Goal: Task Accomplishment & Management: Manage account settings

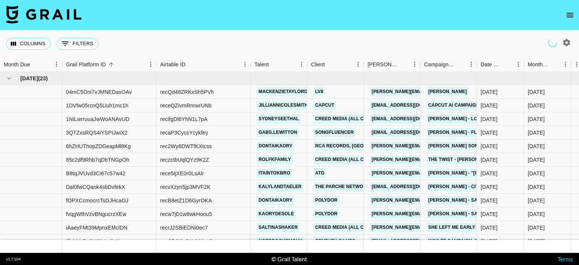
click at [564, 10] on button "open drawer" at bounding box center [569, 15] width 15 height 15
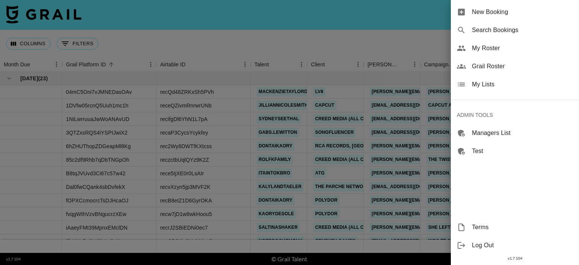
click at [490, 50] on span "My Roster" at bounding box center [522, 48] width 101 height 9
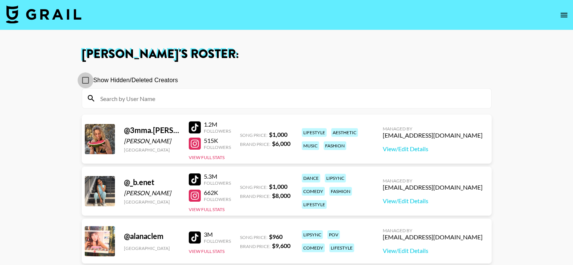
click at [85, 79] on input "Show Hidden/Deleted Creators" at bounding box center [86, 80] width 16 height 16
checkbox input "true"
click at [165, 104] on input at bounding box center [291, 98] width 391 height 12
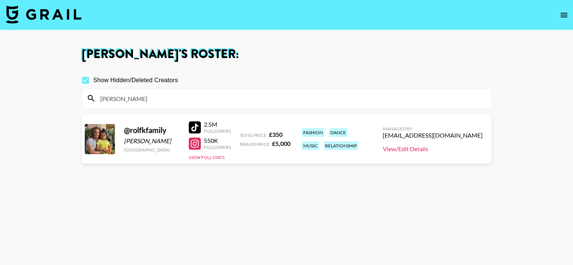
click at [420, 150] on link "View/Edit Details" at bounding box center [433, 149] width 100 height 8
click at [127, 99] on input "rolf" at bounding box center [291, 98] width 391 height 12
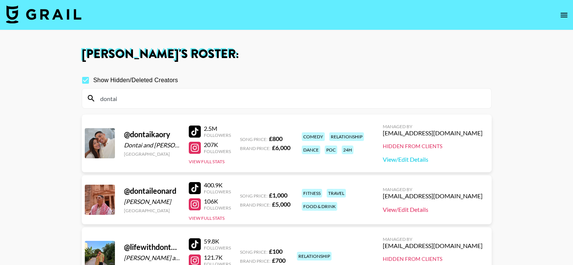
click at [437, 211] on link "View/Edit Details" at bounding box center [433, 210] width 100 height 8
click at [162, 95] on input "dontai" at bounding box center [291, 98] width 391 height 12
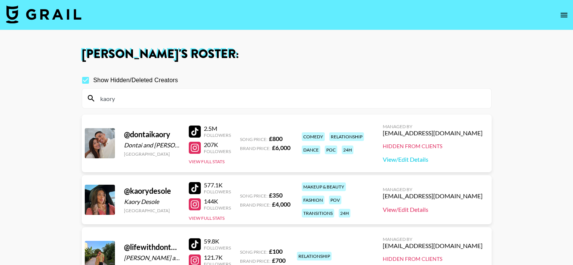
click at [429, 207] on link "View/Edit Details" at bounding box center [433, 210] width 100 height 8
click at [130, 93] on input "kaory" at bounding box center [291, 98] width 391 height 12
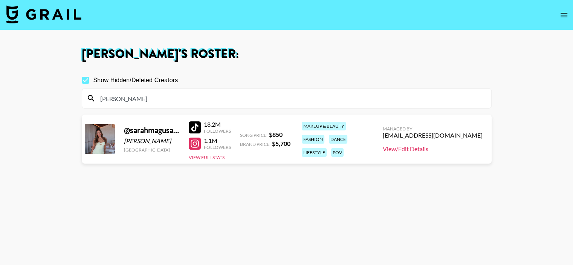
click at [460, 149] on link "View/Edit Details" at bounding box center [433, 149] width 100 height 8
click at [145, 96] on input "sarah" at bounding box center [291, 98] width 391 height 12
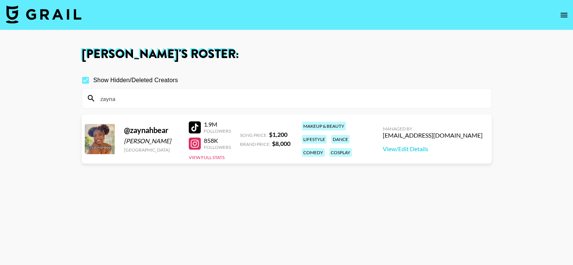
click at [441, 152] on div "Managed By denver@grail-talent.com View/Edit Details" at bounding box center [433, 139] width 112 height 39
click at [439, 149] on link "View/Edit Details" at bounding box center [433, 149] width 100 height 8
click at [141, 102] on input "zayna" at bounding box center [291, 98] width 391 height 12
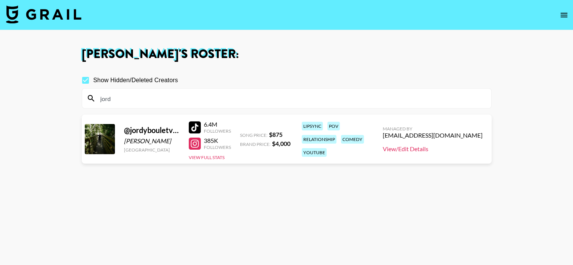
click at [438, 151] on link "View/Edit Details" at bounding box center [433, 149] width 100 height 8
click at [136, 101] on input "jord" at bounding box center [291, 98] width 391 height 12
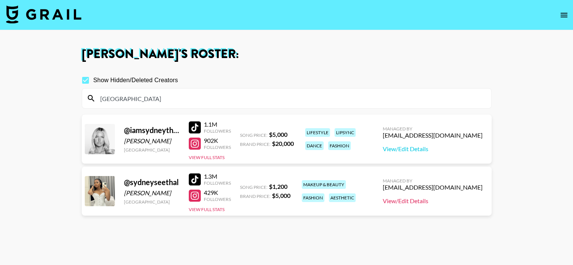
click at [435, 203] on link "View/Edit Details" at bounding box center [433, 201] width 100 height 8
click at [171, 101] on input "sydney" at bounding box center [291, 98] width 391 height 12
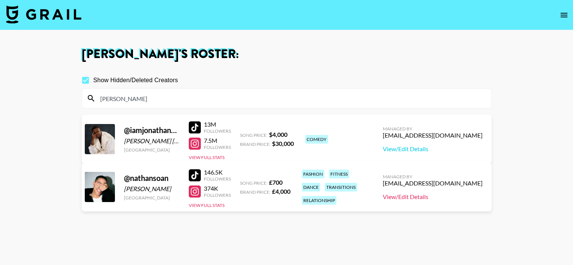
click at [447, 196] on link "View/Edit Details" at bounding box center [433, 197] width 100 height 8
click at [145, 96] on input "nathan" at bounding box center [291, 98] width 391 height 12
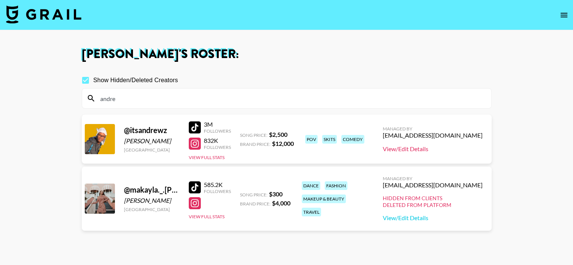
click at [460, 147] on link "View/Edit Details" at bounding box center [433, 149] width 100 height 8
click at [155, 99] on input "andre" at bounding box center [291, 98] width 391 height 12
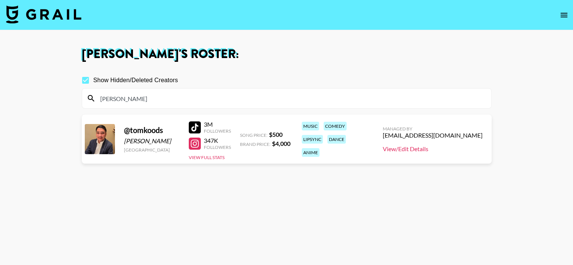
click at [440, 149] on link "View/Edit Details" at bounding box center [433, 149] width 100 height 8
click at [129, 98] on input "tom" at bounding box center [291, 98] width 391 height 12
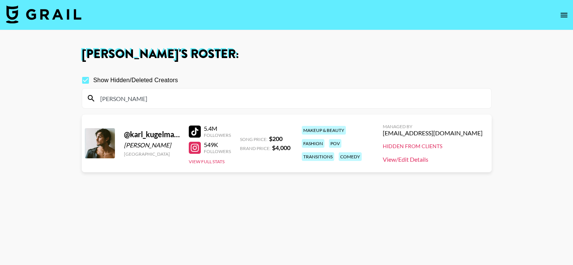
click at [450, 162] on link "View/Edit Details" at bounding box center [433, 160] width 100 height 8
click at [160, 103] on input "karl" at bounding box center [291, 98] width 391 height 12
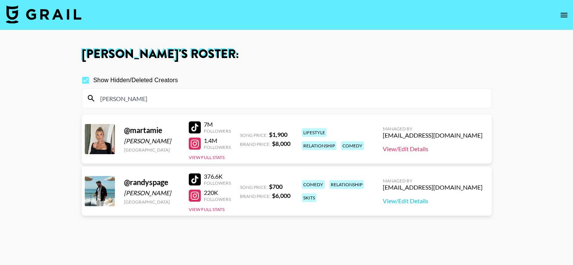
click at [445, 150] on link "View/Edit Details" at bounding box center [433, 149] width 100 height 8
click at [444, 199] on link "View/Edit Details" at bounding box center [433, 201] width 100 height 8
click at [173, 99] on input "marta" at bounding box center [291, 98] width 391 height 12
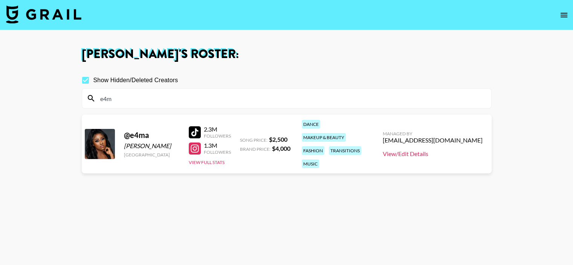
click at [454, 150] on link "View/Edit Details" at bounding box center [433, 154] width 100 height 8
click at [166, 99] on input "e4m" at bounding box center [291, 98] width 391 height 12
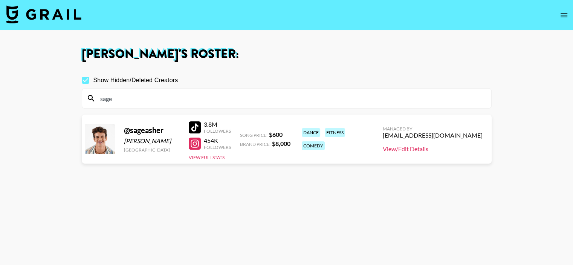
type input "sage"
click at [454, 151] on link "View/Edit Details" at bounding box center [433, 149] width 100 height 8
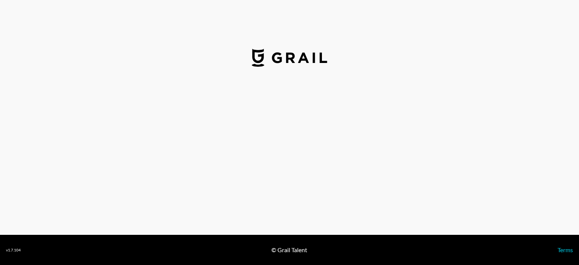
select select "GBP"
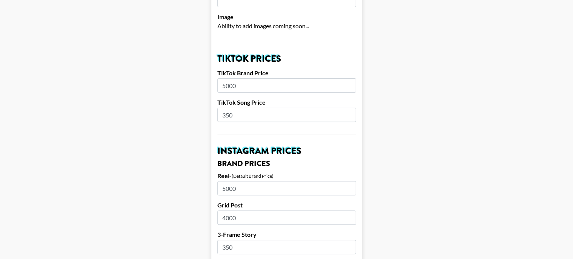
scroll to position [235, 0]
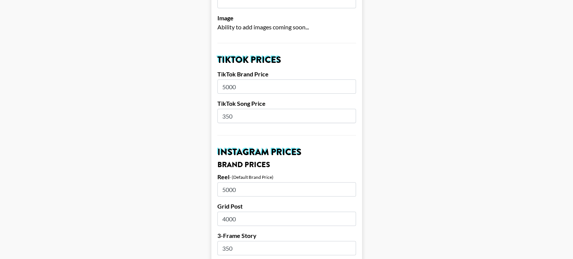
drag, startPoint x: 233, startPoint y: 104, endPoint x: 222, endPoint y: 111, distance: 12.9
click at [222, 111] on input "350" at bounding box center [286, 116] width 139 height 14
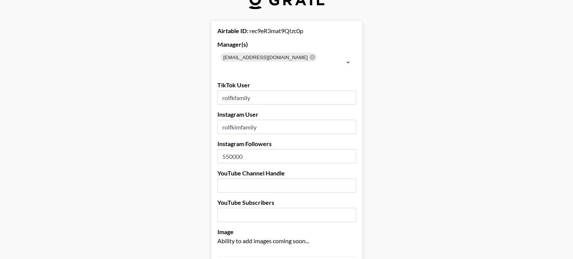
scroll to position [9, 0]
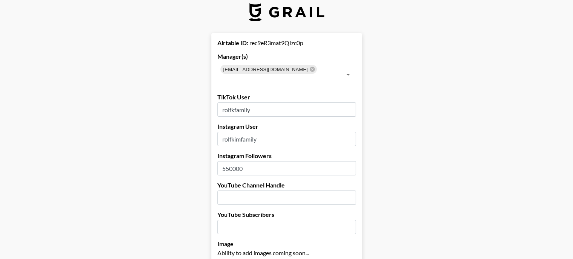
type input "500"
drag, startPoint x: 235, startPoint y: 157, endPoint x: 218, endPoint y: 157, distance: 17.3
click at [243, 161] on input "550000" at bounding box center [286, 168] width 139 height 14
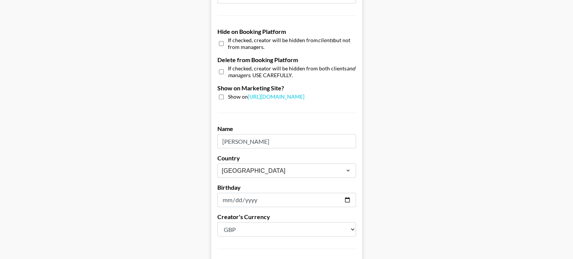
scroll to position [725, 0]
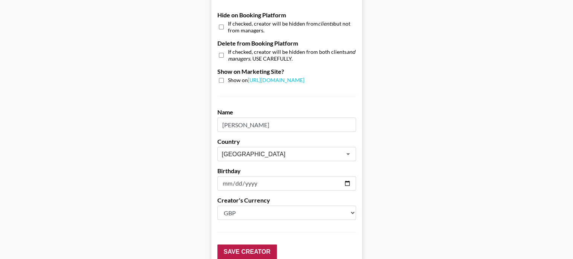
type input "209000"
click at [241, 244] on input "Save Creator" at bounding box center [247, 251] width 60 height 15
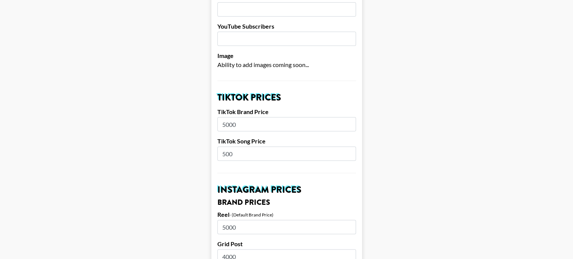
scroll to position [0, 0]
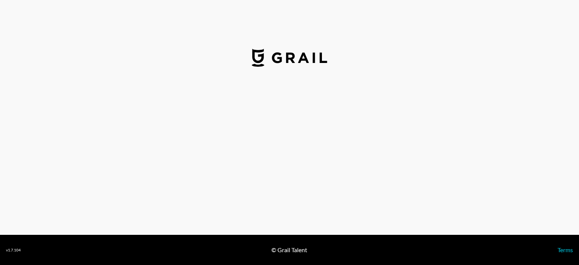
select select "GBP"
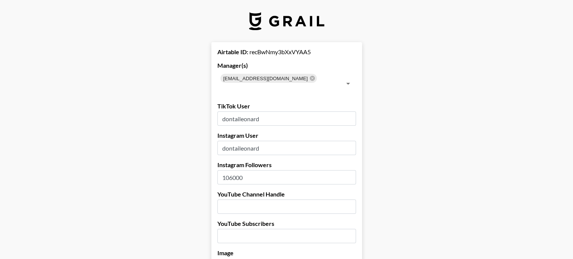
click at [232, 170] on input "106000" at bounding box center [286, 177] width 139 height 14
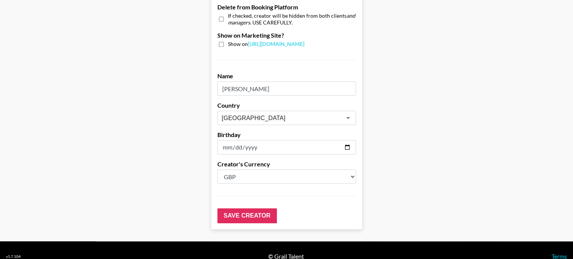
scroll to position [762, 0]
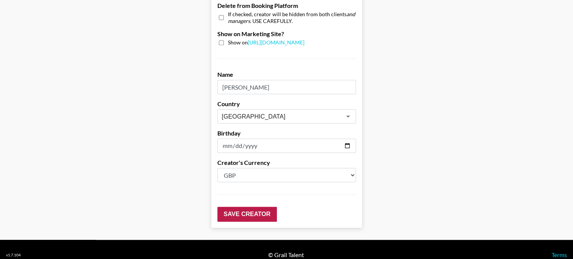
type input "103000"
click at [244, 207] on input "Save Creator" at bounding box center [247, 214] width 60 height 15
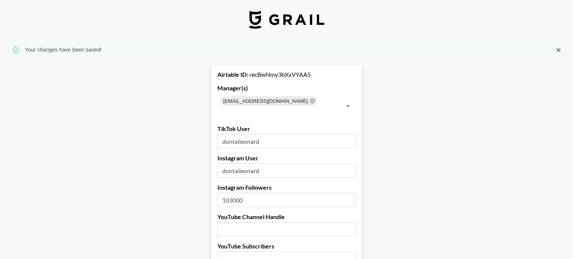
scroll to position [0, 0]
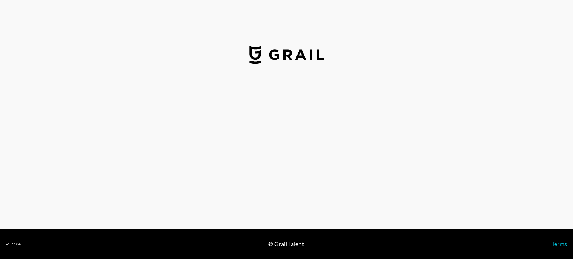
select select "GBP"
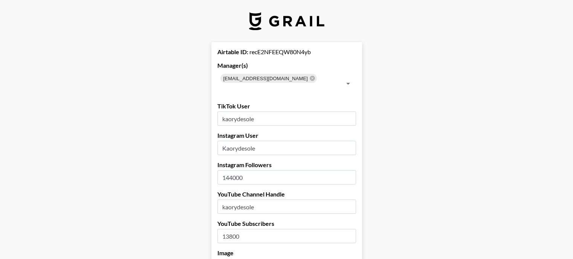
click at [235, 170] on input "144000" at bounding box center [286, 177] width 139 height 14
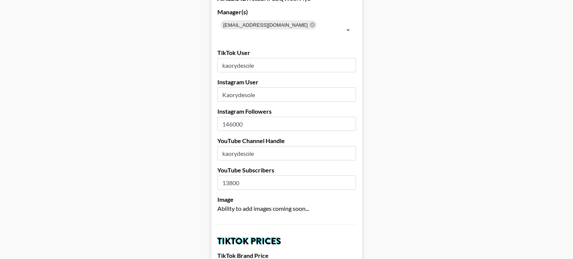
scroll to position [75, 0]
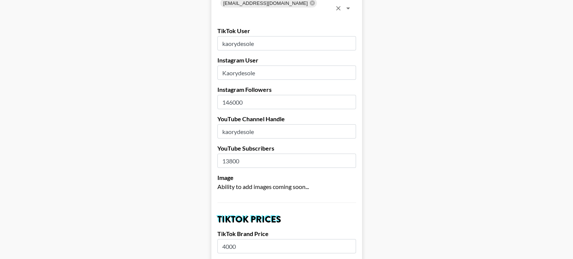
type input "146000"
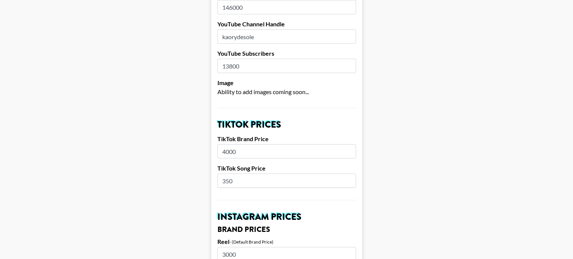
scroll to position [188, 0]
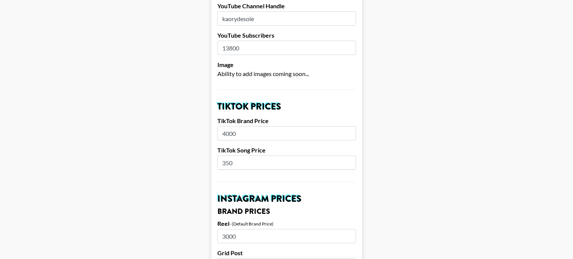
drag, startPoint x: 231, startPoint y: 151, endPoint x: 225, endPoint y: 158, distance: 9.1
click at [225, 158] on input "350" at bounding box center [286, 163] width 139 height 14
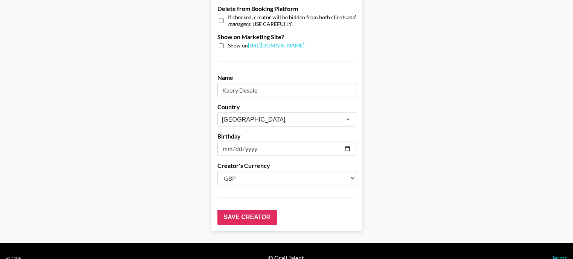
scroll to position [762, 0]
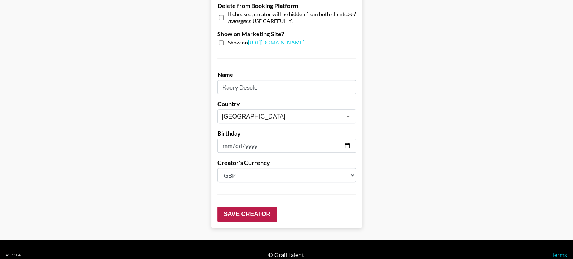
type input "500"
click at [247, 207] on input "Save Creator" at bounding box center [247, 214] width 60 height 15
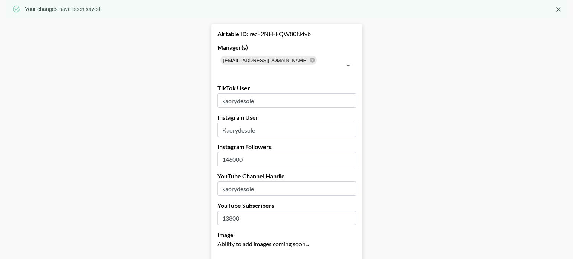
scroll to position [0, 0]
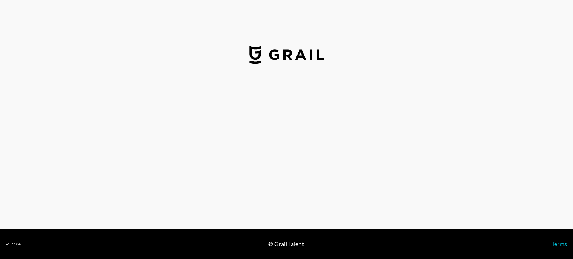
select select "USD"
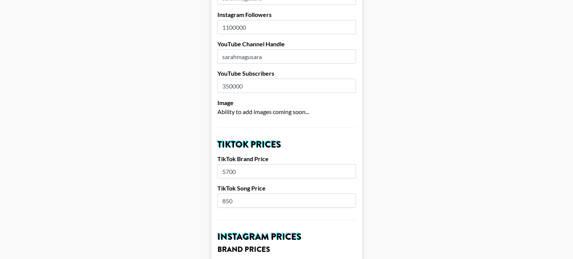
scroll to position [151, 0]
drag, startPoint x: 230, startPoint y: 158, endPoint x: 221, endPoint y: 161, distance: 9.2
click at [221, 164] on input "5700" at bounding box center [286, 171] width 139 height 14
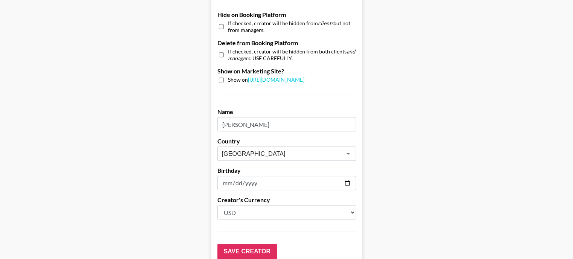
scroll to position [753, 0]
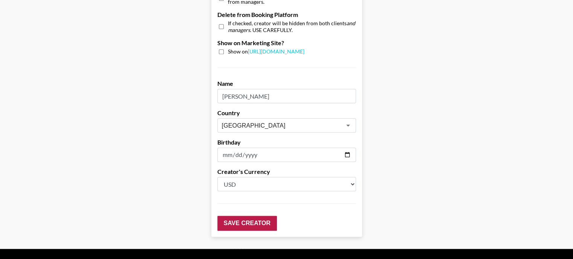
type input "6000"
click at [247, 216] on input "Save Creator" at bounding box center [247, 223] width 60 height 15
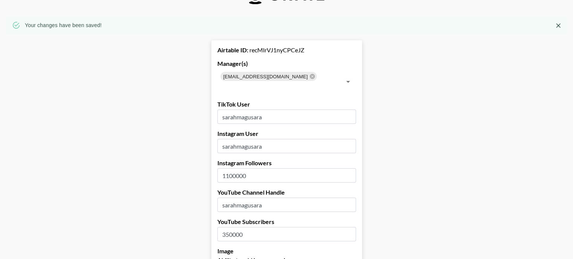
scroll to position [38, 0]
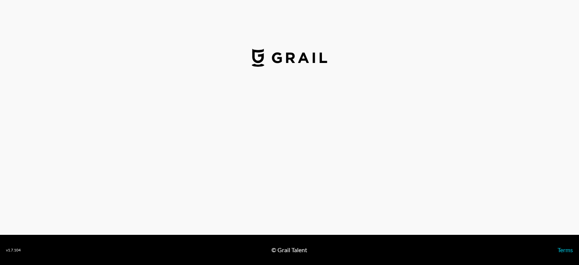
select select "USD"
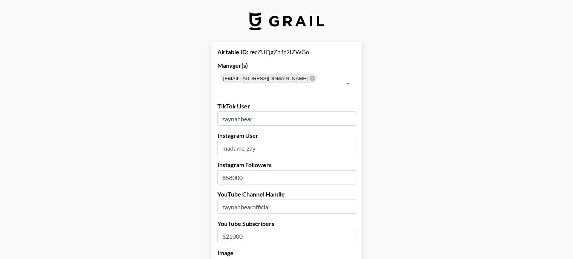
drag, startPoint x: 235, startPoint y: 166, endPoint x: 218, endPoint y: 167, distance: 17.0
type input "1000000"
drag, startPoint x: 235, startPoint y: 223, endPoint x: 218, endPoint y: 226, distance: 16.8
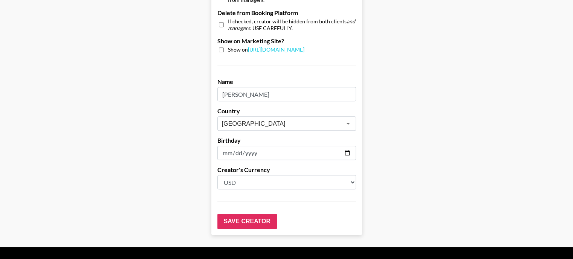
scroll to position [762, 0]
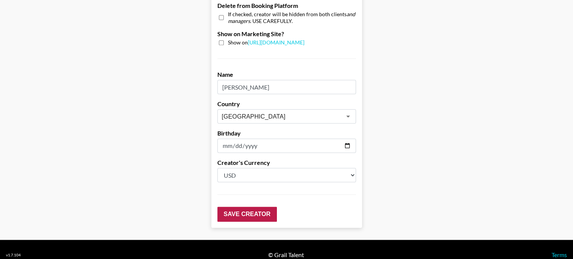
type input "710000"
click at [252, 208] on input "Save Creator" at bounding box center [247, 214] width 60 height 15
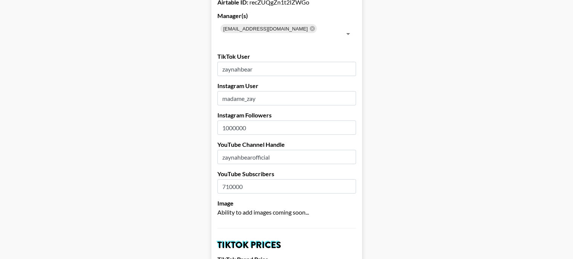
scroll to position [0, 0]
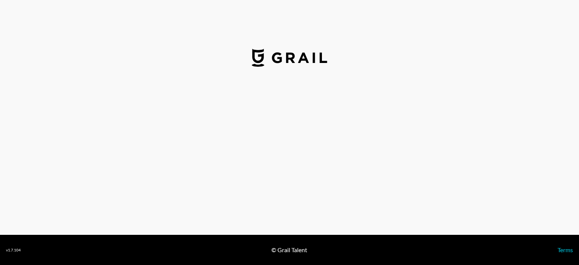
select select "USD"
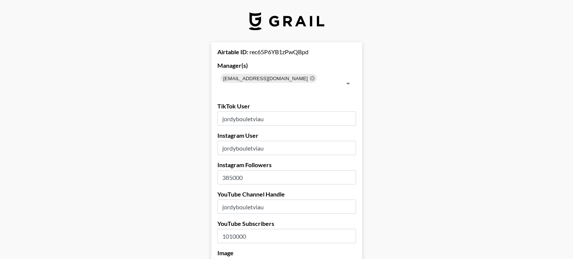
drag, startPoint x: 235, startPoint y: 166, endPoint x: 222, endPoint y: 170, distance: 13.6
click at [222, 170] on input "385000" at bounding box center [286, 177] width 139 height 14
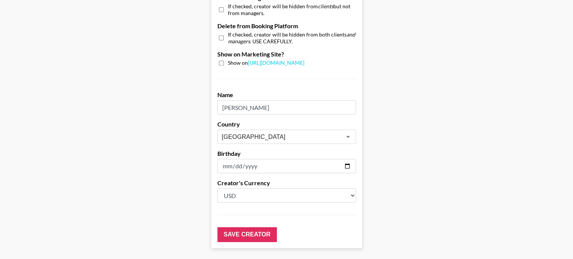
scroll to position [762, 0]
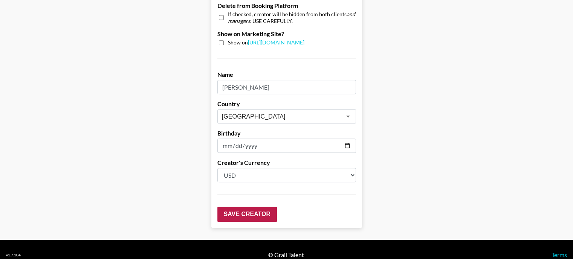
type input "404000"
click at [254, 209] on input "Save Creator" at bounding box center [247, 214] width 60 height 15
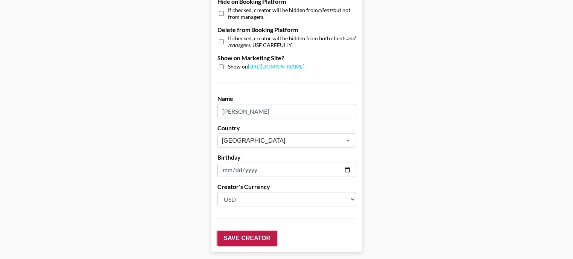
scroll to position [42, 0]
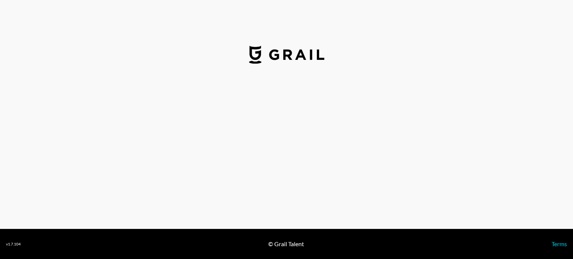
select select "USD"
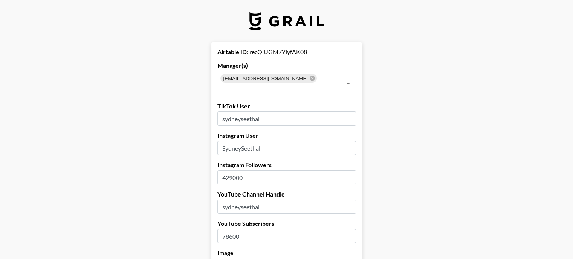
drag, startPoint x: 236, startPoint y: 225, endPoint x: 223, endPoint y: 226, distance: 12.8
click at [223, 229] on input "78600" at bounding box center [286, 236] width 139 height 14
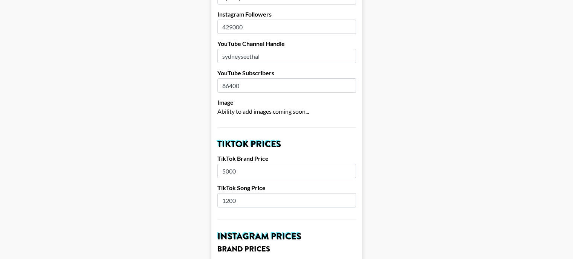
scroll to position [188, 0]
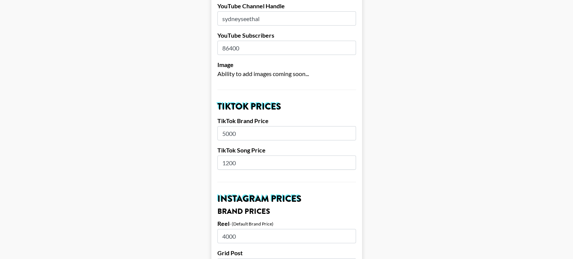
type input "86400"
drag, startPoint x: 232, startPoint y: 151, endPoint x: 220, endPoint y: 156, distance: 13.4
click at [229, 156] on input "1200" at bounding box center [286, 163] width 139 height 14
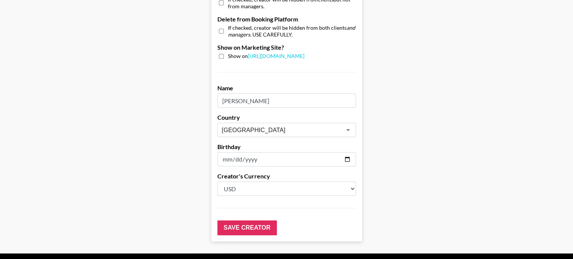
scroll to position [753, 0]
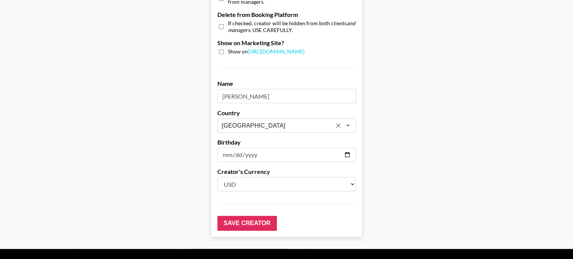
type input "1000"
click at [263, 121] on input "[GEOGRAPHIC_DATA]" at bounding box center [277, 125] width 110 height 9
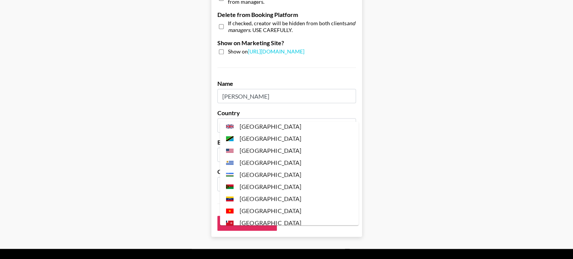
scroll to position [2807, 0]
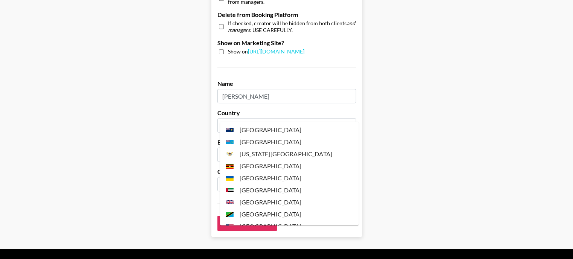
click at [270, 220] on li "United States" at bounding box center [289, 226] width 139 height 12
type input "[GEOGRAPHIC_DATA]"
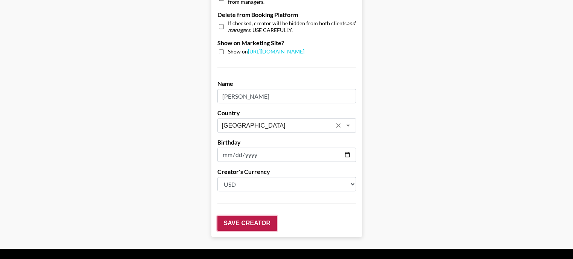
click at [249, 216] on input "Save Creator" at bounding box center [247, 223] width 60 height 15
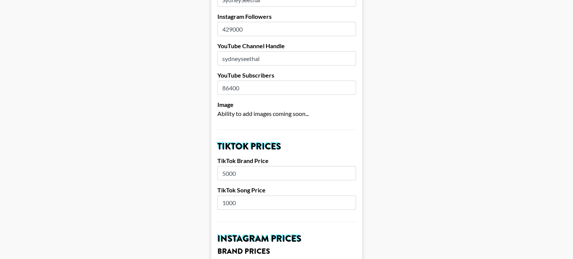
scroll to position [0, 0]
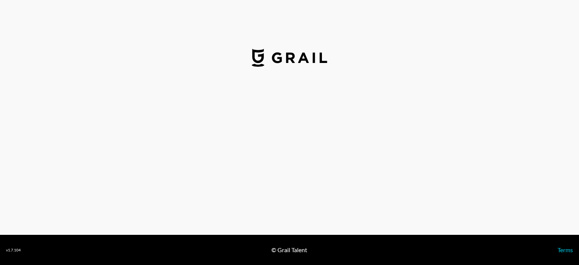
select select "GBP"
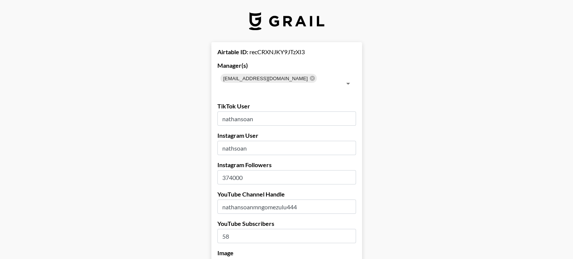
drag, startPoint x: 233, startPoint y: 226, endPoint x: 217, endPoint y: 225, distance: 15.5
click at [231, 229] on input "58" at bounding box center [286, 236] width 139 height 14
click at [230, 229] on input "58" at bounding box center [286, 236] width 139 height 14
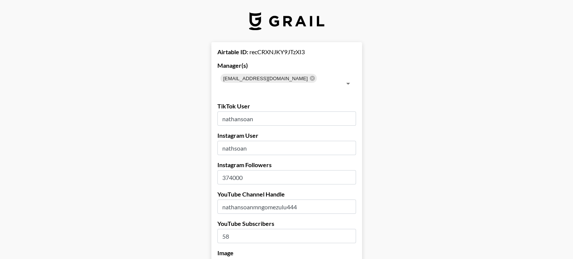
click at [230, 229] on input "58" at bounding box center [286, 236] width 139 height 14
type input "66"
drag, startPoint x: 234, startPoint y: 166, endPoint x: 229, endPoint y: 166, distance: 5.3
click at [229, 170] on input "374000" at bounding box center [286, 177] width 139 height 14
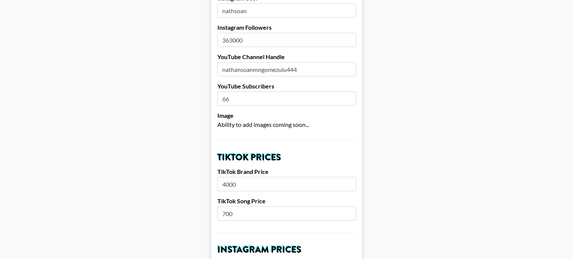
scroll to position [151, 0]
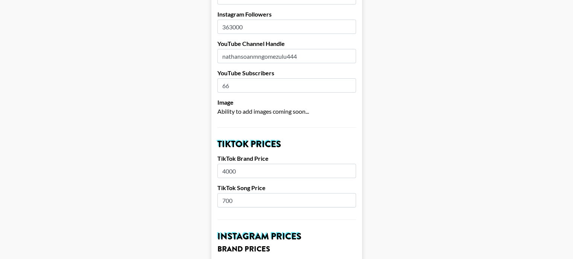
type input "363000"
click at [227, 193] on input "700" at bounding box center [286, 200] width 139 height 14
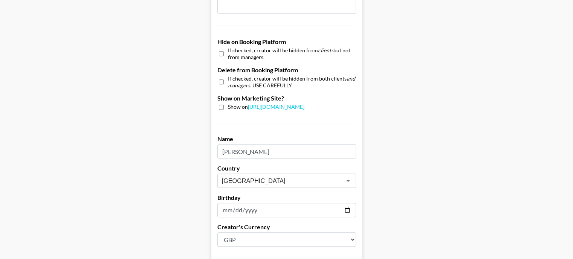
scroll to position [753, 0]
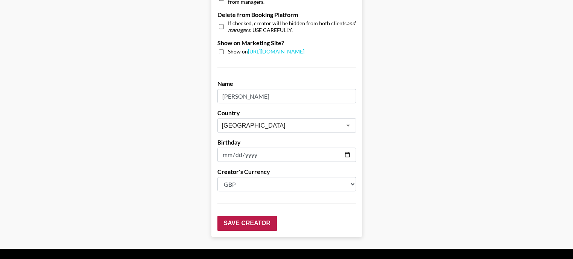
type input "500"
click at [245, 216] on input "Save Creator" at bounding box center [247, 223] width 60 height 15
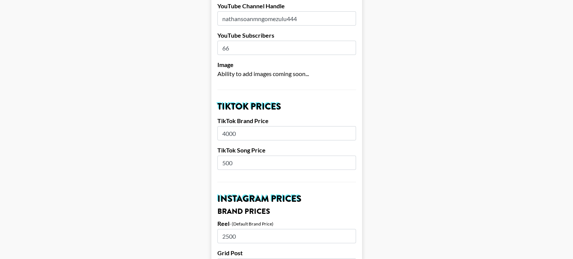
scroll to position [0, 0]
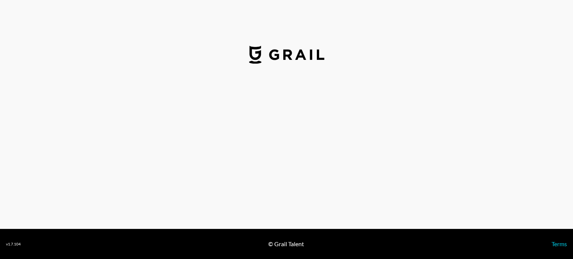
select select "USD"
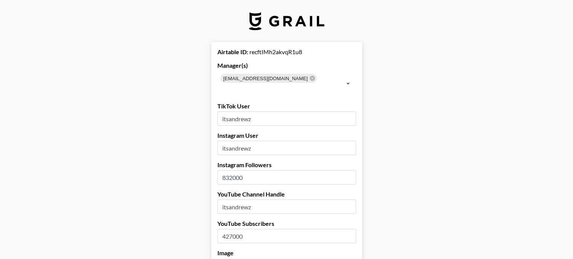
drag, startPoint x: 235, startPoint y: 164, endPoint x: 223, endPoint y: 166, distance: 12.6
click at [223, 170] on input "832000" at bounding box center [286, 177] width 139 height 14
type input "920000"
drag, startPoint x: 234, startPoint y: 224, endPoint x: 228, endPoint y: 225, distance: 6.1
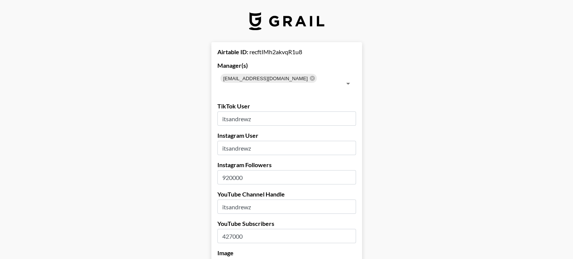
click at [228, 229] on input "427000" at bounding box center [286, 236] width 139 height 14
type input "485000"
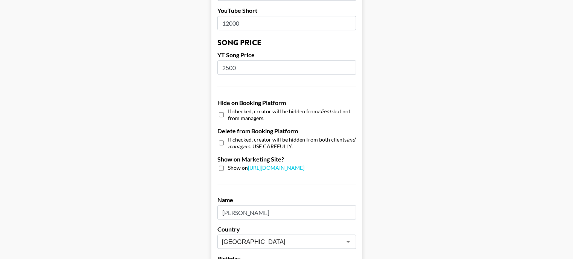
scroll to position [716, 0]
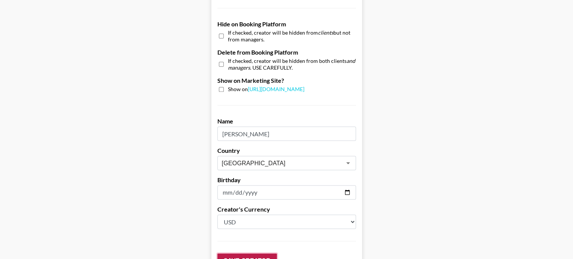
click at [240, 254] on input "Save Creator" at bounding box center [247, 261] width 60 height 15
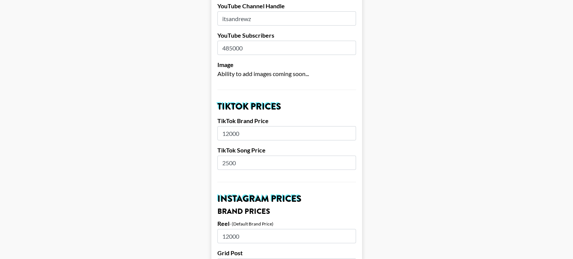
scroll to position [0, 0]
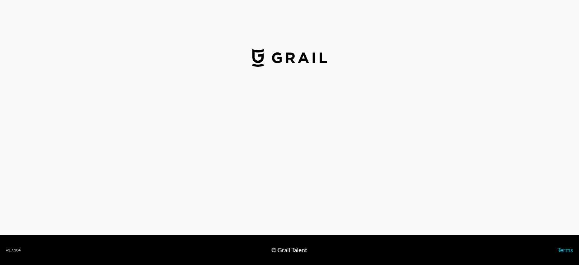
select select "USD"
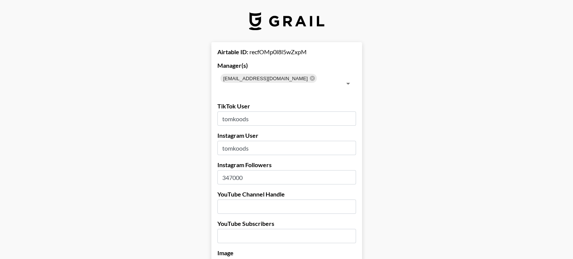
click at [228, 170] on input "347000" at bounding box center [286, 177] width 139 height 14
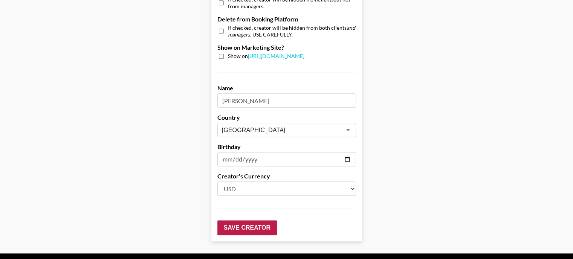
scroll to position [753, 0]
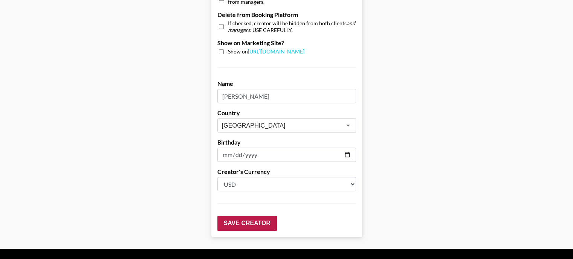
type input "357000"
click at [244, 216] on input "Save Creator" at bounding box center [247, 223] width 60 height 15
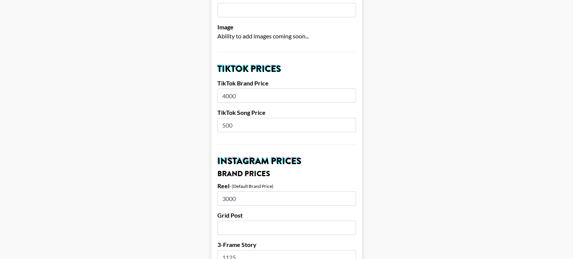
scroll to position [0, 0]
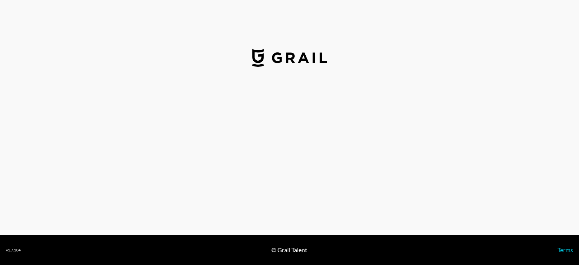
select select "USD"
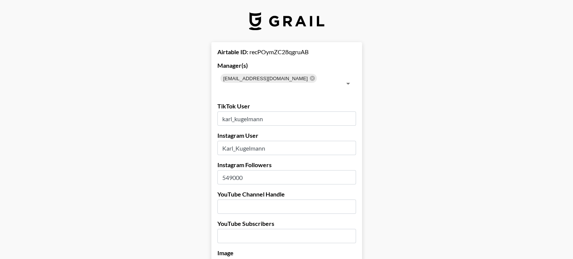
drag, startPoint x: 235, startPoint y: 167, endPoint x: 229, endPoint y: 167, distance: 5.7
click at [229, 170] on input "549000" at bounding box center [286, 177] width 139 height 14
type input "527000"
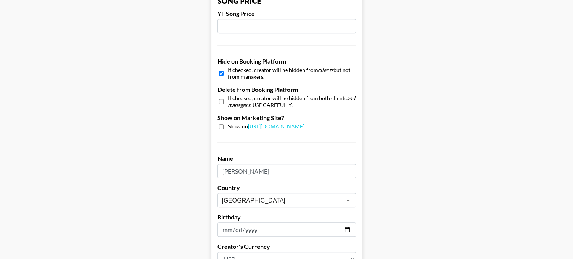
scroll to position [762, 0]
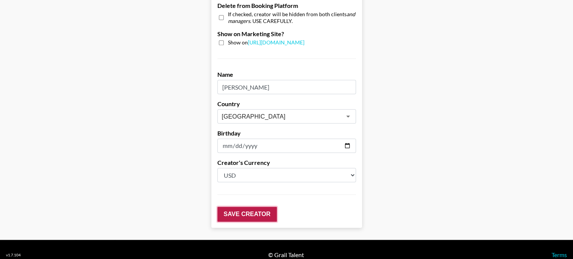
click at [250, 207] on input "Save Creator" at bounding box center [247, 214] width 60 height 15
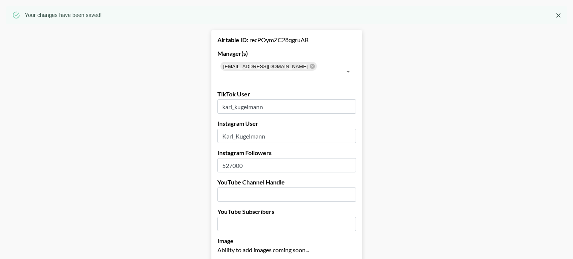
scroll to position [0, 0]
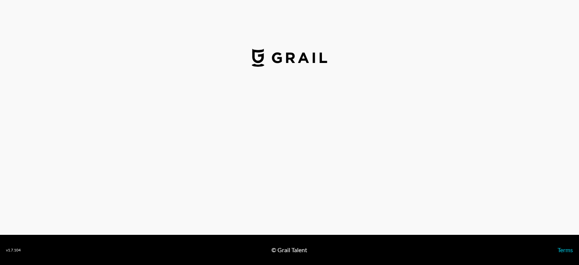
select select "USD"
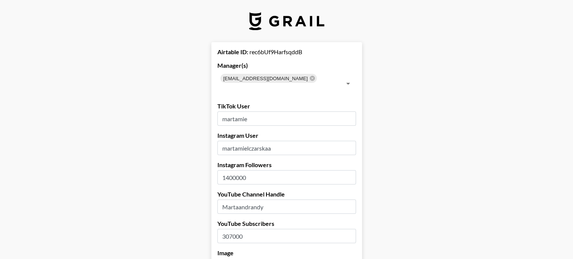
click at [232, 229] on input "307000" at bounding box center [286, 236] width 139 height 14
type input "305000"
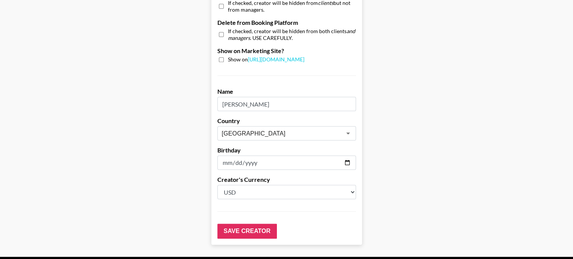
scroll to position [753, 0]
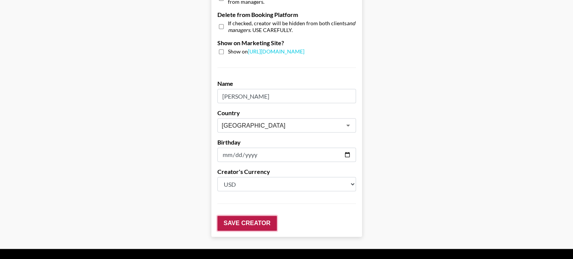
click at [237, 216] on input "Save Creator" at bounding box center [247, 223] width 60 height 15
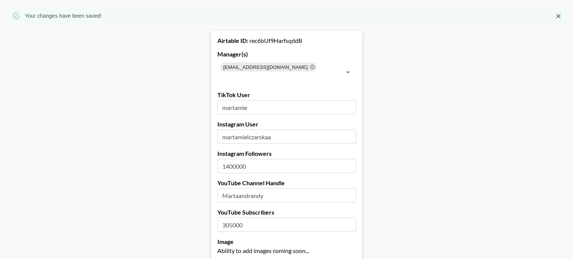
scroll to position [0, 0]
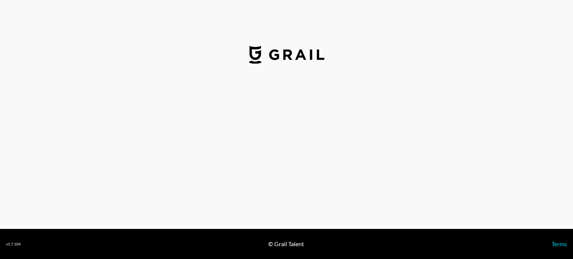
select select "USD"
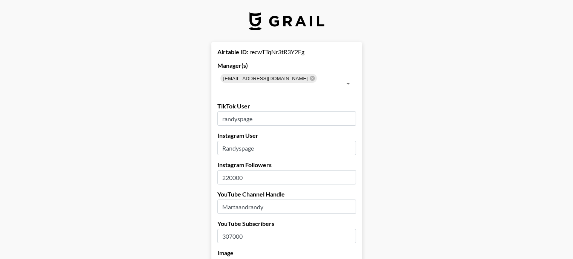
drag, startPoint x: 234, startPoint y: 167, endPoint x: 229, endPoint y: 165, distance: 4.8
click at [229, 170] on input "220000" at bounding box center [286, 177] width 139 height 14
type input "213000"
click at [233, 229] on input "307000" at bounding box center [286, 236] width 139 height 14
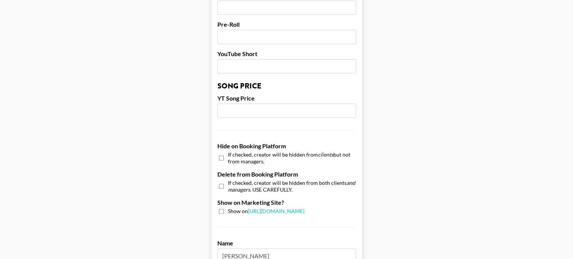
scroll to position [716, 0]
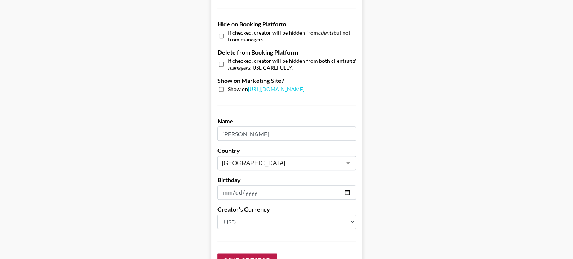
type input "305000"
click at [235, 254] on input "Save Creator" at bounding box center [247, 261] width 60 height 15
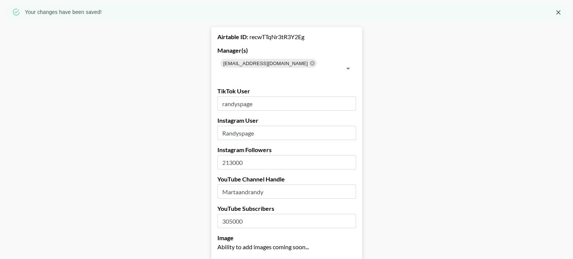
scroll to position [0, 0]
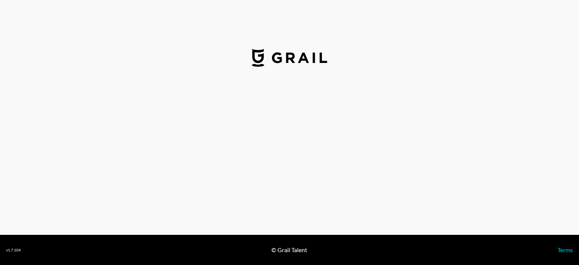
select select "USD"
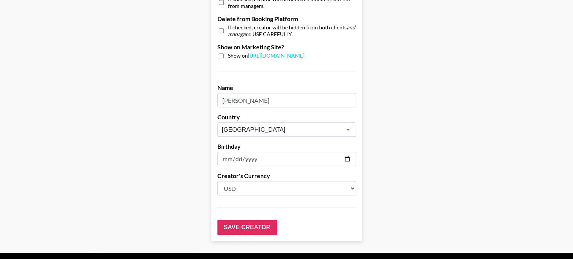
scroll to position [753, 0]
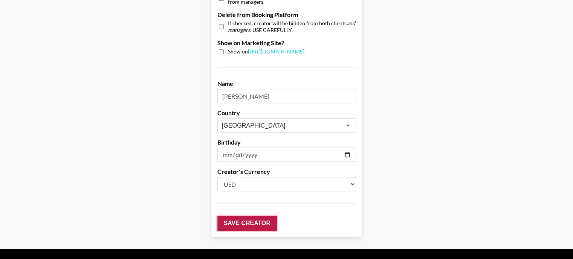
click at [249, 216] on input "Save Creator" at bounding box center [247, 223] width 60 height 15
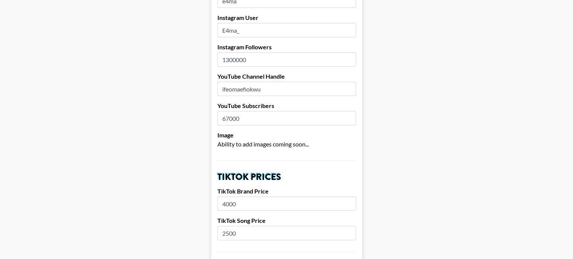
scroll to position [0, 0]
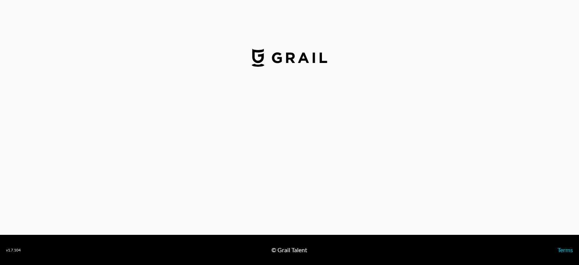
select select "USD"
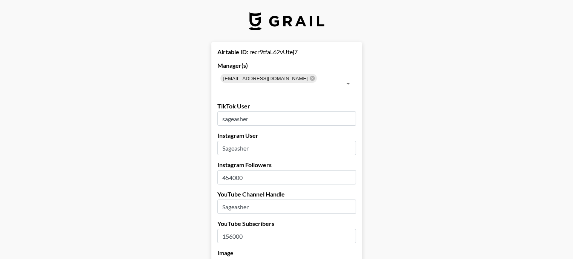
drag, startPoint x: 235, startPoint y: 167, endPoint x: 222, endPoint y: 167, distance: 12.8
click at [222, 170] on input "454000" at bounding box center [286, 177] width 139 height 14
drag, startPoint x: 234, startPoint y: 167, endPoint x: 226, endPoint y: 166, distance: 8.7
click at [226, 170] on input "454000" at bounding box center [286, 177] width 139 height 14
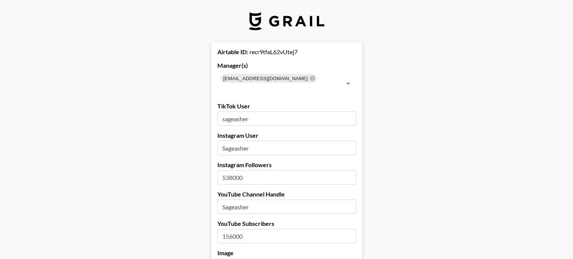
type input "538000"
click at [232, 229] on input "156000" at bounding box center [286, 236] width 139 height 14
type input "154000"
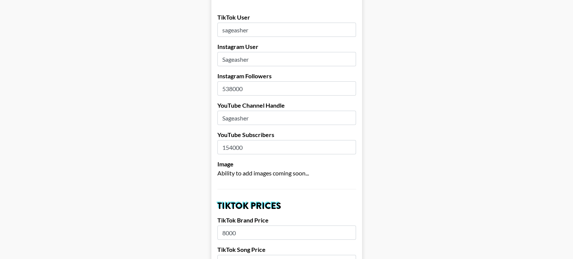
scroll to position [151, 0]
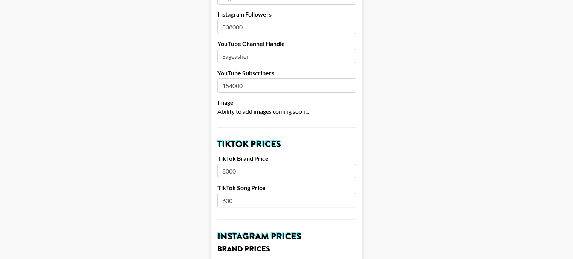
click at [226, 164] on input "8000" at bounding box center [286, 171] width 139 height 14
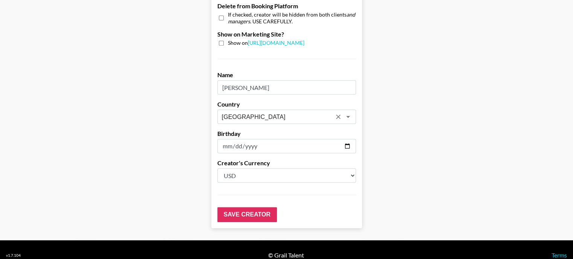
scroll to position [762, 0]
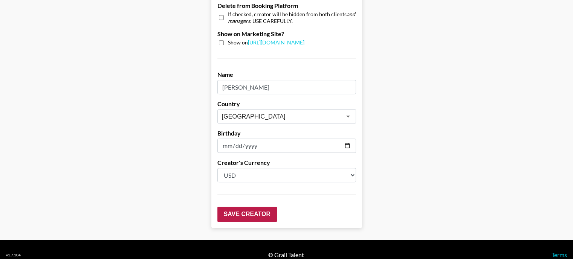
type input "7000"
click at [248, 207] on input "Save Creator" at bounding box center [247, 214] width 60 height 15
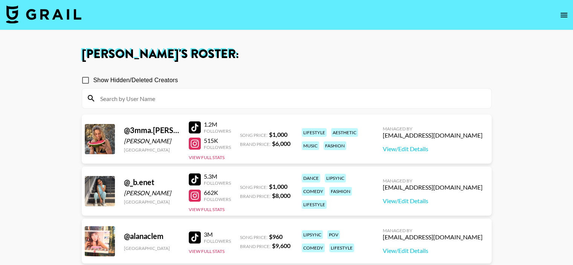
click at [152, 94] on input at bounding box center [291, 98] width 391 height 12
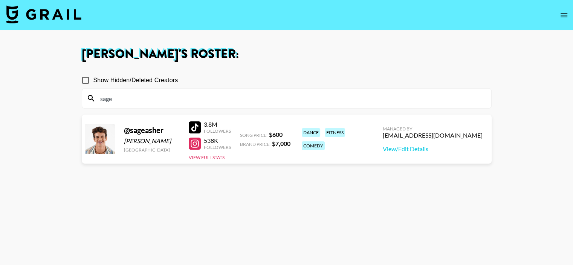
click at [161, 93] on input "sage" at bounding box center [291, 98] width 391 height 12
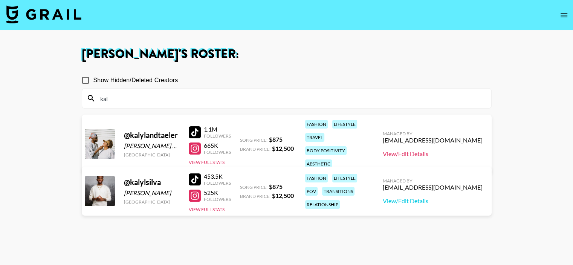
click at [432, 150] on link "View/Edit Details" at bounding box center [433, 154] width 100 height 8
click at [173, 96] on input "kal" at bounding box center [291, 98] width 391 height 12
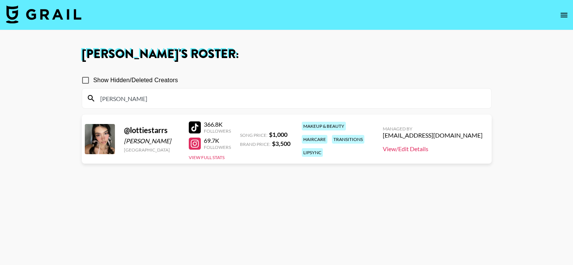
click at [426, 147] on link "View/Edit Details" at bounding box center [433, 149] width 100 height 8
click at [125, 98] on input "lottie" at bounding box center [291, 98] width 391 height 12
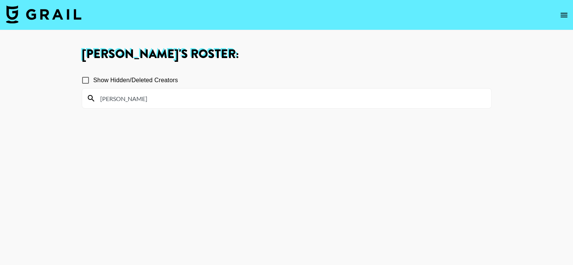
click at [125, 98] on input "jess" at bounding box center [291, 98] width 391 height 12
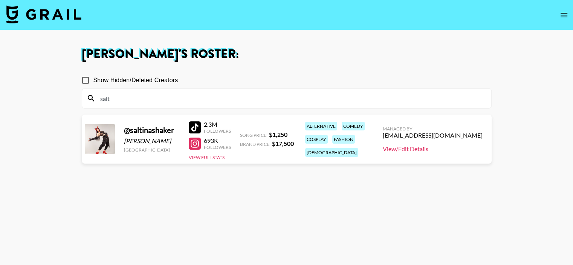
click at [437, 149] on link "View/Edit Details" at bounding box center [433, 149] width 100 height 8
click at [132, 103] on input "salt" at bounding box center [291, 98] width 391 height 12
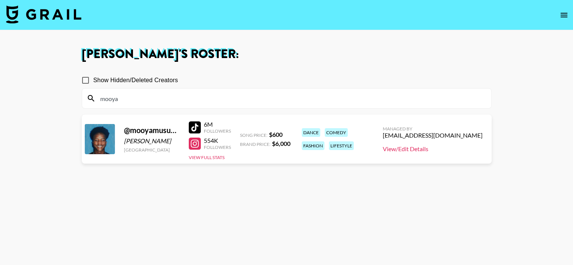
click at [444, 150] on link "View/Edit Details" at bounding box center [433, 149] width 100 height 8
click at [133, 98] on input "mooya" at bounding box center [291, 98] width 391 height 12
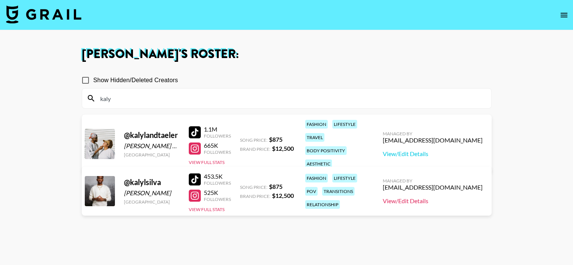
click at [438, 203] on link "View/Edit Details" at bounding box center [433, 201] width 100 height 8
click at [121, 99] on input "kaly" at bounding box center [291, 98] width 391 height 12
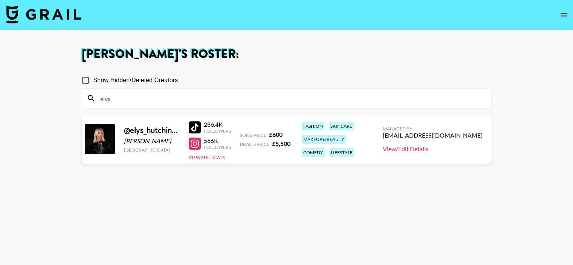
click at [443, 148] on link "View/Edit Details" at bounding box center [433, 149] width 100 height 8
click at [182, 90] on div "elys" at bounding box center [286, 99] width 409 height 20
click at [182, 93] on input "elys" at bounding box center [291, 98] width 391 height 12
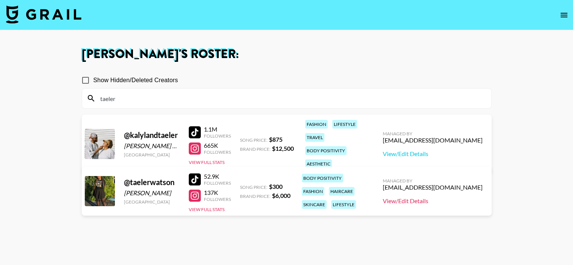
click at [439, 202] on link "View/Edit Details" at bounding box center [433, 201] width 100 height 8
click at [282, 96] on input "taeler" at bounding box center [291, 98] width 391 height 12
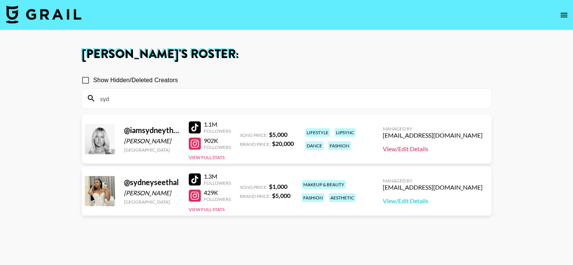
click at [451, 148] on link "View/Edit Details" at bounding box center [433, 149] width 100 height 8
click at [145, 96] on input "syd" at bounding box center [291, 98] width 391 height 12
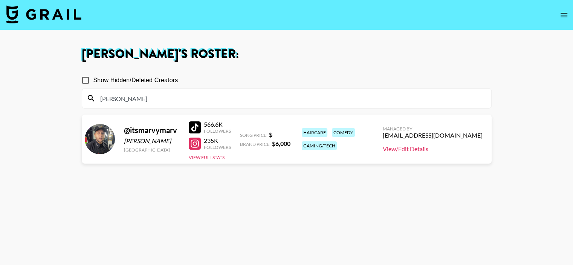
click at [424, 148] on link "View/Edit Details" at bounding box center [433, 149] width 100 height 8
click at [154, 102] on input "marv" at bounding box center [291, 98] width 391 height 12
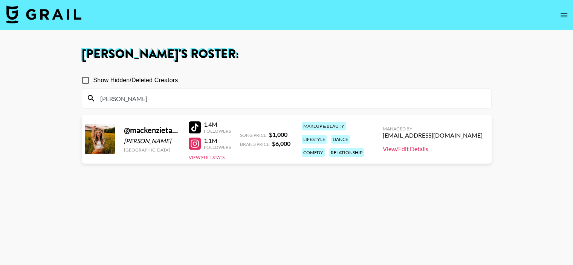
click at [443, 150] on link "View/Edit Details" at bounding box center [433, 149] width 100 height 8
click at [154, 106] on div "mack" at bounding box center [286, 99] width 409 height 20
click at [154, 102] on input "mack" at bounding box center [291, 98] width 391 height 12
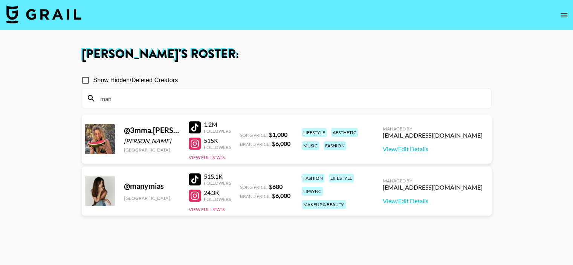
click at [155, 98] on input "man" at bounding box center [291, 98] width 391 height 12
type input "man"
click at [87, 81] on input "Show Hidden/Deleted Creators" at bounding box center [86, 80] width 16 height 16
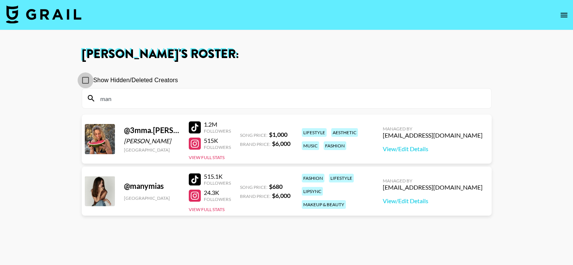
checkbox input "true"
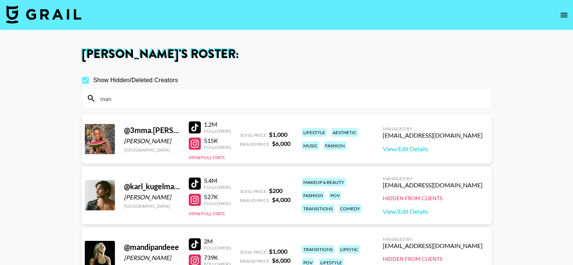
click at [115, 96] on input "man" at bounding box center [291, 98] width 391 height 12
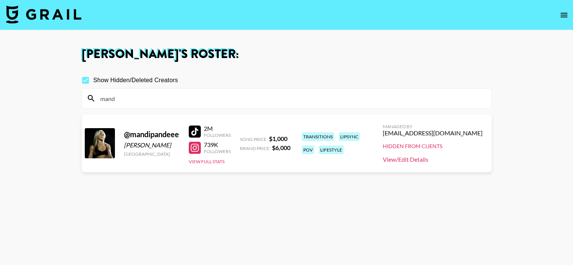
click at [426, 161] on link "View/Edit Details" at bounding box center [433, 160] width 100 height 8
click at [180, 90] on div "mand" at bounding box center [286, 99] width 409 height 20
click at [178, 93] on input "mand" at bounding box center [291, 98] width 391 height 12
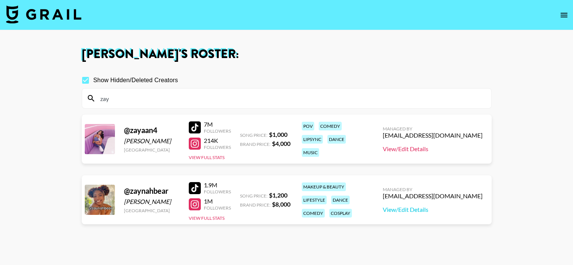
click at [439, 147] on link "View/Edit Details" at bounding box center [433, 149] width 100 height 8
click at [161, 97] on input "zay" at bounding box center [291, 98] width 391 height 12
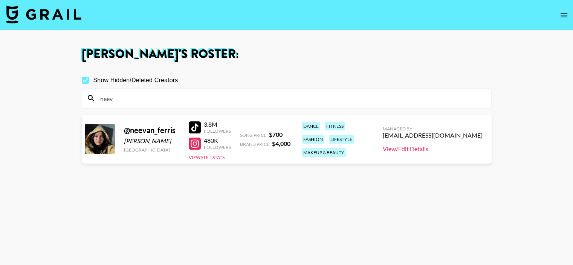
click at [429, 149] on link "View/Edit Details" at bounding box center [433, 149] width 100 height 8
click at [156, 101] on input "neev" at bounding box center [291, 98] width 391 height 12
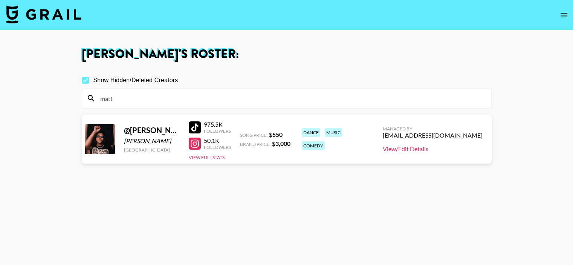
click at [454, 150] on link "View/Edit Details" at bounding box center [433, 149] width 100 height 8
click at [145, 98] on input "matt" at bounding box center [291, 98] width 391 height 12
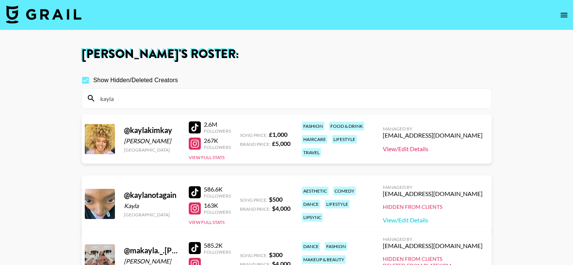
click at [429, 147] on link "View/Edit Details" at bounding box center [433, 149] width 100 height 8
click at [170, 99] on input "kayla" at bounding box center [291, 98] width 391 height 12
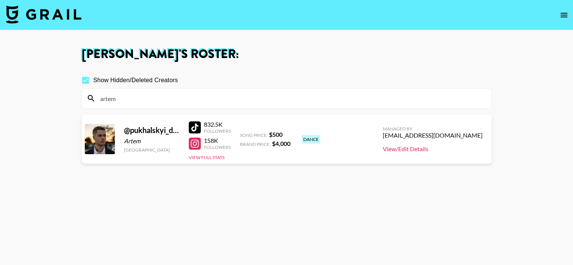
click at [437, 150] on link "View/Edit Details" at bounding box center [433, 149] width 100 height 8
click at [148, 95] on input "artem" at bounding box center [291, 98] width 391 height 12
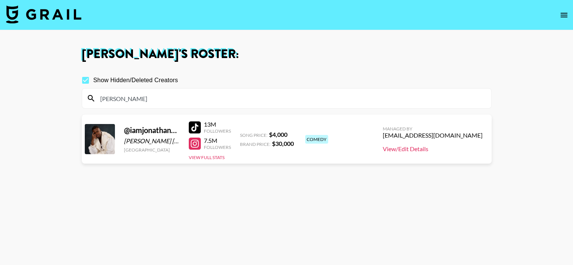
click at [431, 148] on link "View/Edit Details" at bounding box center [433, 149] width 100 height 8
click at [143, 101] on input "jona" at bounding box center [291, 98] width 391 height 12
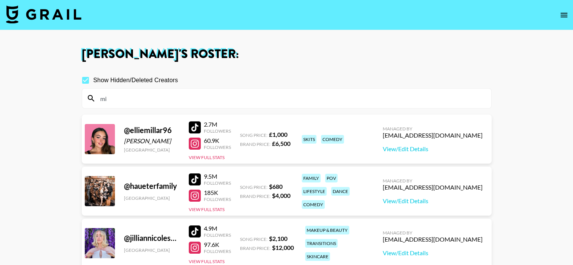
type input "m"
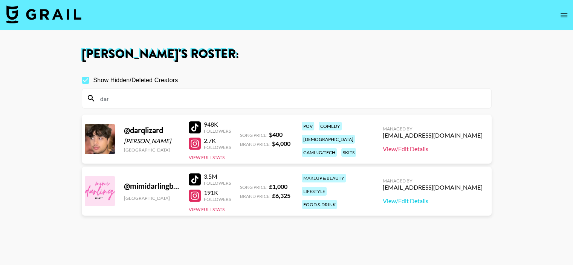
click at [458, 150] on link "View/Edit Details" at bounding box center [433, 149] width 100 height 8
click at [139, 99] on input "dar" at bounding box center [291, 98] width 391 height 12
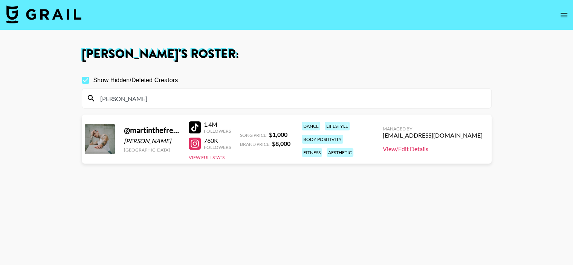
click at [431, 150] on link "View/Edit Details" at bounding box center [433, 149] width 100 height 8
click at [149, 97] on input "martin" at bounding box center [291, 98] width 391 height 12
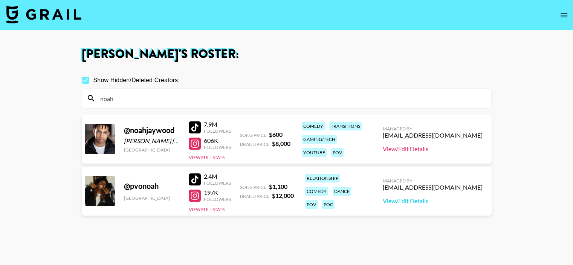
click at [423, 149] on link "View/Edit Details" at bounding box center [433, 149] width 100 height 8
click at [157, 99] on input "noah" at bounding box center [291, 98] width 391 height 12
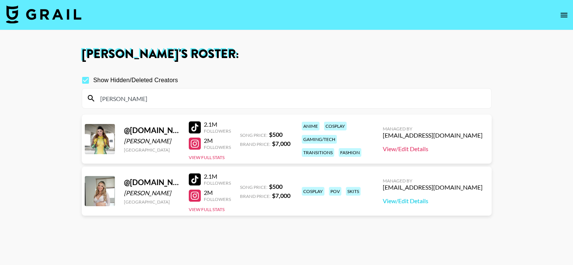
click at [429, 150] on link "View/Edit Details" at bounding box center [433, 149] width 100 height 8
click at [432, 200] on link "View/Edit Details" at bounding box center [433, 201] width 100 height 8
click at [172, 99] on input "marie" at bounding box center [291, 98] width 391 height 12
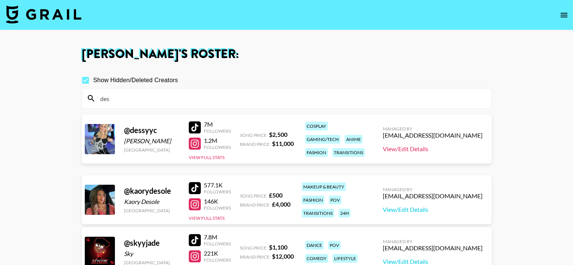
click at [430, 147] on link "View/Edit Details" at bounding box center [433, 149] width 100 height 8
click at [172, 102] on input "des" at bounding box center [291, 98] width 391 height 12
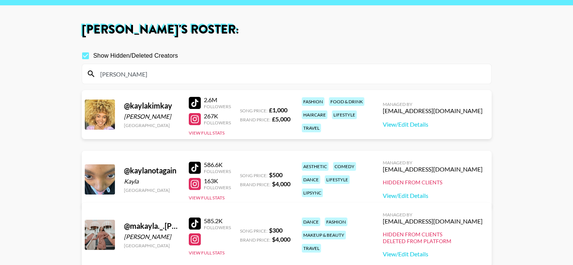
scroll to position [38, 0]
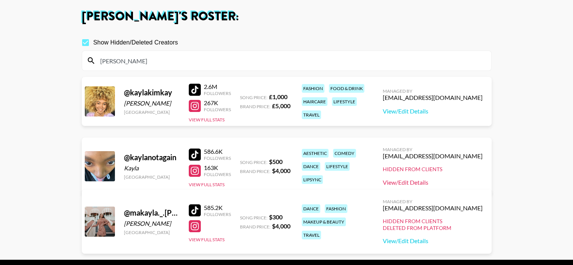
click at [436, 180] on link "View/Edit Details" at bounding box center [433, 183] width 100 height 8
click at [165, 60] on input "kayl" at bounding box center [291, 61] width 391 height 12
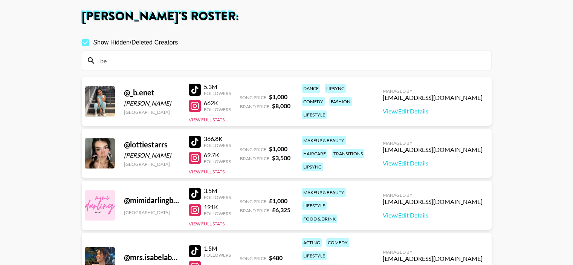
type input "b"
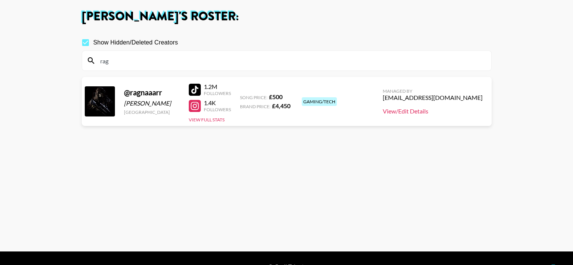
click at [438, 108] on link "View/Edit Details" at bounding box center [433, 111] width 100 height 8
click at [130, 65] on input "rag" at bounding box center [291, 61] width 391 height 12
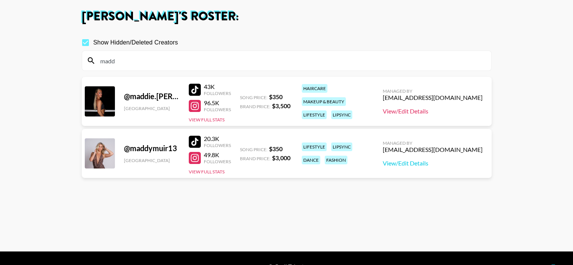
click at [437, 112] on link "View/Edit Details" at bounding box center [433, 111] width 100 height 8
click at [170, 64] on input "madd" at bounding box center [291, 61] width 391 height 12
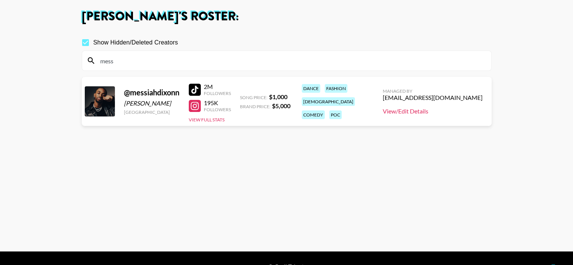
click at [436, 110] on link "View/Edit Details" at bounding box center [433, 111] width 100 height 8
click at [153, 60] on input "mess" at bounding box center [291, 61] width 391 height 12
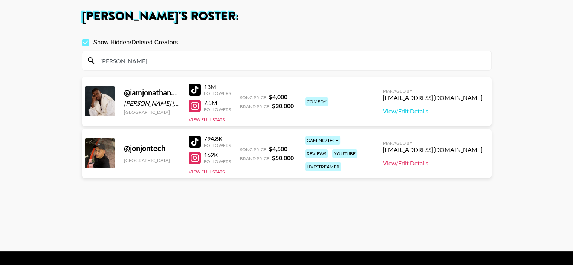
click at [429, 164] on link "View/Edit Details" at bounding box center [433, 163] width 100 height 8
click at [160, 59] on input "jon" at bounding box center [291, 61] width 391 height 12
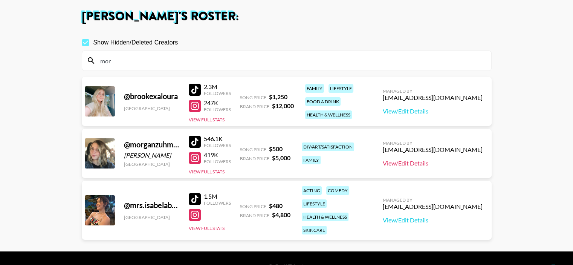
click at [438, 165] on link "View/Edit Details" at bounding box center [433, 163] width 100 height 8
click at [162, 63] on input "mor" at bounding box center [291, 61] width 391 height 12
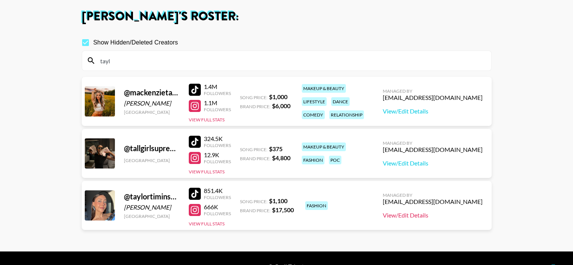
click at [443, 214] on link "View/Edit Details" at bounding box center [433, 215] width 100 height 8
click at [175, 57] on input "tayl" at bounding box center [291, 61] width 391 height 12
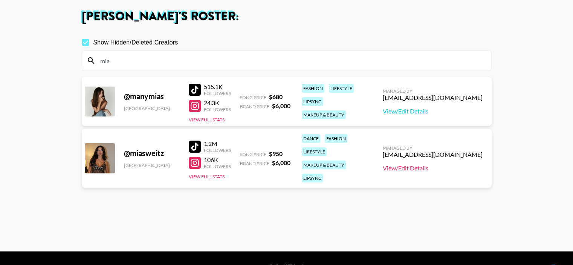
click at [435, 164] on link "View/Edit Details" at bounding box center [433, 168] width 100 height 8
click at [206, 63] on input "mia" at bounding box center [291, 61] width 391 height 12
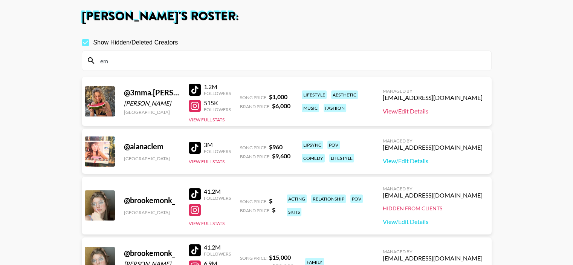
click at [432, 113] on link "View/Edit Details" at bounding box center [433, 111] width 100 height 8
click at [196, 65] on input "em" at bounding box center [291, 61] width 391 height 12
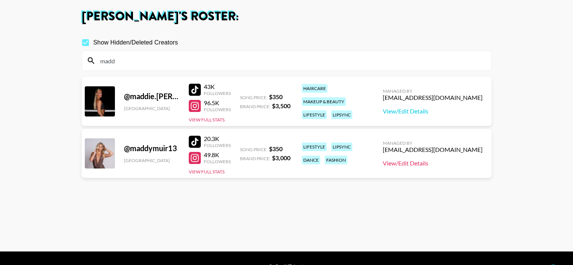
click at [444, 165] on link "View/Edit Details" at bounding box center [433, 163] width 100 height 8
click at [166, 64] on input "madd" at bounding box center [291, 61] width 391 height 12
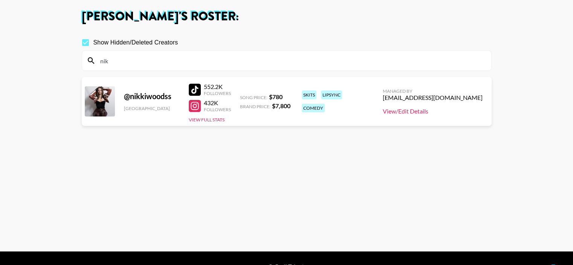
click at [431, 113] on link "View/Edit Details" at bounding box center [433, 111] width 100 height 8
click at [158, 61] on input "nik" at bounding box center [291, 61] width 391 height 12
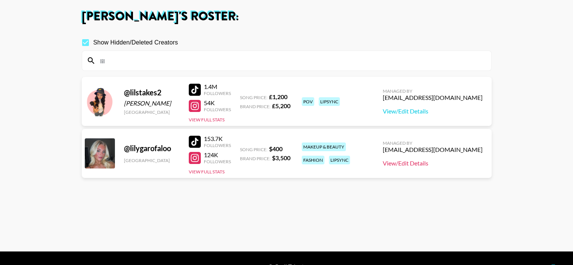
click at [449, 162] on link "View/Edit Details" at bounding box center [433, 163] width 100 height 8
click at [166, 58] on input "lil" at bounding box center [291, 61] width 391 height 12
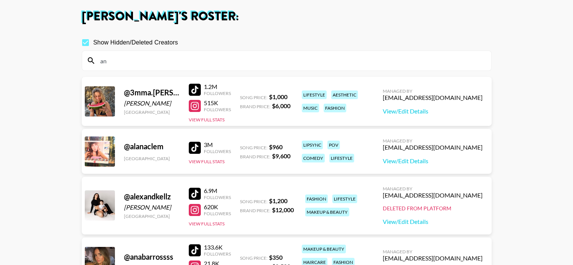
type input "a"
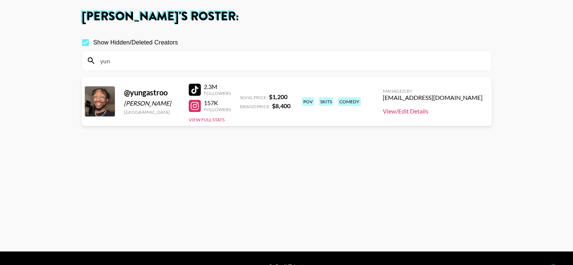
click at [428, 110] on link "View/Edit Details" at bounding box center [433, 111] width 100 height 8
click at [166, 62] on input "yun" at bounding box center [291, 61] width 391 height 12
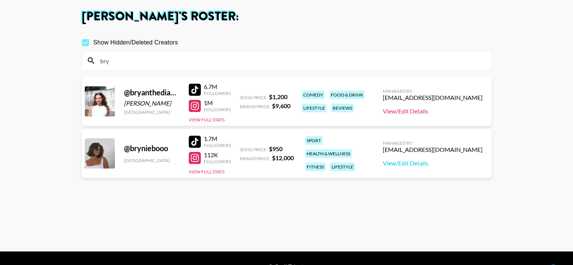
click at [430, 111] on link "View/Edit Details" at bounding box center [433, 111] width 100 height 8
click at [160, 63] on input "bry" at bounding box center [291, 61] width 391 height 12
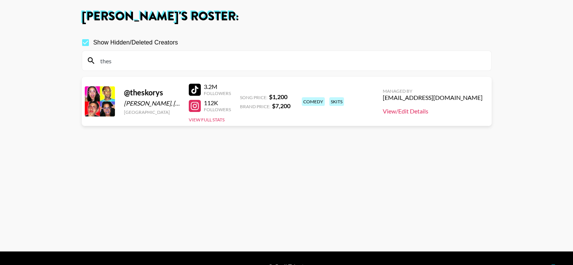
click at [438, 113] on link "View/Edit Details" at bounding box center [433, 111] width 100 height 8
click at [123, 57] on input "thes" at bounding box center [291, 61] width 391 height 12
click at [123, 60] on input "thes" at bounding box center [291, 61] width 391 height 12
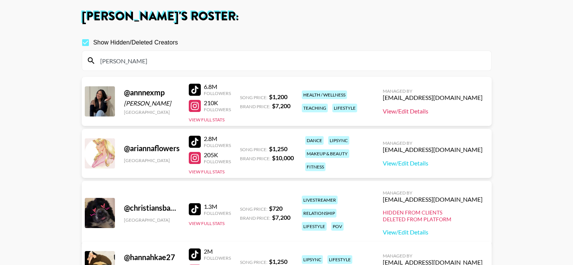
click at [426, 112] on link "View/Edit Details" at bounding box center [433, 111] width 100 height 8
click at [201, 63] on input "ann" at bounding box center [291, 61] width 391 height 12
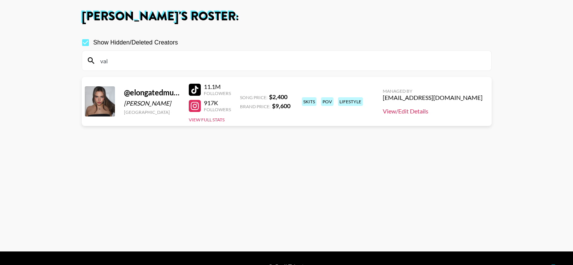
click at [435, 113] on link "View/Edit Details" at bounding box center [433, 111] width 100 height 8
click at [133, 60] on input "val" at bounding box center [291, 61] width 391 height 12
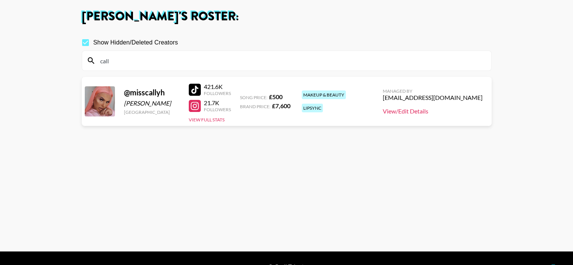
click at [434, 114] on link "View/Edit Details" at bounding box center [433, 111] width 100 height 8
click at [166, 60] on input "call" at bounding box center [291, 61] width 391 height 12
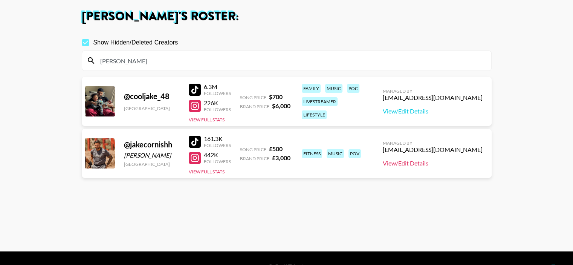
click at [435, 163] on link "View/Edit Details" at bounding box center [433, 163] width 100 height 8
click at [167, 54] on div "jake" at bounding box center [286, 61] width 409 height 20
click at [165, 58] on input "jake" at bounding box center [291, 61] width 391 height 12
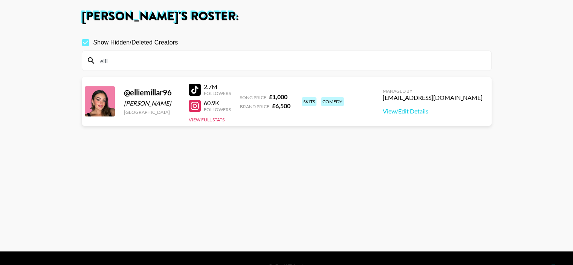
click at [455, 115] on div "Managed By denver@grail-talent.com View/Edit Details" at bounding box center [433, 101] width 112 height 39
click at [454, 111] on link "View/Edit Details" at bounding box center [433, 111] width 100 height 8
click at [157, 66] on input "elli" at bounding box center [291, 61] width 391 height 12
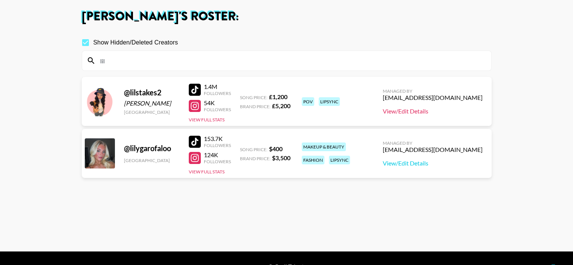
click at [433, 110] on link "View/Edit Details" at bounding box center [433, 111] width 100 height 8
click at [177, 61] on input "lil" at bounding box center [291, 61] width 391 height 12
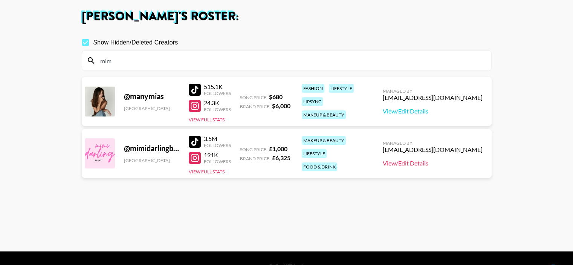
click at [442, 162] on link "View/Edit Details" at bounding box center [433, 163] width 100 height 8
click at [139, 61] on input "mim" at bounding box center [291, 61] width 391 height 12
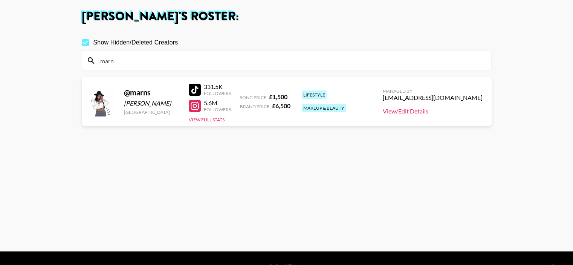
click at [423, 112] on link "View/Edit Details" at bounding box center [433, 111] width 100 height 8
click at [178, 58] on input "marn" at bounding box center [291, 61] width 391 height 12
click at [448, 112] on link "View/Edit Details" at bounding box center [433, 111] width 100 height 8
click at [148, 62] on input "marn" at bounding box center [291, 61] width 391 height 12
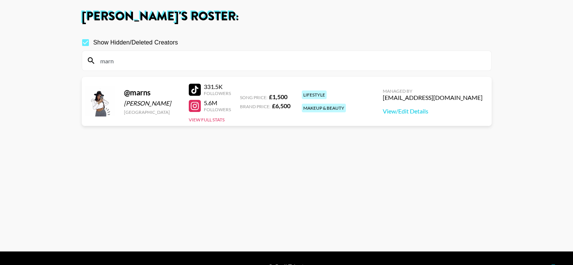
click at [148, 62] on input "marn" at bounding box center [291, 61] width 391 height 12
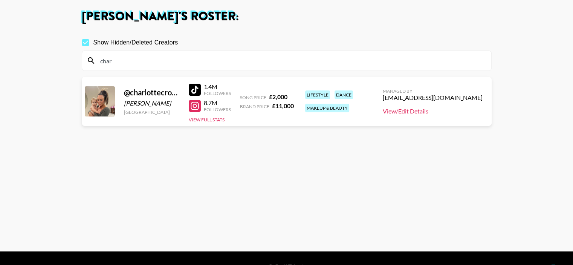
click at [432, 109] on link "View/Edit Details" at bounding box center [433, 111] width 100 height 8
click at [174, 61] on input "char" at bounding box center [291, 61] width 391 height 12
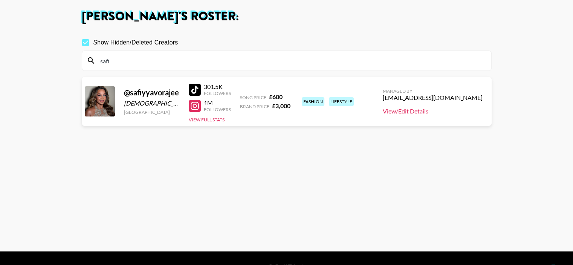
click at [440, 110] on link "View/Edit Details" at bounding box center [433, 111] width 100 height 8
click at [165, 59] on input "safi" at bounding box center [291, 61] width 391 height 12
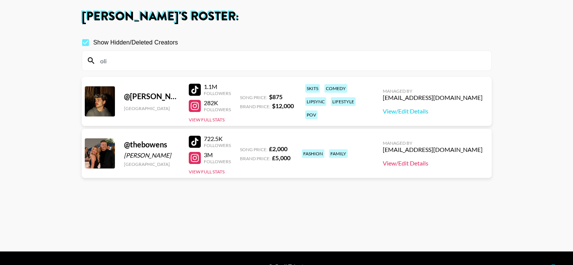
click at [437, 161] on link "View/Edit Details" at bounding box center [433, 163] width 100 height 8
click at [151, 61] on input "oli" at bounding box center [291, 61] width 391 height 12
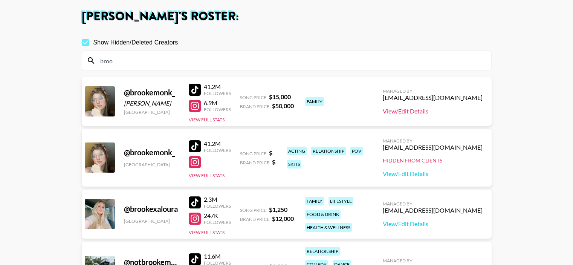
click at [430, 111] on link "View/Edit Details" at bounding box center [433, 111] width 100 height 8
click at [434, 174] on link "View/Edit Details" at bounding box center [433, 174] width 100 height 8
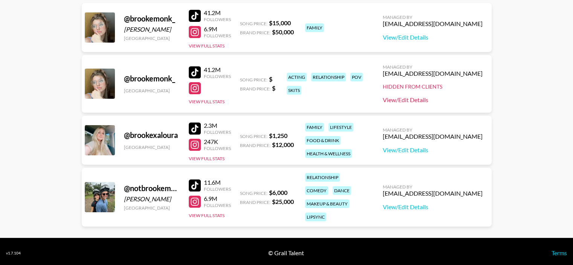
scroll to position [113, 0]
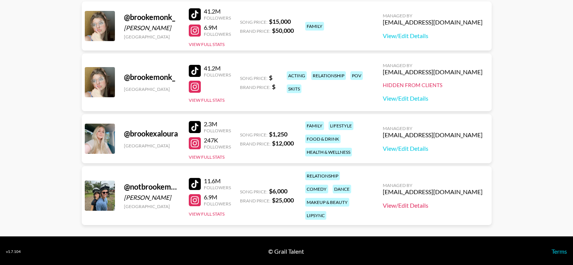
click at [438, 202] on link "View/Edit Details" at bounding box center [433, 206] width 100 height 8
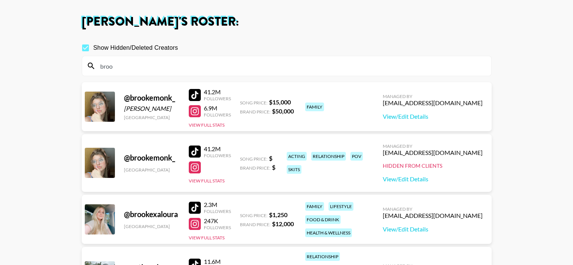
scroll to position [0, 0]
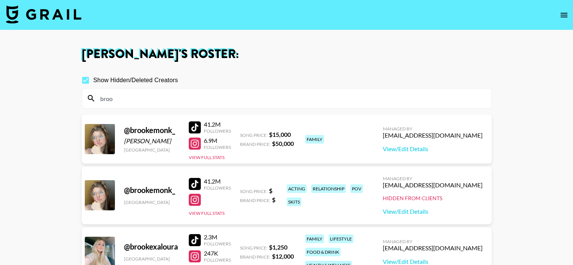
click at [137, 94] on input "broo" at bounding box center [291, 98] width 391 height 12
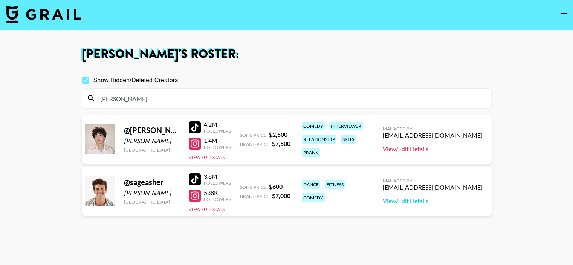
click at [442, 148] on link "View/Edit Details" at bounding box center [433, 149] width 100 height 8
click at [160, 97] on input "asher" at bounding box center [291, 98] width 391 height 12
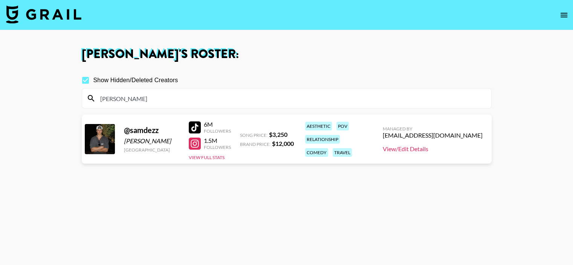
click at [443, 148] on link "View/Edit Details" at bounding box center [433, 149] width 100 height 8
click at [420, 102] on input "sam" at bounding box center [291, 98] width 391 height 12
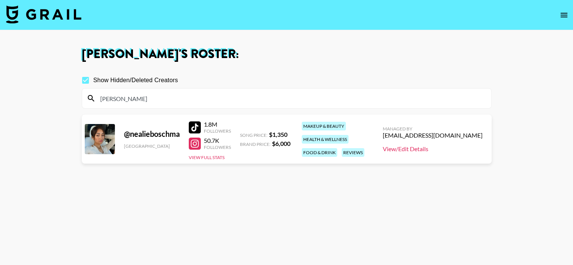
click at [444, 147] on link "View/Edit Details" at bounding box center [433, 149] width 100 height 8
click at [159, 98] on input "nealie" at bounding box center [291, 98] width 391 height 12
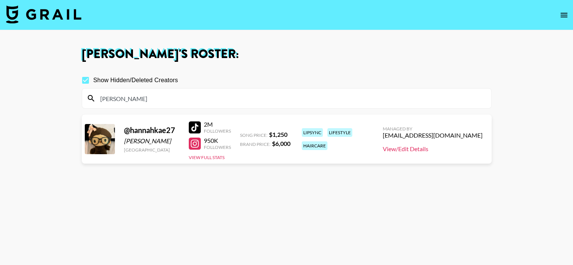
click at [440, 149] on link "View/Edit Details" at bounding box center [433, 149] width 100 height 8
click at [147, 98] on input "hannah" at bounding box center [291, 98] width 391 height 12
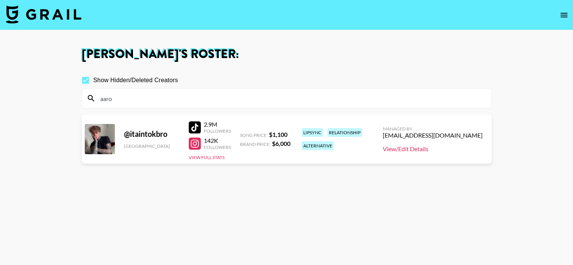
click at [437, 150] on link "View/Edit Details" at bounding box center [433, 149] width 100 height 8
click at [173, 98] on input "aaro" at bounding box center [291, 98] width 391 height 12
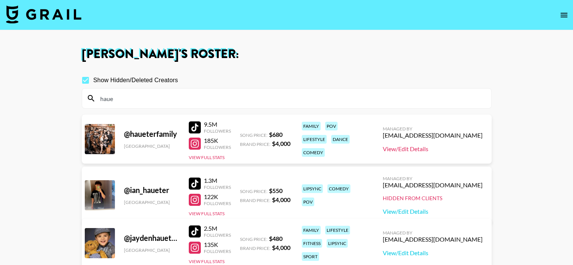
click at [449, 150] on link "View/Edit Details" at bounding box center [433, 149] width 100 height 8
click at [163, 92] on input "haue" at bounding box center [291, 98] width 391 height 12
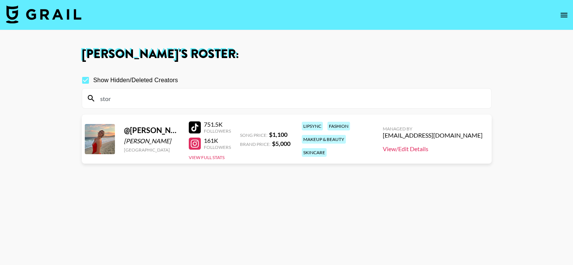
click at [446, 149] on link "View/Edit Details" at bounding box center [433, 149] width 100 height 8
click at [124, 99] on input "stor" at bounding box center [291, 98] width 391 height 12
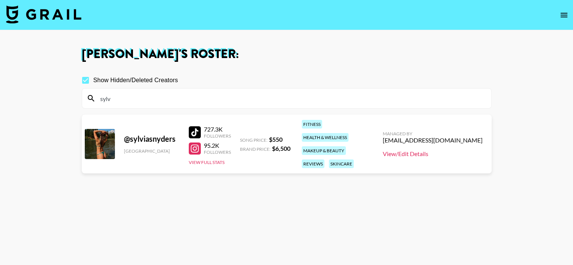
click at [434, 150] on link "View/Edit Details" at bounding box center [433, 154] width 100 height 8
click at [148, 101] on input "sylv" at bounding box center [291, 98] width 391 height 12
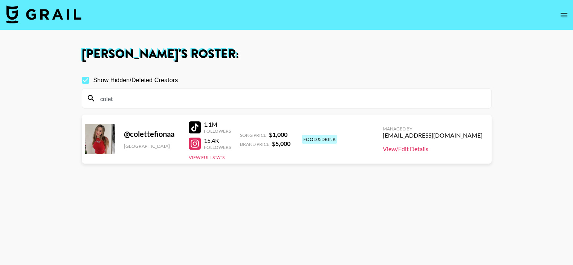
click at [446, 150] on link "View/Edit Details" at bounding box center [433, 149] width 100 height 8
click at [147, 97] on input "colet" at bounding box center [291, 98] width 391 height 12
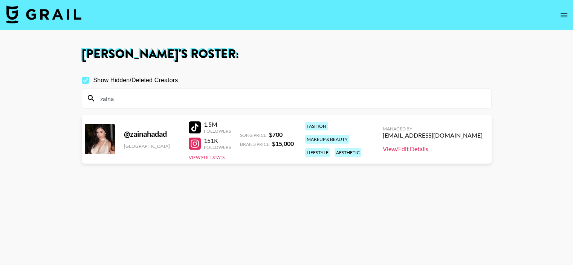
click at [451, 147] on link "View/Edit Details" at bounding box center [433, 149] width 100 height 8
click at [168, 99] on input "zaina" at bounding box center [291, 98] width 391 height 12
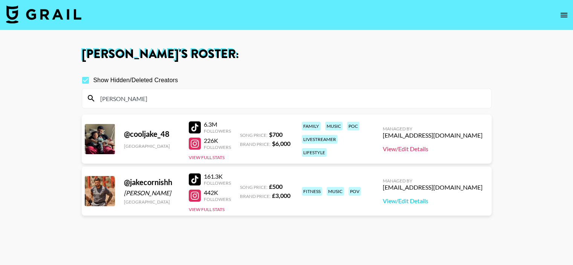
click at [441, 147] on link "View/Edit Details" at bounding box center [433, 149] width 100 height 8
click at [164, 94] on input "jake" at bounding box center [291, 98] width 391 height 12
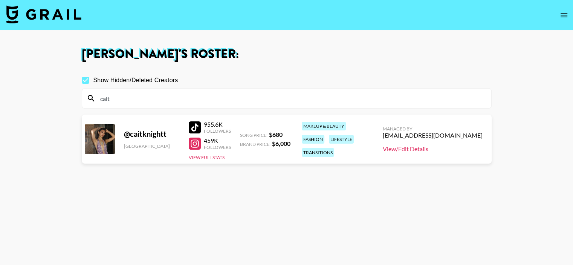
click at [441, 147] on link "View/Edit Details" at bounding box center [433, 149] width 100 height 8
click at [157, 106] on div "cait" at bounding box center [286, 99] width 409 height 20
click at [157, 101] on input "cait" at bounding box center [291, 98] width 391 height 12
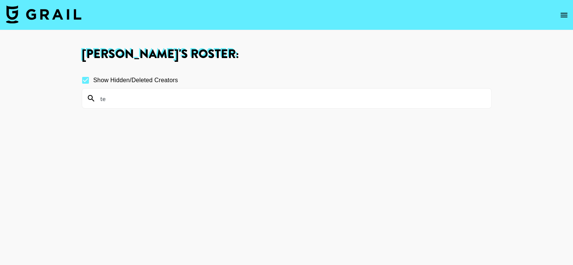
type input "t"
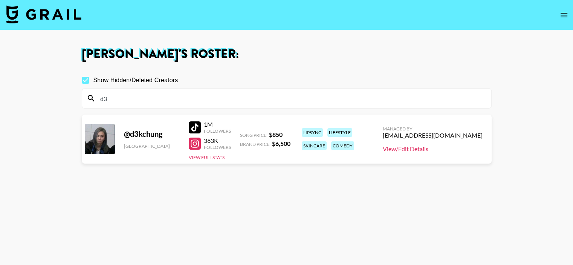
click at [440, 147] on link "View/Edit Details" at bounding box center [433, 149] width 100 height 8
click at [140, 100] on input "d3" at bounding box center [291, 98] width 391 height 12
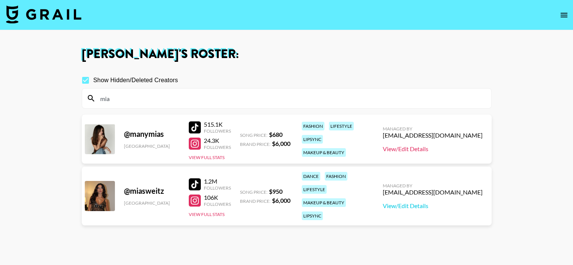
click at [425, 149] on link "View/Edit Details" at bounding box center [433, 149] width 100 height 8
click at [166, 94] on input "mia" at bounding box center [291, 98] width 391 height 12
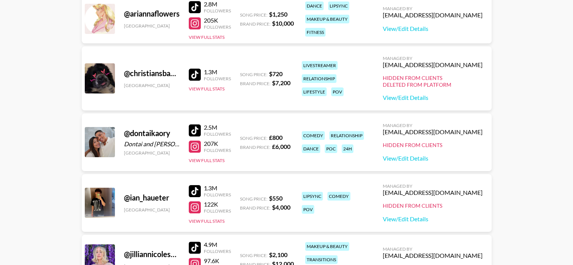
scroll to position [151, 0]
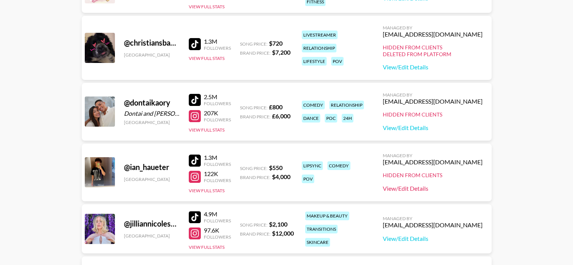
click at [441, 189] on link "View/Edit Details" at bounding box center [433, 189] width 100 height 8
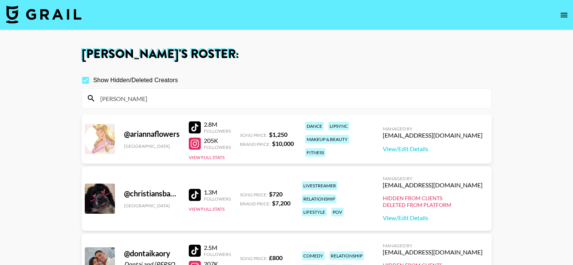
click at [148, 106] on div "ian" at bounding box center [286, 99] width 409 height 20
click at [148, 100] on input "ian" at bounding box center [291, 98] width 391 height 12
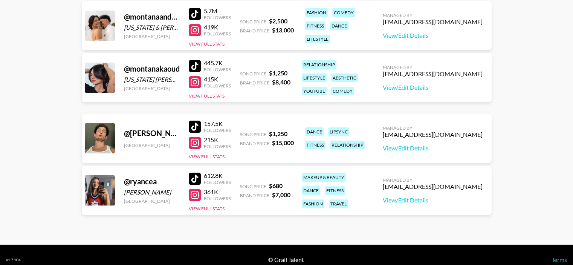
scroll to position [183, 0]
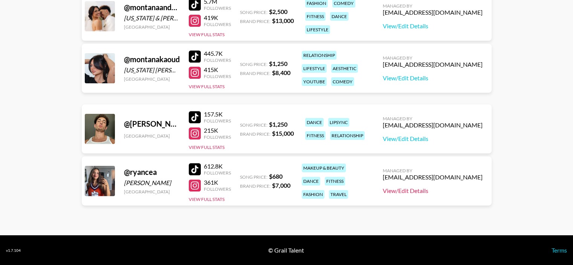
type input "ryan"
click at [437, 192] on link "View/Edit Details" at bounding box center [433, 191] width 100 height 8
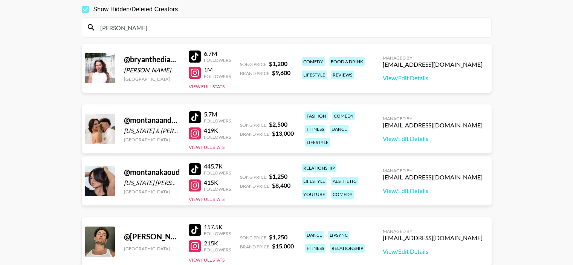
scroll to position [0, 0]
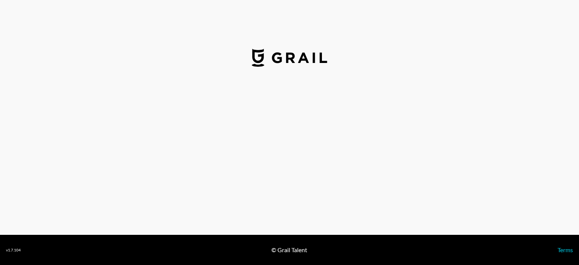
select select "USD"
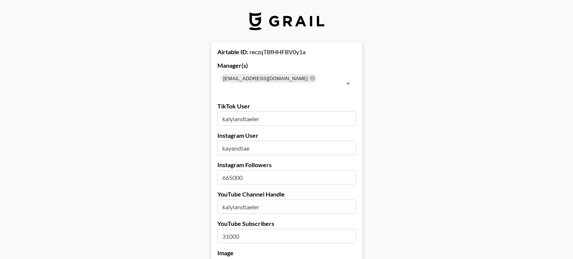
drag, startPoint x: 235, startPoint y: 164, endPoint x: 224, endPoint y: 166, distance: 11.1
click at [224, 170] on input "665000" at bounding box center [286, 177] width 139 height 14
type input "779000"
click at [232, 229] on input "31000" at bounding box center [286, 236] width 139 height 14
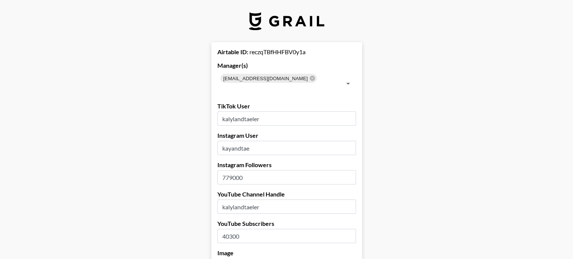
type input "40300"
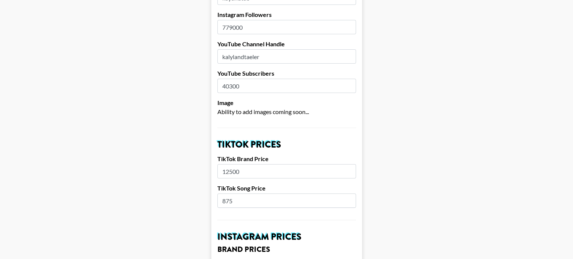
scroll to position [151, 0]
click at [234, 193] on input "875" at bounding box center [286, 200] width 139 height 14
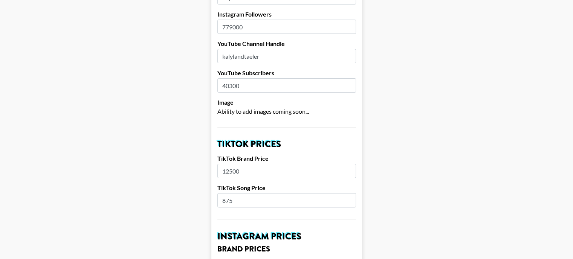
click at [230, 193] on input "875" at bounding box center [286, 200] width 139 height 14
type input "600"
drag, startPoint x: 235, startPoint y: 160, endPoint x: 221, endPoint y: 161, distance: 13.9
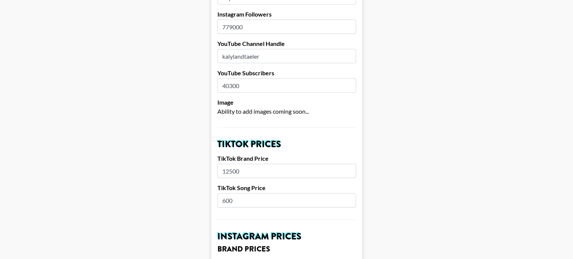
click at [221, 164] on input "12500" at bounding box center [286, 171] width 139 height 14
type input "0"
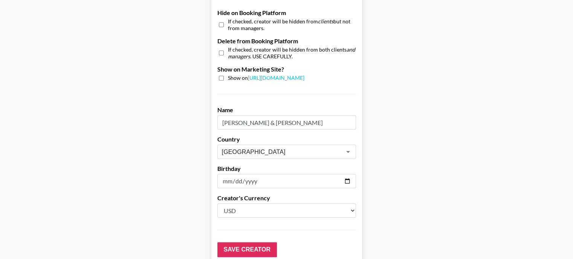
scroll to position [762, 0]
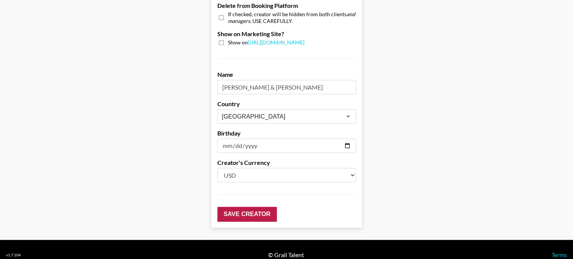
type input "8000"
click at [247, 207] on input "Save Creator" at bounding box center [247, 214] width 60 height 15
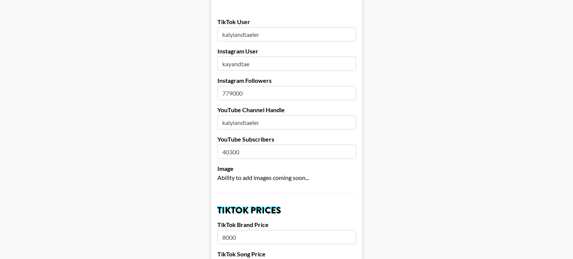
scroll to position [0, 0]
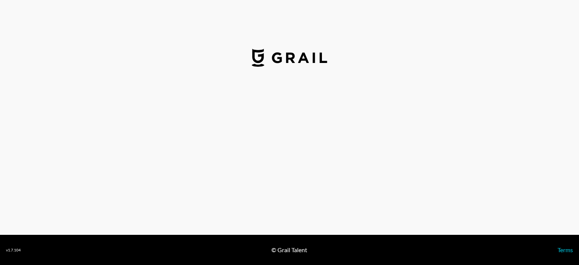
select select "USD"
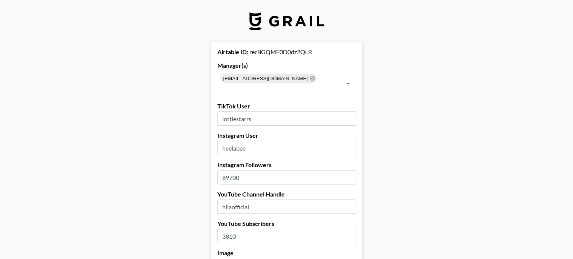
drag, startPoint x: 234, startPoint y: 168, endPoint x: 226, endPoint y: 168, distance: 7.9
click at [226, 170] on input "69700" at bounding box center [286, 177] width 139 height 14
type input "65600"
drag, startPoint x: 234, startPoint y: 225, endPoint x: 223, endPoint y: 226, distance: 11.0
click at [223, 229] on input "3810" at bounding box center [286, 236] width 139 height 14
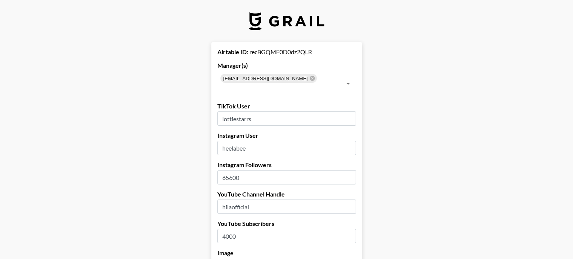
type input "4000"
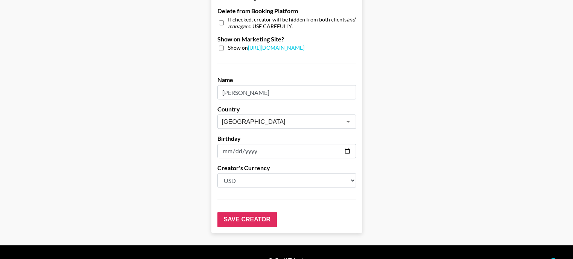
scroll to position [762, 0]
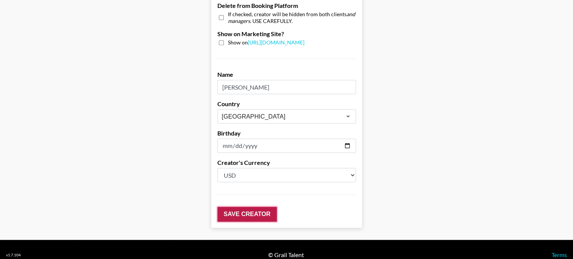
click at [247, 207] on input "Save Creator" at bounding box center [247, 214] width 60 height 15
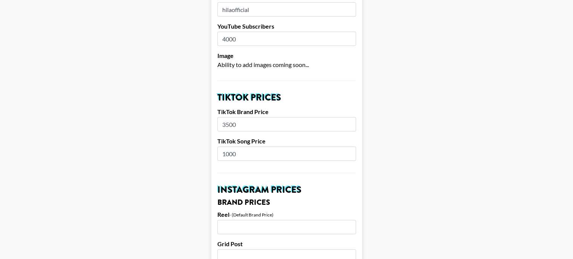
scroll to position [0, 0]
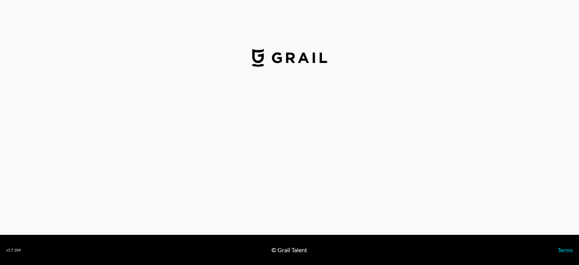
select select "USD"
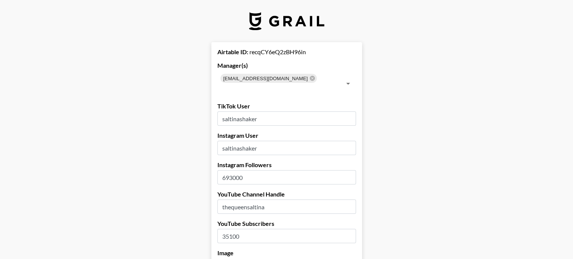
click at [235, 170] on input "693000" at bounding box center [286, 177] width 139 height 14
type input "701000"
click at [234, 229] on input "35100" at bounding box center [286, 236] width 139 height 14
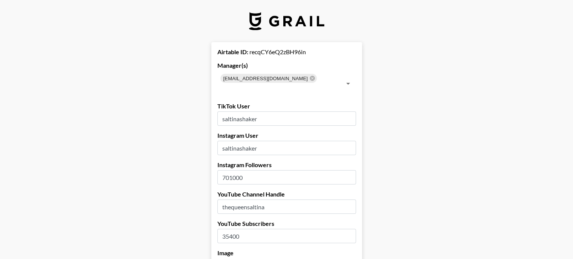
type input "35400"
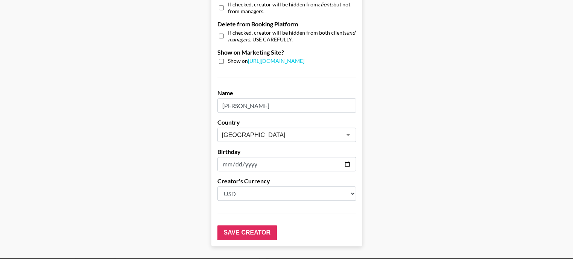
scroll to position [753, 0]
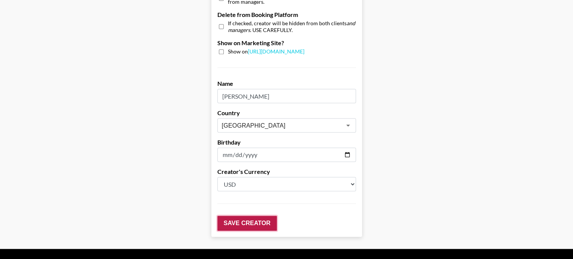
click at [241, 216] on input "Save Creator" at bounding box center [247, 223] width 60 height 15
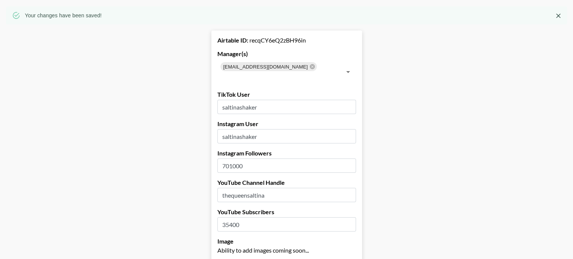
scroll to position [0, 0]
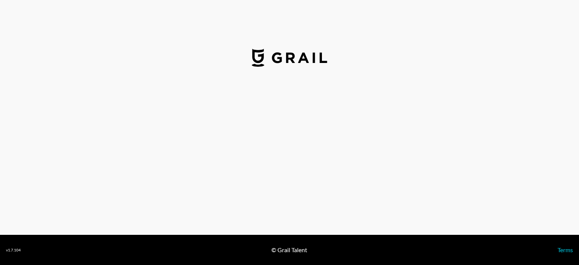
select select "USD"
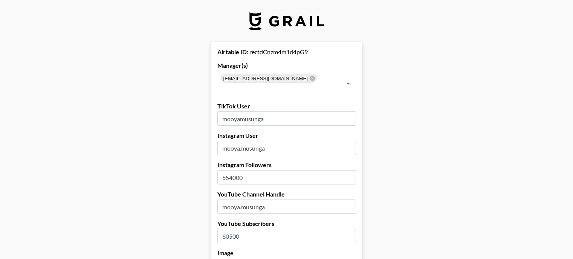
drag, startPoint x: 236, startPoint y: 167, endPoint x: 225, endPoint y: 168, distance: 11.7
click at [225, 170] on input "554000" at bounding box center [286, 177] width 139 height 14
type input "602000"
drag, startPoint x: 235, startPoint y: 226, endPoint x: 228, endPoint y: 225, distance: 6.4
click at [228, 229] on input "60500" at bounding box center [286, 236] width 139 height 14
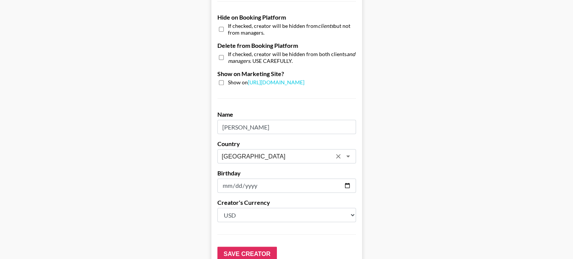
scroll to position [753, 0]
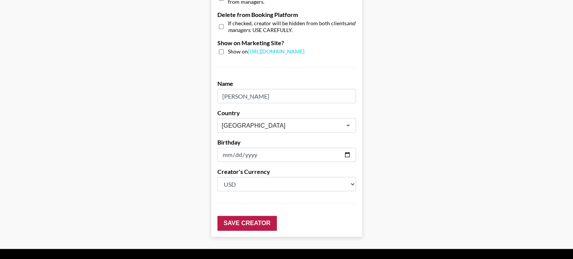
type input "68900"
click at [233, 216] on input "Save Creator" at bounding box center [247, 223] width 60 height 15
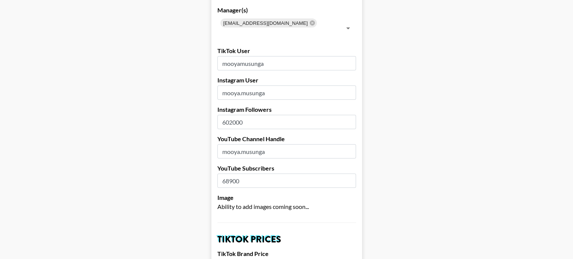
scroll to position [0, 0]
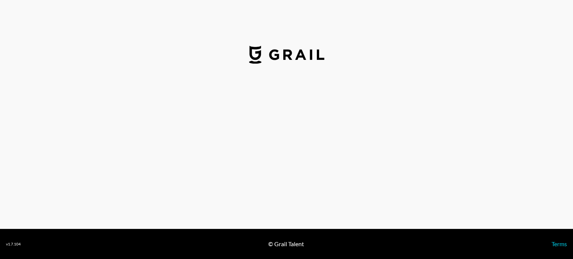
select select "USD"
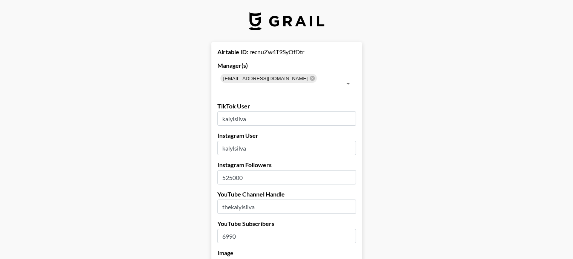
click at [233, 170] on input "525000" at bounding box center [286, 177] width 139 height 14
type input "521000"
click at [239, 229] on input "6990" at bounding box center [286, 236] width 139 height 14
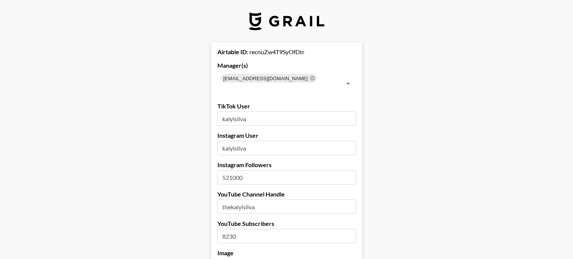
type input "8230"
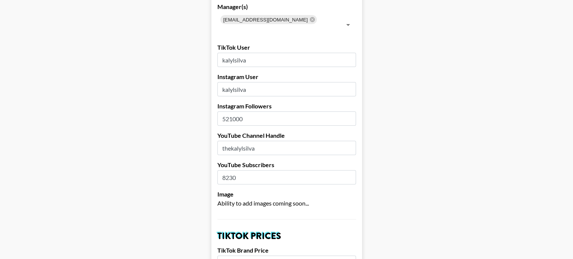
scroll to position [151, 0]
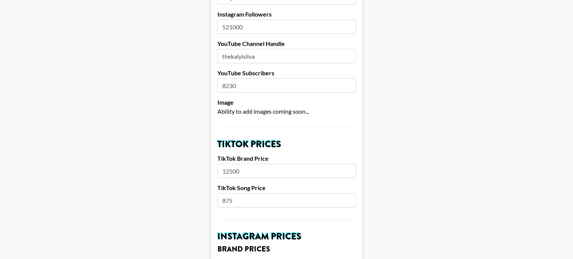
click at [246, 164] on input "12500" at bounding box center [286, 171] width 139 height 14
type input "8000"
click at [241, 193] on input "875" at bounding box center [286, 200] width 139 height 14
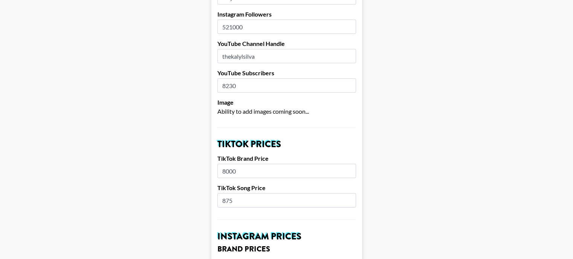
click at [241, 193] on input "875" at bounding box center [286, 200] width 139 height 14
type input "8"
type input "500"
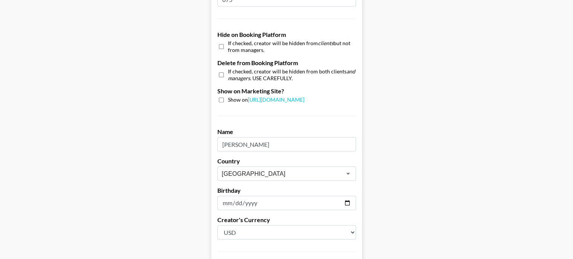
scroll to position [762, 0]
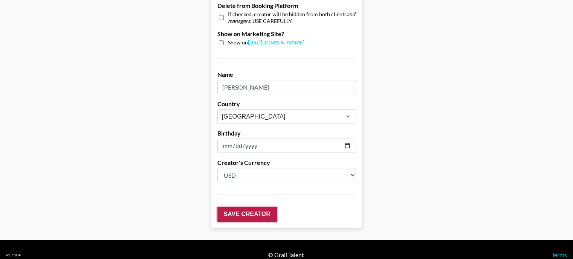
click at [252, 207] on input "Save Creator" at bounding box center [247, 214] width 60 height 15
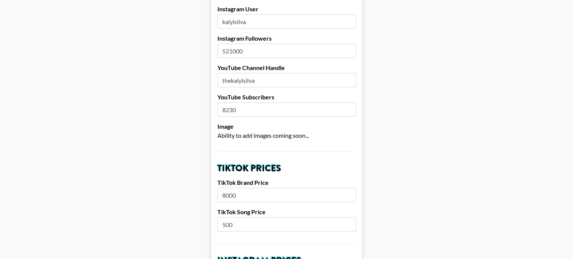
scroll to position [0, 0]
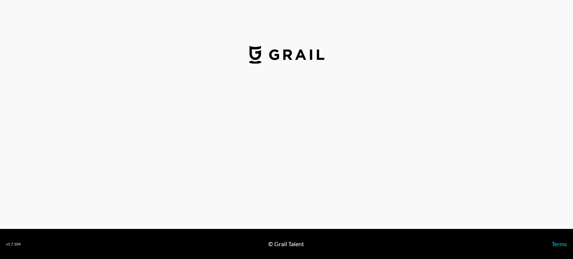
select select "GBP"
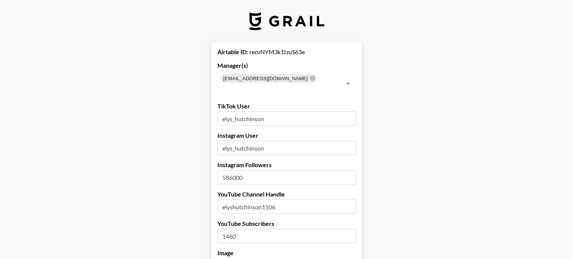
click at [229, 170] on input "586000" at bounding box center [286, 177] width 139 height 14
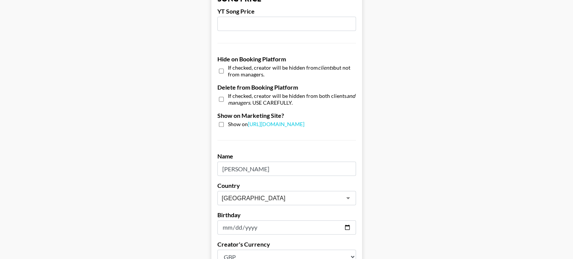
scroll to position [753, 0]
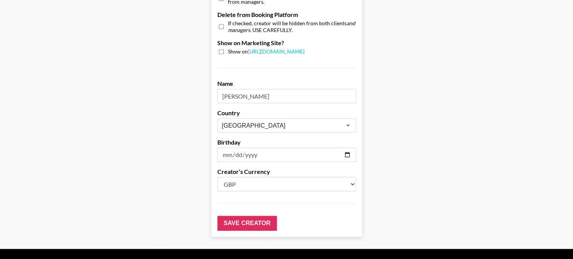
type input "526000"
click at [241, 220] on input "Save Creator" at bounding box center [247, 223] width 60 height 15
click at [241, 216] on input "Save Creator" at bounding box center [247, 223] width 60 height 15
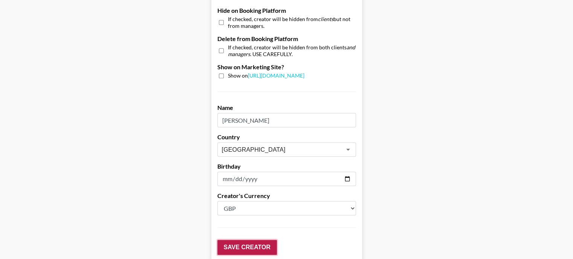
scroll to position [42, 0]
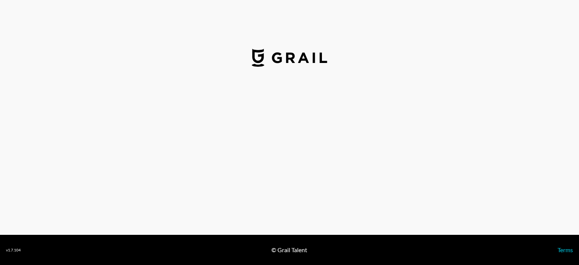
select select "USD"
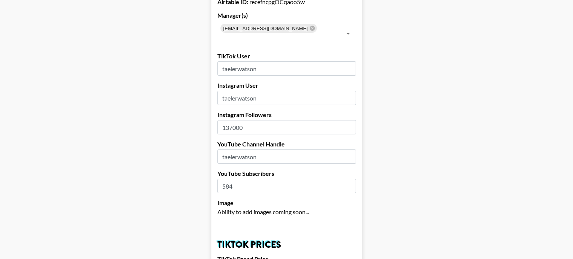
scroll to position [38, 0]
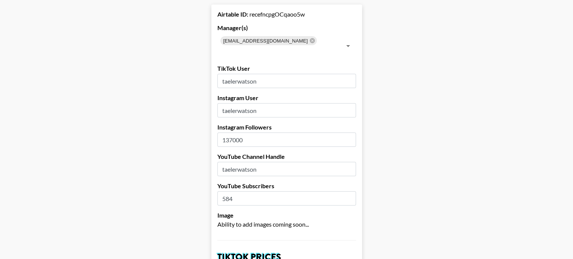
click at [235, 133] on input "137000" at bounding box center [286, 140] width 139 height 14
type input "151000"
click at [241, 191] on input "584" at bounding box center [286, 198] width 139 height 14
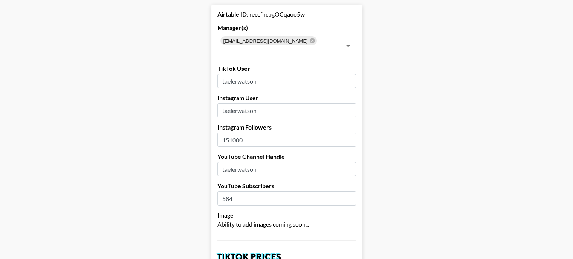
click at [241, 191] on input "584" at bounding box center [286, 198] width 139 height 14
type input "754"
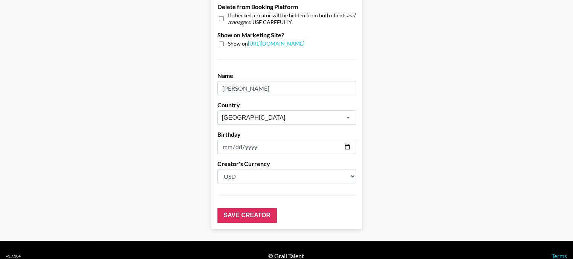
scroll to position [762, 0]
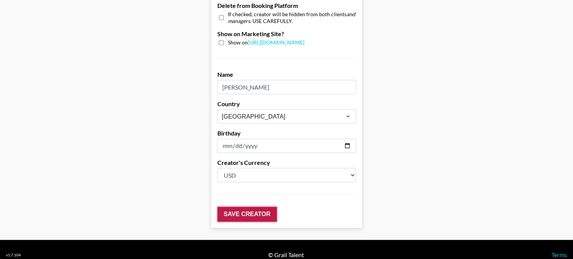
click at [246, 207] on input "Save Creator" at bounding box center [247, 214] width 60 height 15
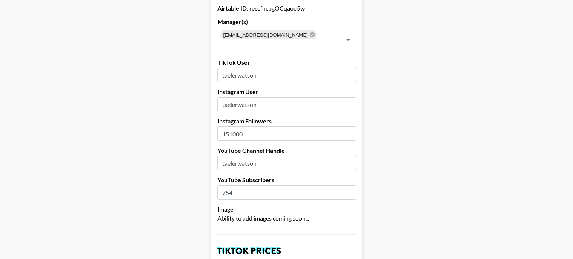
scroll to position [0, 0]
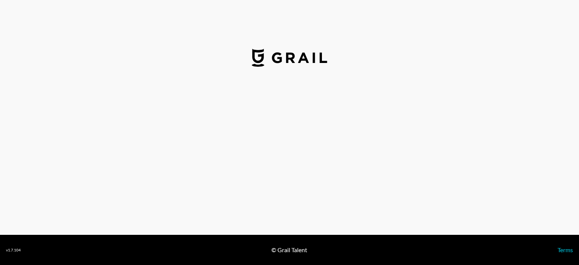
select select "USD"
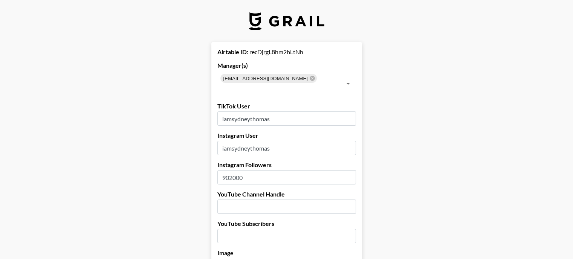
drag, startPoint x: 235, startPoint y: 167, endPoint x: 223, endPoint y: 167, distance: 12.1
click at [223, 170] on input "902000" at bounding box center [286, 177] width 139 height 14
type input "876000"
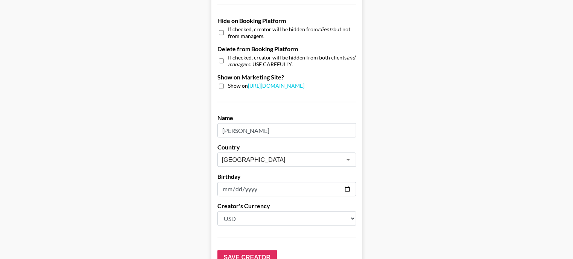
scroll to position [762, 0]
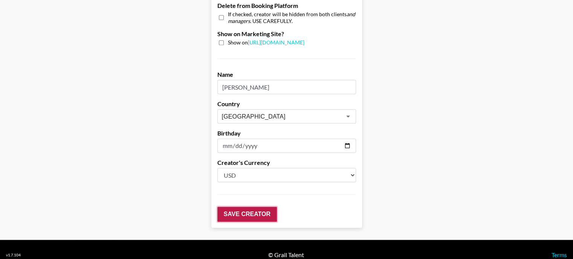
click at [243, 208] on input "Save Creator" at bounding box center [247, 214] width 60 height 15
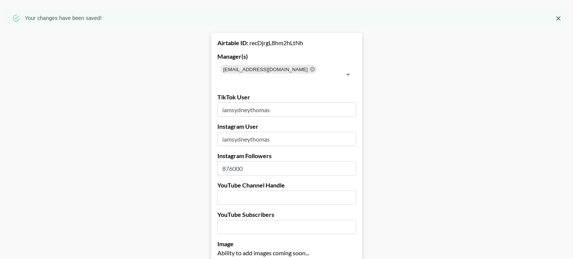
scroll to position [0, 0]
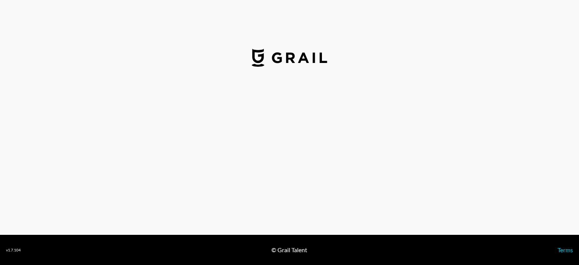
select select "USD"
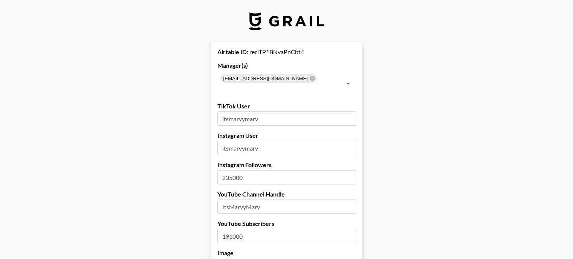
drag, startPoint x: 235, startPoint y: 168, endPoint x: 228, endPoint y: 167, distance: 7.6
click at [228, 170] on input "235000" at bounding box center [286, 177] width 139 height 14
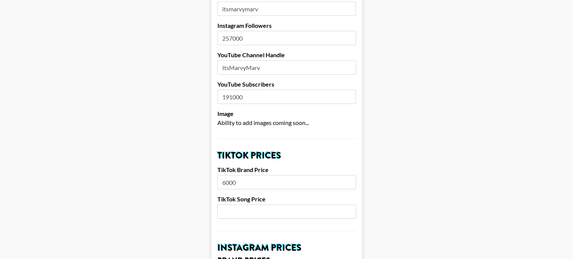
scroll to position [151, 0]
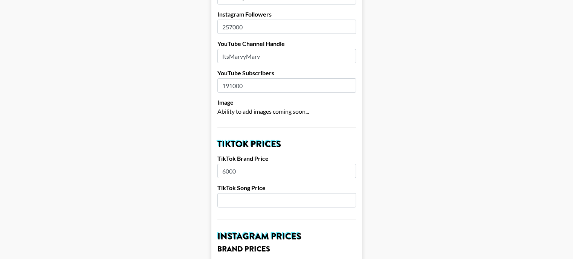
type input "257000"
click at [255, 193] on input "number" at bounding box center [286, 200] width 139 height 14
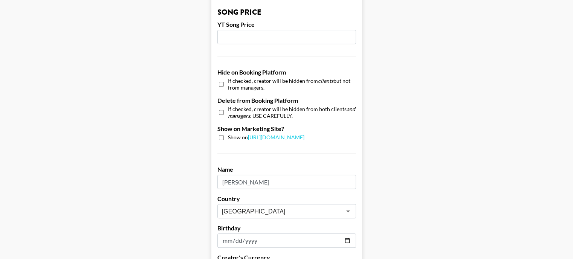
scroll to position [753, 0]
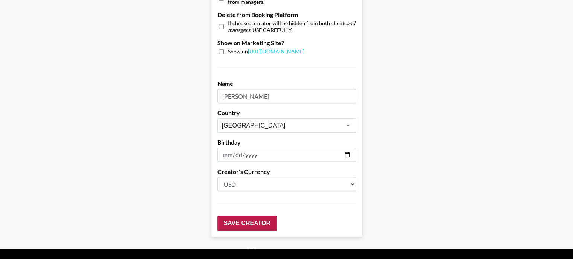
type input "800"
click at [253, 216] on input "Save Creator" at bounding box center [247, 223] width 60 height 15
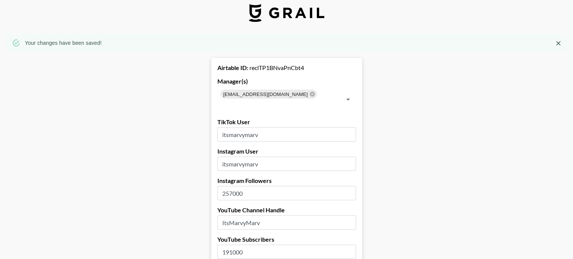
scroll to position [0, 0]
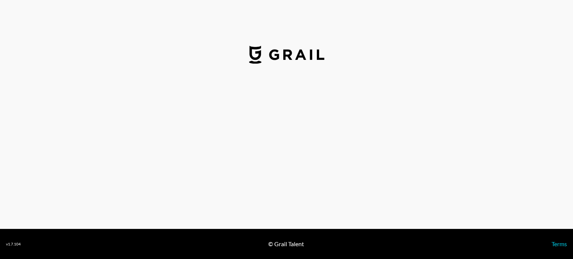
select select "USD"
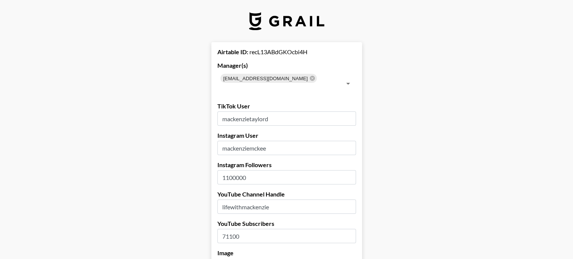
click at [228, 170] on input "1100000" at bounding box center [286, 177] width 139 height 14
type input "1200000"
drag, startPoint x: 235, startPoint y: 226, endPoint x: 229, endPoint y: 226, distance: 6.4
click at [229, 229] on input "71100" at bounding box center [286, 236] width 139 height 14
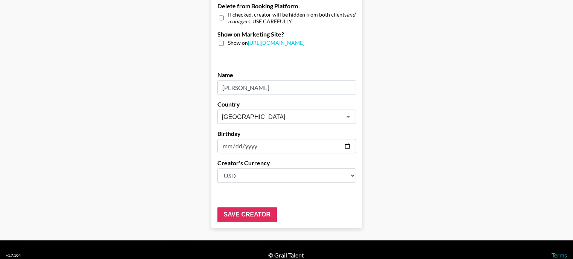
scroll to position [762, 0]
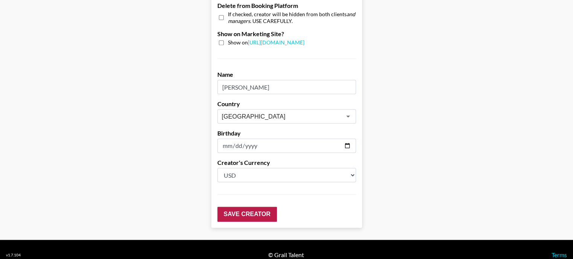
type input "70900"
click at [244, 207] on input "Save Creator" at bounding box center [247, 214] width 60 height 15
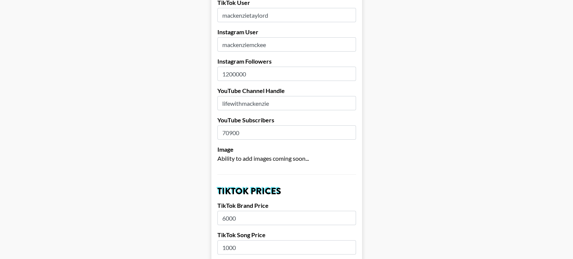
scroll to position [0, 0]
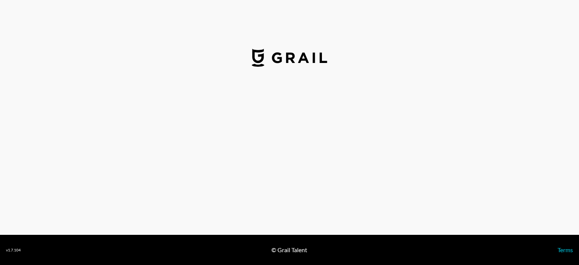
select select "USD"
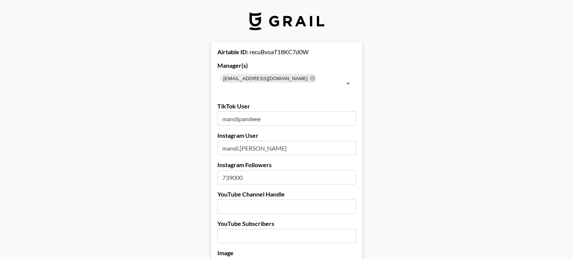
drag, startPoint x: 234, startPoint y: 166, endPoint x: 226, endPoint y: 166, distance: 7.9
click at [226, 170] on input "739000" at bounding box center [286, 177] width 139 height 14
type input "999000"
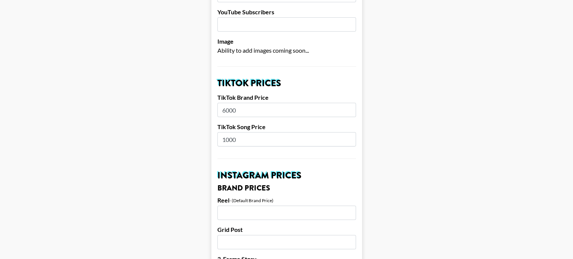
scroll to position [226, 0]
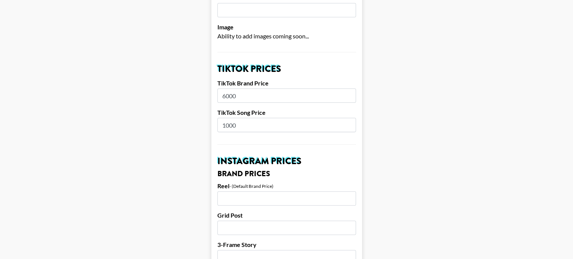
drag, startPoint x: 232, startPoint y: 114, endPoint x: 226, endPoint y: 115, distance: 6.1
click at [226, 118] on input "1000" at bounding box center [286, 125] width 139 height 14
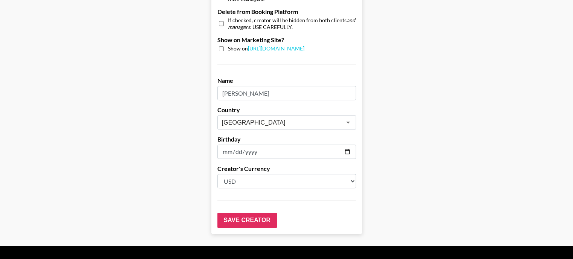
scroll to position [762, 0]
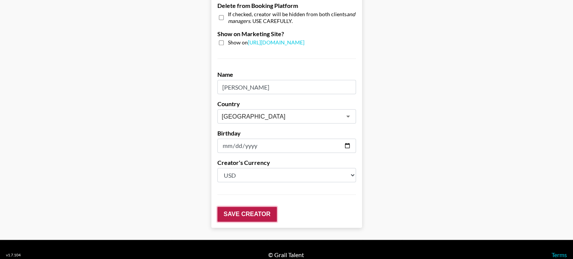
click at [240, 207] on input "Save Creator" at bounding box center [247, 214] width 60 height 15
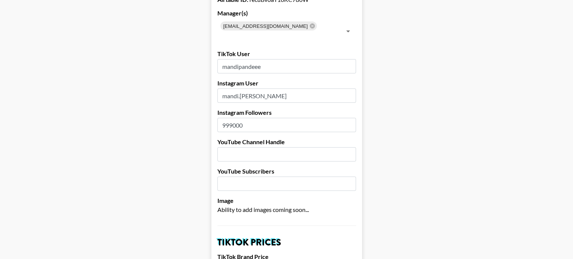
scroll to position [0, 0]
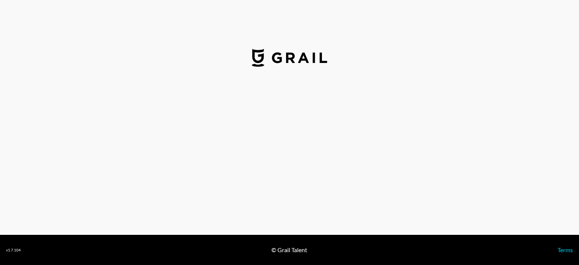
select select "USD"
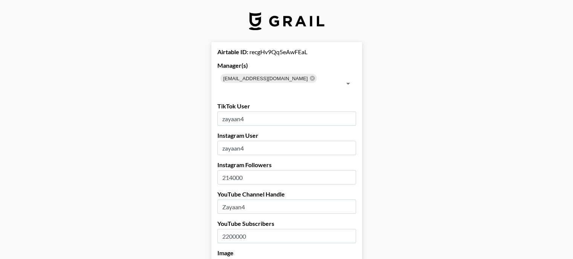
drag, startPoint x: 234, startPoint y: 166, endPoint x: 226, endPoint y: 166, distance: 8.3
click at [226, 170] on input "214000" at bounding box center [286, 177] width 139 height 14
type input "682000"
click at [232, 229] on input "2200000" at bounding box center [286, 236] width 139 height 14
type input "2260000"
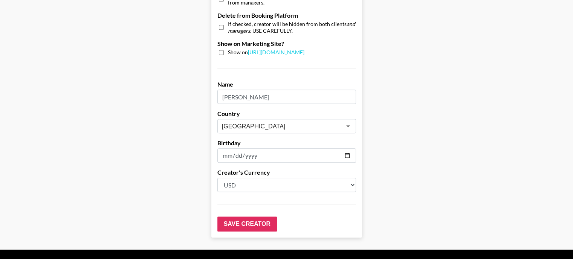
scroll to position [753, 0]
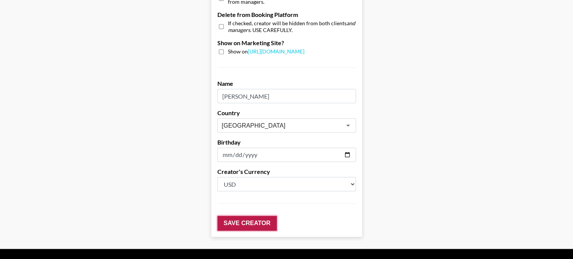
click at [243, 216] on input "Save Creator" at bounding box center [247, 223] width 60 height 15
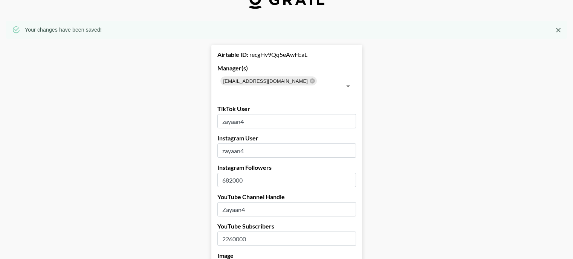
scroll to position [0, 0]
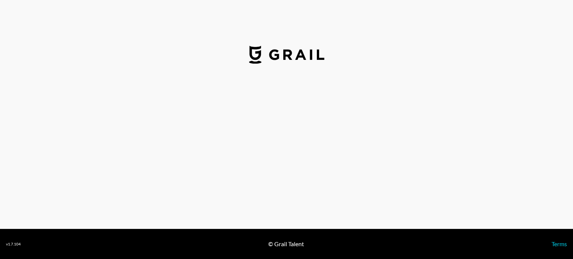
select select "USD"
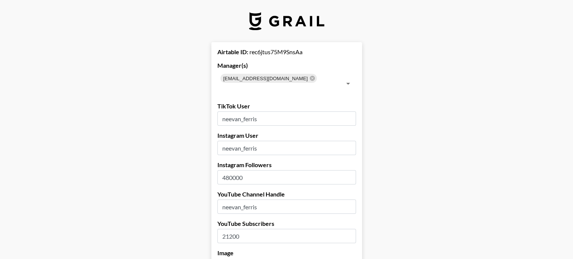
click at [233, 229] on input "21200" at bounding box center [286, 236] width 139 height 14
type input "21300"
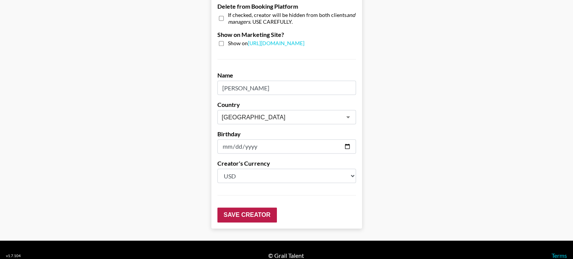
scroll to position [762, 0]
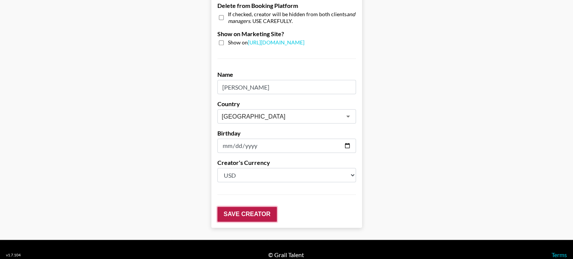
click at [231, 207] on input "Save Creator" at bounding box center [247, 214] width 60 height 15
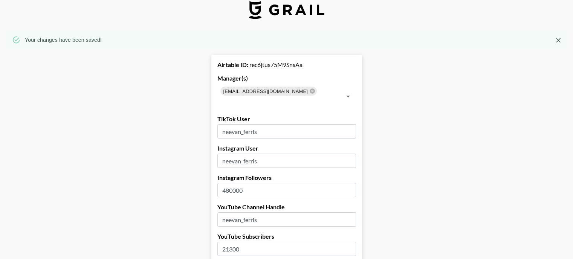
scroll to position [0, 0]
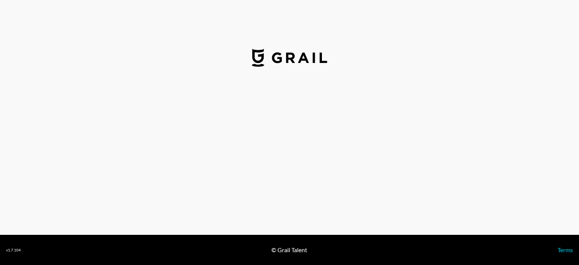
select select "USD"
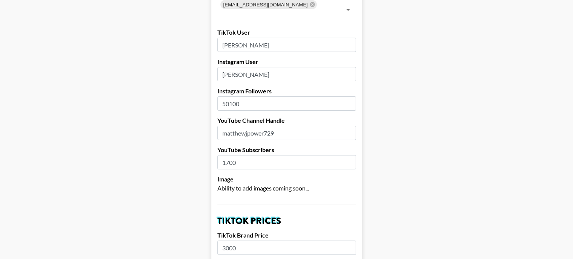
scroll to position [75, 0]
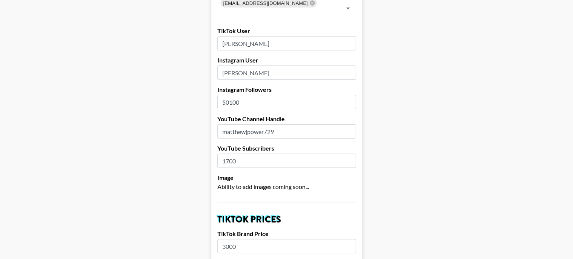
drag, startPoint x: 234, startPoint y: 91, endPoint x: 226, endPoint y: 92, distance: 7.6
click at [226, 95] on input "50100" at bounding box center [286, 102] width 139 height 14
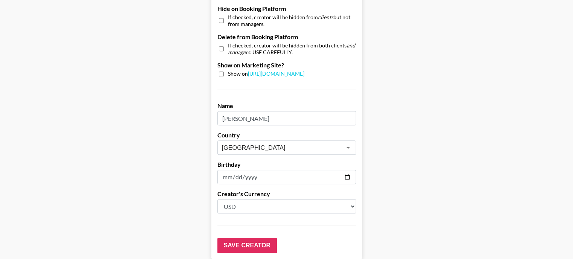
scroll to position [762, 0]
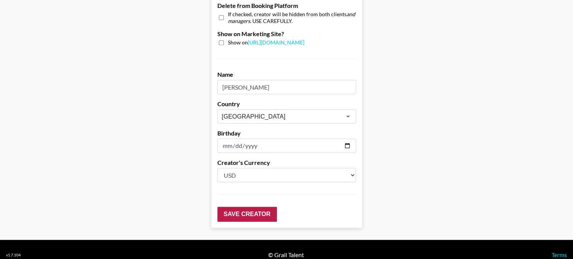
type input "49300"
click at [237, 207] on input "Save Creator" at bounding box center [247, 214] width 60 height 15
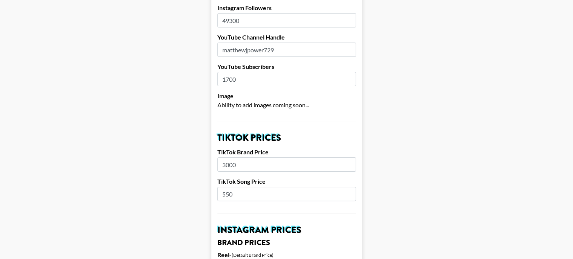
scroll to position [0, 0]
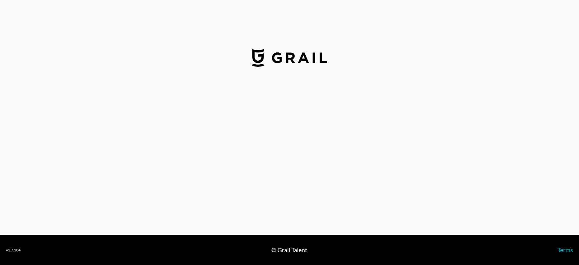
select select "GBP"
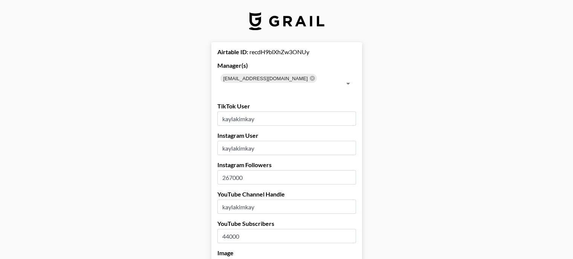
click at [233, 170] on input "267000" at bounding box center [286, 177] width 139 height 14
drag, startPoint x: 235, startPoint y: 166, endPoint x: 228, endPoint y: 166, distance: 6.4
click at [228, 170] on input "267000" at bounding box center [286, 177] width 139 height 14
type input "286000"
drag, startPoint x: 235, startPoint y: 226, endPoint x: 229, endPoint y: 226, distance: 6.0
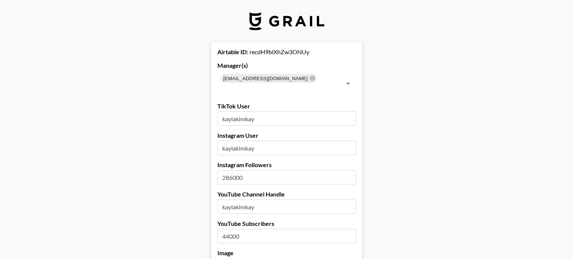
click at [229, 229] on input "44000" at bounding box center [286, 236] width 139 height 14
type input "47500"
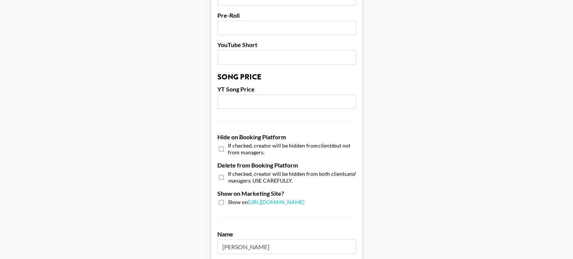
scroll to position [762, 0]
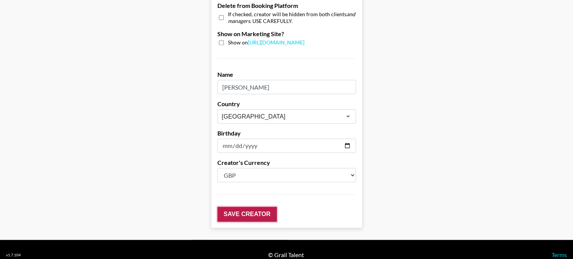
click at [238, 207] on input "Save Creator" at bounding box center [247, 214] width 60 height 15
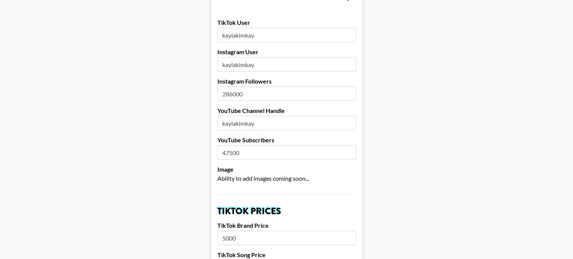
scroll to position [0, 0]
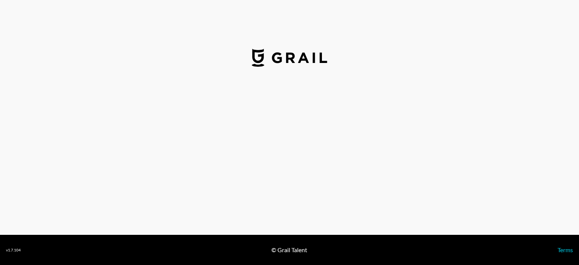
select select "USD"
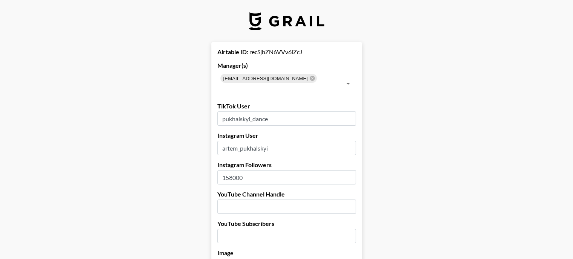
click at [232, 170] on input "158000" at bounding box center [286, 177] width 139 height 14
type input "154000"
click at [237, 229] on input "number" at bounding box center [286, 236] width 139 height 14
type input "23900"
click at [236, 170] on input "154000" at bounding box center [286, 177] width 139 height 14
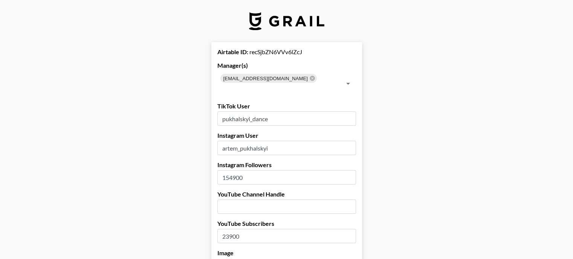
type input "154900"
click at [253, 200] on input "text" at bounding box center [286, 207] width 139 height 14
paste input "Pukhalskyi_dance"
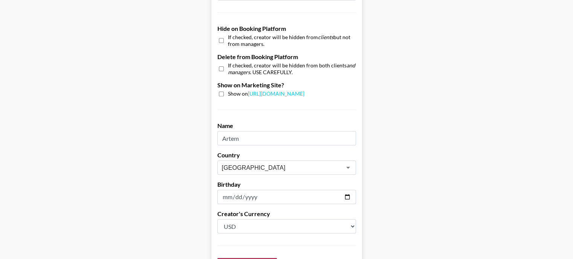
scroll to position [762, 0]
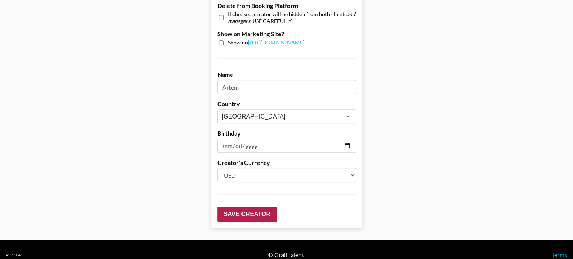
type input "Pukhalskyi_dance"
click at [238, 207] on input "Save Creator" at bounding box center [247, 214] width 60 height 15
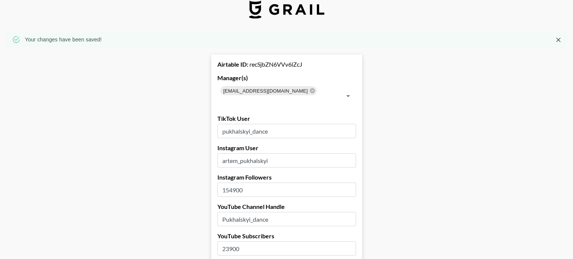
scroll to position [0, 0]
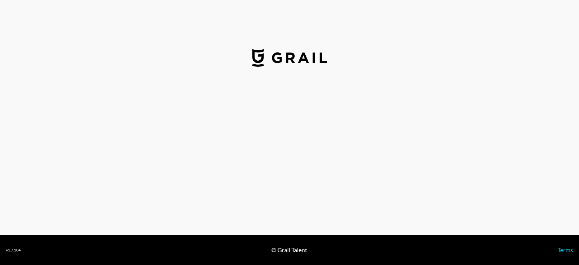
select select "USD"
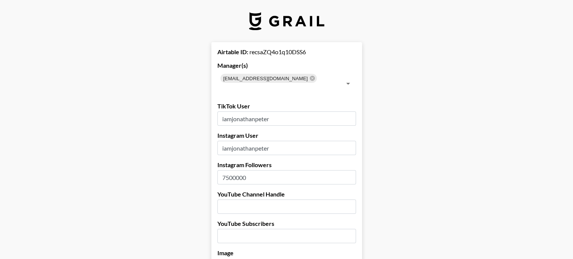
drag, startPoint x: 230, startPoint y: 167, endPoint x: 225, endPoint y: 168, distance: 5.8
click at [225, 170] on input "7500000" at bounding box center [286, 177] width 139 height 14
click at [238, 170] on input "8100000" at bounding box center [286, 177] width 139 height 14
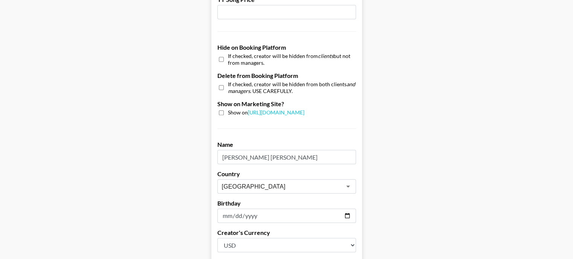
scroll to position [762, 0]
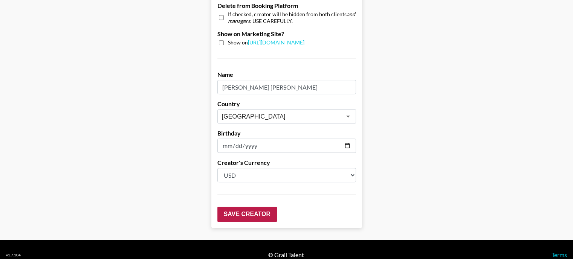
type input "8100000"
click at [242, 207] on input "Save Creator" at bounding box center [247, 214] width 60 height 15
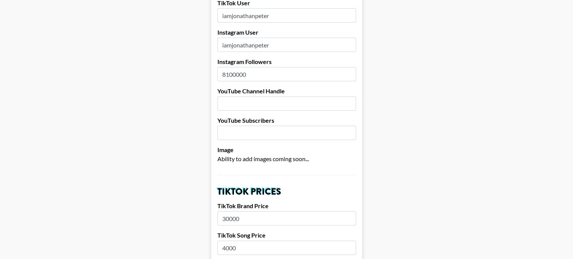
scroll to position [0, 0]
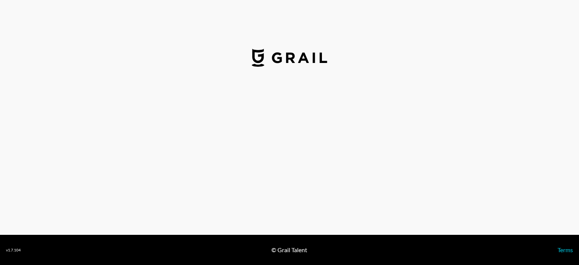
select select "USD"
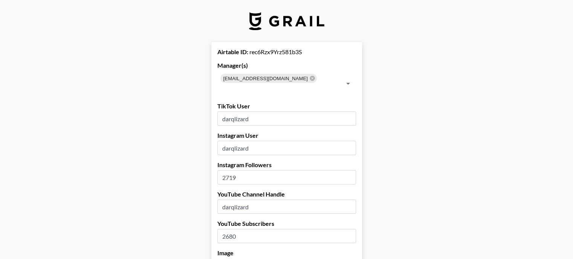
drag, startPoint x: 242, startPoint y: 165, endPoint x: 229, endPoint y: 165, distance: 12.8
click at [229, 170] on input "2719" at bounding box center [286, 177] width 139 height 14
type input "2617"
drag, startPoint x: 242, startPoint y: 225, endPoint x: 229, endPoint y: 226, distance: 12.8
click at [229, 229] on input "2680" at bounding box center [286, 236] width 139 height 14
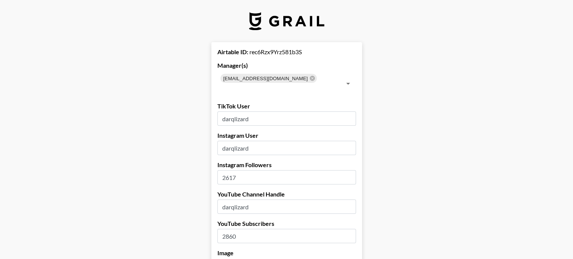
type input "2860"
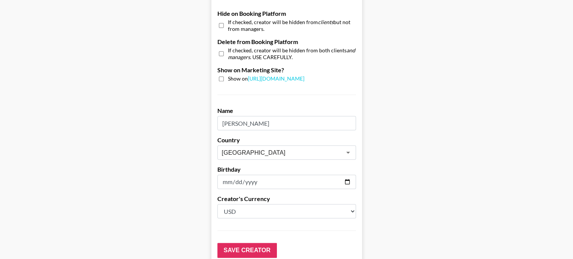
scroll to position [762, 0]
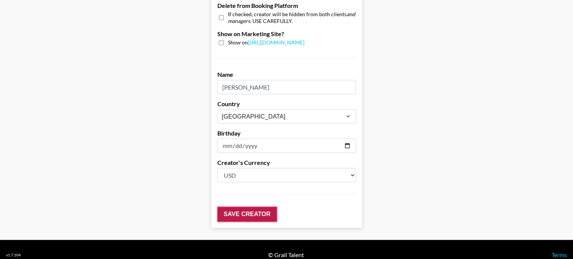
click at [248, 207] on input "Save Creator" at bounding box center [247, 214] width 60 height 15
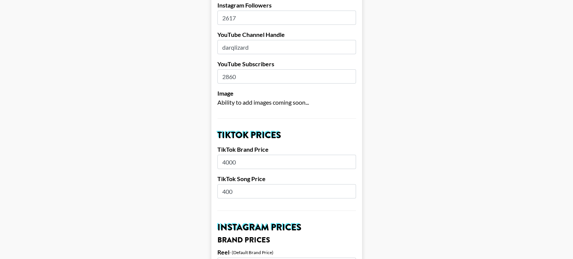
scroll to position [0, 0]
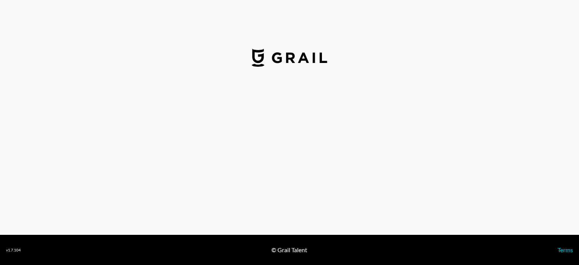
select select "USD"
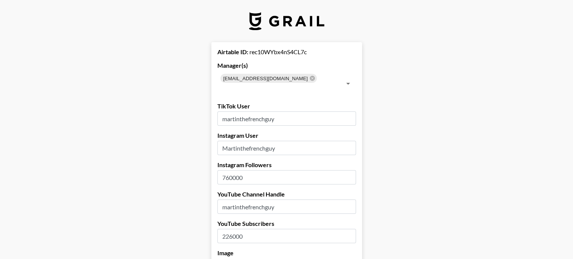
drag, startPoint x: 235, startPoint y: 167, endPoint x: 228, endPoint y: 167, distance: 6.4
click at [228, 170] on input "760000" at bounding box center [286, 177] width 139 height 14
type input "773000"
click at [232, 229] on input "226000" at bounding box center [286, 236] width 139 height 14
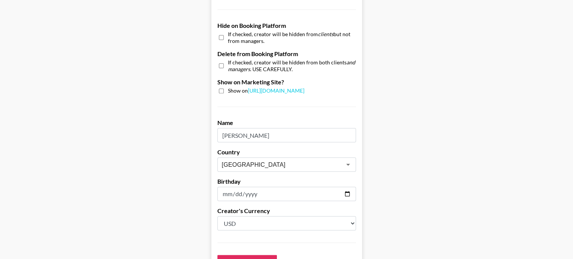
scroll to position [762, 0]
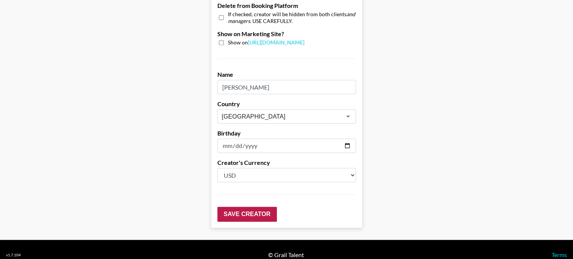
type input "228000"
click at [253, 207] on input "Save Creator" at bounding box center [247, 214] width 60 height 15
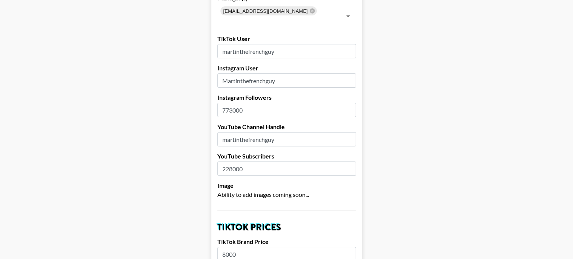
scroll to position [0, 0]
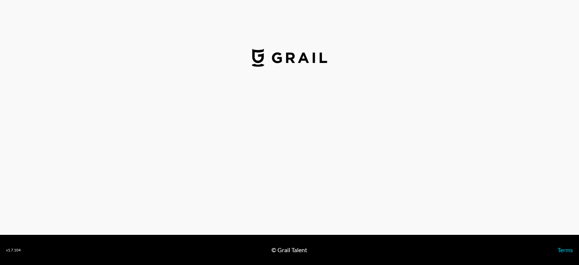
select select "USD"
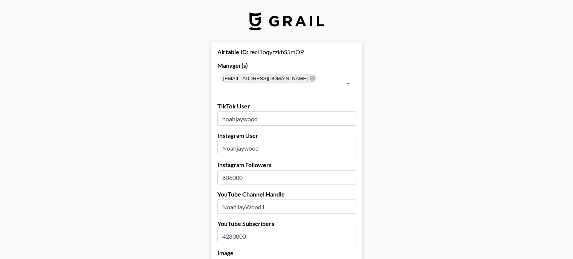
drag, startPoint x: 236, startPoint y: 167, endPoint x: 229, endPoint y: 167, distance: 6.8
click at [229, 170] on input "606000" at bounding box center [286, 177] width 139 height 14
type input "675000"
drag, startPoint x: 234, startPoint y: 225, endPoint x: 229, endPoint y: 226, distance: 4.9
click at [229, 229] on input "4280000" at bounding box center [286, 236] width 139 height 14
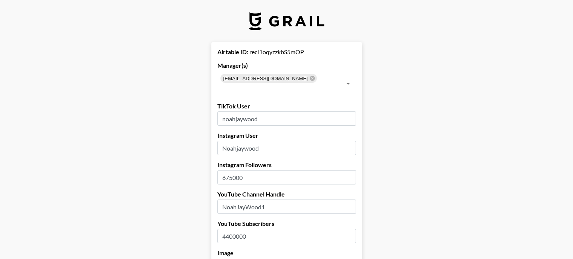
click at [238, 229] on input "4400000" at bounding box center [286, 236] width 139 height 14
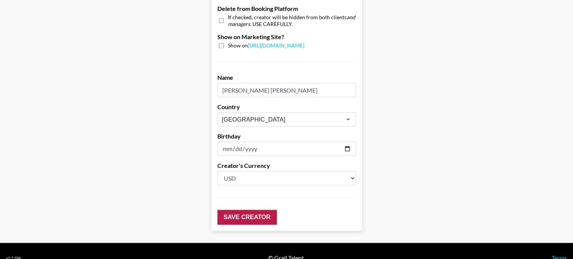
scroll to position [762, 0]
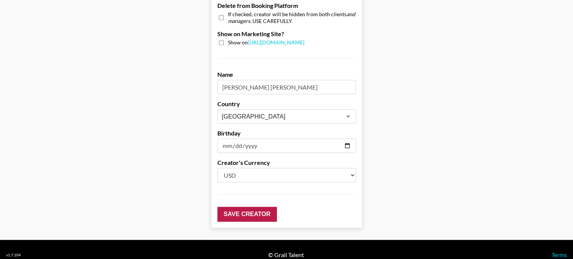
type input "4400000"
click at [252, 207] on input "Save Creator" at bounding box center [247, 214] width 60 height 15
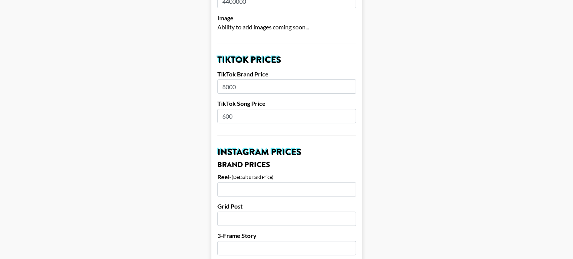
scroll to position [0, 0]
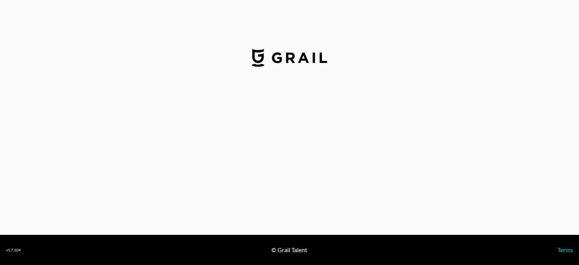
select select "USD"
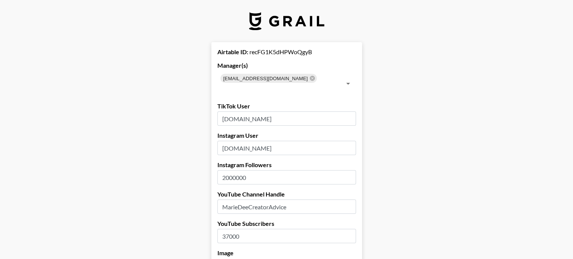
click at [229, 170] on input "2000000" at bounding box center [286, 177] width 139 height 14
type input "2200000"
drag, startPoint x: 231, startPoint y: 227, endPoint x: 224, endPoint y: 227, distance: 6.8
click at [224, 229] on input "37000" at bounding box center [286, 236] width 139 height 14
type input "41100"
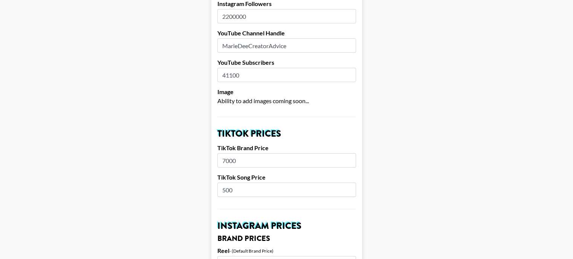
scroll to position [188, 0]
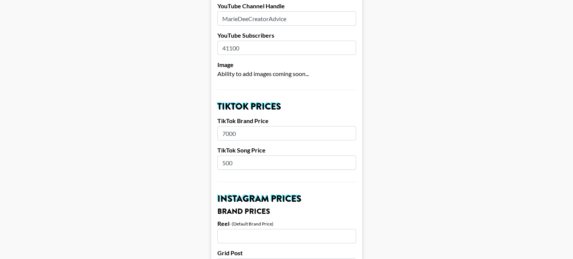
click at [225, 126] on input "7000" at bounding box center [286, 133] width 139 height 14
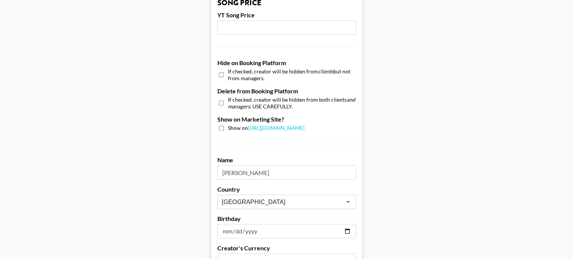
scroll to position [762, 0]
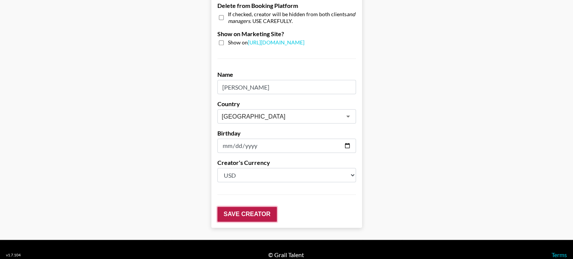
click at [252, 207] on input "Save Creator" at bounding box center [247, 214] width 60 height 15
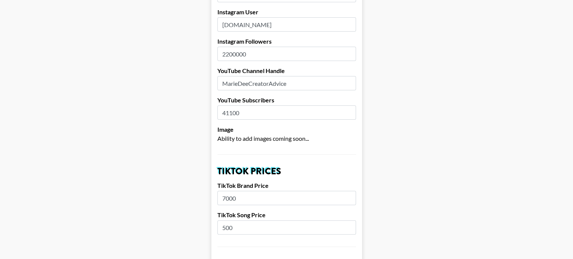
scroll to position [33, 0]
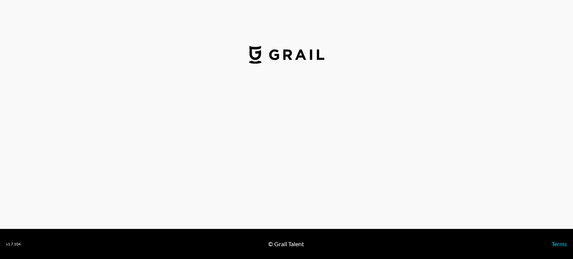
select select "USD"
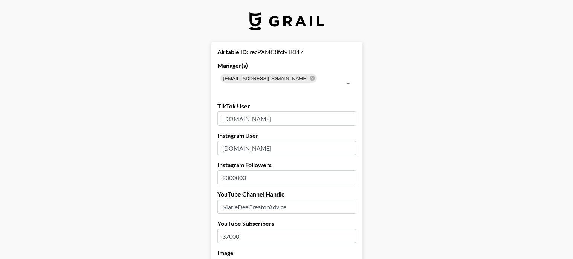
click at [231, 170] on input "2000000" at bounding box center [286, 177] width 139 height 14
type input "2200000"
drag, startPoint x: 232, startPoint y: 224, endPoint x: 226, endPoint y: 225, distance: 5.3
click at [226, 229] on input "37000" at bounding box center [286, 236] width 139 height 14
drag, startPoint x: 235, startPoint y: 226, endPoint x: 222, endPoint y: 226, distance: 12.8
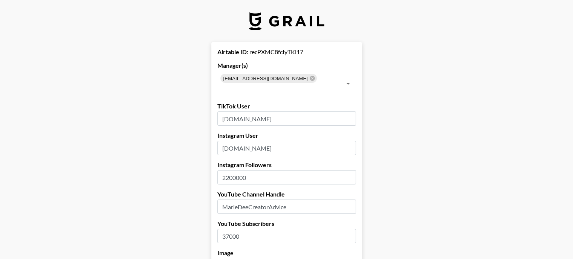
click at [222, 229] on input "37000" at bounding box center [286, 236] width 139 height 14
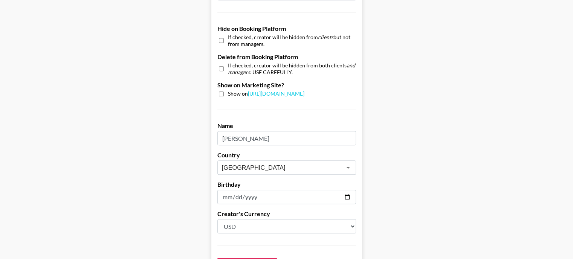
scroll to position [762, 0]
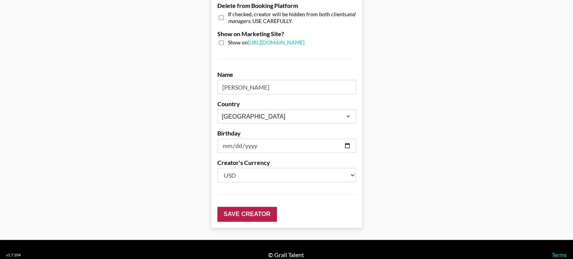
type input "41100"
click at [249, 207] on input "Save Creator" at bounding box center [247, 214] width 60 height 15
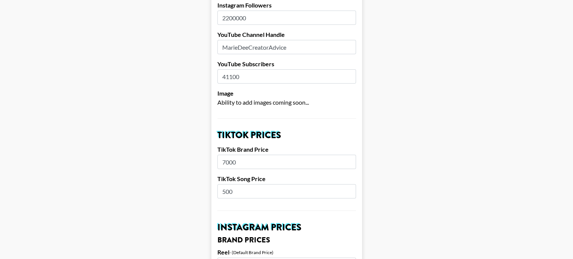
scroll to position [0, 0]
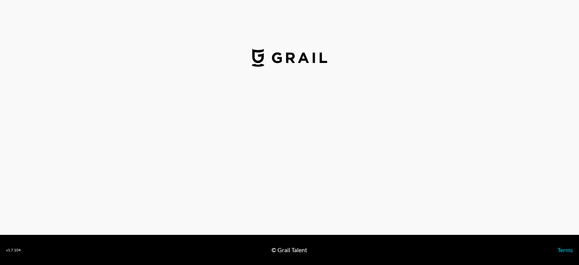
select select "USD"
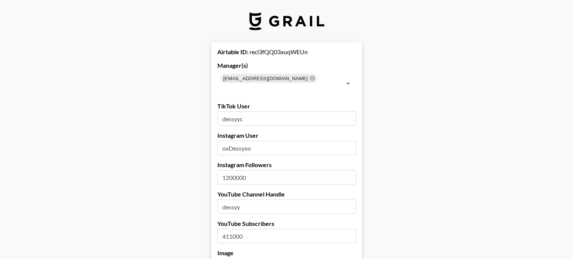
click at [229, 170] on input "1200000" at bounding box center [286, 177] width 139 height 14
type input "1300000"
drag, startPoint x: 235, startPoint y: 225, endPoint x: 229, endPoint y: 225, distance: 6.0
click at [229, 229] on input "411000" at bounding box center [286, 236] width 139 height 14
type input "446000"
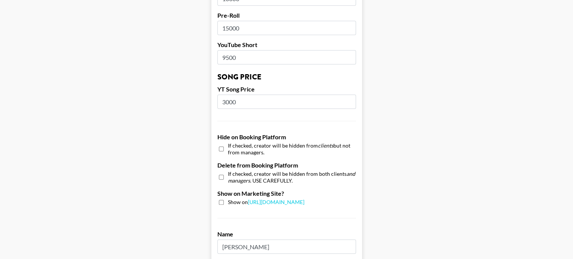
scroll to position [762, 0]
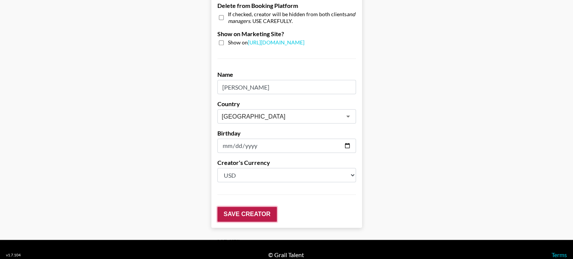
click at [244, 207] on input "Save Creator" at bounding box center [247, 214] width 60 height 15
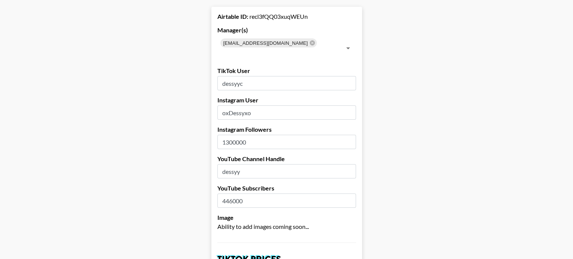
scroll to position [0, 0]
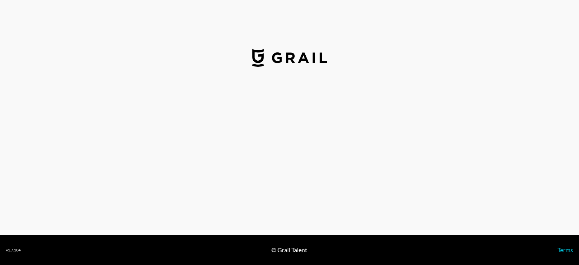
select select "USD"
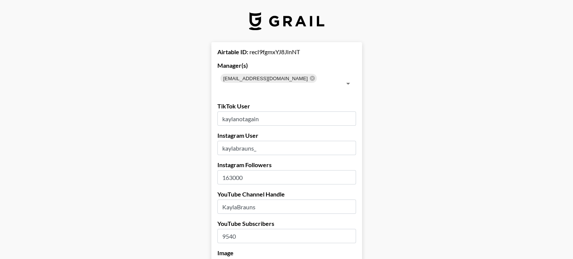
drag, startPoint x: 235, startPoint y: 166, endPoint x: 228, endPoint y: 168, distance: 6.9
click at [228, 170] on input "163000" at bounding box center [286, 177] width 139 height 14
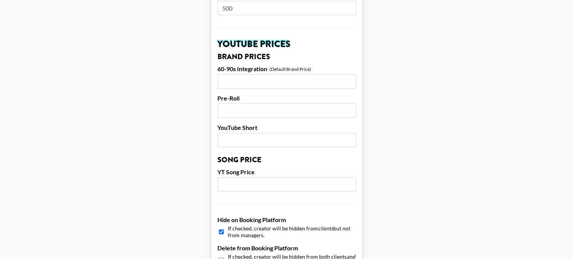
scroll to position [716, 0]
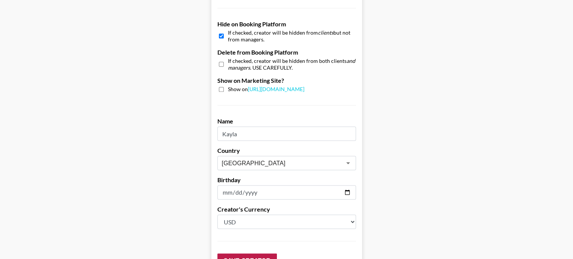
type input "152000"
click at [237, 254] on input "Save Creator" at bounding box center [247, 261] width 60 height 15
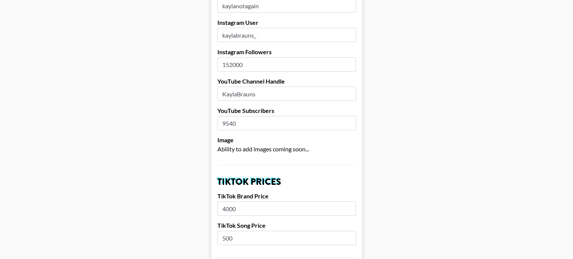
scroll to position [0, 0]
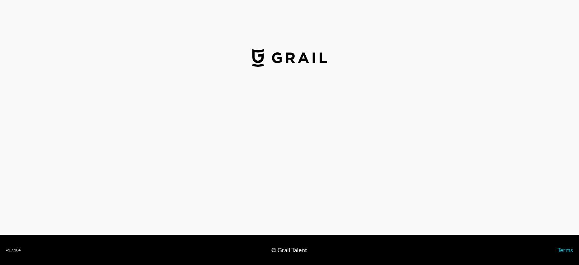
select select "GBP"
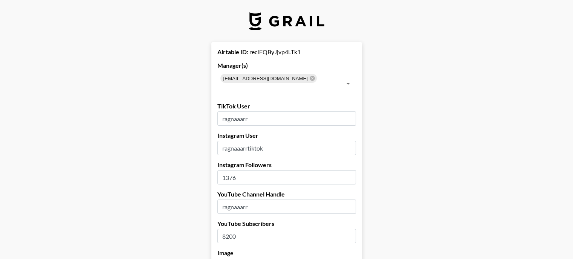
drag, startPoint x: 241, startPoint y: 168, endPoint x: 232, endPoint y: 166, distance: 9.2
click at [232, 170] on input "1376" at bounding box center [286, 177] width 139 height 14
type input "1302"
click at [233, 229] on input "8200" at bounding box center [286, 236] width 139 height 14
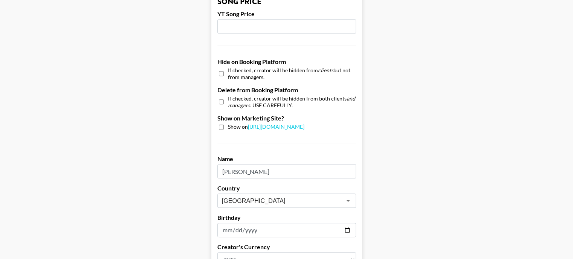
scroll to position [762, 0]
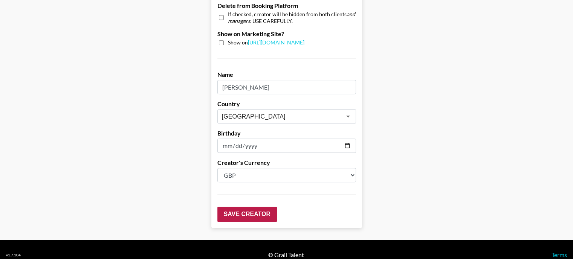
type input "8260"
click at [229, 207] on input "Save Creator" at bounding box center [247, 214] width 60 height 15
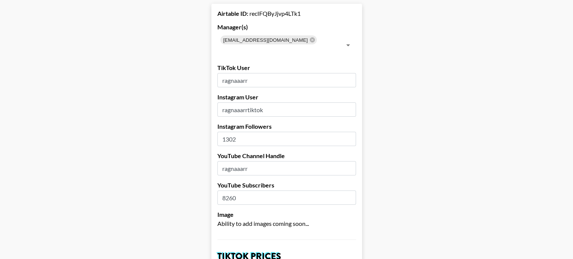
scroll to position [0, 0]
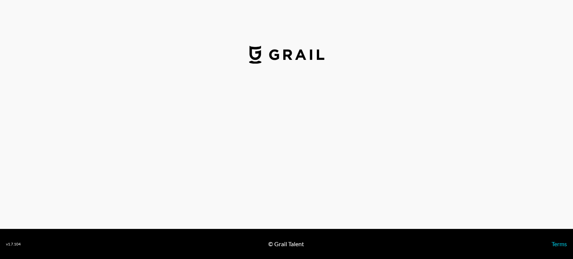
select select "USD"
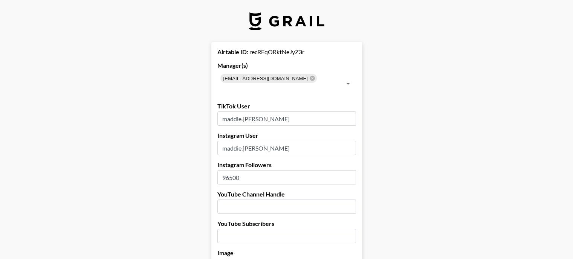
click at [229, 170] on input "96500" at bounding box center [286, 177] width 139 height 14
drag, startPoint x: 235, startPoint y: 167, endPoint x: 229, endPoint y: 168, distance: 6.5
click at [229, 170] on input "96500" at bounding box center [286, 177] width 139 height 14
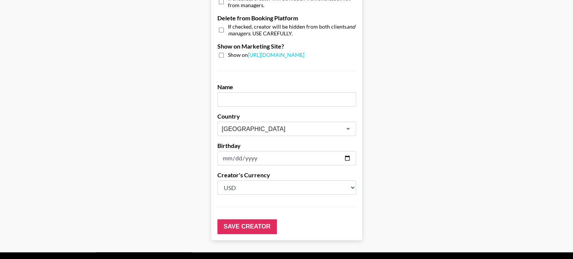
scroll to position [762, 0]
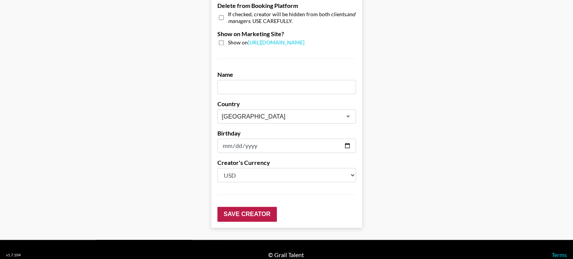
type input "90100"
click at [235, 207] on input "Save Creator" at bounding box center [247, 214] width 60 height 15
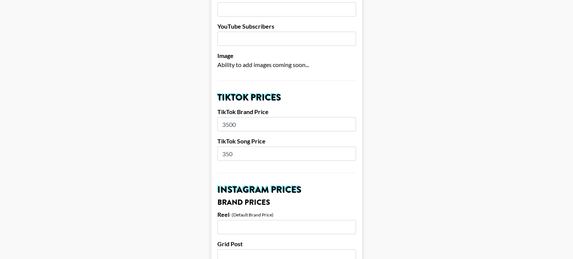
scroll to position [0, 0]
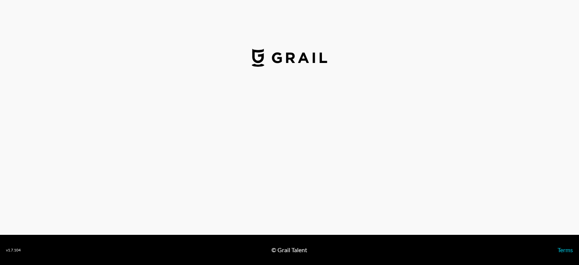
select select "USD"
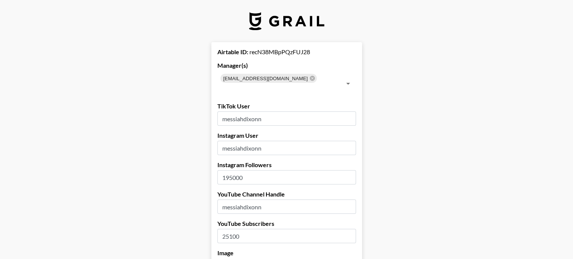
drag, startPoint x: 235, startPoint y: 226, endPoint x: 229, endPoint y: 226, distance: 5.7
click at [229, 229] on input "25100" at bounding box center [286, 236] width 139 height 14
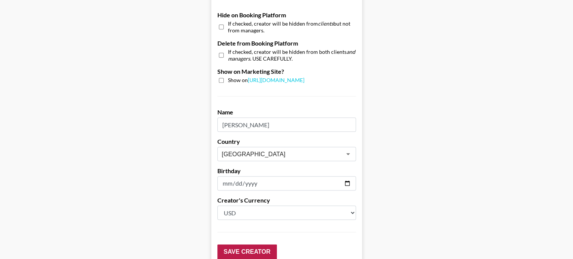
scroll to position [762, 0]
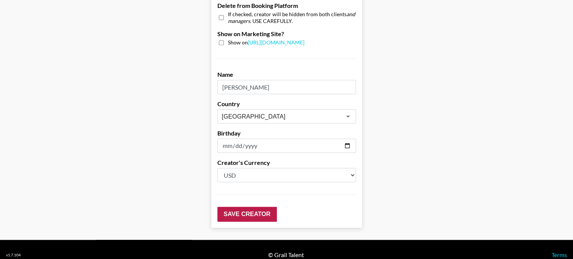
type input "26500"
click at [248, 207] on input "Save Creator" at bounding box center [247, 214] width 60 height 15
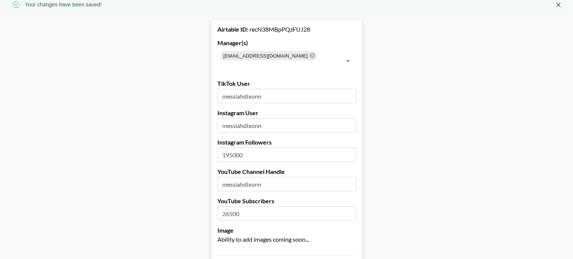
scroll to position [0, 0]
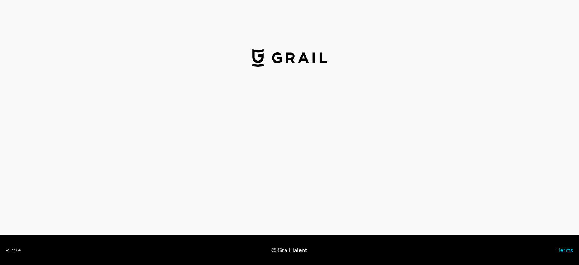
select select "USD"
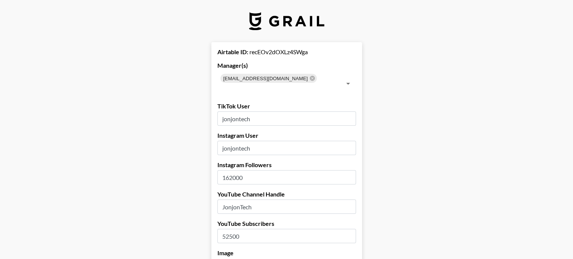
click at [229, 170] on input "162000" at bounding box center [286, 177] width 139 height 14
type input "152000"
drag, startPoint x: 235, startPoint y: 225, endPoint x: 230, endPoint y: 226, distance: 5.0
click at [230, 229] on input "52500" at bounding box center [286, 236] width 139 height 14
click at [229, 229] on input "52500" at bounding box center [286, 236] width 139 height 14
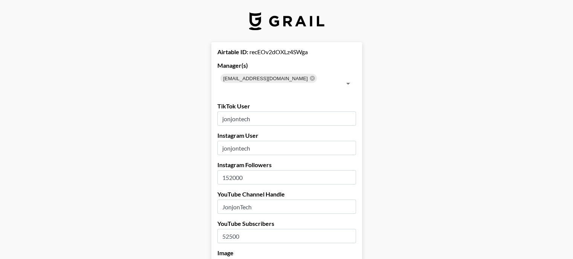
click at [229, 229] on input "52500" at bounding box center [286, 236] width 139 height 14
type input "57500"
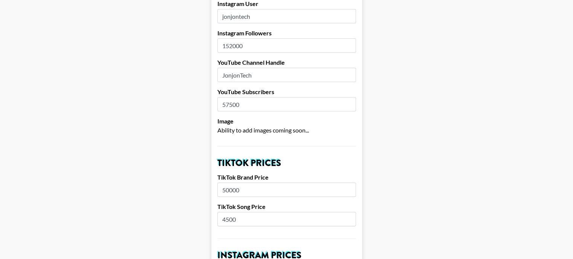
scroll to position [151, 0]
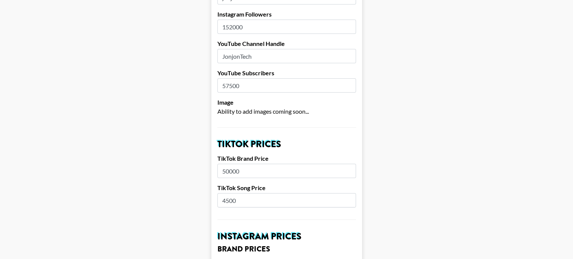
drag, startPoint x: 229, startPoint y: 159, endPoint x: 223, endPoint y: 162, distance: 6.4
click at [223, 164] on input "50000" at bounding box center [286, 171] width 139 height 14
type input "10000"
drag, startPoint x: 231, startPoint y: 189, endPoint x: 226, endPoint y: 190, distance: 4.5
click at [226, 193] on input "4500" at bounding box center [286, 200] width 139 height 14
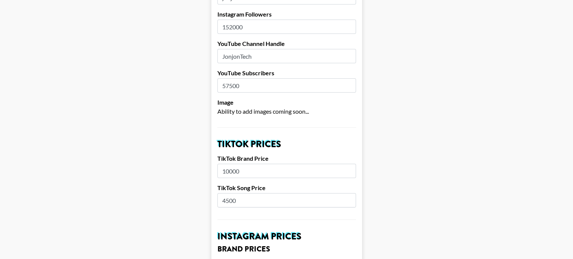
click at [226, 193] on input "4500" at bounding box center [286, 200] width 139 height 14
type input "800"
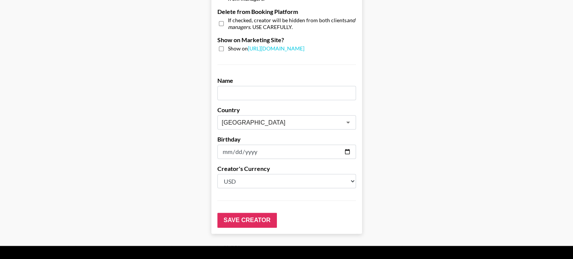
scroll to position [762, 0]
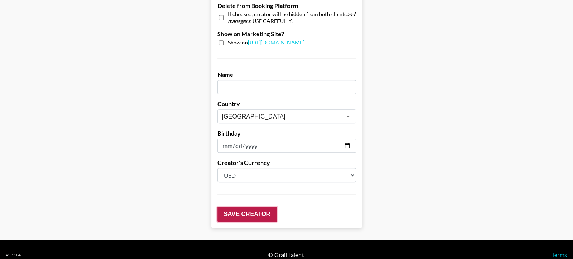
click at [260, 207] on input "Save Creator" at bounding box center [247, 214] width 60 height 15
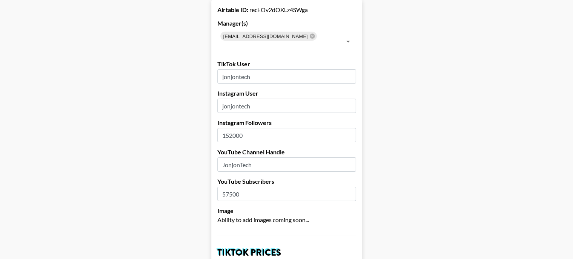
scroll to position [0, 0]
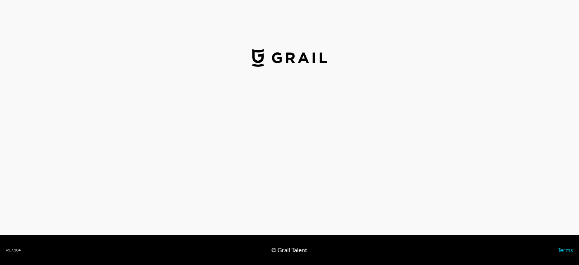
select select "USD"
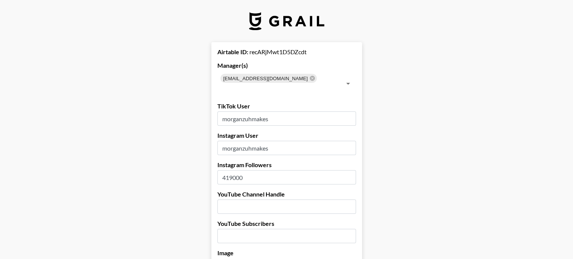
drag, startPoint x: 234, startPoint y: 168, endPoint x: 229, endPoint y: 167, distance: 5.8
click at [229, 170] on input "419000" at bounding box center [286, 177] width 139 height 14
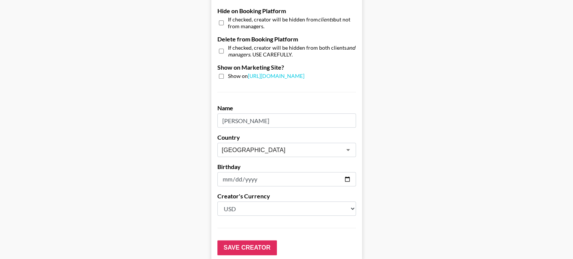
scroll to position [753, 0]
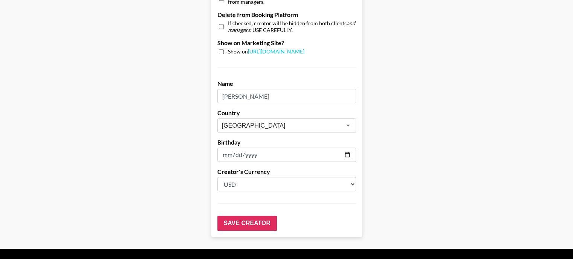
type input "481000"
click at [260, 89] on input "Morgan" at bounding box center [286, 96] width 139 height 14
type input "Morgan Renfro"
click at [252, 216] on input "Save Creator" at bounding box center [247, 223] width 60 height 15
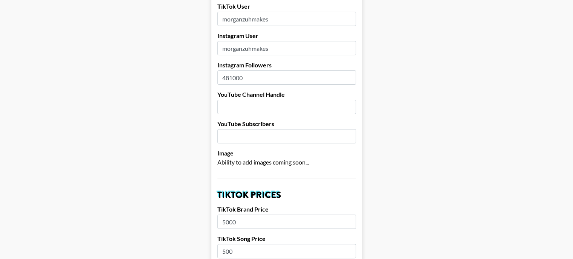
scroll to position [0, 0]
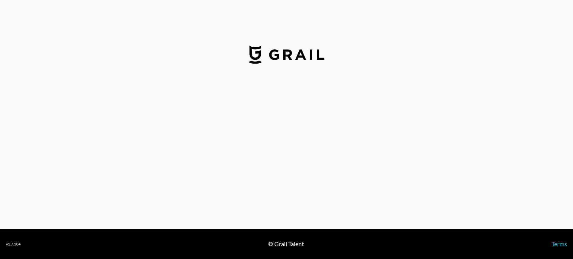
select select "USD"
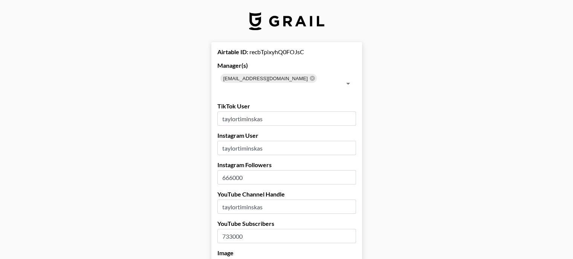
click at [232, 170] on input "666000" at bounding box center [286, 177] width 139 height 14
type input "660000"
drag, startPoint x: 234, startPoint y: 226, endPoint x: 225, endPoint y: 226, distance: 8.7
click at [225, 229] on input "733000" at bounding box center [286, 236] width 139 height 14
type input "826000"
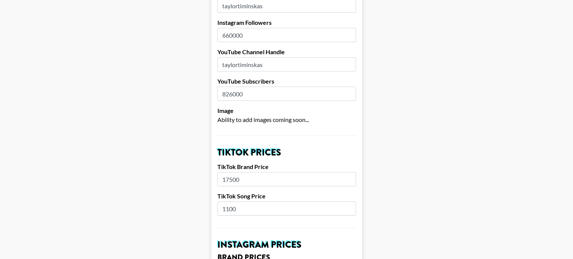
scroll to position [151, 0]
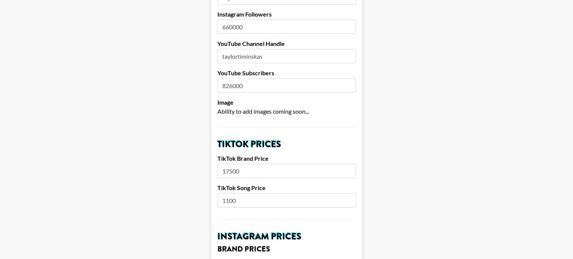
click at [228, 164] on input "17500" at bounding box center [286, 171] width 139 height 14
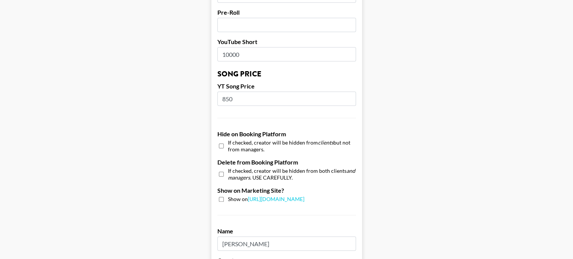
scroll to position [753, 0]
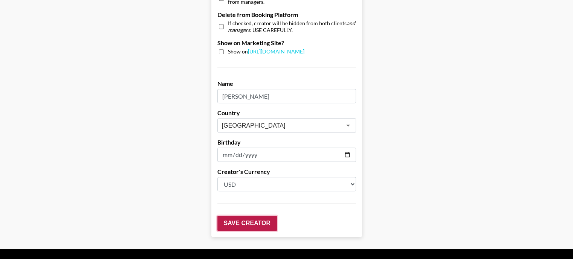
click at [243, 216] on input "Save Creator" at bounding box center [247, 223] width 60 height 15
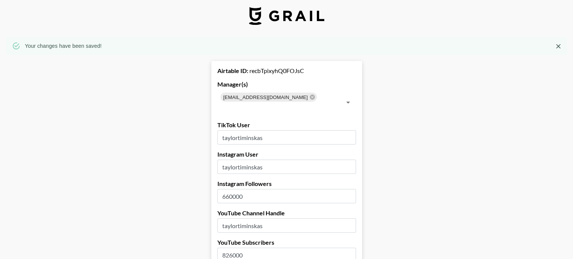
scroll to position [0, 0]
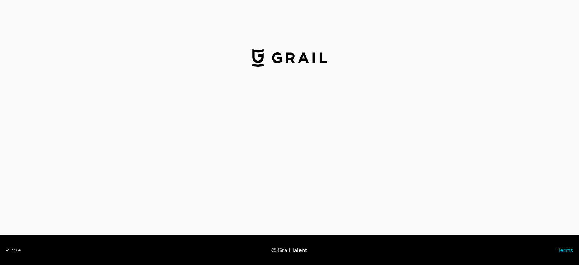
select select "USD"
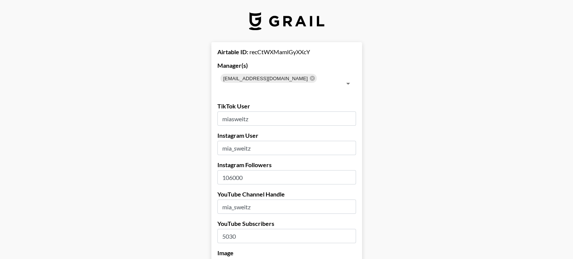
drag, startPoint x: 235, startPoint y: 166, endPoint x: 222, endPoint y: 166, distance: 12.8
click at [222, 170] on input "106000" at bounding box center [286, 177] width 139 height 14
type input "447000"
click at [233, 229] on input "5030" at bounding box center [286, 236] width 139 height 14
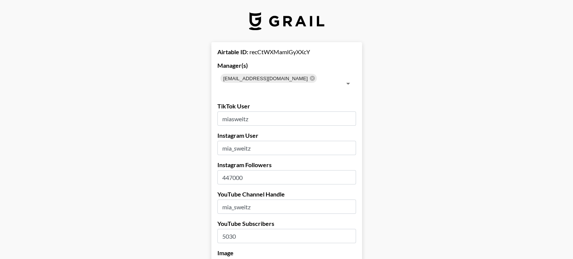
click at [233, 229] on input "5030" at bounding box center [286, 236] width 139 height 14
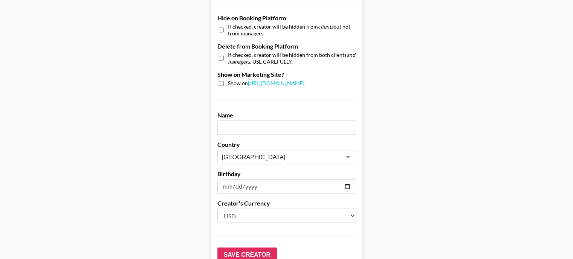
scroll to position [762, 0]
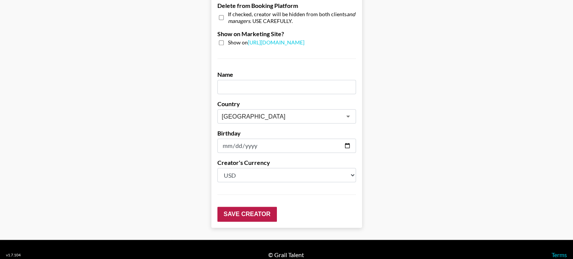
type input "6700"
click at [232, 207] on input "Save Creator" at bounding box center [247, 214] width 60 height 15
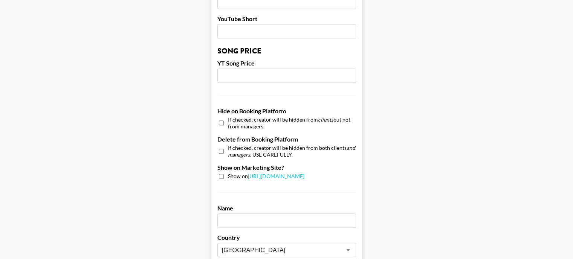
scroll to position [749, 0]
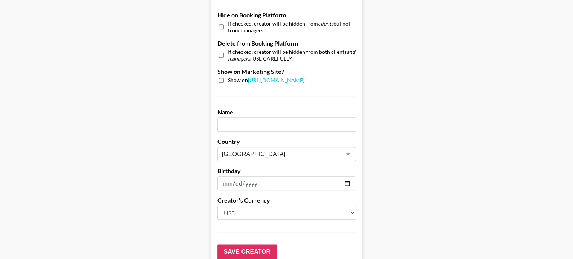
click at [243, 118] on input "text" at bounding box center [286, 125] width 139 height 14
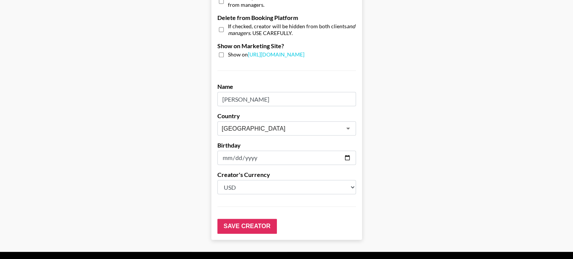
scroll to position [787, 0]
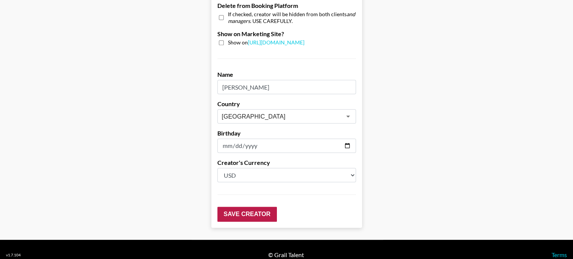
type input "[PERSON_NAME]"
click at [240, 207] on input "Save Creator" at bounding box center [247, 214] width 60 height 15
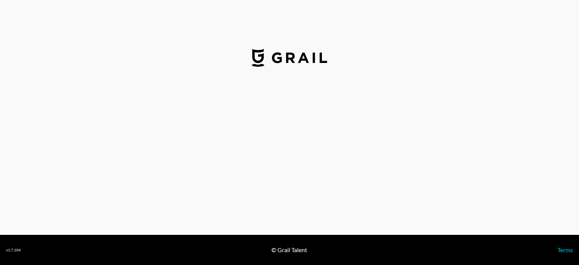
select select "USD"
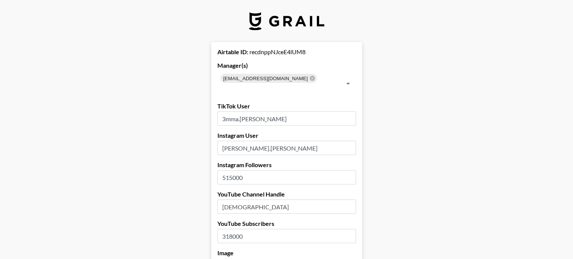
click at [232, 170] on input "515000" at bounding box center [286, 177] width 139 height 14
drag, startPoint x: 234, startPoint y: 226, endPoint x: 229, endPoint y: 225, distance: 5.1
click at [229, 229] on input "318000" at bounding box center [286, 236] width 139 height 14
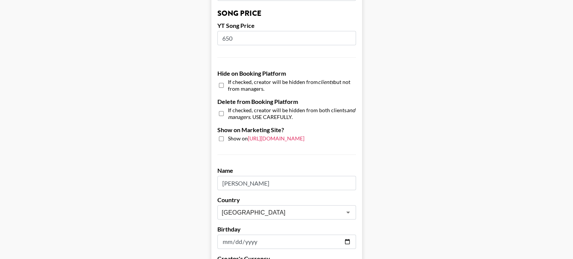
scroll to position [762, 0]
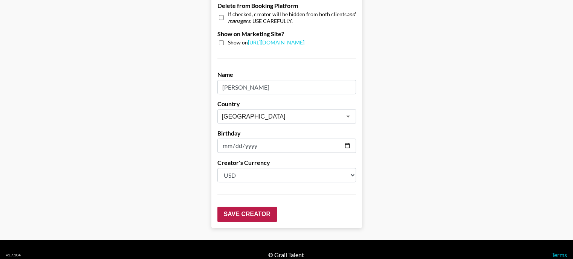
type input "326000"
click at [250, 207] on input "Save Creator" at bounding box center [247, 214] width 60 height 15
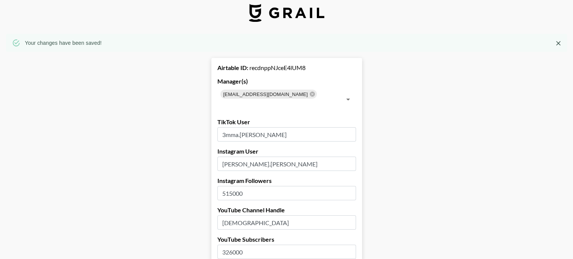
scroll to position [0, 0]
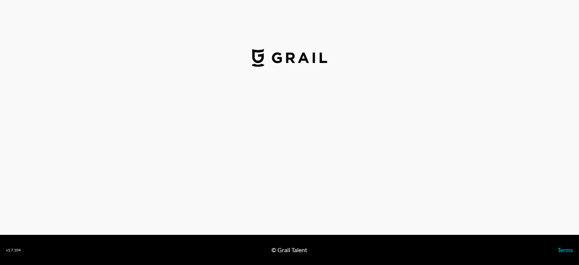
select select "USD"
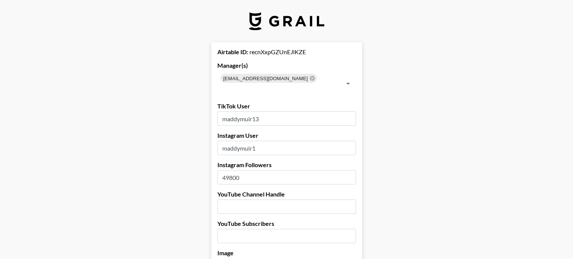
click at [228, 170] on input "49800" at bounding box center [286, 177] width 139 height 14
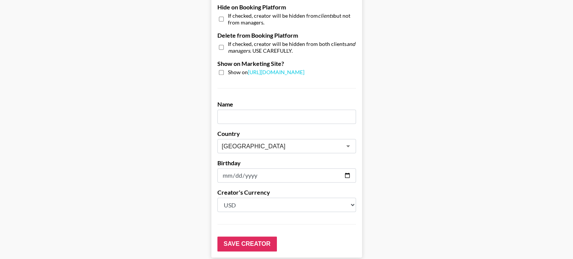
scroll to position [762, 0]
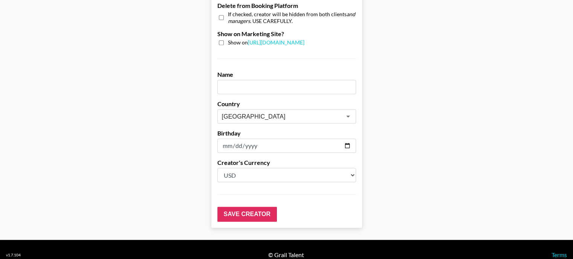
type input "46800"
click at [246, 80] on input "text" at bounding box center [286, 87] width 139 height 14
type input "[PERSON_NAME]"
click at [267, 207] on input "Save Creator" at bounding box center [247, 214] width 60 height 15
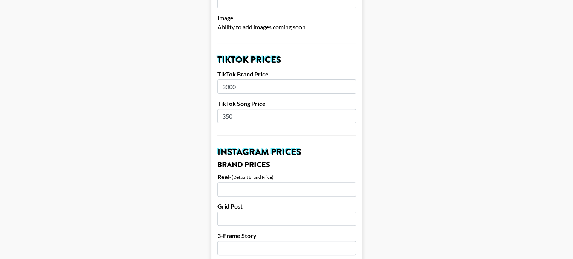
scroll to position [33, 0]
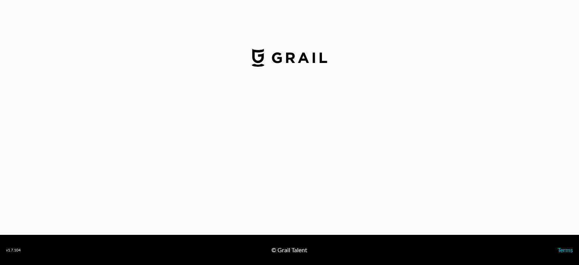
select select "USD"
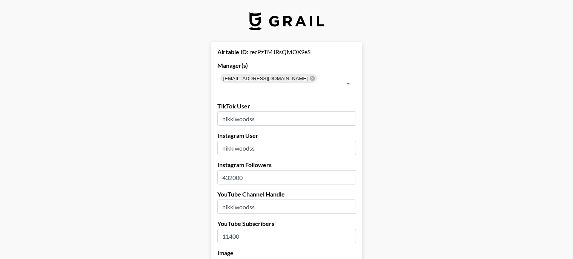
drag, startPoint x: 235, startPoint y: 165, endPoint x: 229, endPoint y: 167, distance: 6.3
click at [229, 170] on input "432000" at bounding box center [286, 177] width 139 height 14
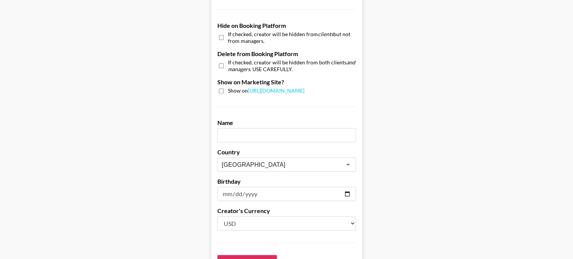
scroll to position [716, 0]
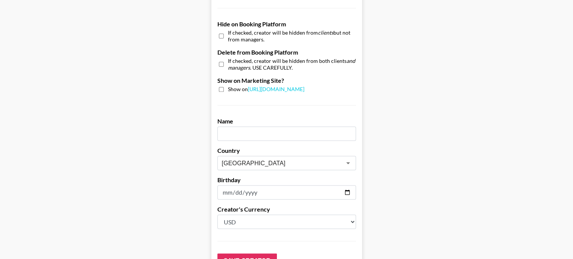
type input "425000"
click at [256, 127] on input "text" at bounding box center [286, 134] width 139 height 14
type input "Nikki Woods"
click at [250, 254] on input "Save Creator" at bounding box center [247, 261] width 60 height 15
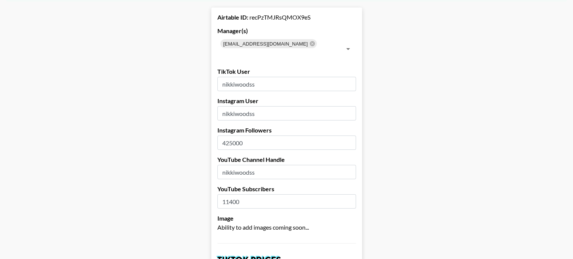
scroll to position [0, 0]
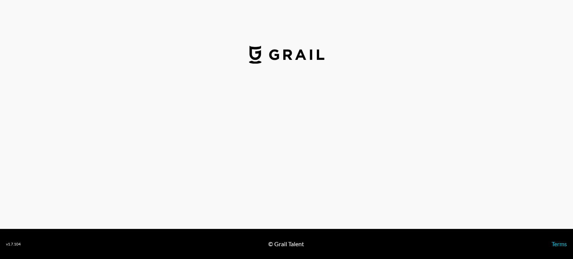
select select "USD"
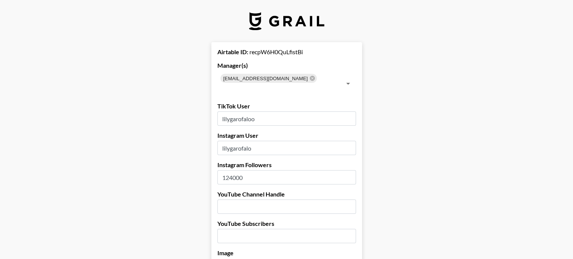
click at [232, 170] on input "124000" at bounding box center [286, 177] width 139 height 14
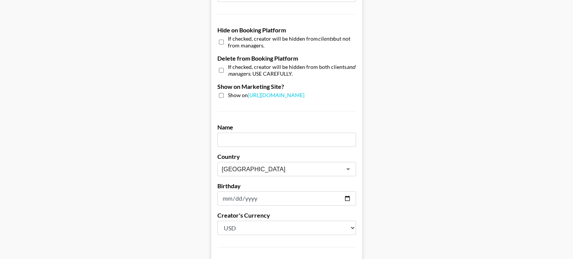
scroll to position [716, 0]
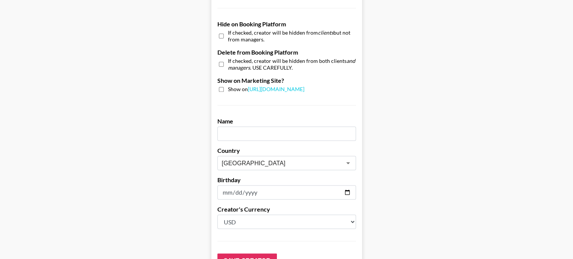
type input "126000"
click at [251, 127] on input "text" at bounding box center [286, 134] width 139 height 14
type input "Lily Garofalo"
click at [246, 254] on input "Save Creator" at bounding box center [247, 261] width 60 height 15
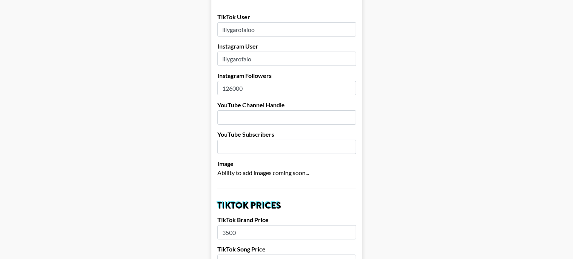
scroll to position [0, 0]
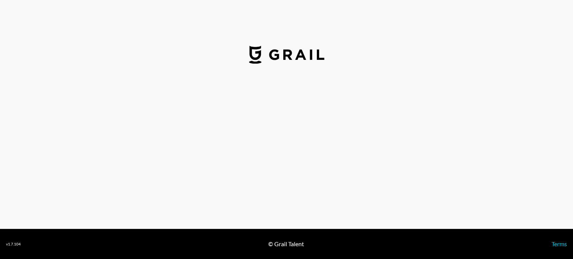
select select "USD"
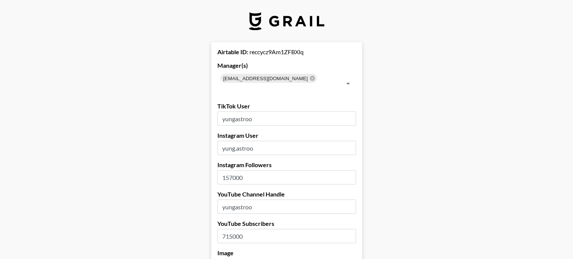
drag, startPoint x: 234, startPoint y: 166, endPoint x: 228, endPoint y: 168, distance: 5.8
click at [228, 170] on input "157000" at bounding box center [286, 177] width 139 height 14
type input "174000"
drag, startPoint x: 234, startPoint y: 224, endPoint x: 228, endPoint y: 225, distance: 6.4
click at [228, 229] on input "715000" at bounding box center [286, 236] width 139 height 14
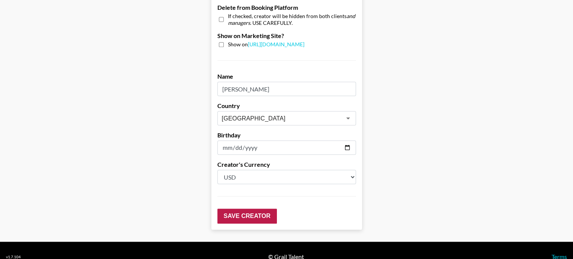
scroll to position [762, 0]
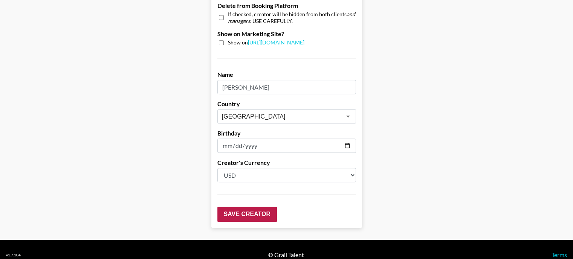
type input "707000"
click at [244, 207] on input "Save Creator" at bounding box center [247, 214] width 60 height 15
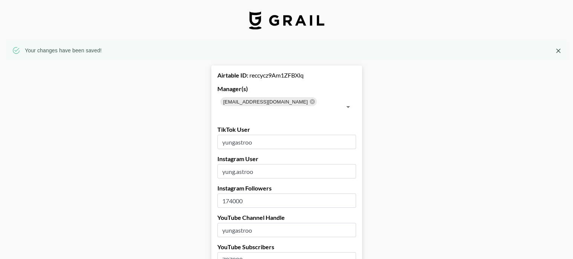
scroll to position [0, 0]
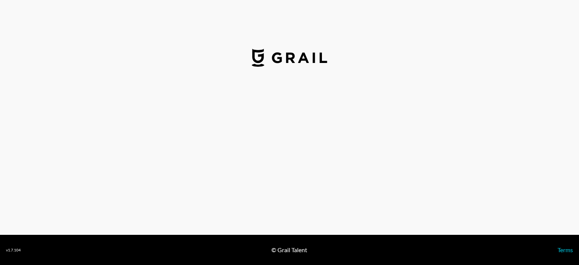
select select "USD"
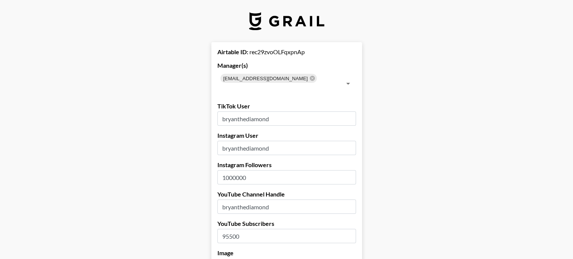
click at [228, 170] on input "1000000" at bounding box center [286, 177] width 139 height 14
type input "1100000"
drag, startPoint x: 234, startPoint y: 227, endPoint x: 229, endPoint y: 228, distance: 5.4
click at [229, 229] on input "95500" at bounding box center [286, 236] width 139 height 14
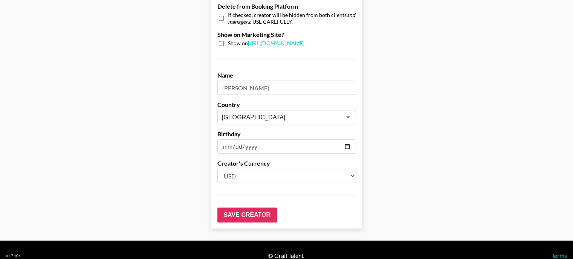
scroll to position [762, 0]
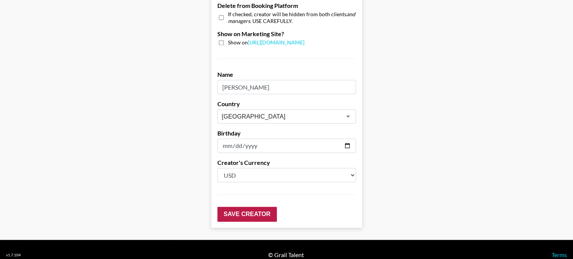
type input "94800"
click at [237, 207] on input "Save Creator" at bounding box center [247, 214] width 60 height 15
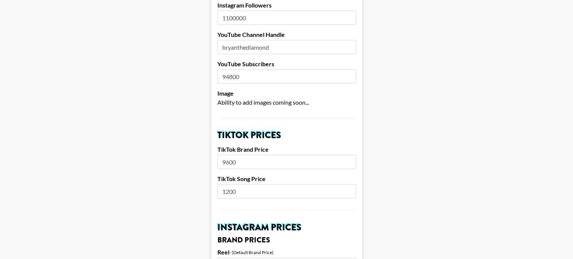
scroll to position [0, 0]
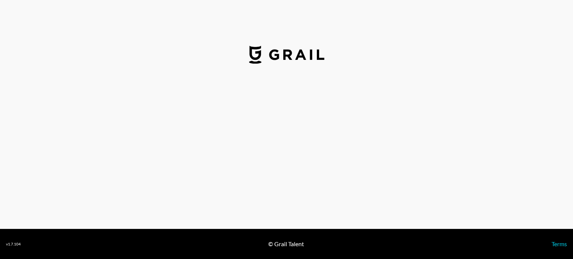
select select "USD"
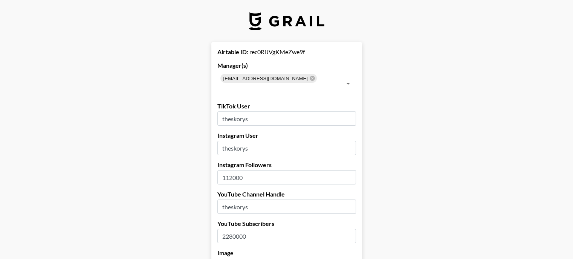
drag, startPoint x: 236, startPoint y: 167, endPoint x: 223, endPoint y: 167, distance: 12.8
click at [223, 170] on input "112000" at bounding box center [286, 177] width 139 height 14
type input "345000"
drag, startPoint x: 234, startPoint y: 225, endPoint x: 229, endPoint y: 223, distance: 4.7
click at [229, 229] on input "2280000" at bounding box center [286, 236] width 139 height 14
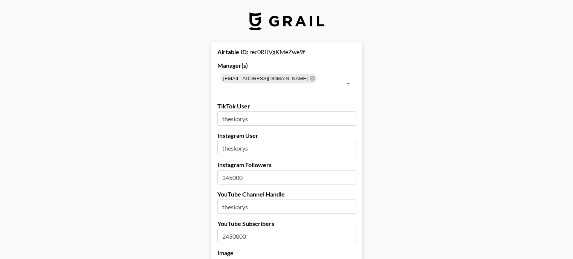
type input "2450000"
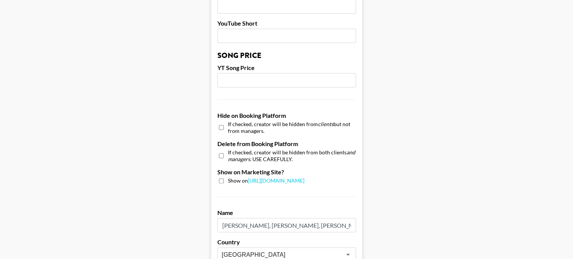
scroll to position [753, 0]
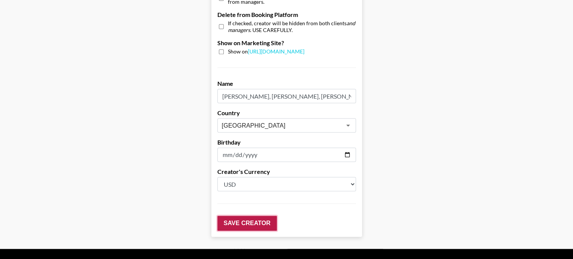
click at [240, 217] on input "Save Creator" at bounding box center [247, 223] width 60 height 15
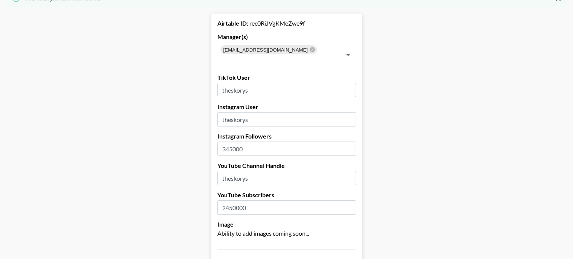
scroll to position [0, 0]
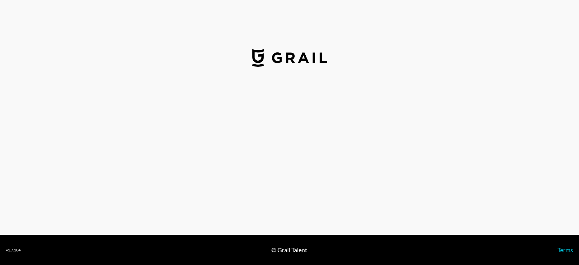
select select "USD"
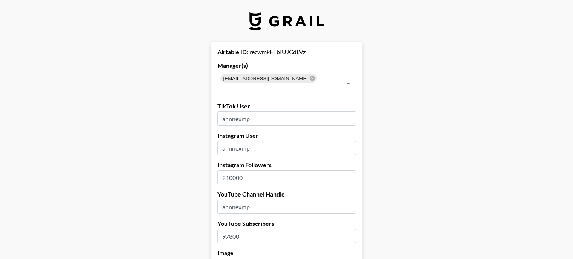
drag, startPoint x: 235, startPoint y: 168, endPoint x: 224, endPoint y: 168, distance: 11.0
click at [224, 170] on input "210000" at bounding box center [286, 177] width 139 height 14
type input "416000"
drag, startPoint x: 235, startPoint y: 225, endPoint x: 229, endPoint y: 226, distance: 5.7
click at [229, 229] on input "97800" at bounding box center [286, 236] width 139 height 14
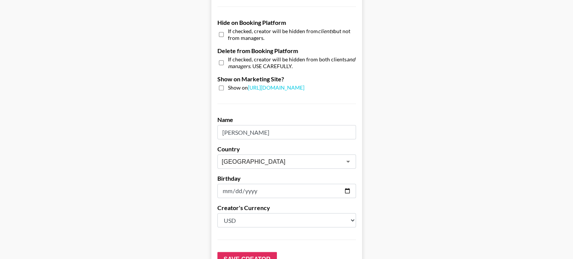
scroll to position [762, 0]
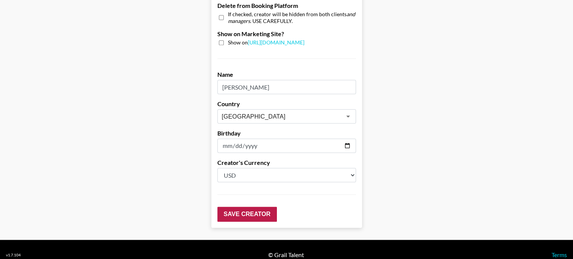
type input "96900"
click at [244, 207] on input "Save Creator" at bounding box center [247, 214] width 60 height 15
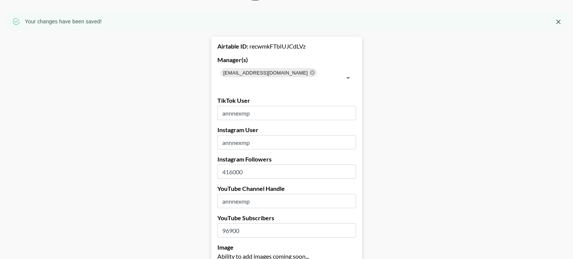
scroll to position [0, 0]
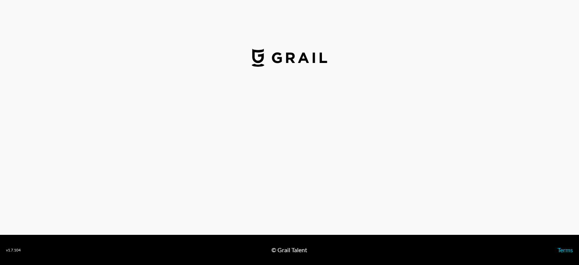
select select "USD"
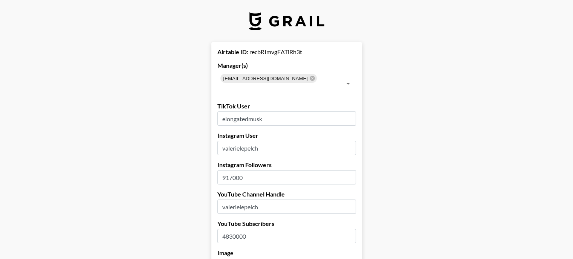
drag, startPoint x: 235, startPoint y: 164, endPoint x: 221, endPoint y: 168, distance: 15.0
click at [221, 170] on input "917000" at bounding box center [286, 177] width 139 height 14
type input "1000000"
drag, startPoint x: 235, startPoint y: 225, endPoint x: 220, endPoint y: 225, distance: 14.7
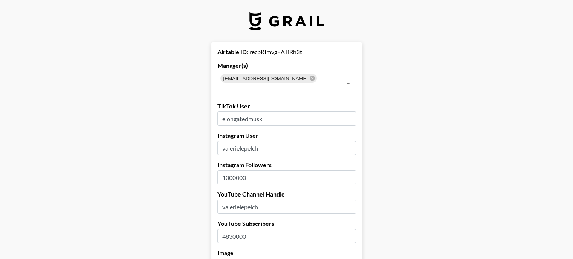
click at [220, 229] on input "4830000" at bounding box center [286, 236] width 139 height 14
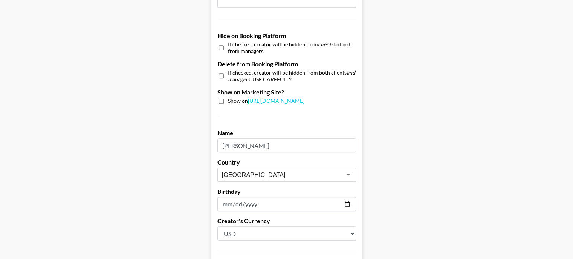
scroll to position [716, 0]
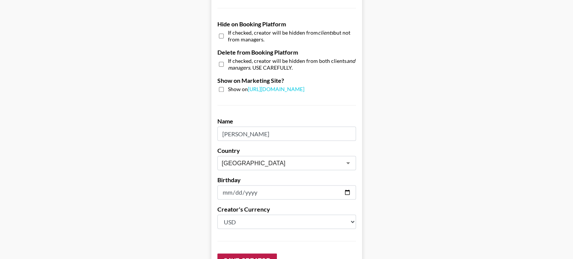
type input "5040000"
click at [244, 254] on input "Save Creator" at bounding box center [247, 261] width 60 height 15
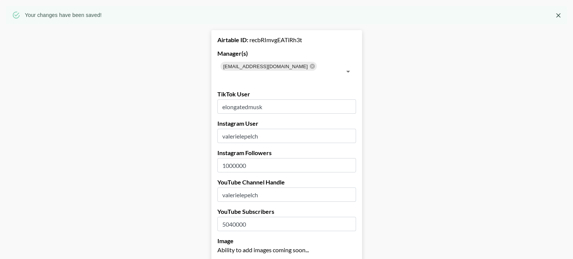
scroll to position [0, 0]
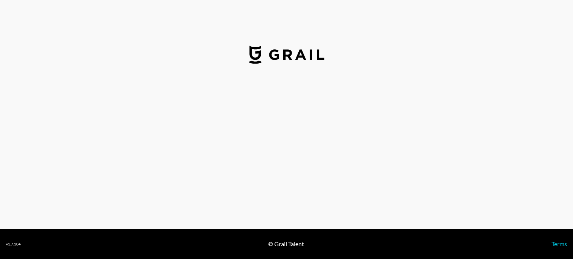
select select "GBP"
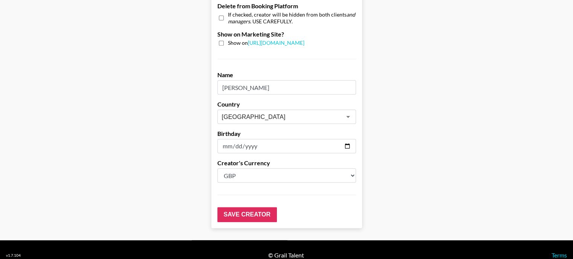
scroll to position [762, 0]
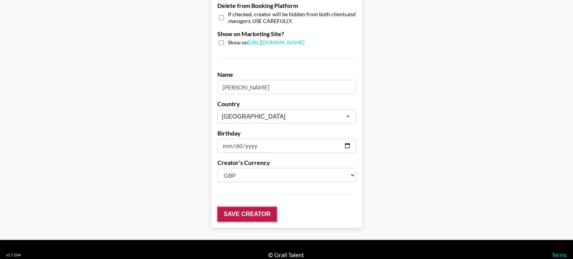
click at [240, 207] on input "Save Creator" at bounding box center [247, 214] width 60 height 15
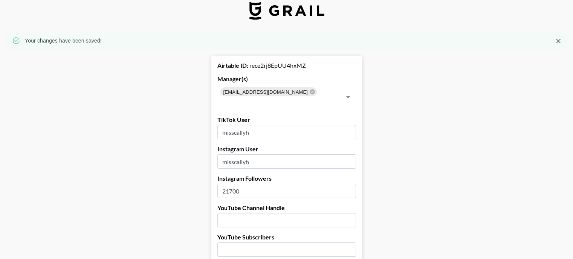
scroll to position [0, 0]
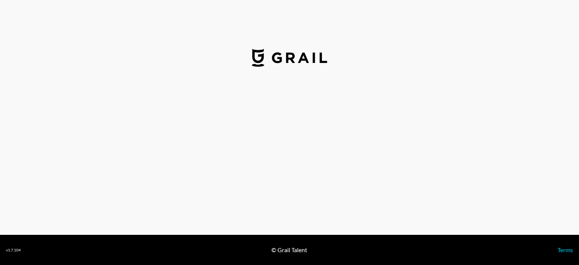
select select "GBP"
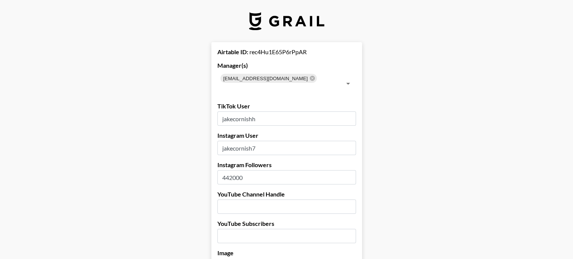
drag, startPoint x: 234, startPoint y: 167, endPoint x: 229, endPoint y: 168, distance: 5.1
click at [229, 170] on input "442000" at bounding box center [286, 177] width 139 height 14
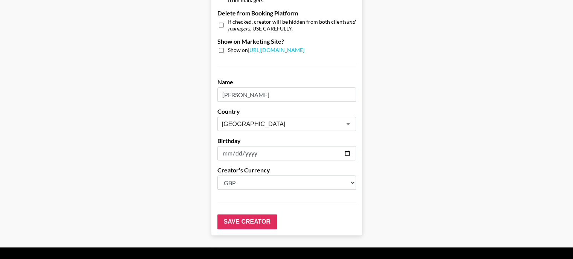
scroll to position [762, 0]
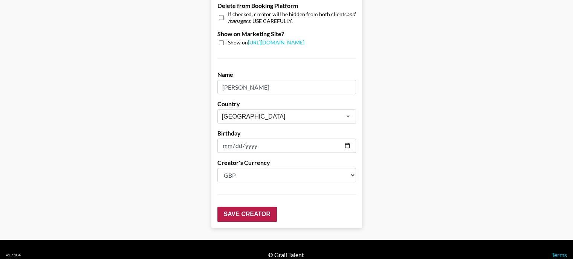
type input "429000"
click at [241, 207] on input "Save Creator" at bounding box center [247, 214] width 60 height 15
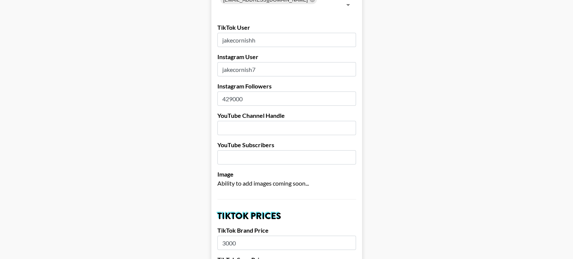
scroll to position [0, 0]
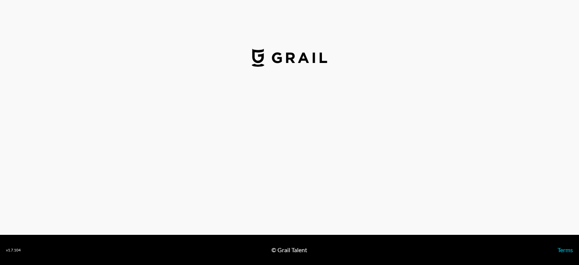
select select "GBP"
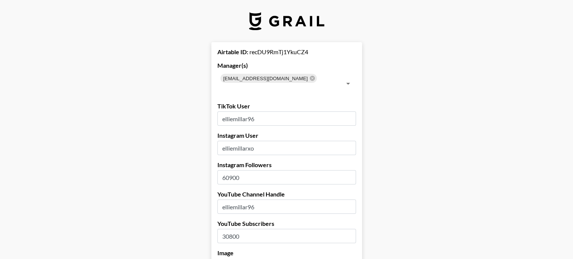
drag, startPoint x: 234, startPoint y: 166, endPoint x: 229, endPoint y: 166, distance: 5.7
click at [229, 170] on input "60900" at bounding box center [286, 177] width 139 height 14
type input "66600"
click at [232, 229] on input "30800" at bounding box center [286, 236] width 139 height 14
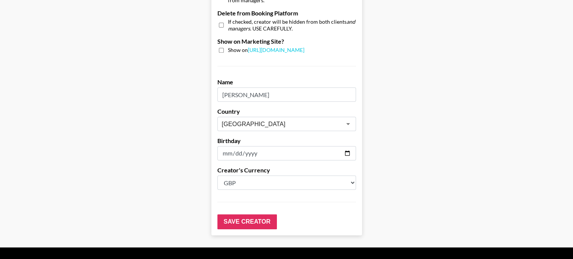
scroll to position [762, 0]
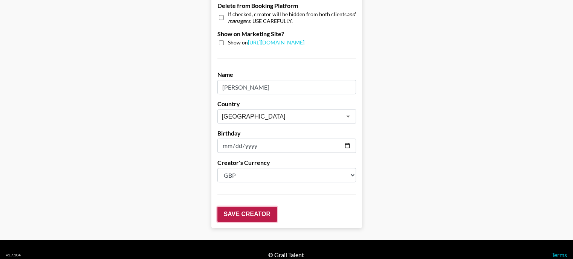
click at [243, 207] on input "Save Creator" at bounding box center [247, 214] width 60 height 15
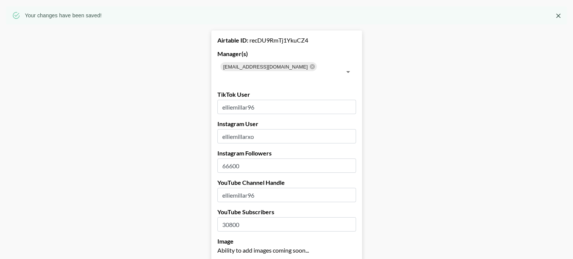
scroll to position [0, 0]
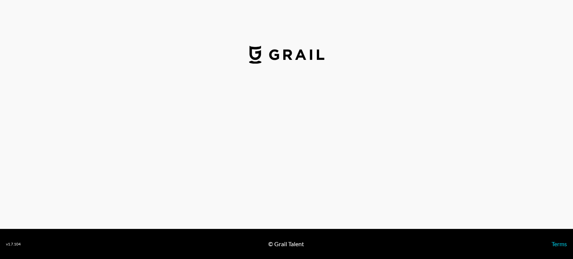
select select "GBP"
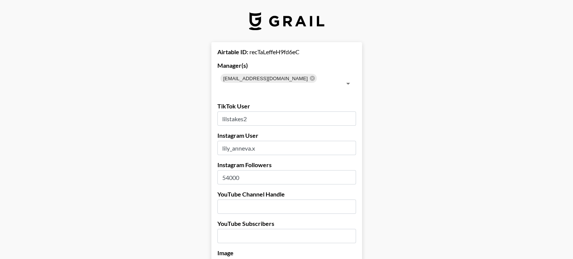
click at [231, 170] on input "54000" at bounding box center [286, 177] width 139 height 14
drag, startPoint x: 235, startPoint y: 166, endPoint x: 230, endPoint y: 165, distance: 5.3
click at [230, 170] on input "54000" at bounding box center [286, 177] width 139 height 14
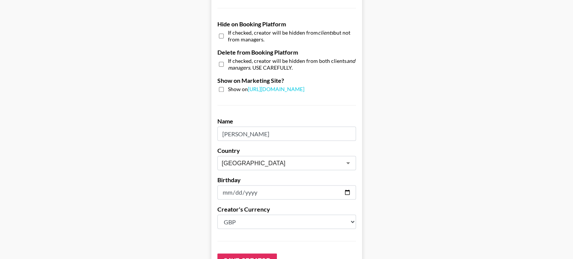
scroll to position [762, 0]
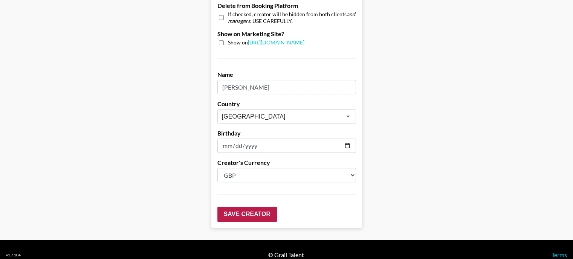
type input "55900"
click at [246, 207] on input "Save Creator" at bounding box center [247, 214] width 60 height 15
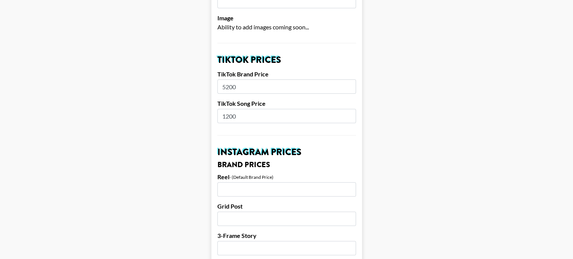
scroll to position [0, 0]
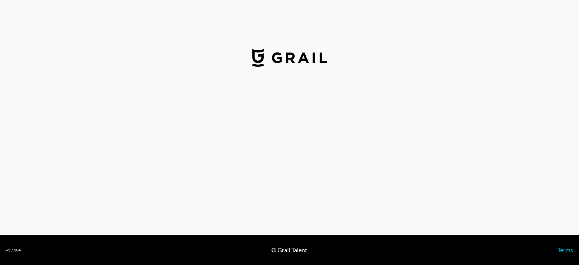
select select "GBP"
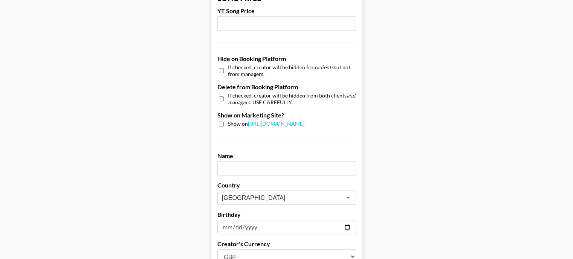
scroll to position [762, 0]
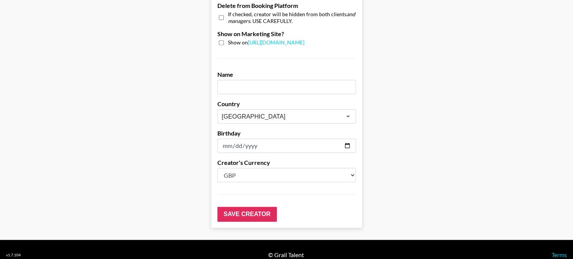
click at [252, 80] on input "text" at bounding box center [286, 87] width 139 height 14
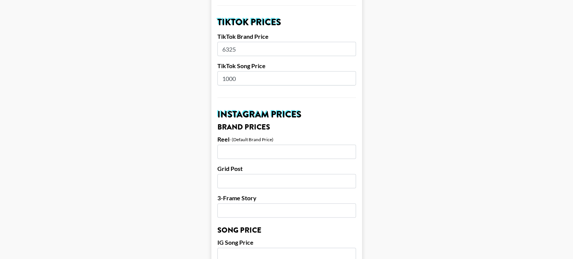
scroll to position [47, 0]
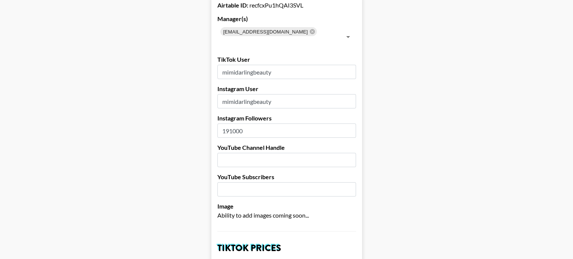
type input "[PERSON_NAME]"
drag, startPoint x: 234, startPoint y: 120, endPoint x: 229, endPoint y: 122, distance: 5.7
click at [229, 124] on input "191000" at bounding box center [286, 131] width 139 height 14
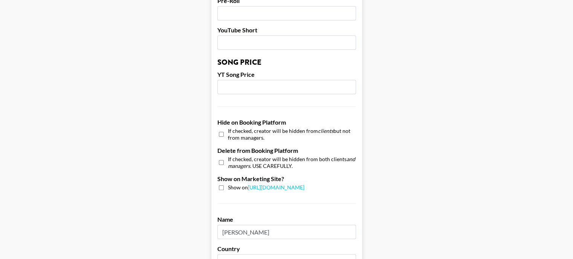
scroll to position [725, 0]
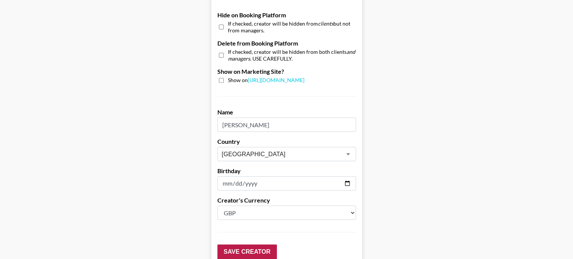
type input "183000"
click at [239, 244] on input "Save Creator" at bounding box center [247, 251] width 60 height 15
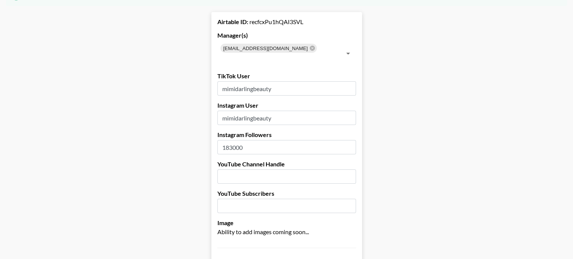
scroll to position [0, 0]
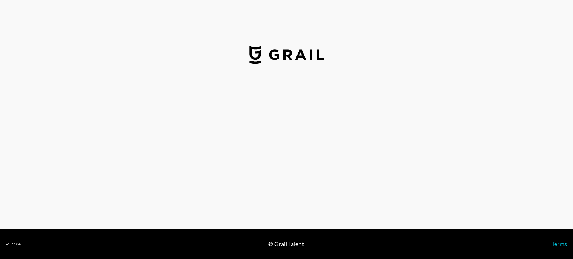
select select "GBP"
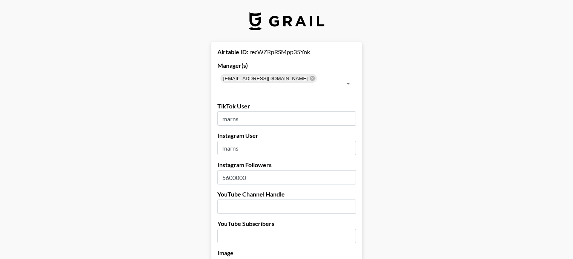
click at [229, 170] on input "5600000" at bounding box center [286, 177] width 139 height 14
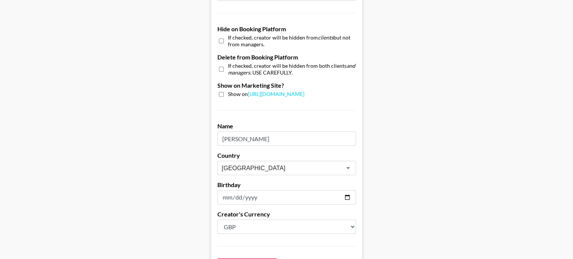
scroll to position [753, 0]
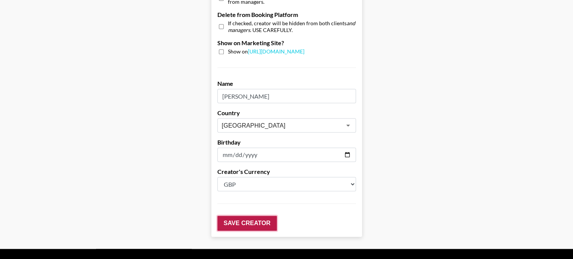
click at [244, 218] on input "Save Creator" at bounding box center [247, 223] width 60 height 15
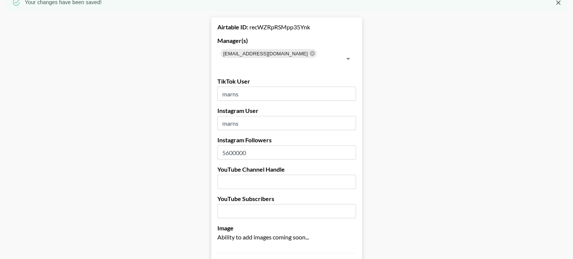
scroll to position [0, 0]
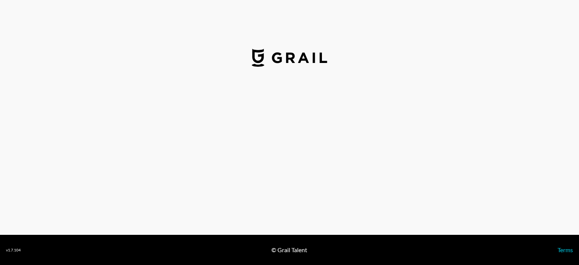
select select "GBP"
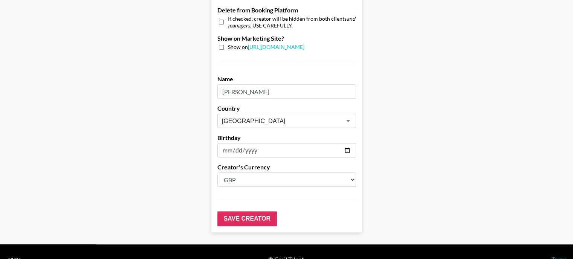
scroll to position [762, 0]
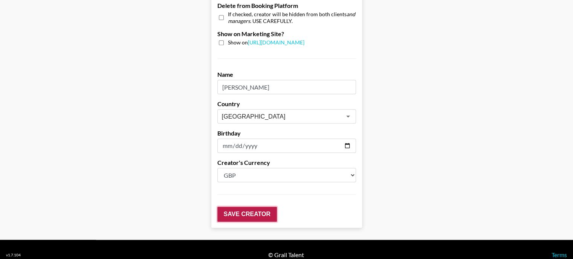
click at [241, 207] on input "Save Creator" at bounding box center [247, 214] width 60 height 15
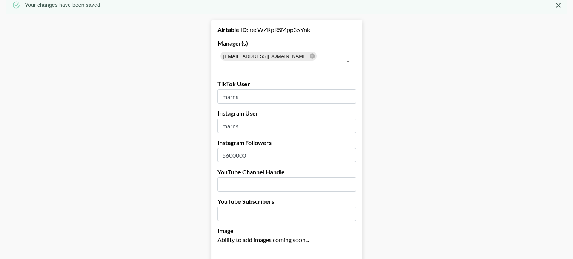
scroll to position [0, 0]
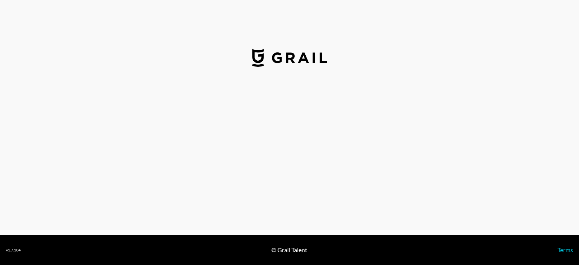
select select "GBP"
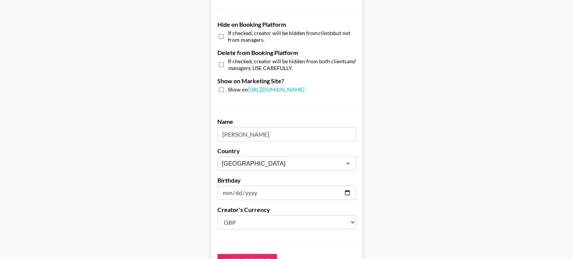
scroll to position [716, 0]
click at [239, 254] on input "Save Creator" at bounding box center [247, 261] width 60 height 15
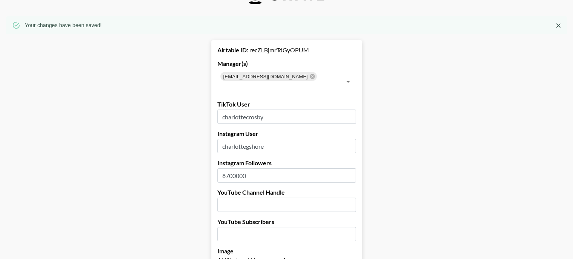
scroll to position [0, 0]
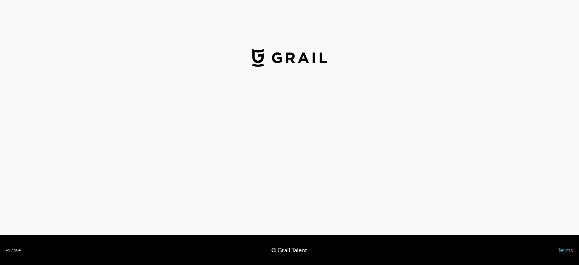
select select "GBP"
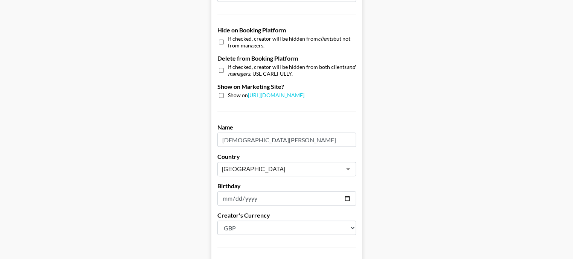
scroll to position [753, 0]
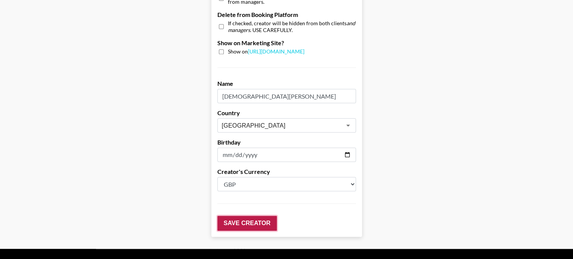
click at [253, 216] on input "Save Creator" at bounding box center [247, 223] width 60 height 15
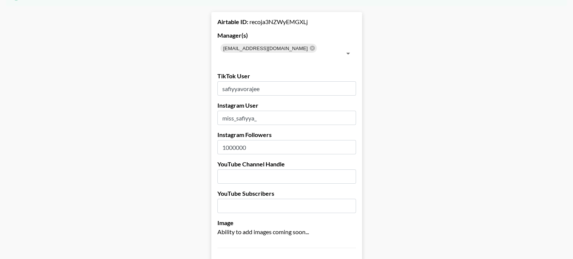
scroll to position [0, 0]
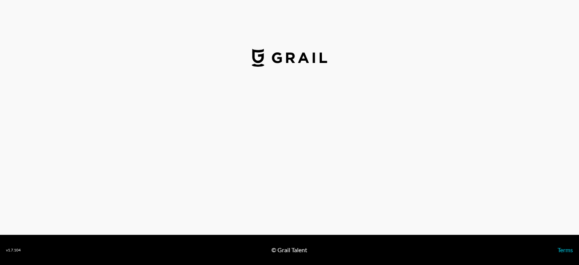
select select "GBP"
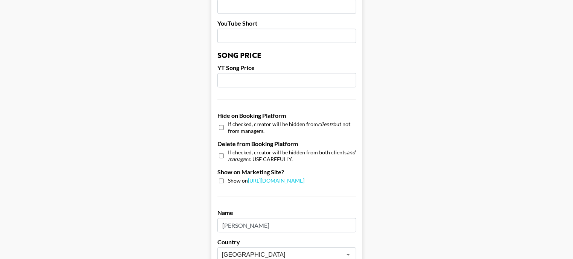
scroll to position [753, 0]
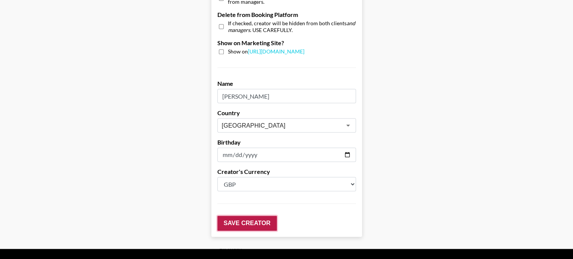
click at [253, 216] on input "Save Creator" at bounding box center [247, 223] width 60 height 15
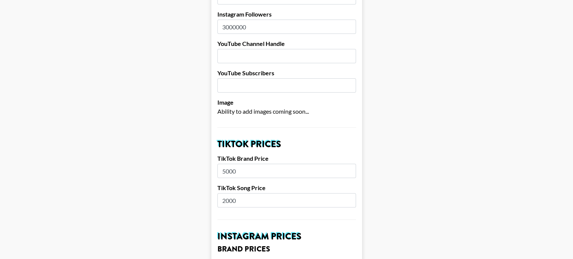
scroll to position [0, 0]
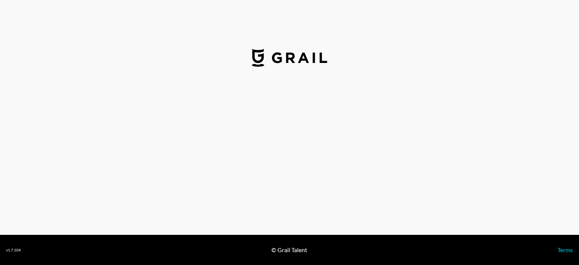
select select "USD"
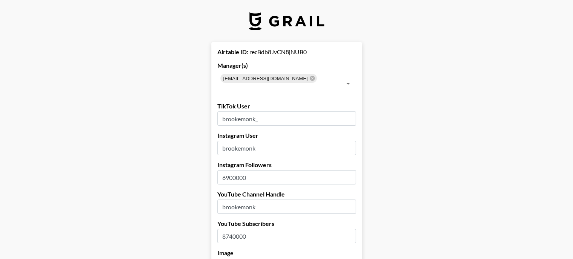
drag, startPoint x: 229, startPoint y: 168, endPoint x: 225, endPoint y: 169, distance: 4.6
click at [225, 170] on input "6900000" at bounding box center [286, 177] width 139 height 14
type input "7900000"
drag, startPoint x: 234, startPoint y: 225, endPoint x: 221, endPoint y: 225, distance: 13.2
click at [221, 229] on input "8740000" at bounding box center [286, 236] width 139 height 14
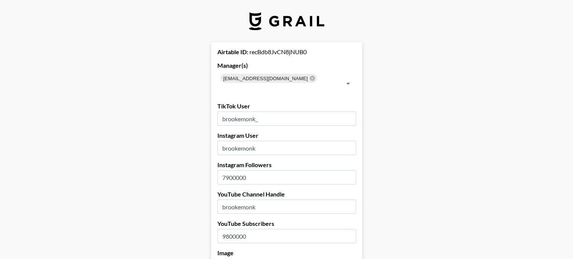
drag, startPoint x: 238, startPoint y: 226, endPoint x: 228, endPoint y: 228, distance: 10.8
click at [228, 229] on input "9800000" at bounding box center [286, 236] width 139 height 14
type input "9800000"
drag, startPoint x: 238, startPoint y: 167, endPoint x: 229, endPoint y: 165, distance: 9.2
click at [229, 170] on input "7900000" at bounding box center [286, 177] width 139 height 14
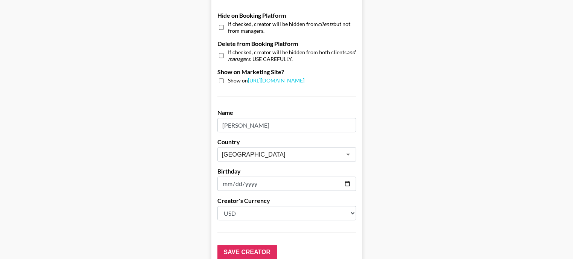
scroll to position [753, 0]
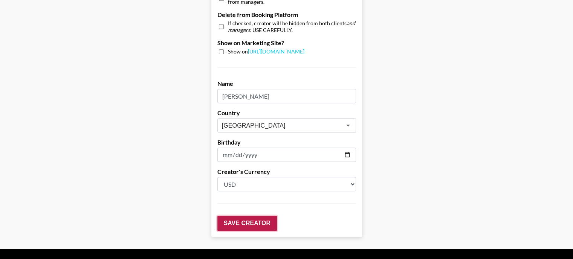
click at [244, 216] on input "Save Creator" at bounding box center [247, 223] width 60 height 15
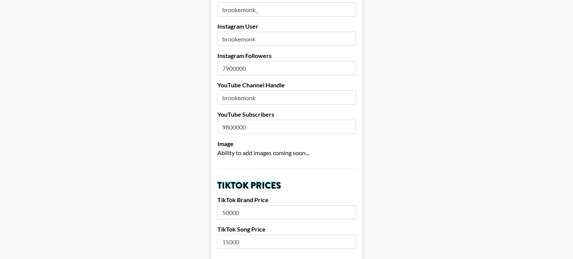
scroll to position [0, 0]
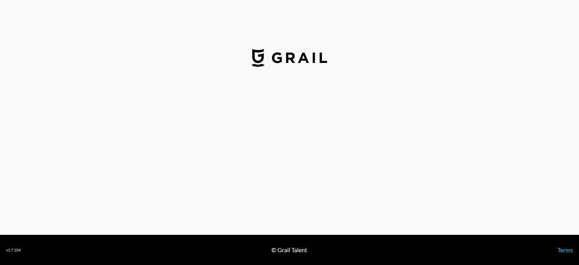
select select "USD"
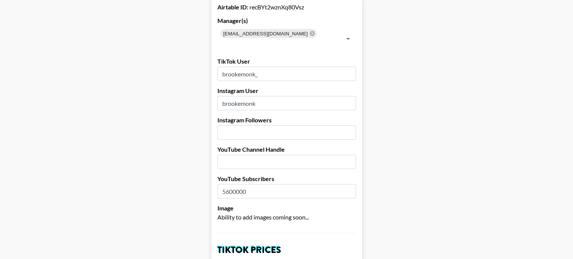
scroll to position [38, 0]
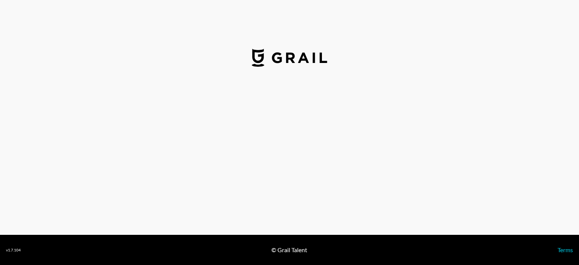
select select "USD"
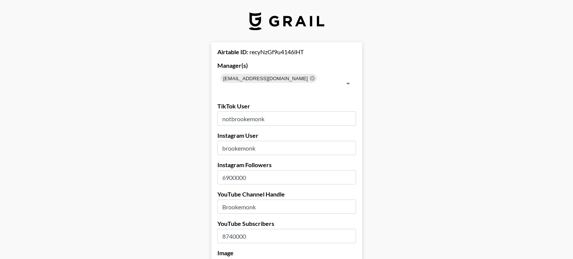
drag, startPoint x: 235, startPoint y: 226, endPoint x: 222, endPoint y: 225, distance: 12.5
click at [222, 229] on input "8740000" at bounding box center [286, 236] width 139 height 14
click at [239, 229] on input "9800000" at bounding box center [286, 236] width 139 height 14
type input "9800000"
click at [226, 170] on input "6900000" at bounding box center [286, 177] width 139 height 14
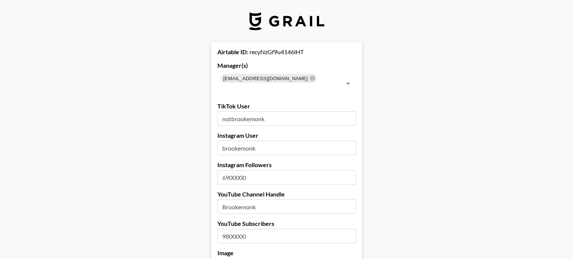
drag, startPoint x: 229, startPoint y: 167, endPoint x: 225, endPoint y: 167, distance: 4.1
click at [225, 170] on input "6900000" at bounding box center [286, 177] width 139 height 14
type input "7900000"
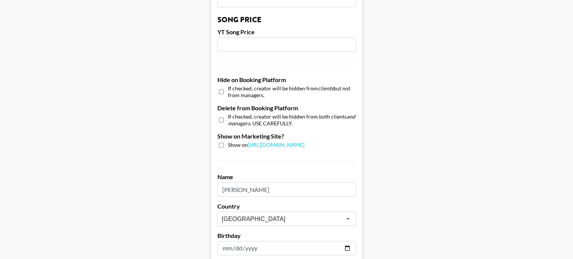
scroll to position [753, 0]
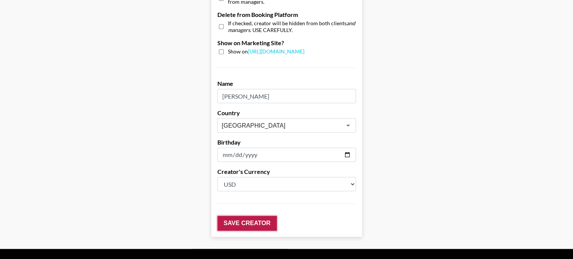
click at [240, 216] on input "Save Creator" at bounding box center [247, 223] width 60 height 15
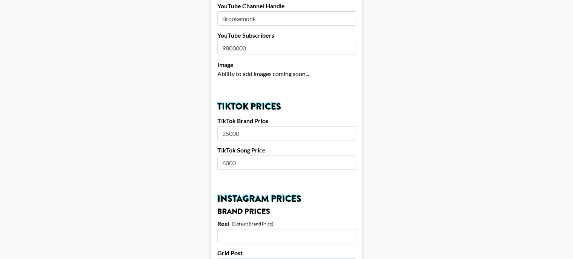
scroll to position [0, 0]
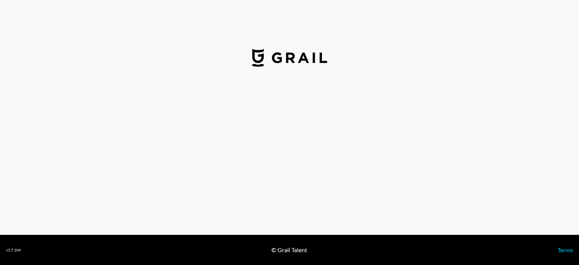
select select "USD"
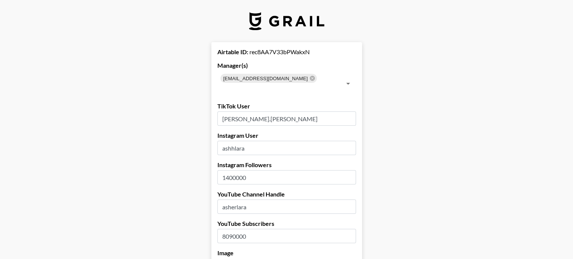
click at [229, 170] on input "1400000" at bounding box center [286, 177] width 139 height 14
type input "1600000"
drag, startPoint x: 235, startPoint y: 225, endPoint x: 230, endPoint y: 226, distance: 5.1
click at [230, 229] on input "8090000" at bounding box center [286, 236] width 139 height 14
click at [237, 229] on input "8470000" at bounding box center [286, 236] width 139 height 14
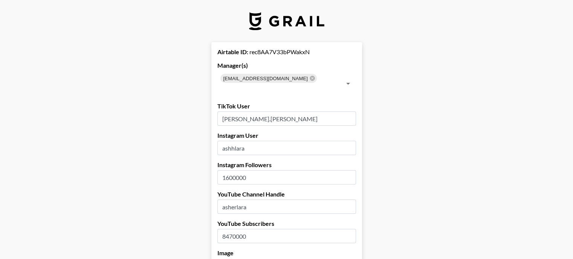
type input "8470000"
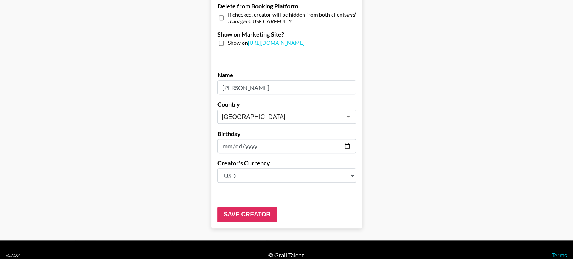
scroll to position [762, 0]
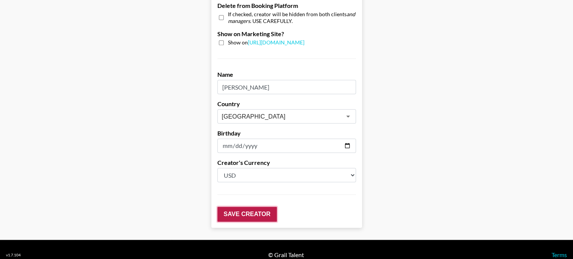
click at [238, 207] on input "Save Creator" at bounding box center [247, 214] width 60 height 15
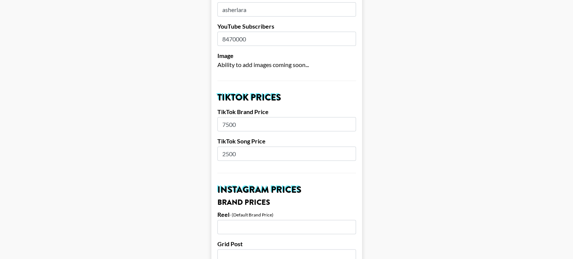
scroll to position [0, 0]
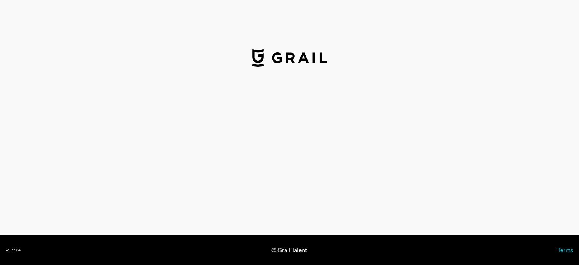
select select "USD"
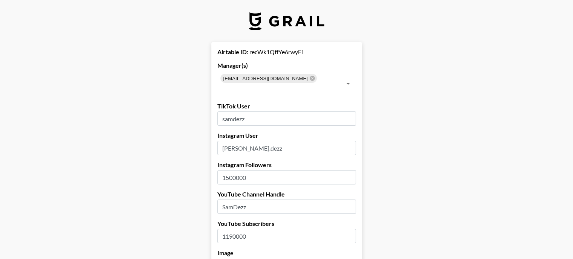
click at [228, 170] on input "1500000" at bounding box center [286, 177] width 139 height 14
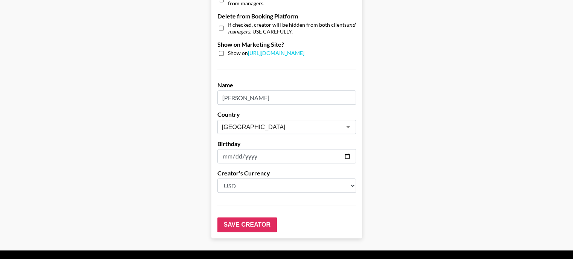
scroll to position [753, 0]
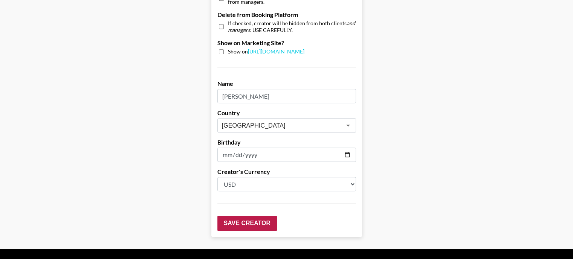
type input "1700000"
click at [241, 216] on input "Save Creator" at bounding box center [247, 223] width 60 height 15
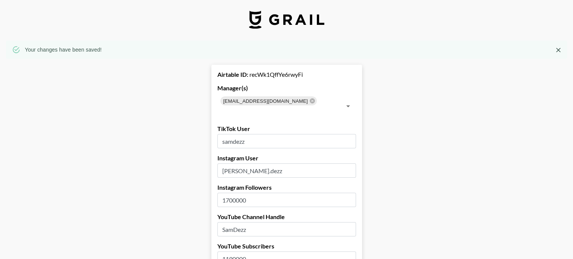
scroll to position [0, 0]
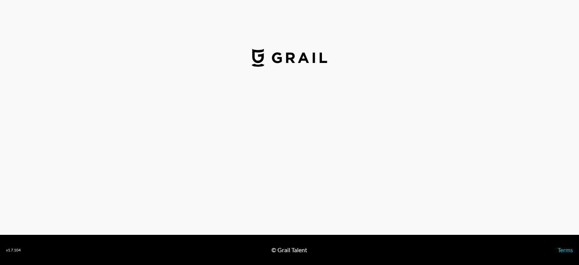
select select "USD"
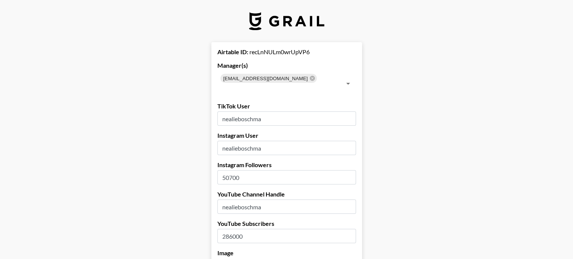
drag, startPoint x: 235, startPoint y: 167, endPoint x: 226, endPoint y: 169, distance: 10.1
click at [226, 170] on input "50700" at bounding box center [286, 177] width 139 height 14
type input "46300"
click at [233, 229] on input "286000" at bounding box center [286, 236] width 139 height 14
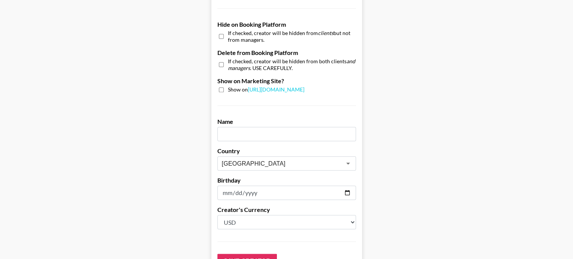
scroll to position [716, 0]
type input "282000"
click at [252, 127] on input "text" at bounding box center [286, 134] width 139 height 14
type input "Nealie Boschma"
click at [243, 254] on input "Save Creator" at bounding box center [247, 261] width 60 height 15
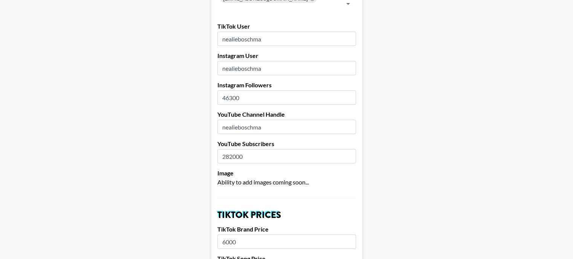
scroll to position [0, 0]
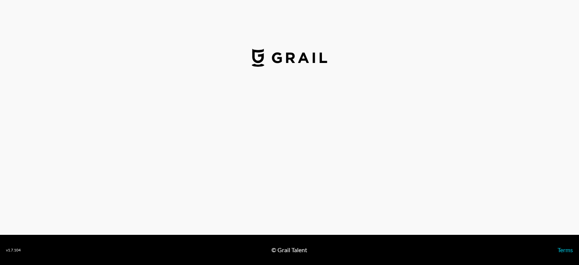
select select "USD"
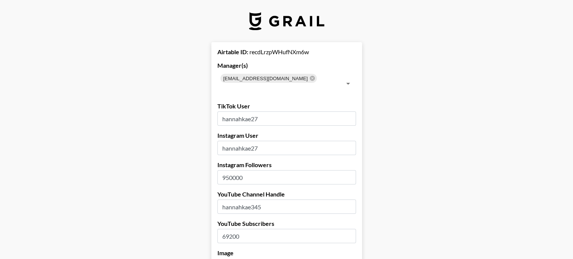
click at [234, 170] on input "950000" at bounding box center [286, 177] width 139 height 14
type input "1100000"
click at [243, 229] on input "69200" at bounding box center [286, 236] width 139 height 14
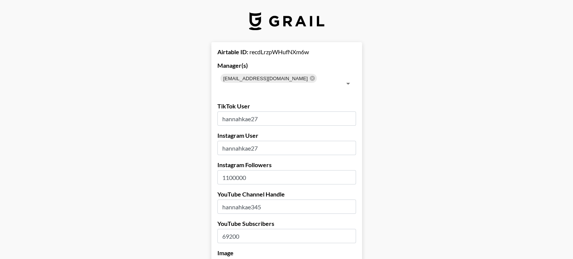
click at [243, 229] on input "69200" at bounding box center [286, 236] width 139 height 14
type input "69400"
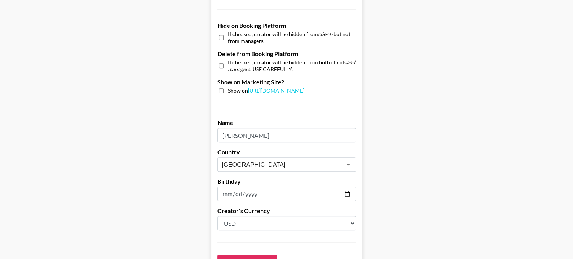
scroll to position [716, 0]
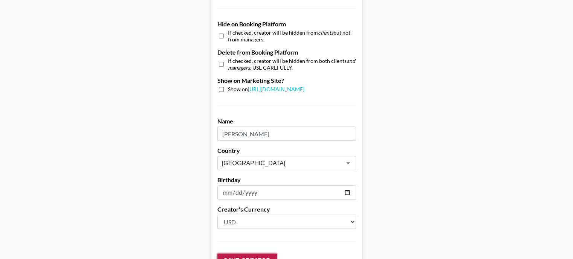
click at [246, 254] on input "Save Creator" at bounding box center [247, 261] width 60 height 15
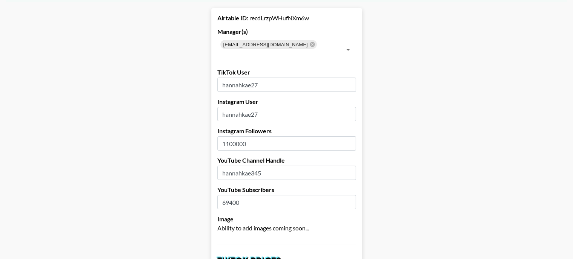
scroll to position [0, 0]
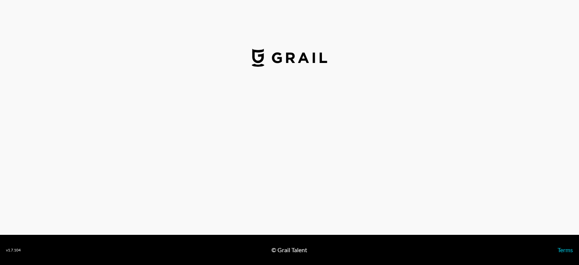
select select "USD"
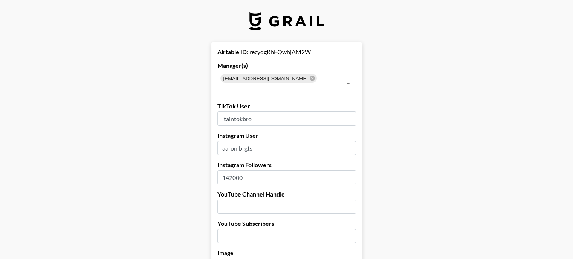
click at [235, 170] on input "142000" at bounding box center [286, 177] width 139 height 14
type input "146000"
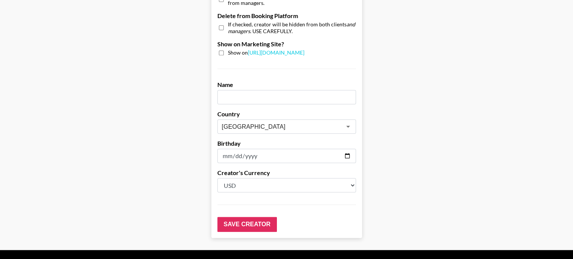
scroll to position [753, 0]
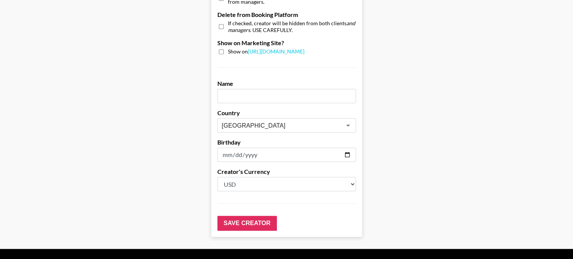
click at [245, 89] on input "text" at bounding box center [286, 96] width 139 height 14
type input "[PERSON_NAME]"
click at [241, 216] on input "Save Creator" at bounding box center [247, 223] width 60 height 15
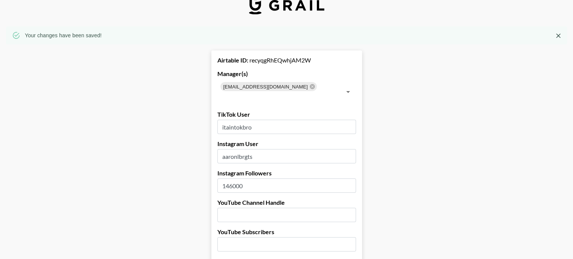
scroll to position [0, 0]
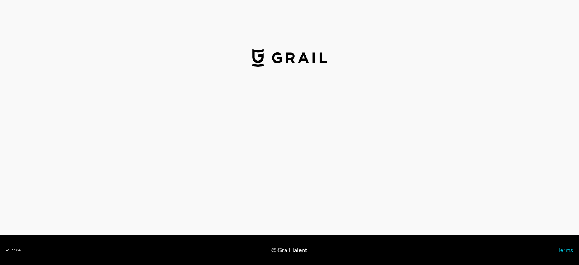
select select "USD"
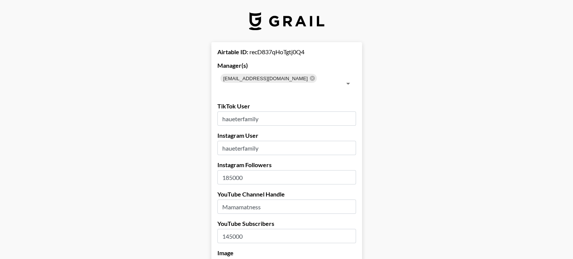
drag, startPoint x: 234, startPoint y: 168, endPoint x: 225, endPoint y: 168, distance: 9.8
click at [225, 170] on input "185000" at bounding box center [286, 177] width 139 height 14
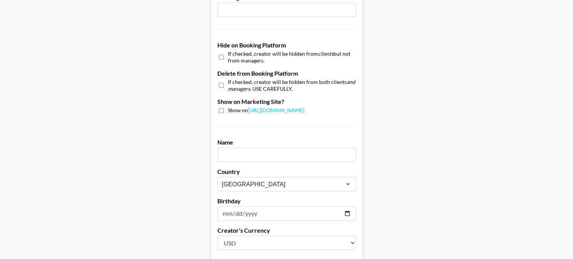
scroll to position [716, 0]
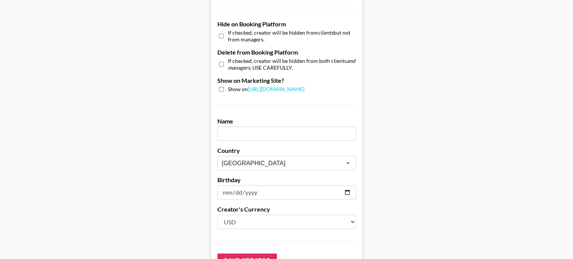
type input "276000"
click at [239, 127] on input "text" at bounding box center [286, 134] width 139 height 14
type input "[PERSON_NAME] Family"
click at [246, 254] on input "Save Creator" at bounding box center [247, 261] width 60 height 15
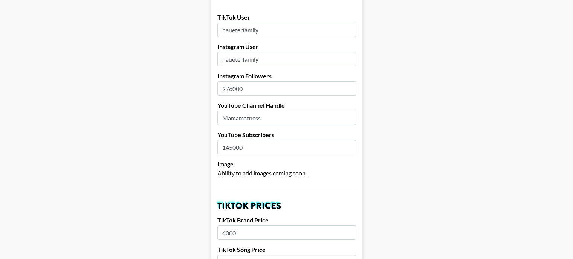
scroll to position [0, 0]
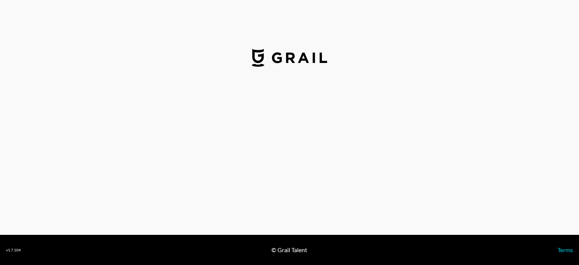
select select "USD"
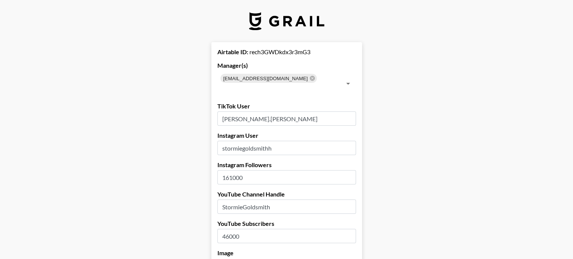
drag, startPoint x: 234, startPoint y: 165, endPoint x: 228, endPoint y: 171, distance: 8.3
click at [228, 171] on input "161000" at bounding box center [286, 177] width 139 height 14
type input "196000"
click at [231, 229] on input "46000" at bounding box center [286, 236] width 139 height 14
type input "46300"
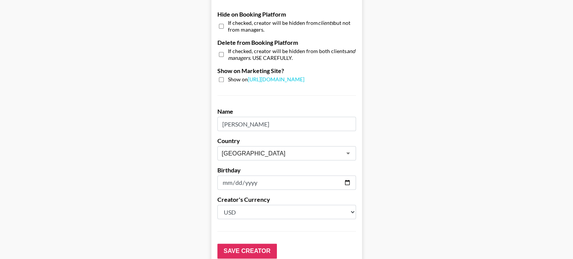
scroll to position [762, 0]
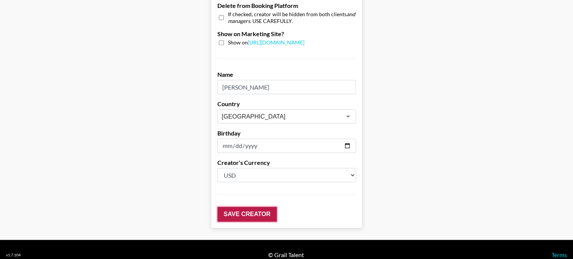
click at [234, 208] on input "Save Creator" at bounding box center [247, 214] width 60 height 15
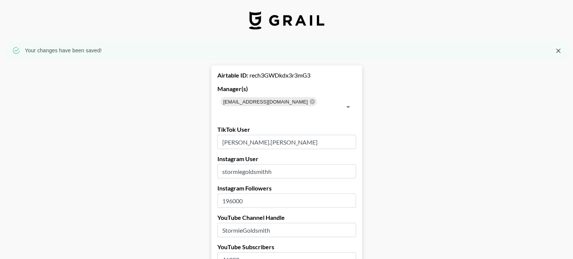
scroll to position [0, 0]
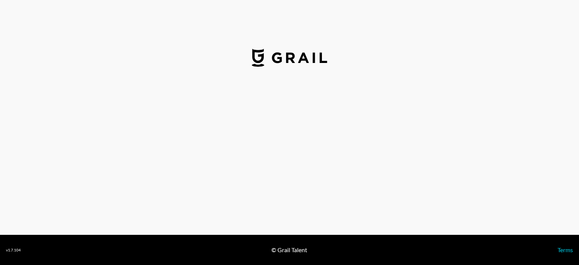
select select "USD"
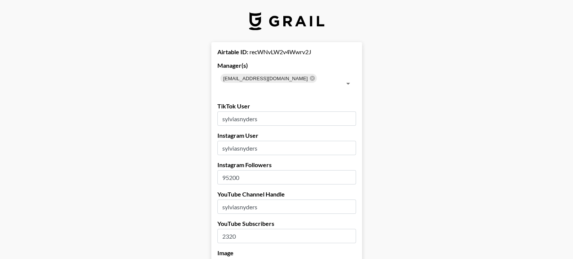
drag, startPoint x: 235, startPoint y: 166, endPoint x: 222, endPoint y: 167, distance: 12.8
click at [222, 170] on input "95200" at bounding box center [286, 177] width 139 height 14
type input "108000"
click at [240, 229] on input "2320" at bounding box center [286, 236] width 139 height 14
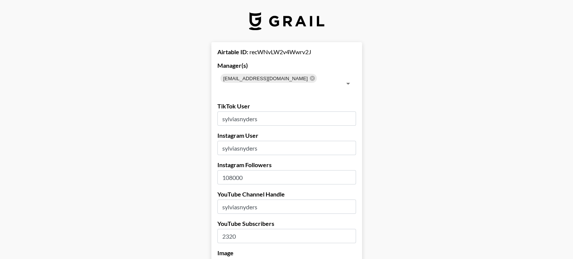
click at [240, 229] on input "2320" at bounding box center [286, 236] width 139 height 14
type input "2490"
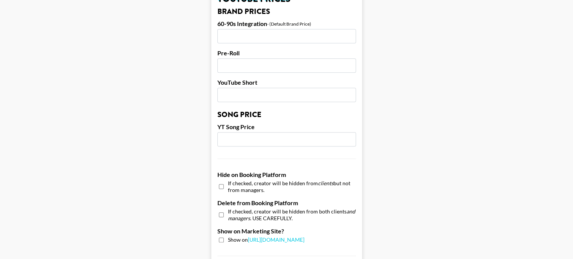
scroll to position [678, 0]
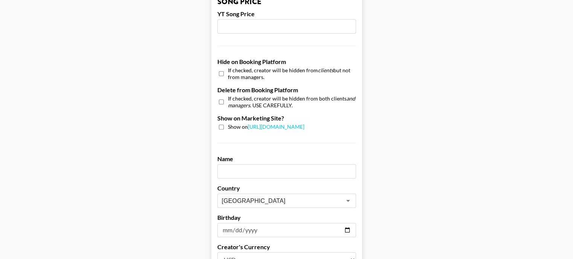
click at [244, 164] on input "text" at bounding box center [286, 171] width 139 height 14
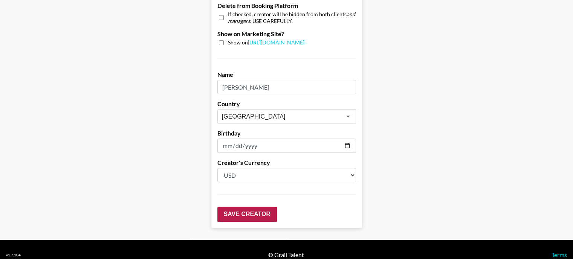
type input "[PERSON_NAME]"
click at [250, 207] on input "Save Creator" at bounding box center [247, 214] width 60 height 15
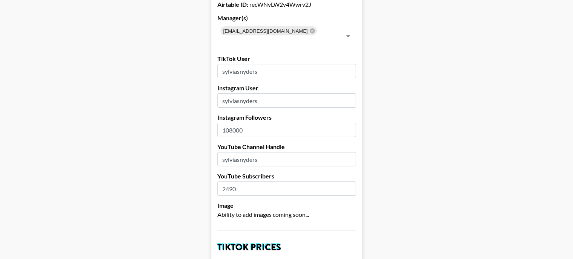
scroll to position [0, 0]
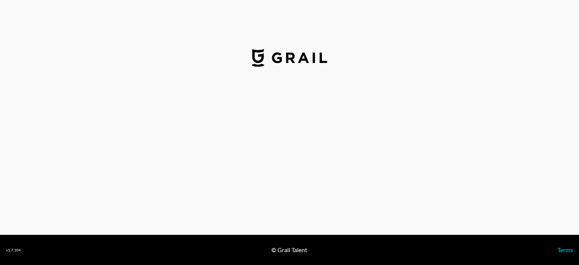
select select "USD"
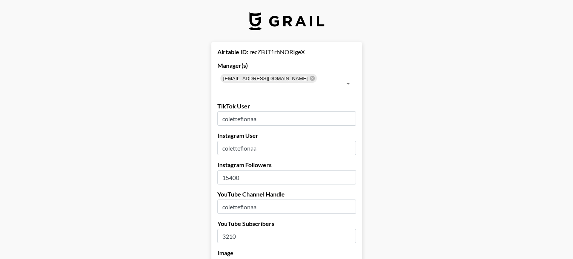
drag, startPoint x: 235, startPoint y: 167, endPoint x: 228, endPoint y: 170, distance: 7.6
click at [228, 170] on input "15400" at bounding box center [286, 177] width 139 height 14
type input "16000"
drag, startPoint x: 235, startPoint y: 225, endPoint x: 229, endPoint y: 226, distance: 6.3
click at [229, 229] on input "3210" at bounding box center [286, 236] width 139 height 14
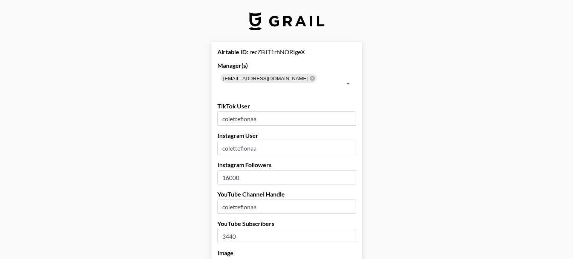
type input "3440"
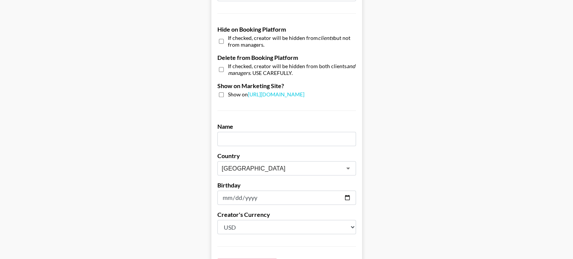
scroll to position [716, 0]
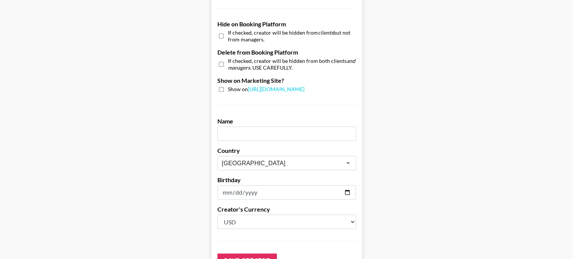
click at [248, 127] on input "text" at bounding box center [286, 134] width 139 height 14
type input "Colette Sexton"
click at [247, 254] on input "Save Creator" at bounding box center [247, 261] width 60 height 15
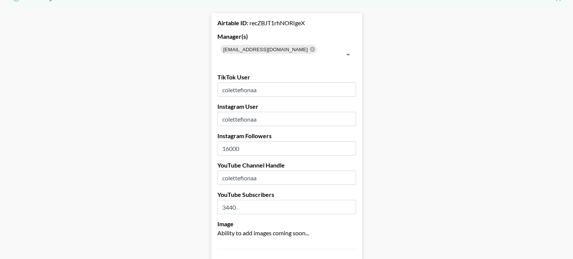
scroll to position [0, 0]
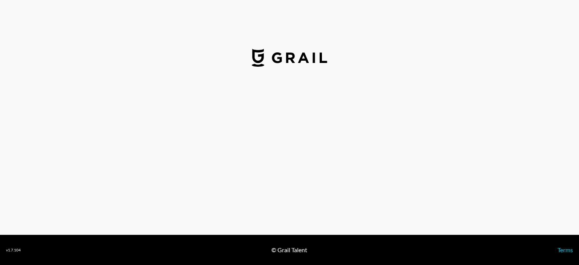
select select "USD"
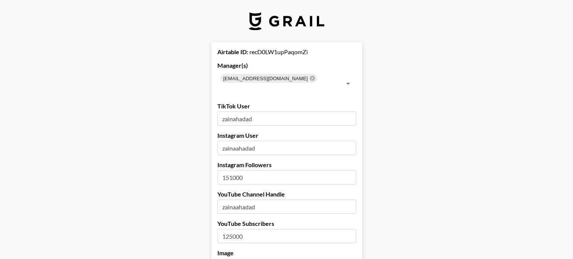
drag, startPoint x: 236, startPoint y: 170, endPoint x: 228, endPoint y: 170, distance: 7.9
click at [228, 170] on input "151000" at bounding box center [286, 177] width 139 height 14
type input "178000"
click at [234, 229] on input "125000" at bounding box center [286, 236] width 139 height 14
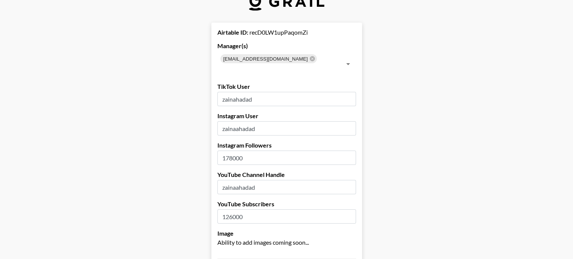
type input "126000"
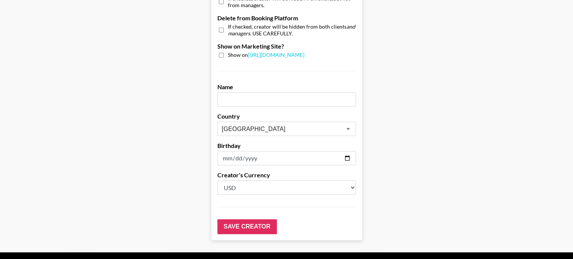
scroll to position [753, 0]
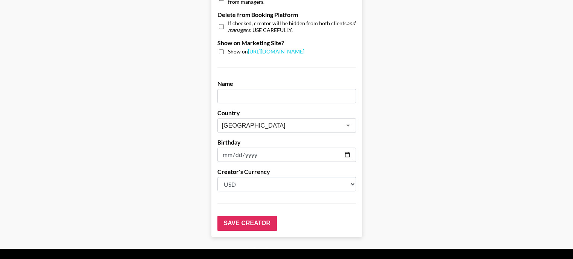
click at [244, 89] on input "text" at bounding box center [286, 96] width 139 height 14
type input "[PERSON_NAME]"
click at [245, 216] on input "Save Creator" at bounding box center [247, 223] width 60 height 15
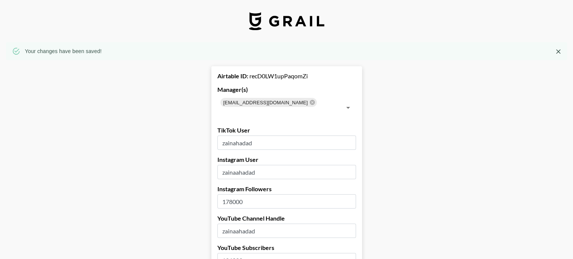
scroll to position [0, 0]
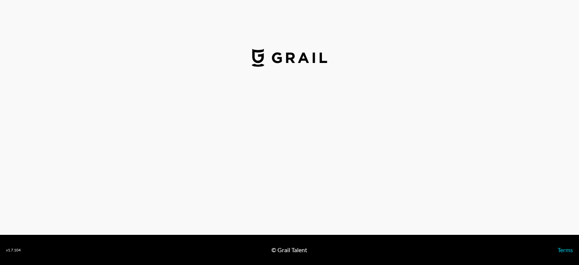
select select "USD"
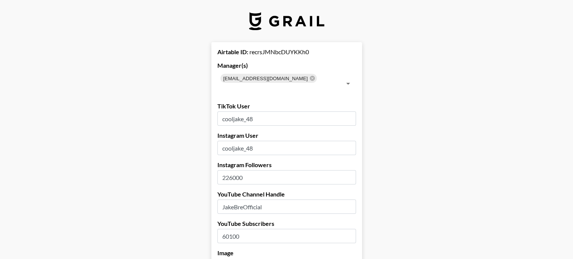
drag, startPoint x: 234, startPoint y: 168, endPoint x: 229, endPoint y: 167, distance: 5.0
click at [229, 170] on input "226000" at bounding box center [286, 177] width 139 height 14
type input "269000"
click at [232, 229] on input "60100" at bounding box center [286, 236] width 139 height 14
type input "60200"
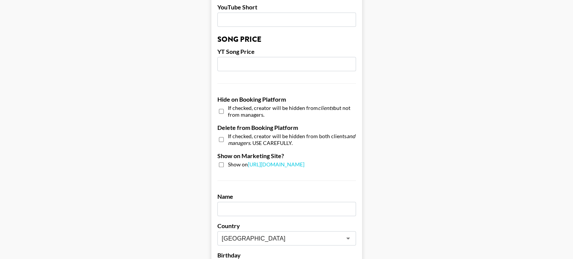
scroll to position [678, 0]
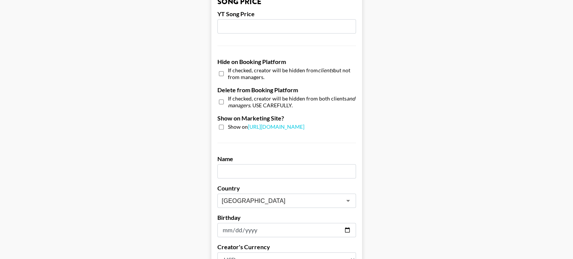
click at [237, 164] on input "text" at bounding box center [286, 171] width 139 height 14
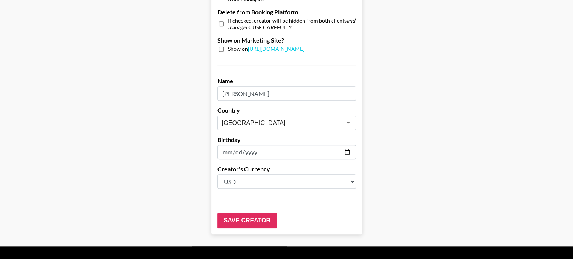
scroll to position [762, 0]
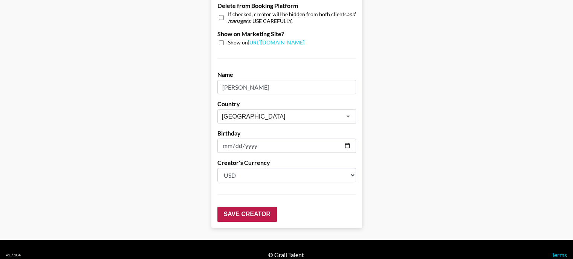
type input "Jake Johnson"
click at [243, 207] on input "Save Creator" at bounding box center [247, 214] width 60 height 15
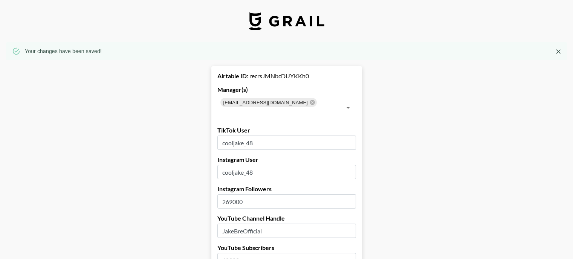
scroll to position [38, 0]
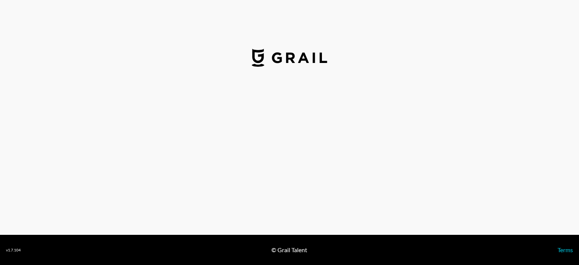
select select "USD"
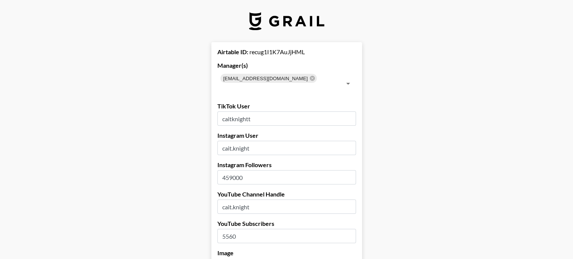
drag, startPoint x: 235, startPoint y: 166, endPoint x: 220, endPoint y: 168, distance: 14.8
click at [220, 170] on input "459000" at bounding box center [286, 177] width 139 height 14
type input "524000"
click at [234, 229] on input "5560" at bounding box center [286, 236] width 139 height 14
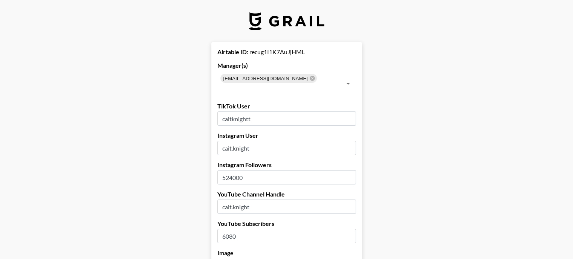
type input "6080"
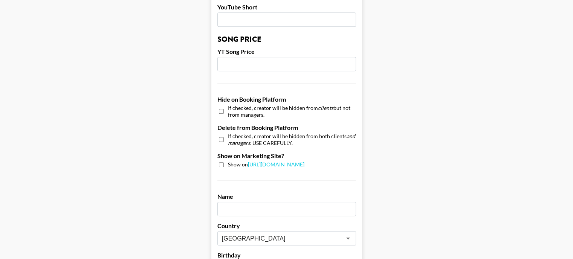
scroll to position [678, 0]
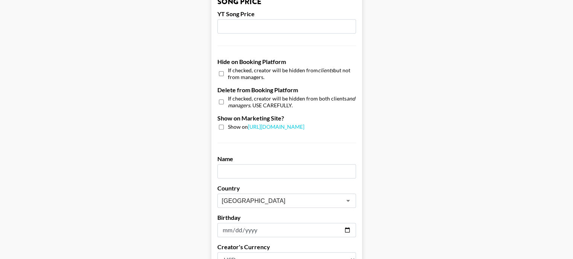
click at [237, 164] on input "text" at bounding box center [286, 171] width 139 height 14
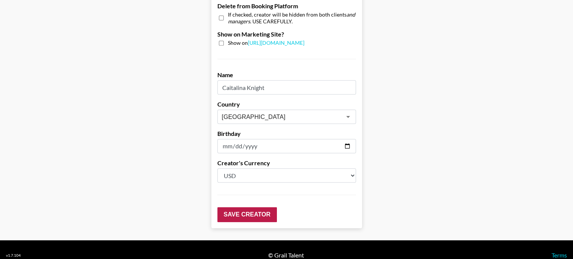
scroll to position [762, 0]
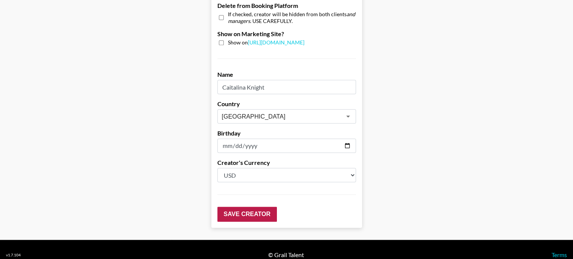
type input "Caitalina Knight"
click at [261, 208] on input "Save Creator" at bounding box center [247, 214] width 60 height 15
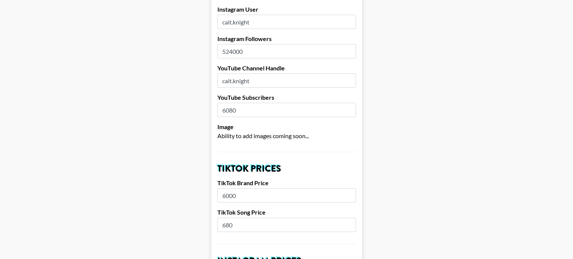
scroll to position [0, 0]
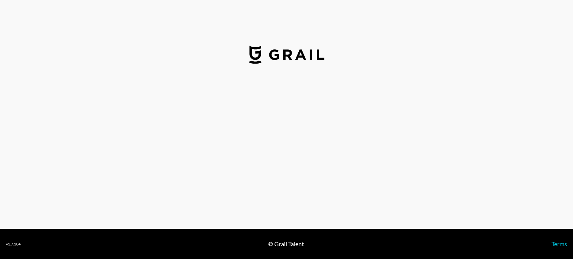
select select "USD"
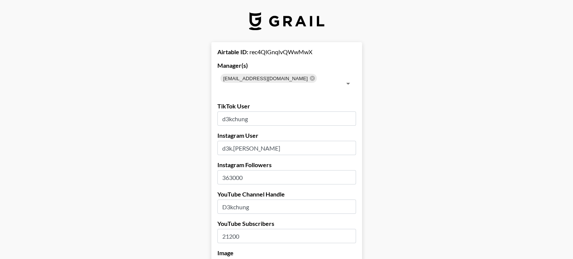
drag, startPoint x: 235, startPoint y: 166, endPoint x: 222, endPoint y: 169, distance: 13.4
click at [222, 170] on input "363000" at bounding box center [286, 177] width 139 height 14
type input "411000"
drag, startPoint x: 235, startPoint y: 226, endPoint x: 228, endPoint y: 226, distance: 6.4
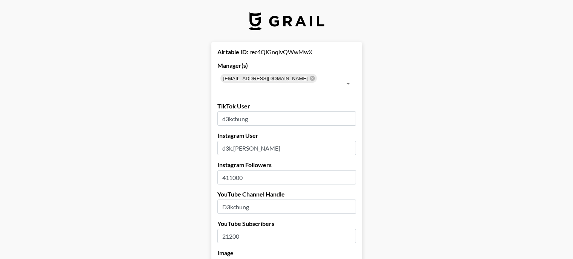
click at [228, 229] on input "21200" at bounding box center [286, 236] width 139 height 14
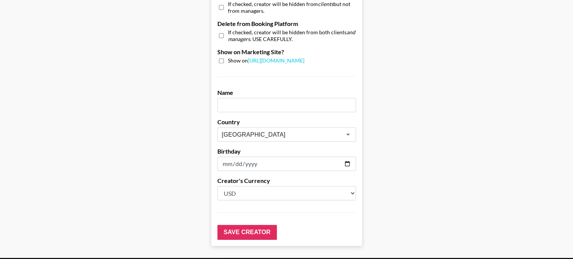
scroll to position [753, 0]
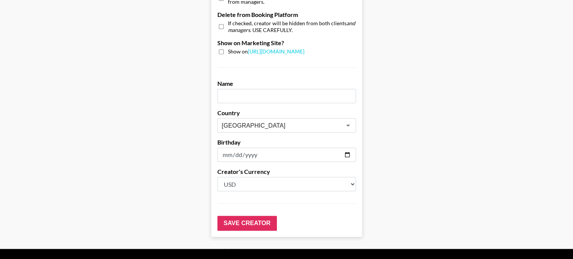
type input "22500"
click at [244, 89] on input "text" at bounding box center [286, 96] width 139 height 14
type input "Tenzin Dekchung"
click at [253, 216] on input "Save Creator" at bounding box center [247, 223] width 60 height 15
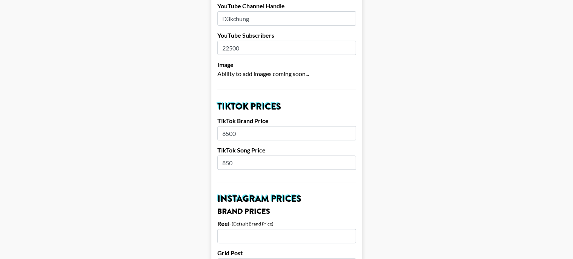
scroll to position [0, 0]
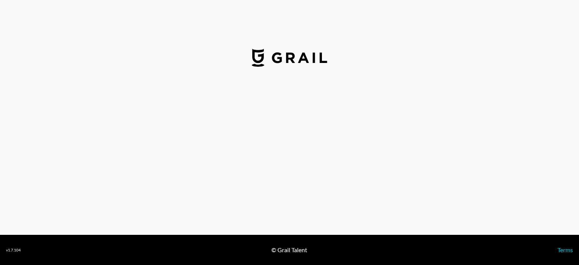
select select "USD"
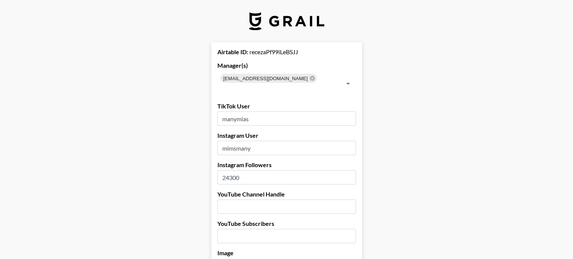
click at [235, 170] on input "24300" at bounding box center [286, 177] width 139 height 14
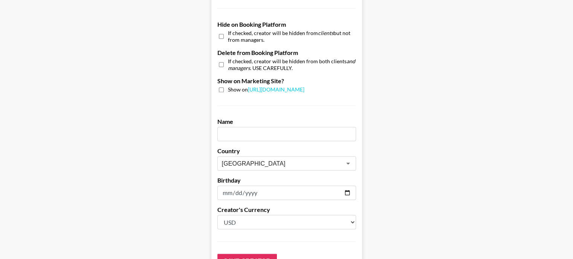
scroll to position [716, 0]
type input "31000"
click at [248, 127] on input "text" at bounding box center [286, 134] width 139 height 14
type input "Mia Many"
click at [255, 254] on input "Save Creator" at bounding box center [247, 261] width 60 height 15
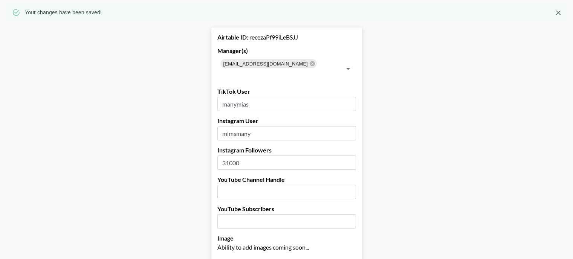
scroll to position [0, 0]
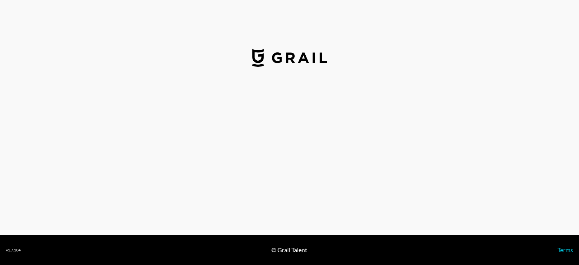
select select "USD"
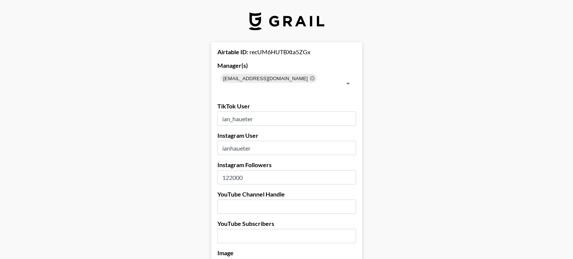
drag, startPoint x: 234, startPoint y: 165, endPoint x: 229, endPoint y: 170, distance: 7.2
click at [229, 170] on input "122000" at bounding box center [286, 177] width 139 height 14
type input "117000"
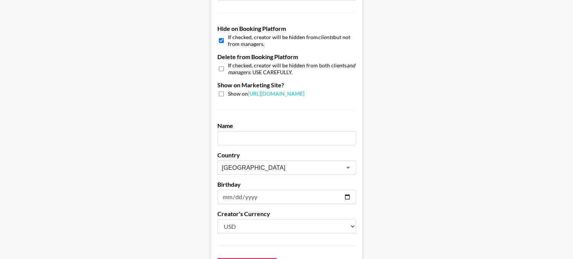
scroll to position [716, 0]
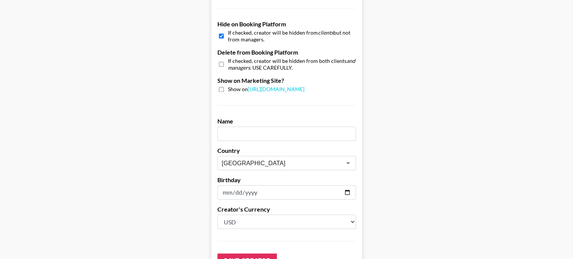
type input "[PERSON_NAME]"
click at [260, 254] on input "Save Creator" at bounding box center [247, 261] width 60 height 15
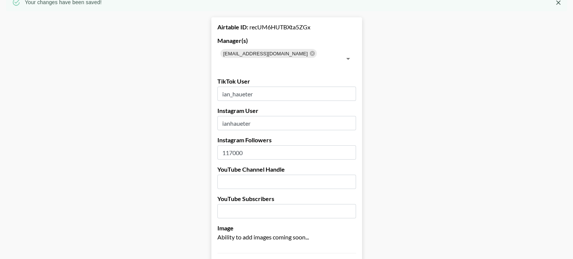
scroll to position [0, 0]
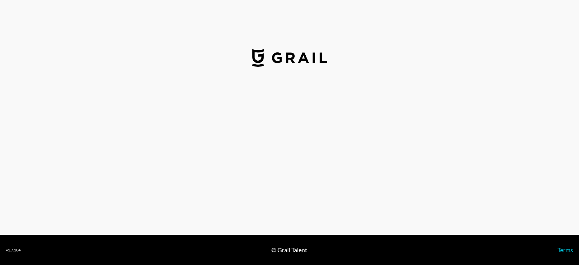
select select "USD"
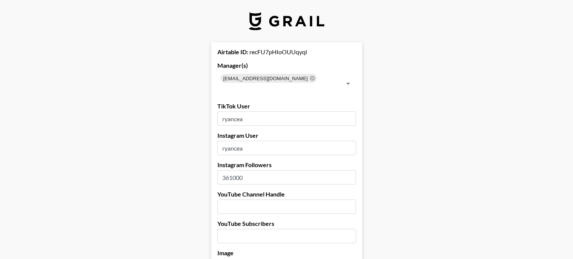
drag, startPoint x: 234, startPoint y: 165, endPoint x: 229, endPoint y: 170, distance: 7.2
click at [229, 170] on input "361000" at bounding box center [286, 177] width 139 height 14
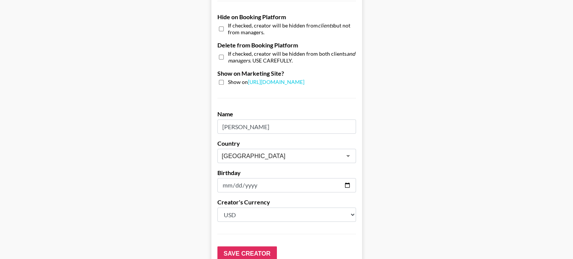
scroll to position [753, 0]
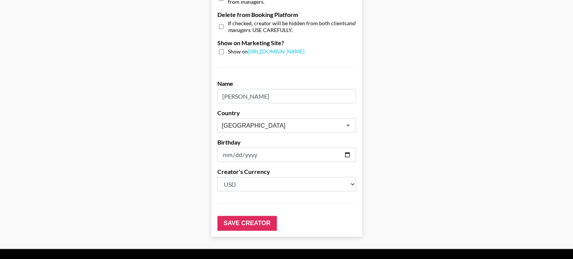
type input "344000"
drag, startPoint x: 250, startPoint y: 86, endPoint x: 243, endPoint y: 86, distance: 7.5
click at [243, 89] on input "[PERSON_NAME]" at bounding box center [286, 96] width 139 height 14
type input "[PERSON_NAME]"
click at [239, 216] on input "Save Creator" at bounding box center [247, 223] width 60 height 15
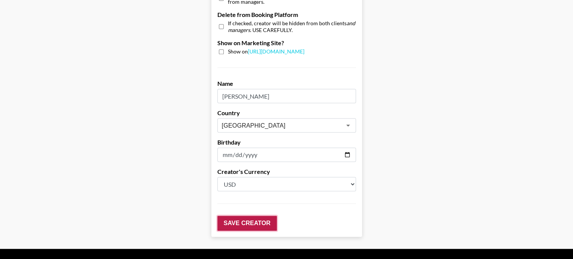
click at [239, 216] on input "Save Creator" at bounding box center [247, 223] width 60 height 15
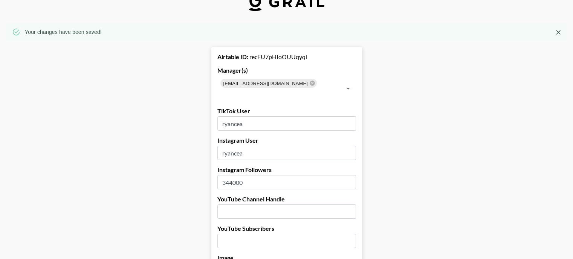
scroll to position [0, 0]
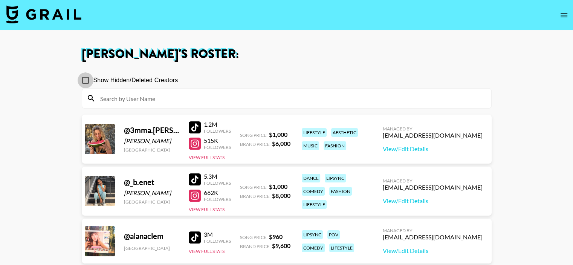
click at [87, 79] on input "Show Hidden/Deleted Creators" at bounding box center [86, 80] width 16 height 16
checkbox input "true"
click at [122, 98] on input at bounding box center [291, 98] width 391 height 12
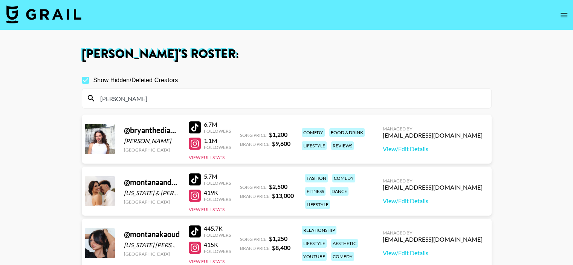
click at [138, 101] on input "ryan" at bounding box center [291, 98] width 391 height 12
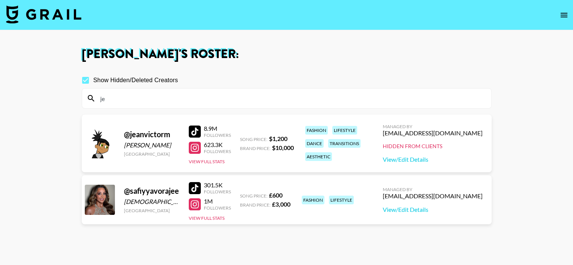
type input "j"
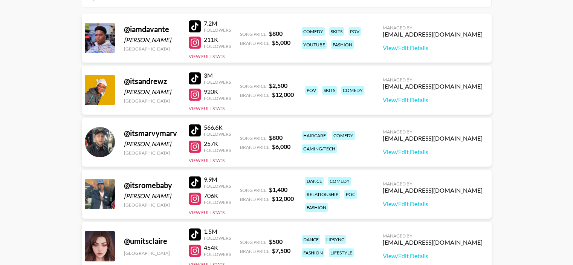
scroll to position [113, 0]
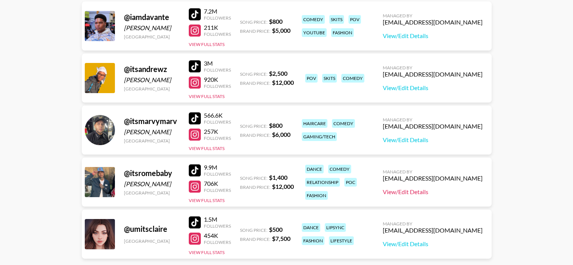
click at [464, 190] on link "View/Edit Details" at bounding box center [433, 192] width 100 height 8
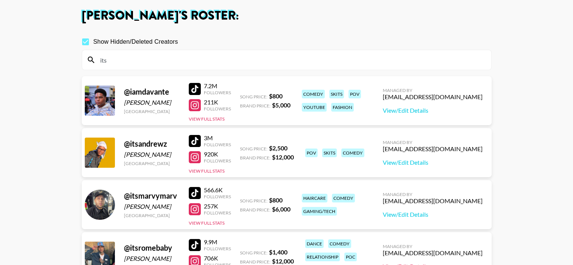
scroll to position [0, 0]
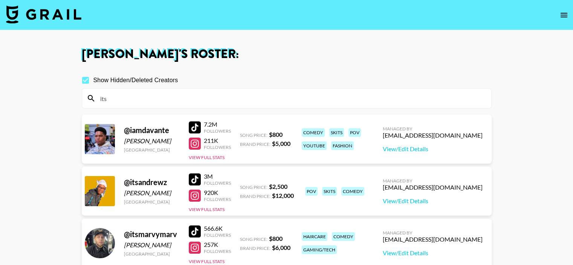
click at [143, 98] on input "its" at bounding box center [291, 98] width 391 height 12
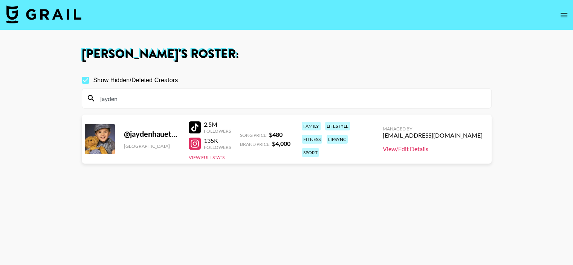
click at [438, 149] on link "View/Edit Details" at bounding box center [433, 149] width 100 height 8
click at [136, 98] on input "jayden" at bounding box center [291, 98] width 391 height 12
click at [450, 149] on link "View/Edit Details" at bounding box center [433, 149] width 100 height 8
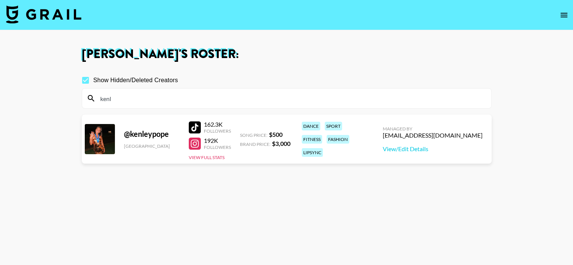
click at [175, 98] on input "kenl" at bounding box center [291, 98] width 391 height 12
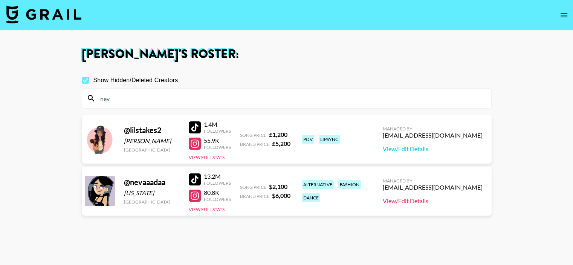
click at [444, 203] on link "View/Edit Details" at bounding box center [433, 201] width 100 height 8
click at [163, 101] on input "nev" at bounding box center [291, 98] width 391 height 12
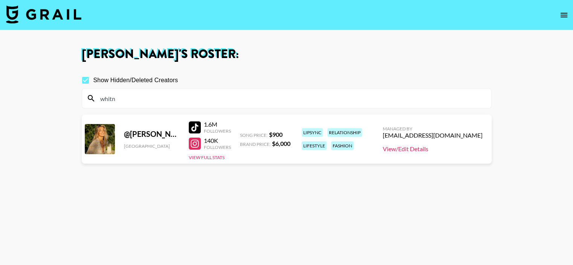
click at [425, 145] on link "View/Edit Details" at bounding box center [433, 149] width 100 height 8
click at [180, 102] on input "whitn" at bounding box center [291, 98] width 391 height 12
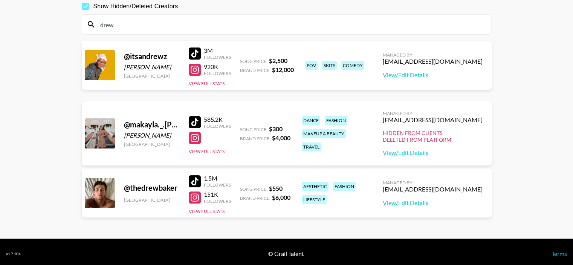
scroll to position [77, 0]
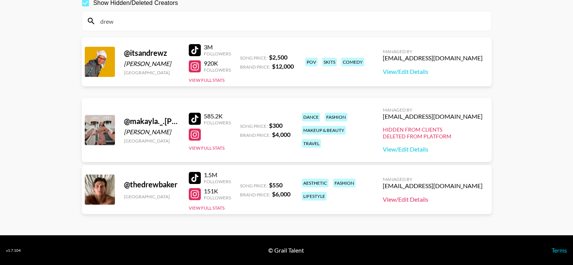
click at [429, 200] on link "View/Edit Details" at bounding box center [433, 200] width 100 height 8
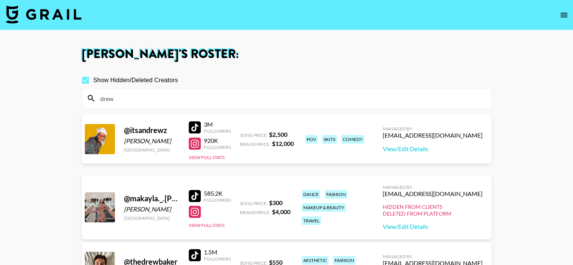
click at [133, 98] on input "drew" at bounding box center [291, 98] width 391 height 12
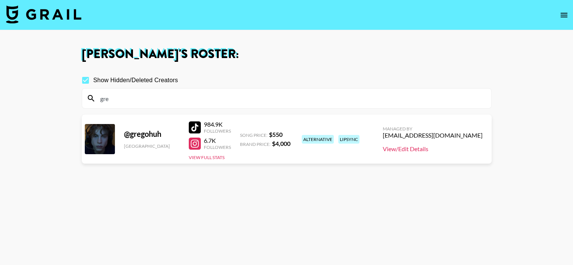
click at [444, 148] on link "View/Edit Details" at bounding box center [433, 149] width 100 height 8
click at [173, 99] on input "gre" at bounding box center [291, 98] width 391 height 12
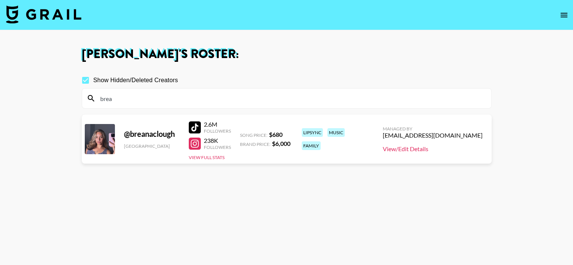
click at [459, 150] on link "View/Edit Details" at bounding box center [433, 149] width 100 height 8
click at [173, 97] on input "brea" at bounding box center [291, 98] width 391 height 12
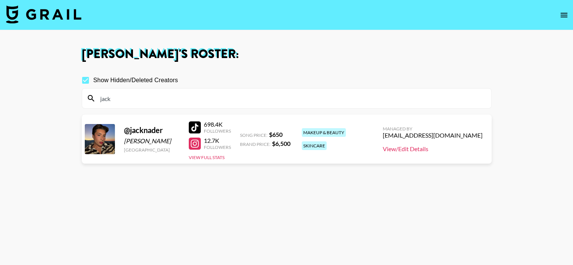
click at [447, 151] on link "View/Edit Details" at bounding box center [433, 149] width 100 height 8
click at [169, 101] on input "jack" at bounding box center [291, 98] width 391 height 12
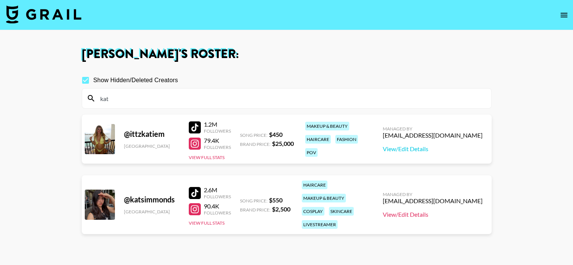
click at [440, 211] on link "View/Edit Details" at bounding box center [433, 215] width 100 height 8
click at [145, 99] on input "kat" at bounding box center [291, 98] width 391 height 12
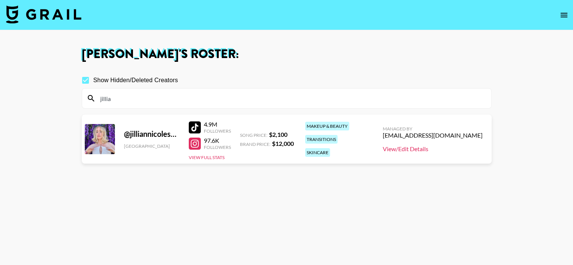
click at [441, 147] on link "View/Edit Details" at bounding box center [433, 149] width 100 height 8
click at [142, 99] on input "jillia" at bounding box center [291, 98] width 391 height 12
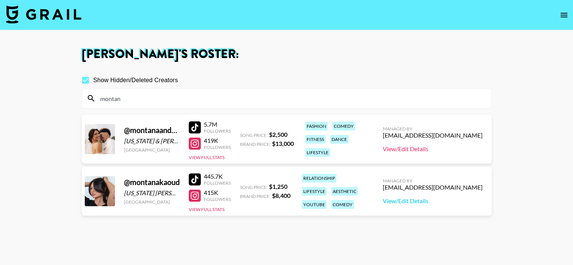
click at [440, 150] on link "View/Edit Details" at bounding box center [433, 149] width 100 height 8
click at [176, 98] on input "montan" at bounding box center [291, 98] width 391 height 12
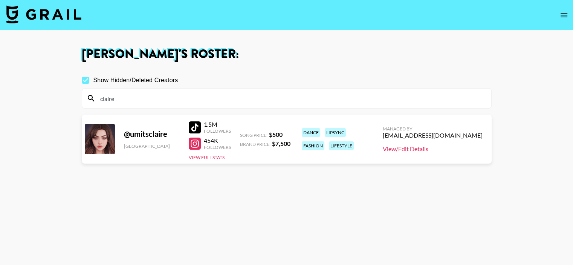
click at [431, 150] on link "View/Edit Details" at bounding box center [433, 149] width 100 height 8
click at [182, 102] on input "claire" at bounding box center [291, 98] width 391 height 12
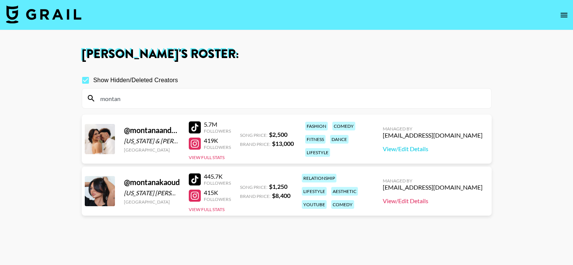
click at [442, 200] on link "View/Edit Details" at bounding box center [433, 201] width 100 height 8
click at [182, 95] on input "montan" at bounding box center [291, 98] width 391 height 12
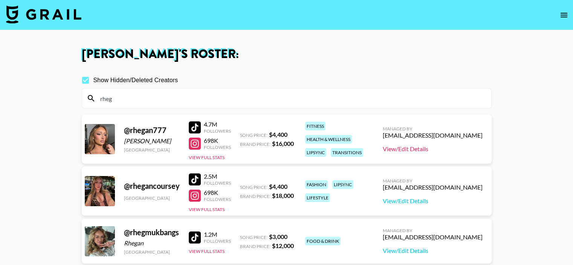
click at [431, 150] on link "View/Edit Details" at bounding box center [433, 149] width 100 height 8
click at [160, 99] on input "rheg" at bounding box center [291, 98] width 391 height 12
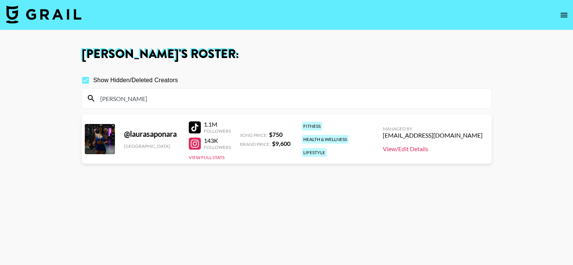
click at [429, 151] on link "View/Edit Details" at bounding box center [433, 149] width 100 height 8
click at [175, 96] on input "laura" at bounding box center [291, 98] width 391 height 12
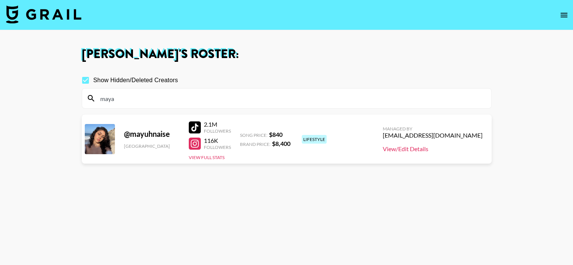
click at [437, 149] on link "View/Edit Details" at bounding box center [433, 149] width 100 height 8
click at [177, 101] on input "maya" at bounding box center [291, 98] width 391 height 12
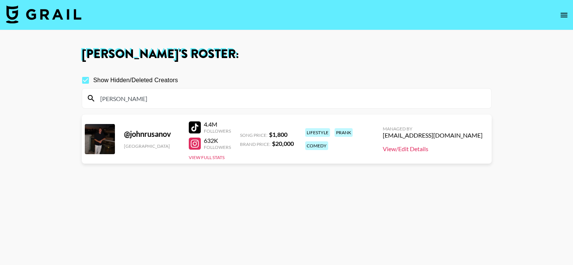
click at [425, 147] on link "View/Edit Details" at bounding box center [433, 149] width 100 height 8
click at [194, 97] on input "john" at bounding box center [291, 98] width 391 height 12
click at [439, 150] on link "View/Edit Details" at bounding box center [433, 149] width 100 height 8
click at [166, 96] on input "eric" at bounding box center [291, 98] width 391 height 12
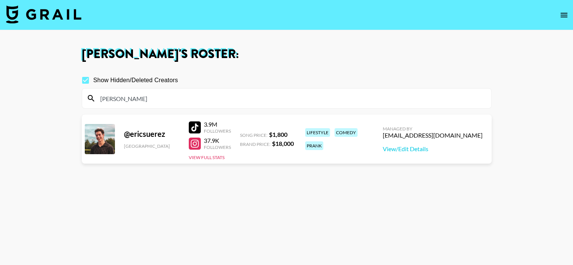
click at [166, 96] on input "eric" at bounding box center [291, 98] width 391 height 12
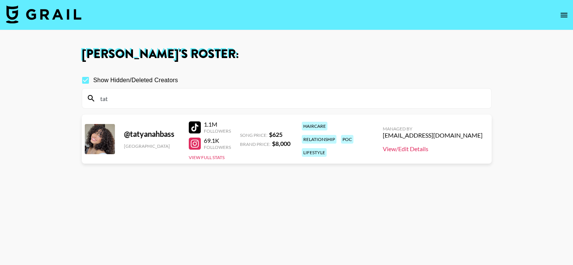
click at [426, 149] on link "View/Edit Details" at bounding box center [433, 149] width 100 height 8
click at [186, 99] on input "tat" at bounding box center [291, 98] width 391 height 12
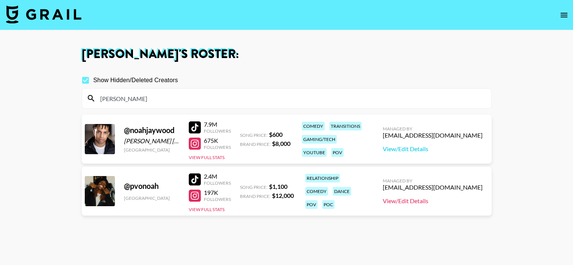
click at [435, 202] on link "View/Edit Details" at bounding box center [433, 201] width 100 height 8
click at [143, 96] on input "Noah" at bounding box center [291, 98] width 391 height 12
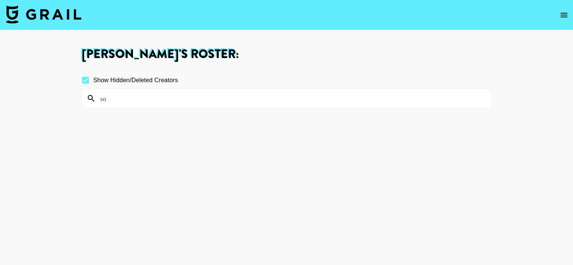
type input "s"
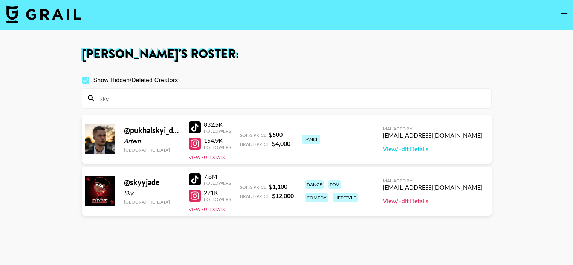
click at [451, 203] on link "View/Edit Details" at bounding box center [433, 201] width 100 height 8
click at [155, 95] on input "sky" at bounding box center [291, 98] width 391 height 12
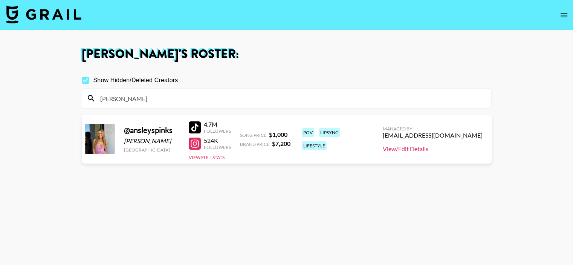
click at [452, 150] on link "View/Edit Details" at bounding box center [433, 149] width 100 height 8
click at [153, 95] on input "ansley" at bounding box center [291, 98] width 391 height 12
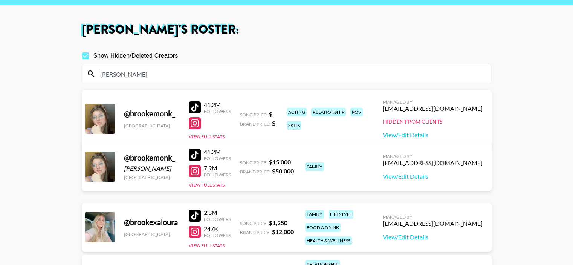
scroll to position [38, 0]
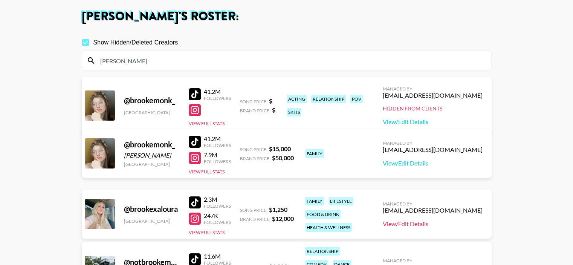
click at [432, 223] on link "View/Edit Details" at bounding box center [433, 224] width 100 height 8
click at [181, 58] on input "brooke" at bounding box center [291, 61] width 391 height 12
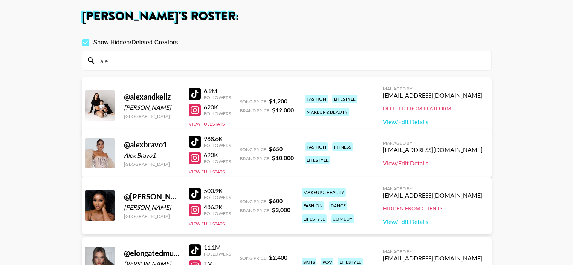
click at [445, 165] on link "View/Edit Details" at bounding box center [433, 163] width 100 height 8
click at [194, 63] on input "ale" at bounding box center [291, 61] width 391 height 12
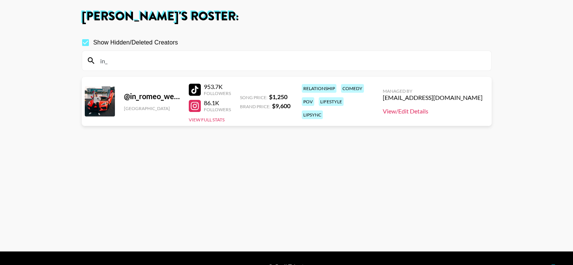
click at [444, 110] on link "View/Edit Details" at bounding box center [433, 111] width 100 height 8
click at [164, 58] on input "in_" at bounding box center [291, 61] width 391 height 12
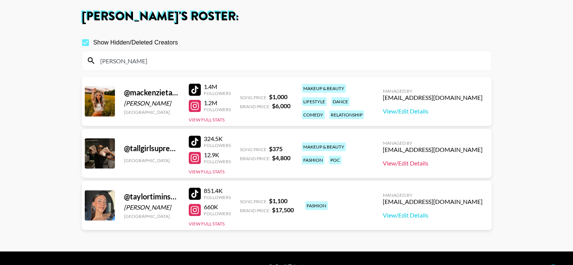
click at [439, 163] on link "View/Edit Details" at bounding box center [433, 163] width 100 height 8
click at [169, 59] on input "taylor" at bounding box center [291, 61] width 391 height 12
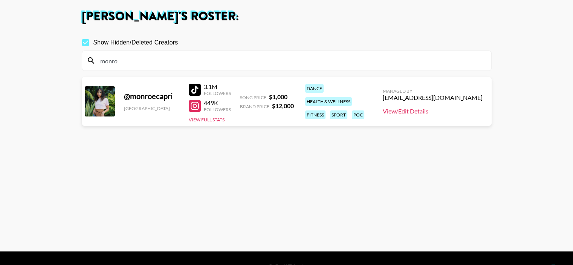
click at [423, 108] on link "View/Edit Details" at bounding box center [433, 111] width 100 height 8
click at [181, 60] on input "monro" at bounding box center [291, 61] width 391 height 12
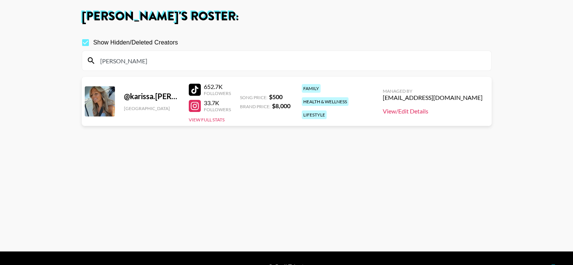
click at [443, 112] on link "View/Edit Details" at bounding box center [433, 111] width 100 height 8
click at [175, 65] on input "kari" at bounding box center [291, 61] width 391 height 12
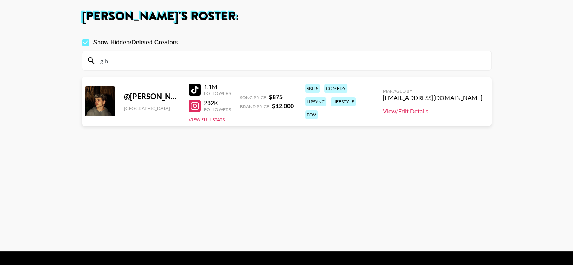
click at [436, 114] on link "View/Edit Details" at bounding box center [433, 111] width 100 height 8
click at [155, 61] on input "gib" at bounding box center [291, 61] width 391 height 12
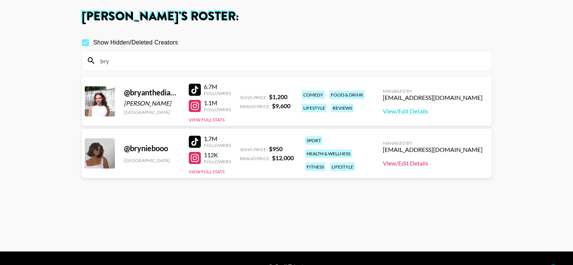
click at [444, 162] on link "View/Edit Details" at bounding box center [433, 163] width 100 height 8
click at [145, 59] on input "bry" at bounding box center [291, 61] width 391 height 12
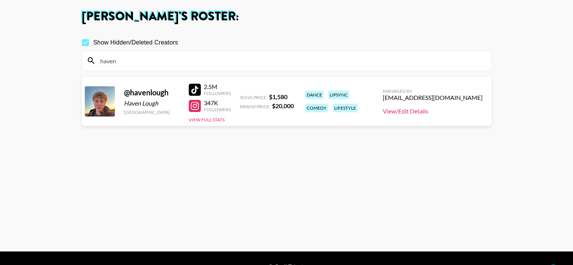
click at [447, 110] on link "View/Edit Details" at bounding box center [433, 111] width 100 height 8
click at [131, 59] on input "haven" at bounding box center [291, 61] width 391 height 12
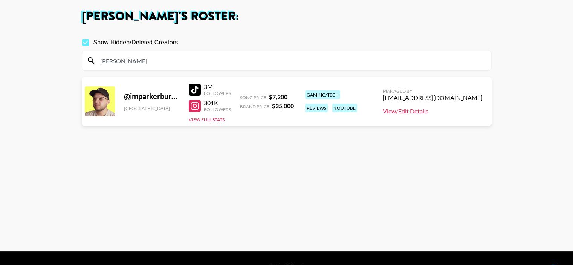
click at [445, 110] on link "View/Edit Details" at bounding box center [433, 111] width 100 height 8
click at [134, 66] on input "parker" at bounding box center [291, 61] width 391 height 12
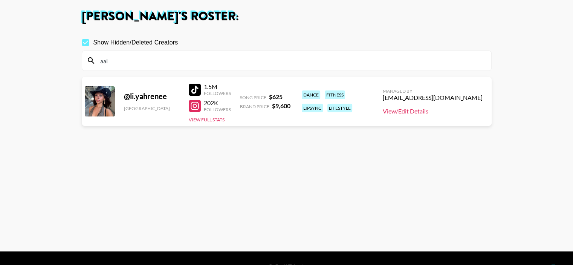
click at [425, 112] on link "View/Edit Details" at bounding box center [433, 111] width 100 height 8
click at [178, 58] on input "aal" at bounding box center [291, 61] width 391 height 12
paste input "Rhegan Coursey"
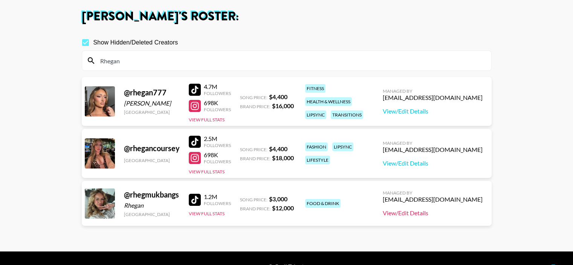
click at [432, 213] on link "View/Edit Details" at bounding box center [433, 213] width 100 height 8
click at [432, 165] on link "View/Edit Details" at bounding box center [433, 163] width 100 height 8
click at [168, 57] on input "Rhegan" at bounding box center [291, 61] width 391 height 12
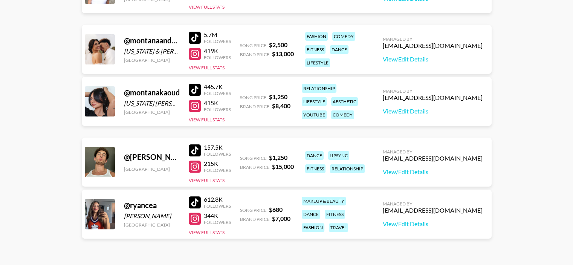
scroll to position [151, 0]
click at [437, 171] on link "View/Edit Details" at bounding box center [433, 172] width 100 height 8
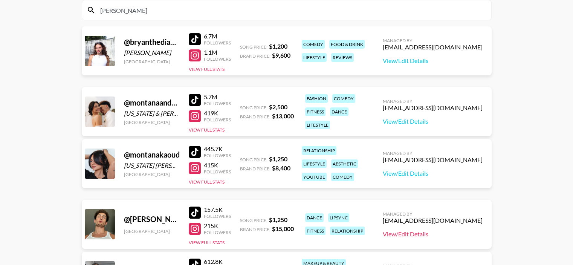
scroll to position [0, 0]
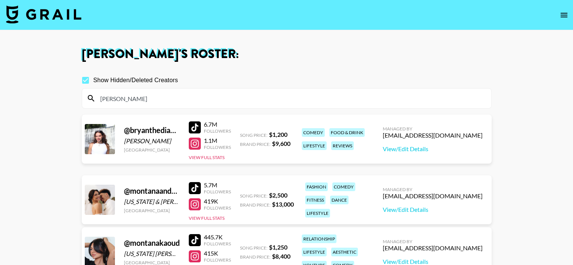
click at [162, 95] on input "ryan" at bounding box center [291, 98] width 391 height 12
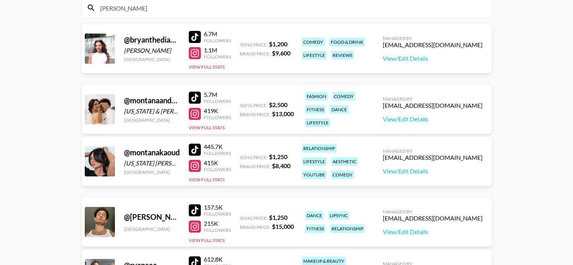
scroll to position [151, 0]
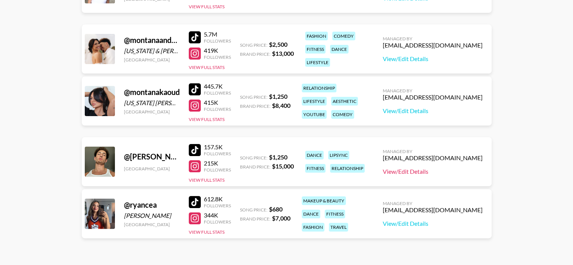
click at [444, 173] on link "View/Edit Details" at bounding box center [433, 172] width 100 height 8
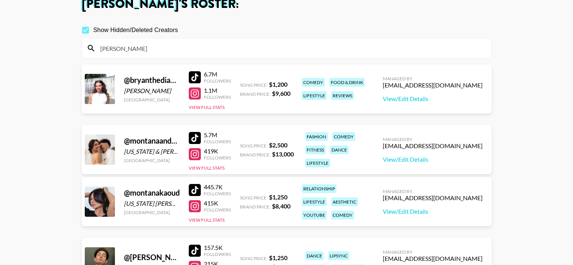
scroll to position [0, 0]
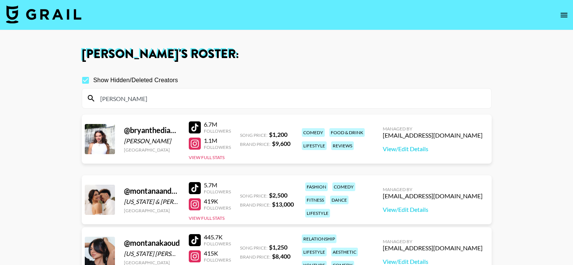
click at [156, 103] on input "ryan" at bounding box center [291, 98] width 391 height 12
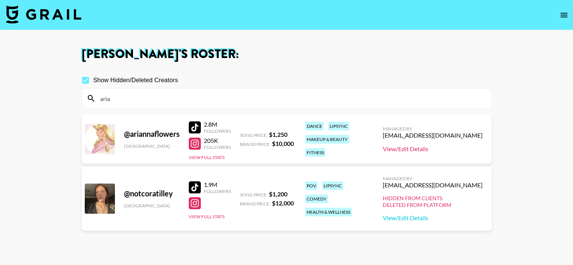
click at [438, 150] on link "View/Edit Details" at bounding box center [433, 149] width 100 height 8
click at [208, 95] on input "aria" at bounding box center [291, 98] width 391 height 12
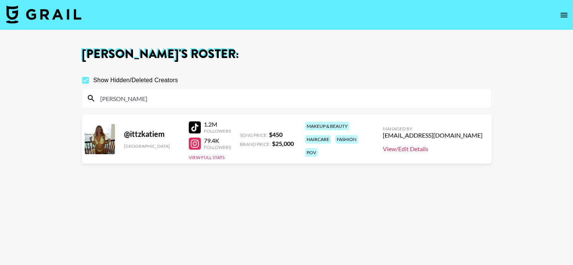
click at [444, 148] on link "View/Edit Details" at bounding box center [433, 149] width 100 height 8
click at [169, 101] on input "katie" at bounding box center [291, 98] width 391 height 12
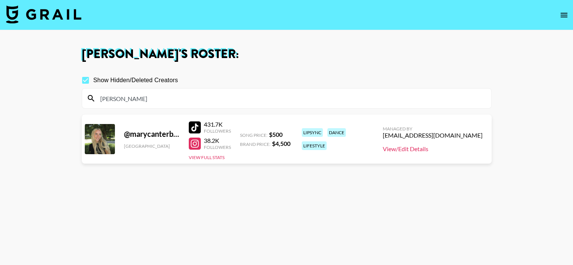
click at [435, 150] on link "View/Edit Details" at bounding box center [433, 149] width 100 height 8
click at [209, 98] on input "mary" at bounding box center [291, 98] width 391 height 12
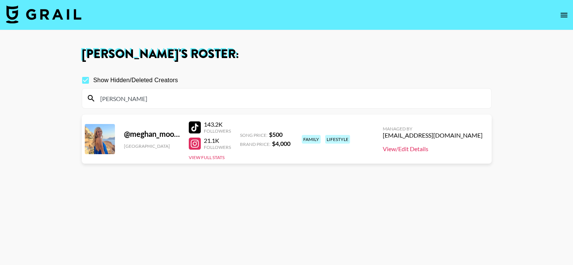
click at [428, 146] on link "View/Edit Details" at bounding box center [433, 149] width 100 height 8
click at [168, 94] on input "meghan" at bounding box center [291, 98] width 391 height 12
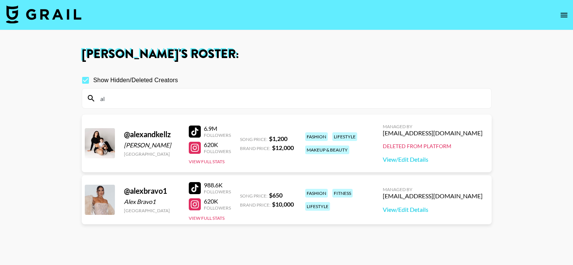
type input "a"
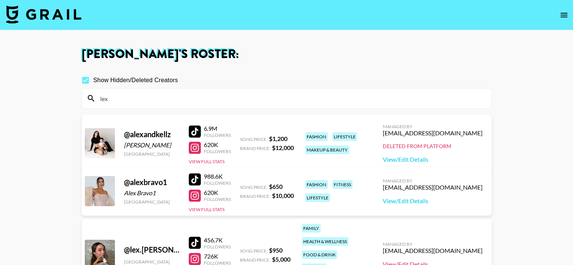
click at [441, 260] on link "View/Edit Details" at bounding box center [433, 264] width 100 height 8
click at [188, 99] on input "lex" at bounding box center [291, 98] width 391 height 12
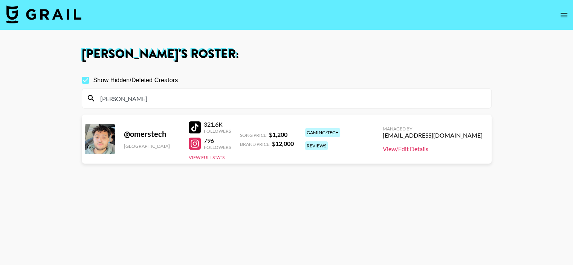
click at [443, 148] on link "View/Edit Details" at bounding box center [433, 149] width 100 height 8
click at [178, 96] on input "omer" at bounding box center [291, 98] width 391 height 12
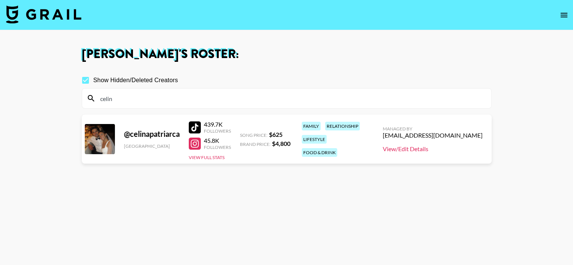
click at [441, 147] on link "View/Edit Details" at bounding box center [433, 149] width 100 height 8
click at [188, 102] on input "celin" at bounding box center [291, 98] width 391 height 12
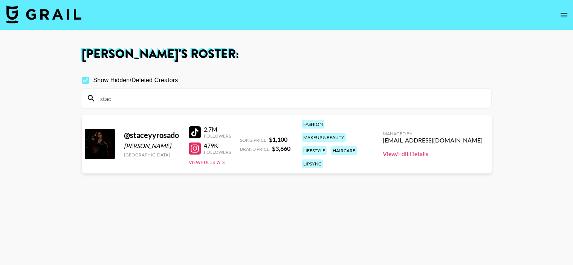
click at [438, 150] on link "View/Edit Details" at bounding box center [433, 154] width 100 height 8
click at [175, 97] on input "stac" at bounding box center [291, 98] width 391 height 12
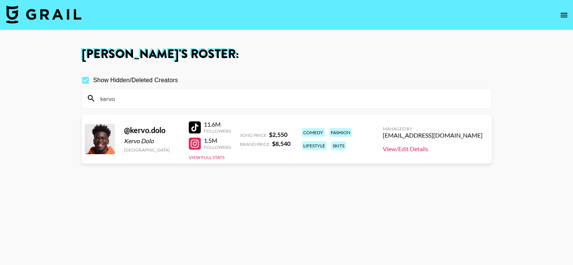
click at [446, 148] on link "View/Edit Details" at bounding box center [433, 149] width 100 height 8
click at [157, 104] on input "kervo" at bounding box center [291, 98] width 391 height 12
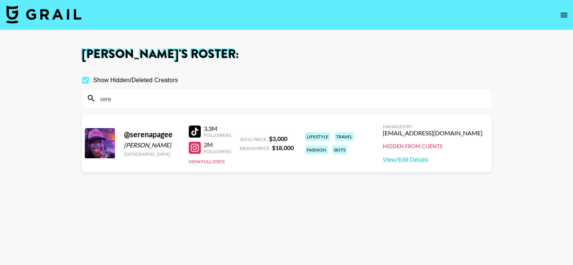
click at [157, 103] on input "sere" at bounding box center [291, 98] width 391 height 12
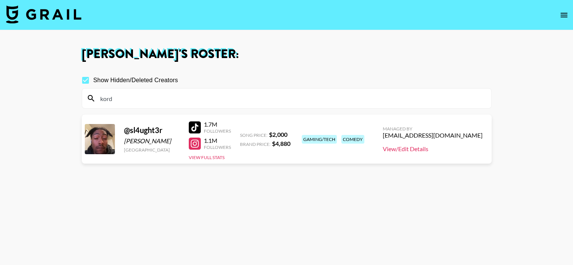
click at [434, 147] on link "View/Edit Details" at bounding box center [433, 149] width 100 height 8
click at [184, 95] on input "kord" at bounding box center [291, 98] width 391 height 12
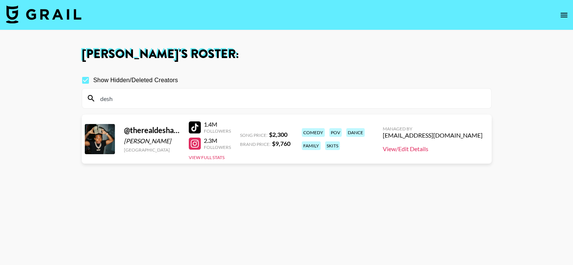
click at [447, 152] on link "View/Edit Details" at bounding box center [433, 149] width 100 height 8
click at [194, 97] on input "desh" at bounding box center [291, 98] width 391 height 12
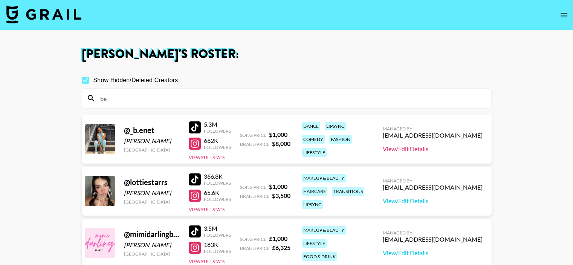
type input "be"
click at [438, 149] on link "View/Edit Details" at bounding box center [433, 149] width 100 height 8
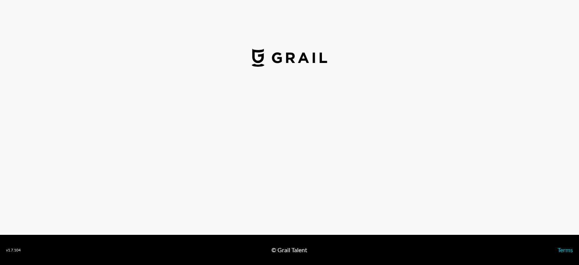
select select "USD"
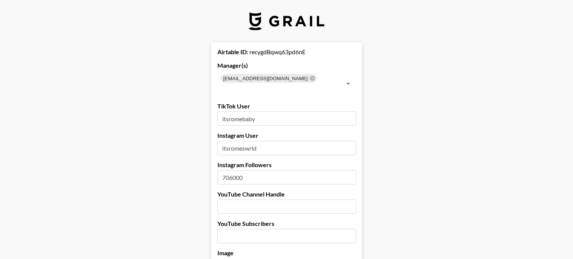
drag, startPoint x: 235, startPoint y: 165, endPoint x: 229, endPoint y: 168, distance: 6.4
click at [229, 170] on input "706000" at bounding box center [286, 177] width 139 height 14
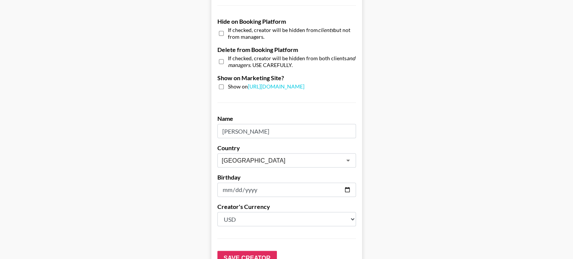
scroll to position [762, 0]
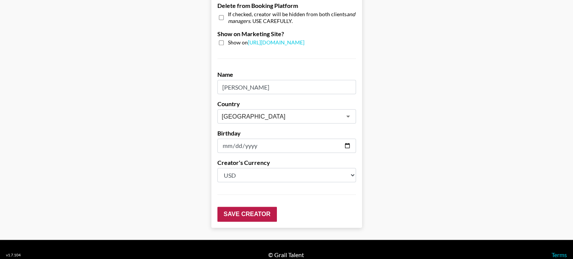
type input "728000"
click at [237, 207] on input "Save Creator" at bounding box center [247, 214] width 60 height 15
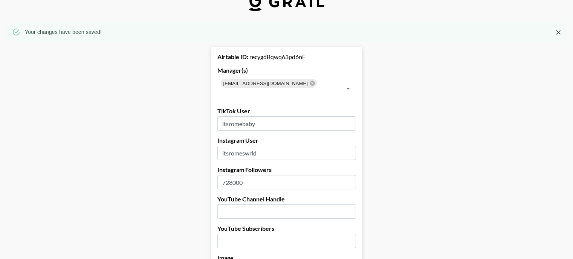
scroll to position [0, 0]
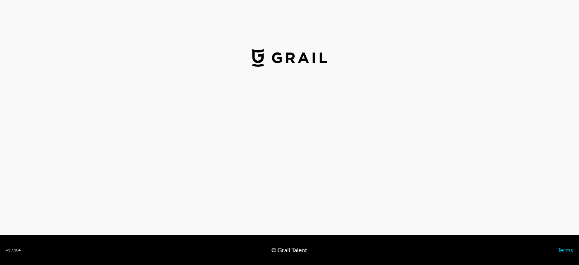
select select "USD"
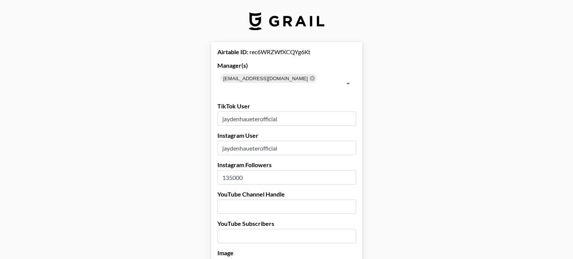
drag, startPoint x: 235, startPoint y: 167, endPoint x: 229, endPoint y: 172, distance: 8.4
click at [229, 172] on input "135000" at bounding box center [286, 177] width 139 height 14
type input "129000"
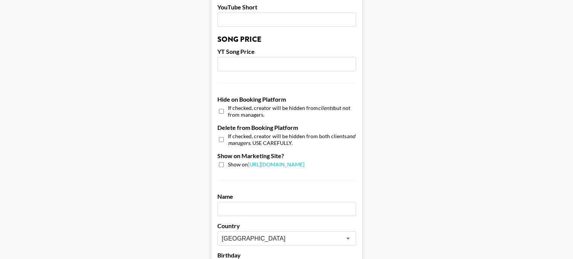
scroll to position [678, 0]
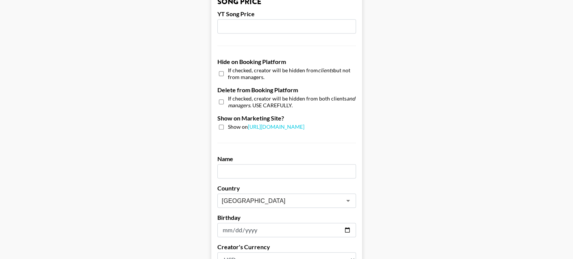
click at [244, 165] on input "text" at bounding box center [286, 171] width 139 height 14
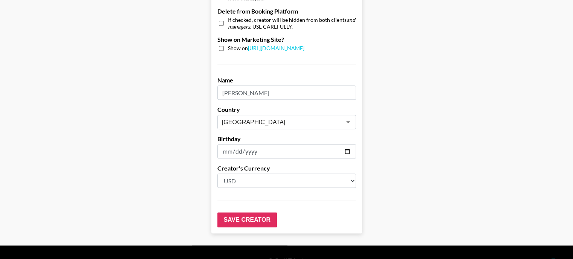
scroll to position [762, 0]
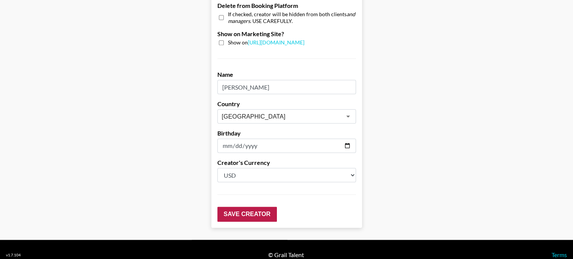
type input "[PERSON_NAME]"
click at [264, 207] on input "Save Creator" at bounding box center [247, 214] width 60 height 15
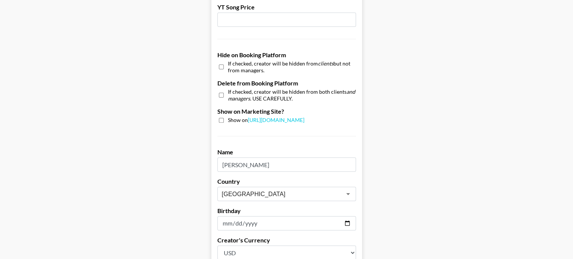
scroll to position [787, 0]
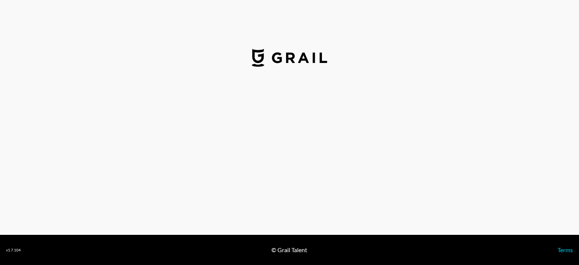
select select "USD"
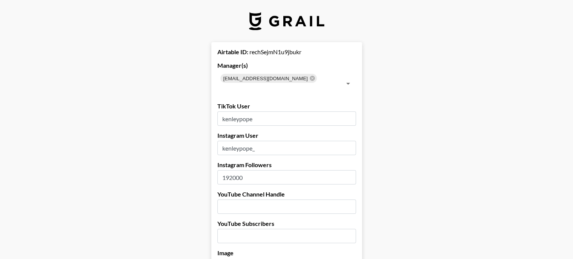
drag, startPoint x: 235, startPoint y: 165, endPoint x: 228, endPoint y: 171, distance: 9.4
click at [228, 171] on input "192000" at bounding box center [286, 177] width 139 height 14
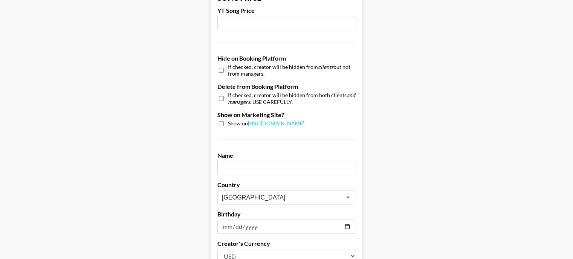
scroll to position [716, 0]
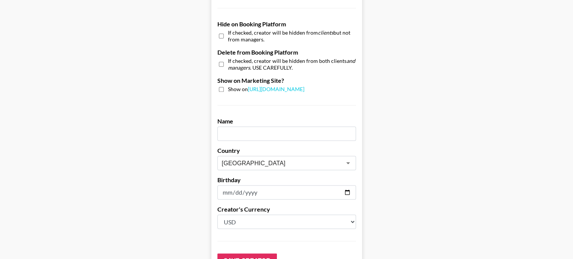
type input "183000"
click at [249, 127] on input "text" at bounding box center [286, 134] width 139 height 14
type input "[PERSON_NAME]"
click at [241, 254] on input "Save Creator" at bounding box center [247, 261] width 60 height 15
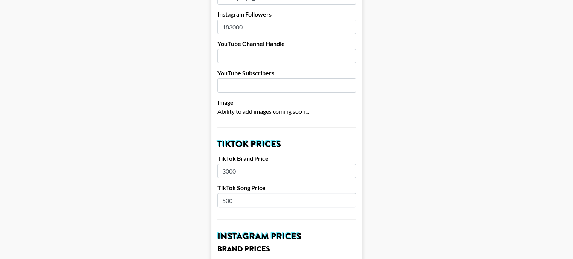
scroll to position [0, 0]
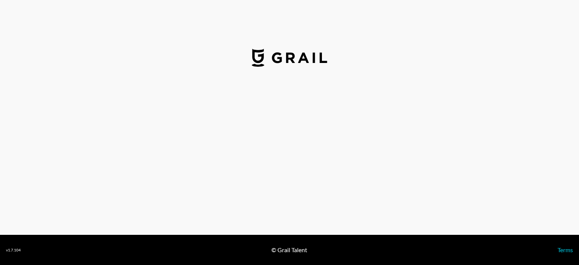
select select "USD"
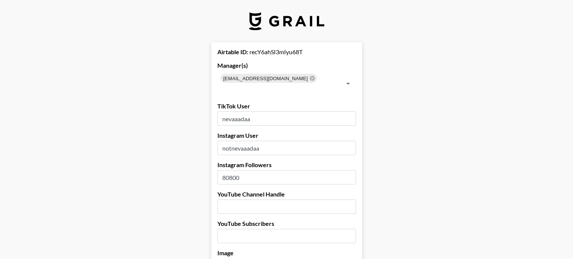
click at [261, 170] on input "80800" at bounding box center [286, 177] width 139 height 14
type input "2900000"
click at [250, 229] on input "number" at bounding box center [286, 236] width 139 height 14
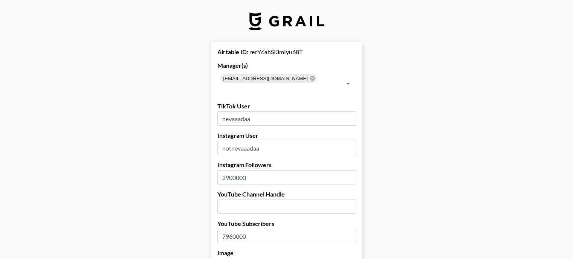
type input "7960000"
click at [244, 200] on input "text" at bounding box center [286, 207] width 139 height 14
paste input "nevaaada"
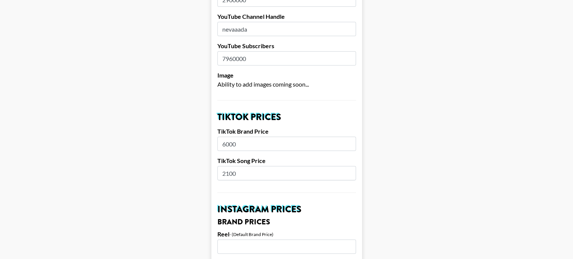
scroll to position [188, 0]
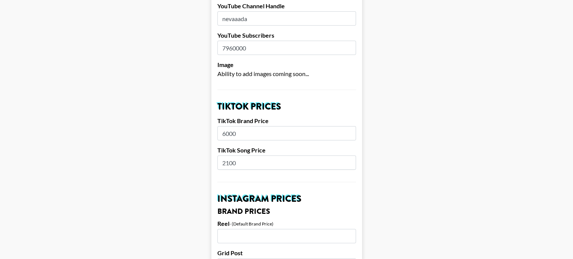
type input "nevaaada"
click at [225, 126] on input "6000" at bounding box center [286, 133] width 139 height 14
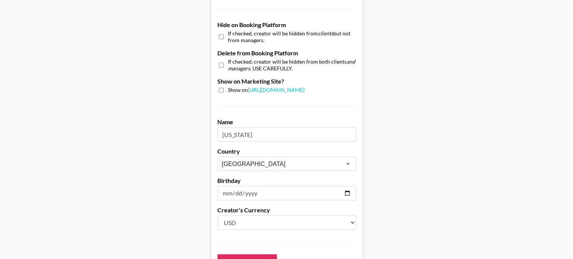
scroll to position [716, 0]
type input "10000"
click at [249, 127] on input "[US_STATE]" at bounding box center [286, 134] width 139 height 14
type input "[PERSON_NAME]"
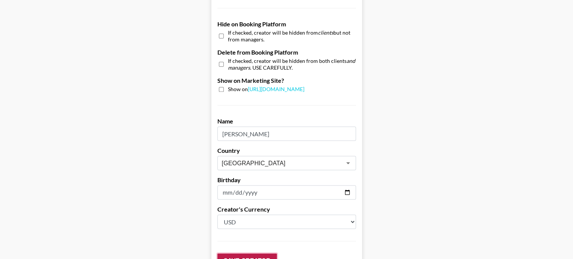
click at [250, 254] on input "Save Creator" at bounding box center [247, 261] width 60 height 15
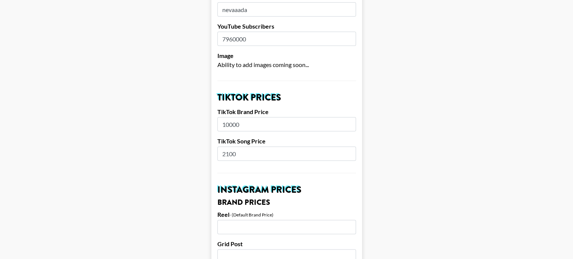
scroll to position [0, 0]
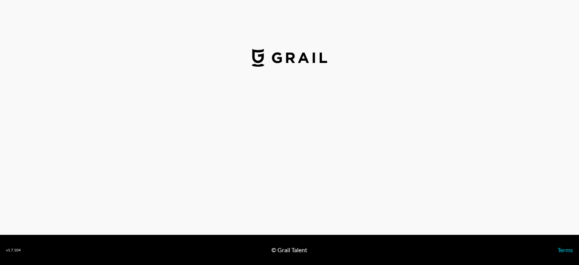
select select "USD"
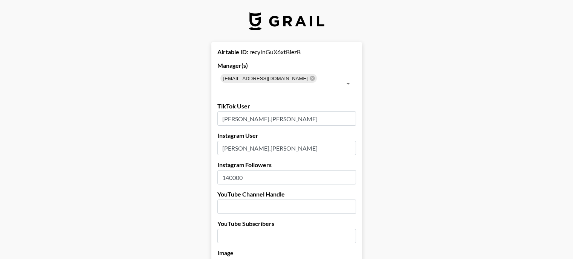
drag, startPoint x: 231, startPoint y: 166, endPoint x: 225, endPoint y: 166, distance: 6.0
click at [225, 170] on input "140000" at bounding box center [286, 177] width 139 height 14
click at [233, 170] on input "200000" at bounding box center [286, 177] width 139 height 14
click at [235, 170] on input "200000" at bounding box center [286, 177] width 139 height 14
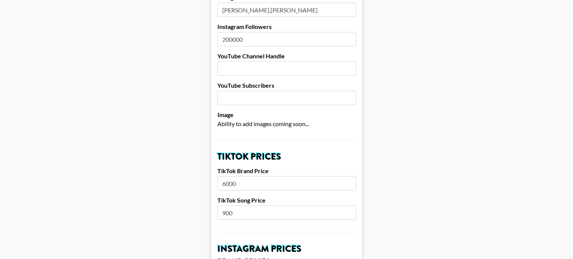
scroll to position [151, 0]
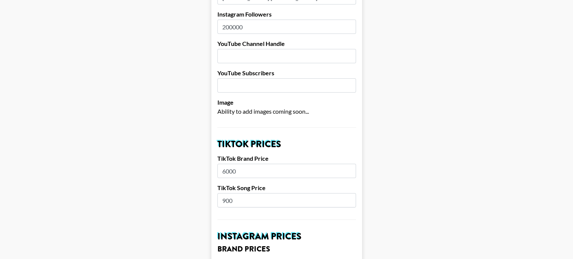
type input "200000"
click at [231, 193] on input "900" at bounding box center [286, 200] width 139 height 14
drag, startPoint x: 228, startPoint y: 189, endPoint x: 222, endPoint y: 189, distance: 6.0
click at [222, 193] on input "900" at bounding box center [286, 200] width 139 height 14
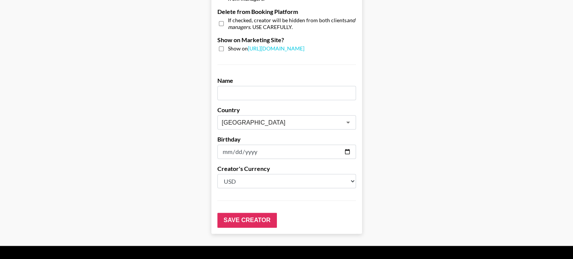
scroll to position [762, 0]
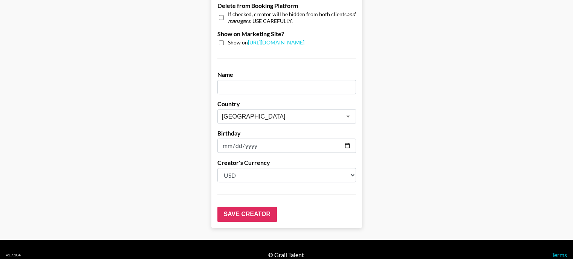
type input "700"
click at [247, 80] on input "text" at bounding box center [286, 87] width 139 height 14
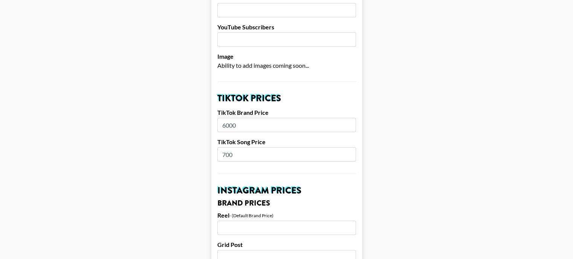
scroll to position [197, 0]
type input "[PERSON_NAME]"
drag, startPoint x: 227, startPoint y: 141, endPoint x: 223, endPoint y: 144, distance: 4.9
click at [223, 147] on input "700" at bounding box center [286, 154] width 139 height 14
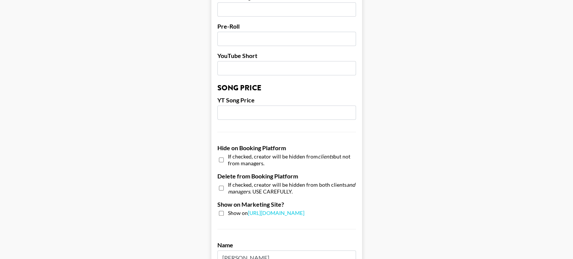
scroll to position [762, 0]
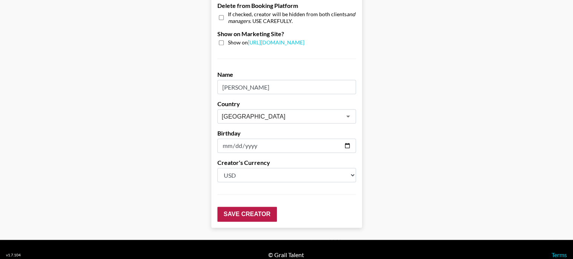
type input "900"
click at [243, 207] on input "Save Creator" at bounding box center [247, 214] width 60 height 15
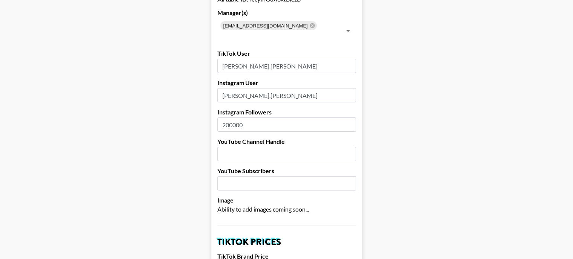
scroll to position [0, 0]
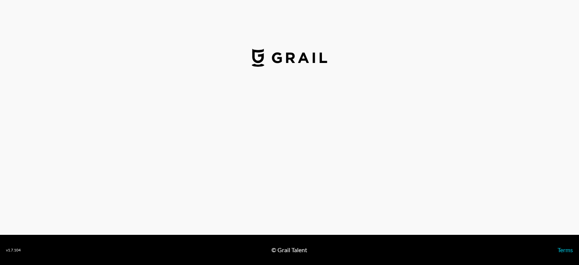
select select "USD"
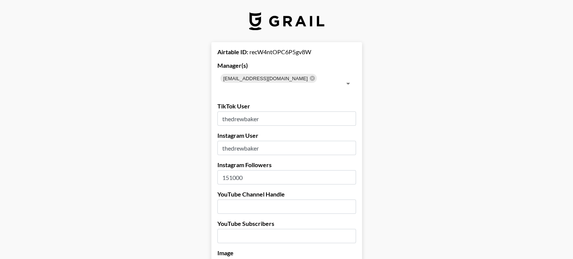
drag, startPoint x: 235, startPoint y: 165, endPoint x: 229, endPoint y: 170, distance: 7.5
click at [229, 170] on input "151000" at bounding box center [286, 177] width 139 height 14
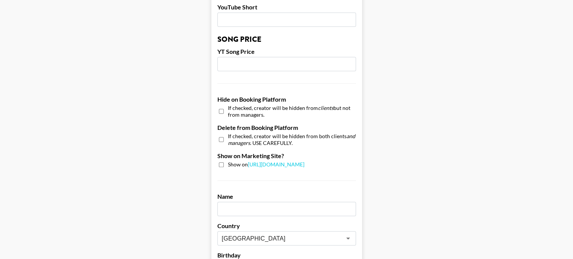
scroll to position [716, 0]
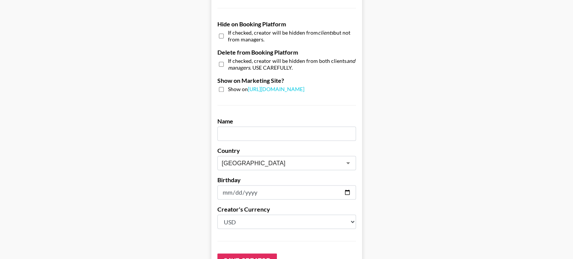
type input "146000"
click at [242, 127] on input "text" at bounding box center [286, 134] width 139 height 14
type input "[PERSON_NAME]"
click at [256, 254] on input "Save Creator" at bounding box center [247, 261] width 60 height 15
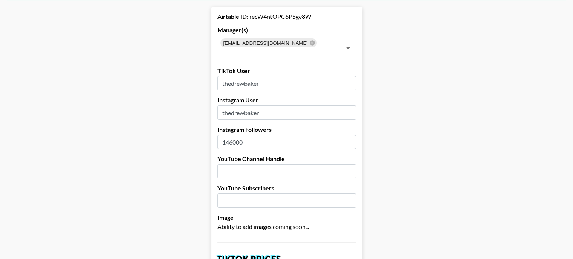
scroll to position [0, 0]
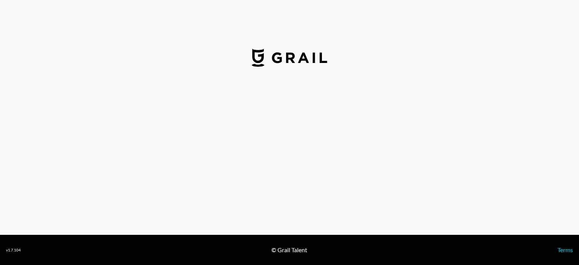
select select "USD"
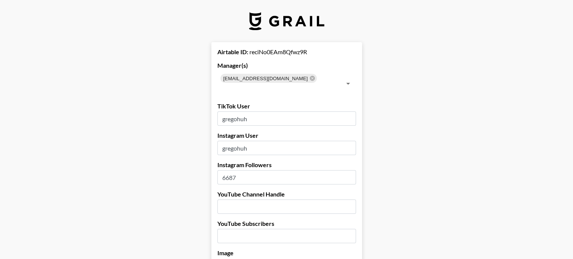
click at [273, 170] on input "6687" at bounding box center [286, 177] width 139 height 14
click at [274, 170] on input "66875937" at bounding box center [286, 177] width 139 height 14
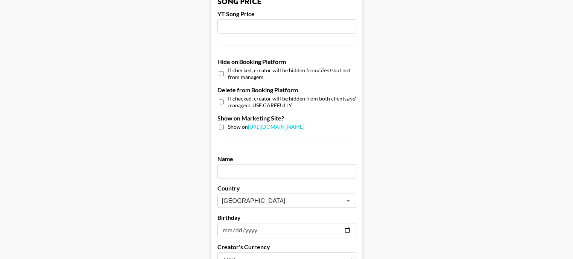
scroll to position [716, 0]
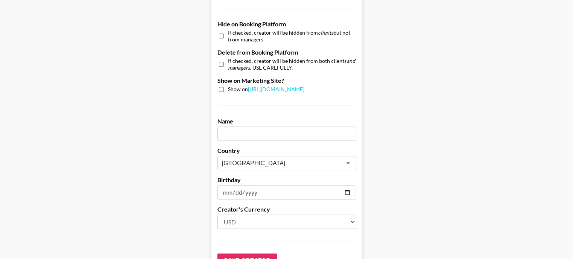
type input "5937"
click at [259, 127] on input "text" at bounding box center [286, 134] width 139 height 14
type input "Gregory Bradley"
click at [241, 255] on input "Save Creator" at bounding box center [247, 261] width 60 height 15
click at [242, 254] on input "Save Creator" at bounding box center [247, 261] width 60 height 15
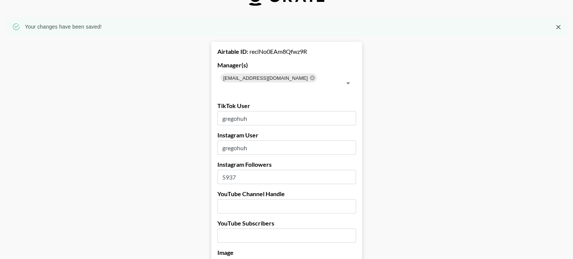
scroll to position [38, 0]
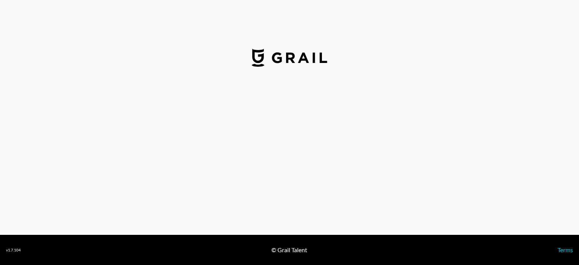
select select "USD"
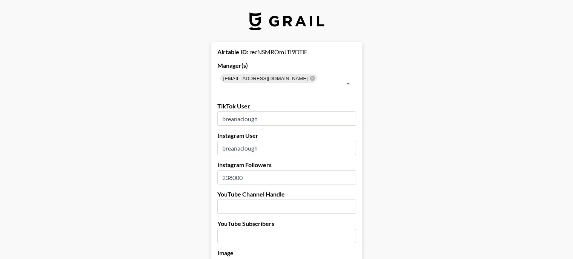
drag, startPoint x: 235, startPoint y: 165, endPoint x: 221, endPoint y: 168, distance: 13.8
click at [221, 170] on input "238000" at bounding box center [286, 177] width 139 height 14
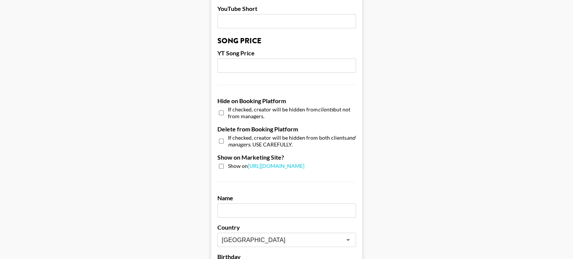
scroll to position [640, 0]
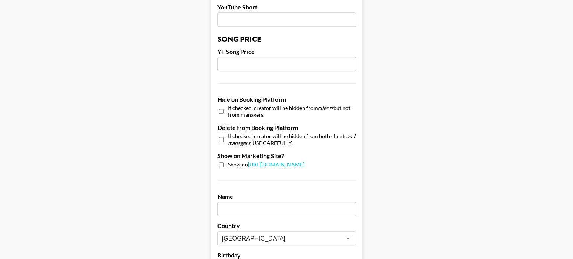
type input "352000"
click at [247, 202] on input "text" at bounding box center [286, 209] width 139 height 14
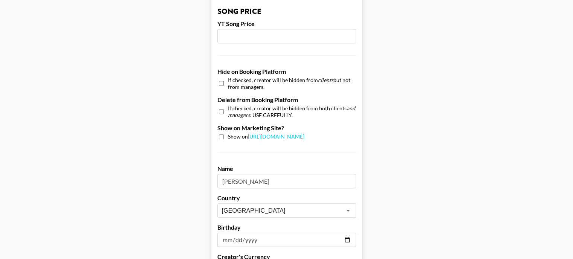
scroll to position [762, 0]
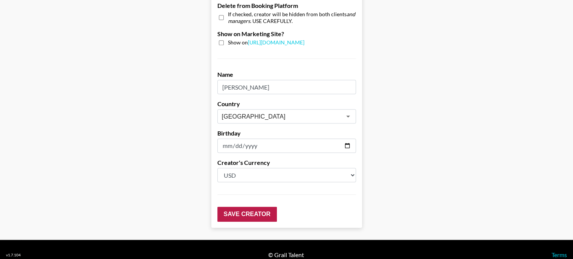
type input "[PERSON_NAME]"
click at [252, 207] on input "Save Creator" at bounding box center [247, 214] width 60 height 15
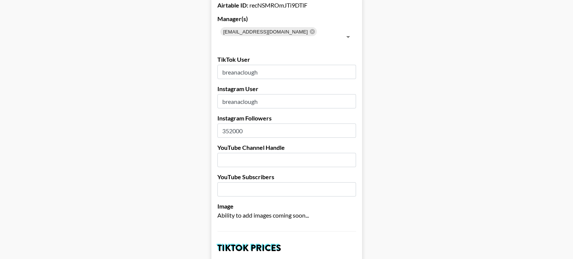
scroll to position [0, 0]
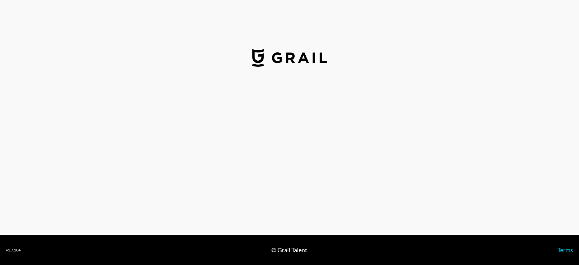
select select "USD"
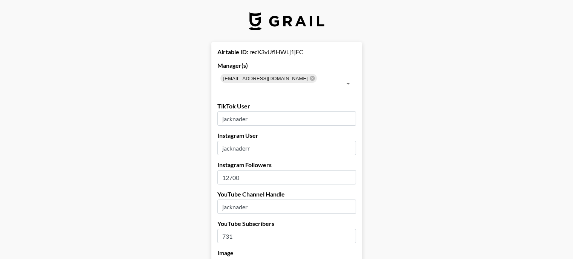
click at [235, 170] on input "12700" at bounding box center [286, 177] width 139 height 14
type input "125000"
click at [244, 229] on input "731" at bounding box center [286, 236] width 139 height 14
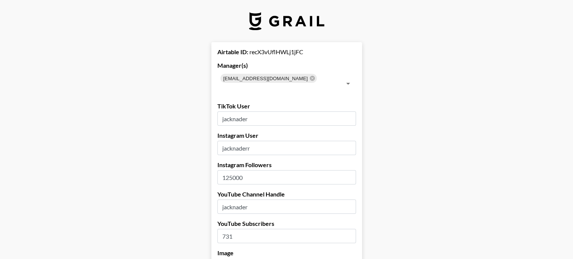
click at [244, 229] on input "731" at bounding box center [286, 236] width 139 height 14
type input "822"
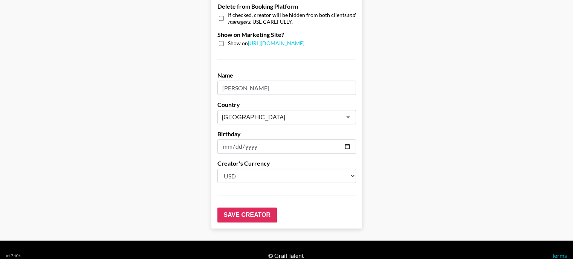
scroll to position [762, 0]
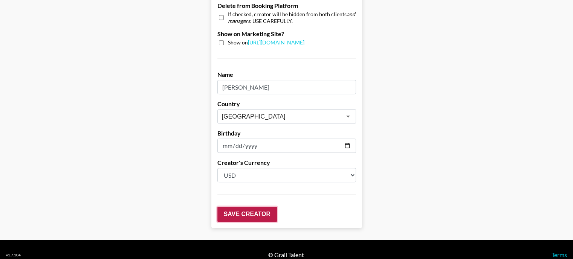
click at [252, 207] on input "Save Creator" at bounding box center [247, 214] width 60 height 15
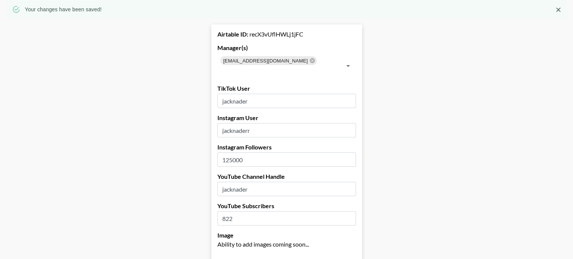
scroll to position [0, 0]
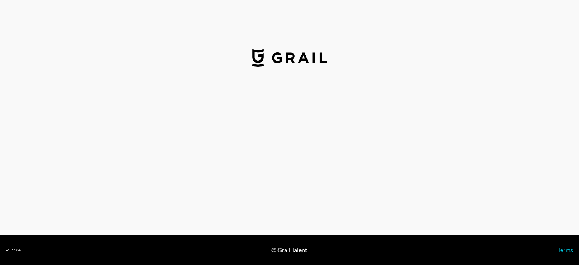
select select "USD"
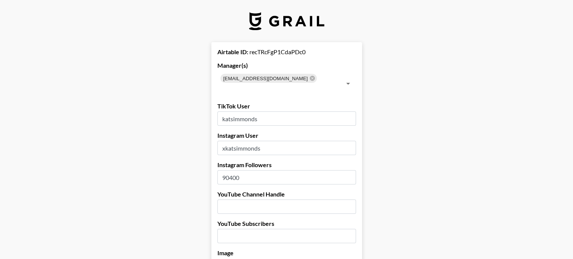
click at [253, 170] on input "90400" at bounding box center [286, 177] width 139 height 14
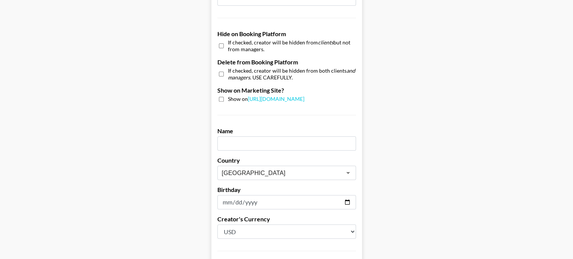
scroll to position [716, 0]
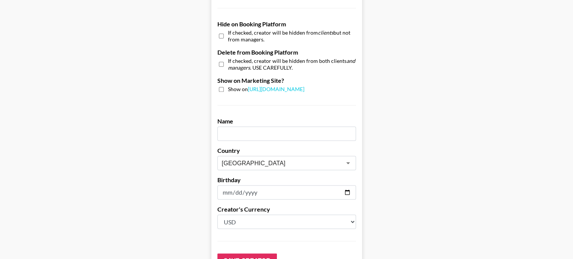
type input "82300"
click at [247, 127] on input "text" at bounding box center [286, 134] width 139 height 14
type input "[PERSON_NAME]"
click at [249, 254] on input "Save Creator" at bounding box center [247, 261] width 60 height 15
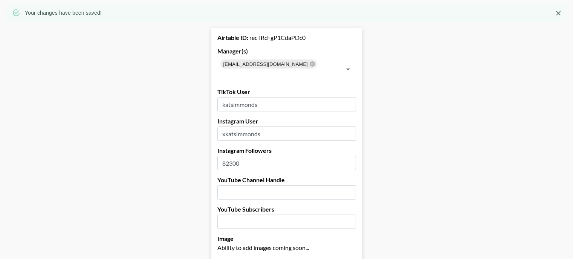
scroll to position [0, 0]
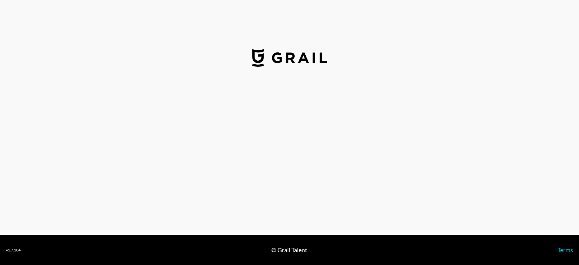
select select "USD"
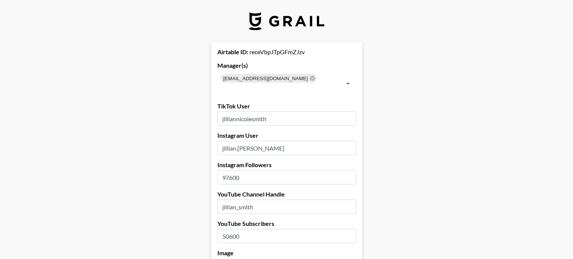
click at [255, 171] on input "97600" at bounding box center [286, 177] width 139 height 14
type input "115000"
click at [244, 229] on input "50600" at bounding box center [286, 236] width 139 height 14
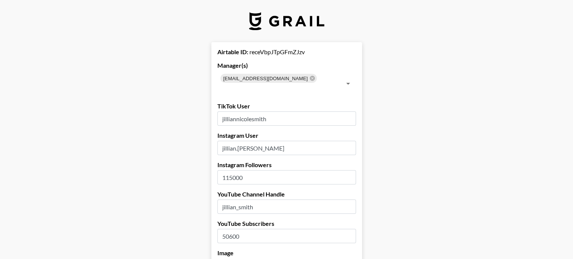
click at [244, 229] on input "50600" at bounding box center [286, 236] width 139 height 14
drag, startPoint x: 241, startPoint y: 225, endPoint x: 217, endPoint y: 228, distance: 25.0
type input "58100"
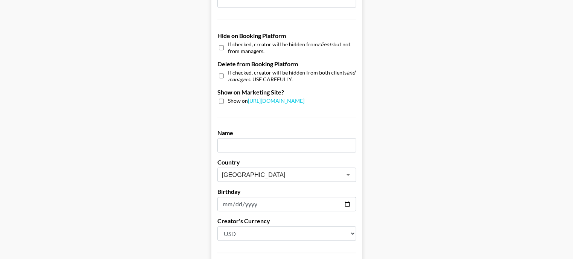
scroll to position [716, 0]
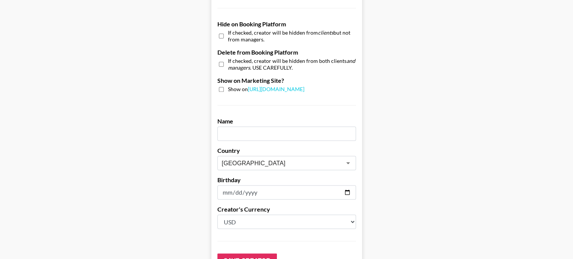
click at [243, 127] on input "text" at bounding box center [286, 134] width 139 height 14
type input "Jillian Smith"
click at [254, 254] on input "Save Creator" at bounding box center [247, 261] width 60 height 15
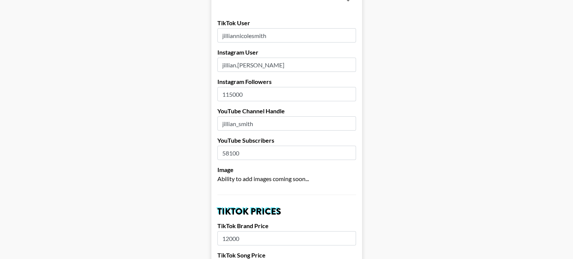
scroll to position [0, 0]
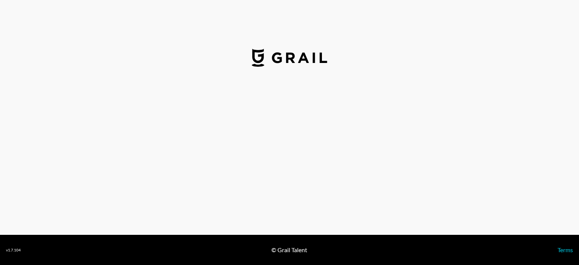
select select "USD"
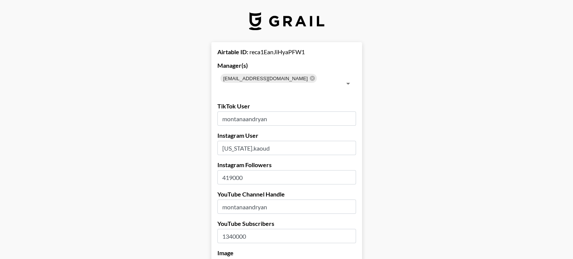
drag, startPoint x: 234, startPoint y: 165, endPoint x: 228, endPoint y: 168, distance: 6.4
click at [228, 170] on input "419000" at bounding box center [286, 177] width 139 height 14
type input "476000"
click at [232, 229] on input "1340000" at bounding box center [286, 236] width 139 height 14
type input "1360000"
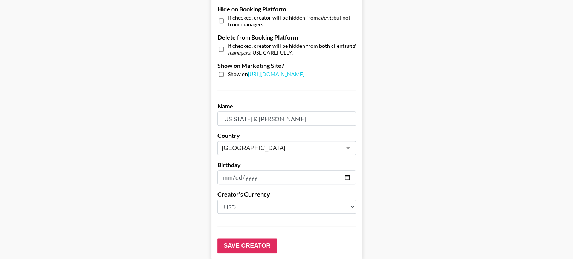
scroll to position [762, 0]
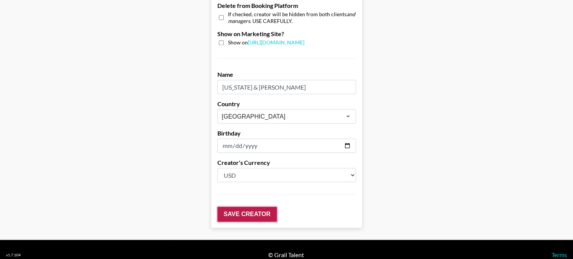
click at [254, 207] on input "Save Creator" at bounding box center [247, 214] width 60 height 15
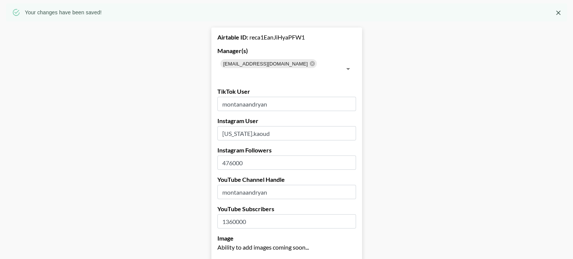
scroll to position [33, 0]
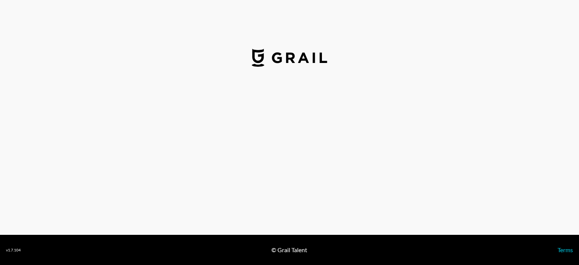
select select "USD"
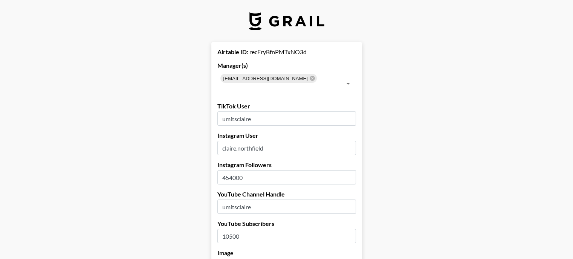
drag, startPoint x: 234, startPoint y: 167, endPoint x: 220, endPoint y: 166, distance: 13.6
click at [220, 170] on input "454000" at bounding box center [286, 177] width 139 height 14
click at [235, 170] on input "516000" at bounding box center [286, 177] width 139 height 14
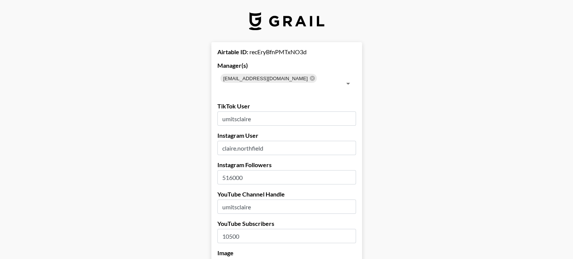
click at [235, 170] on input "516000" at bounding box center [286, 177] width 139 height 14
type input "52200"
click at [235, 229] on input "10500" at bounding box center [286, 236] width 139 height 14
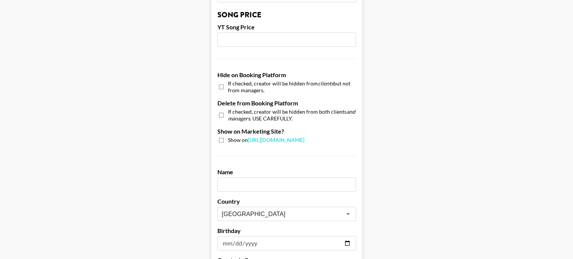
scroll to position [678, 0]
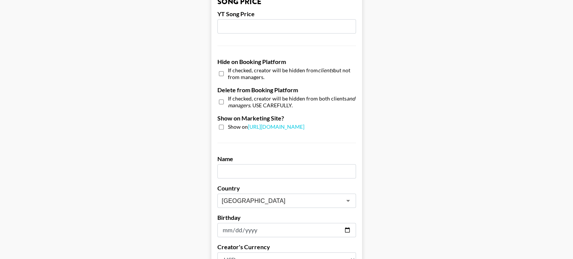
click at [244, 164] on input "text" at bounding box center [286, 171] width 139 height 14
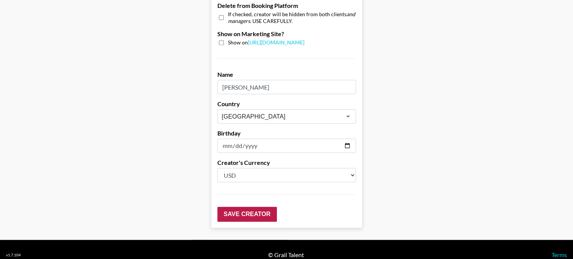
type input "Claire Northfield"
click at [244, 208] on input "Save Creator" at bounding box center [247, 214] width 60 height 15
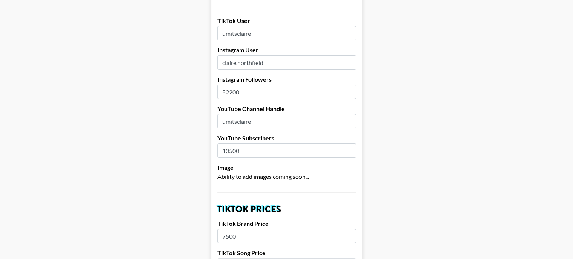
scroll to position [0, 0]
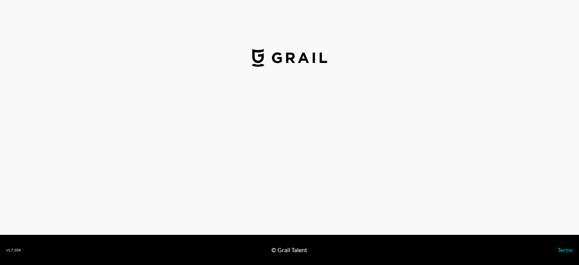
select select "USD"
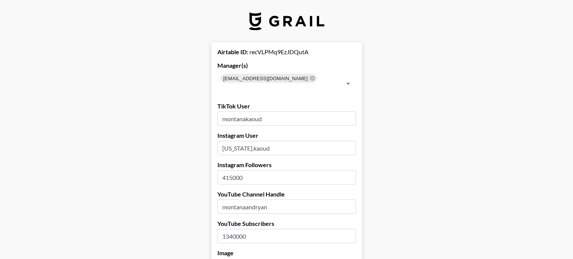
drag, startPoint x: 234, startPoint y: 167, endPoint x: 228, endPoint y: 167, distance: 6.0
click at [228, 170] on input "415000" at bounding box center [286, 177] width 139 height 14
type input "476000"
click at [232, 229] on input "1340000" at bounding box center [286, 236] width 139 height 14
click at [238, 229] on input "1360000" at bounding box center [286, 236] width 139 height 14
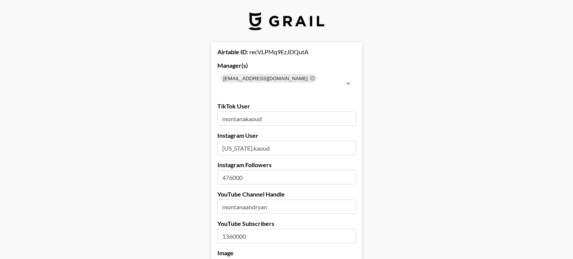
type input "1360000"
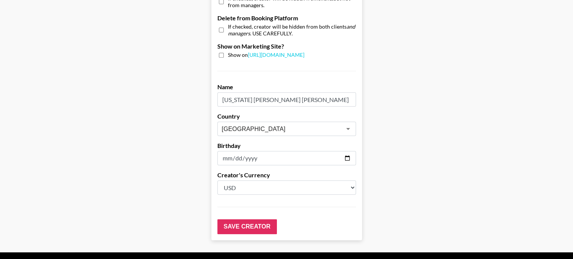
scroll to position [762, 0]
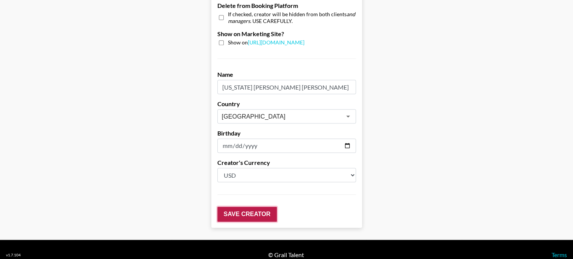
click at [237, 207] on input "Save Creator" at bounding box center [247, 214] width 60 height 15
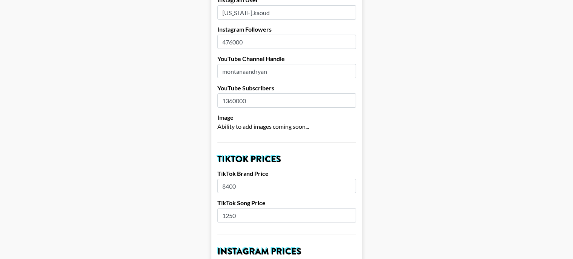
scroll to position [0, 0]
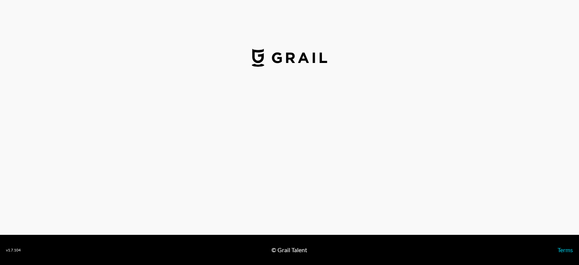
select select "USD"
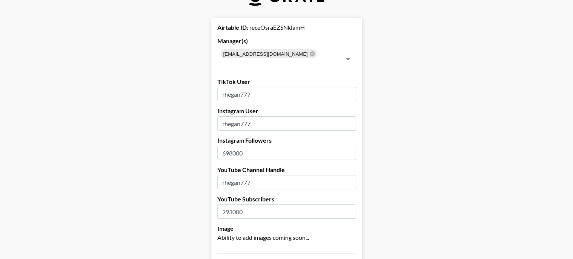
scroll to position [38, 0]
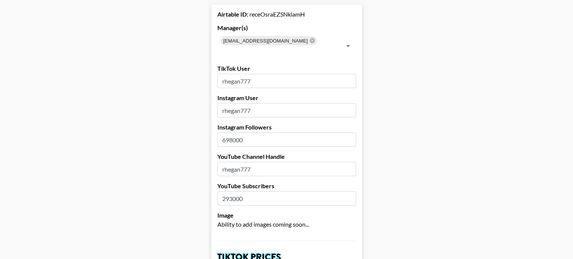
drag, startPoint x: 235, startPoint y: 128, endPoint x: 224, endPoint y: 129, distance: 11.3
click at [224, 133] on input "698000" at bounding box center [286, 140] width 139 height 14
type input "713000"
drag, startPoint x: 236, startPoint y: 189, endPoint x: 218, endPoint y: 189, distance: 17.7
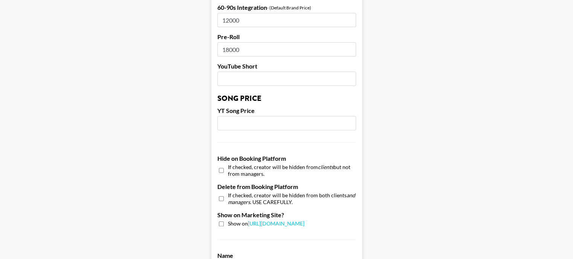
scroll to position [716, 0]
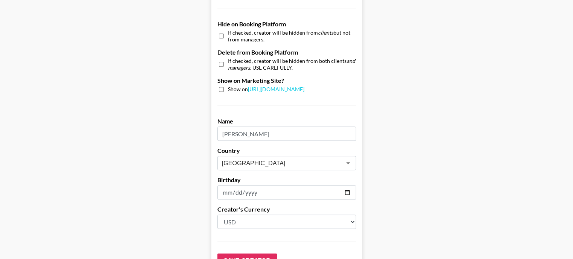
type input "315000"
click at [249, 127] on input "Rhegan Coursey" at bounding box center [286, 134] width 139 height 14
click at [244, 254] on input "Save Creator" at bounding box center [247, 261] width 60 height 15
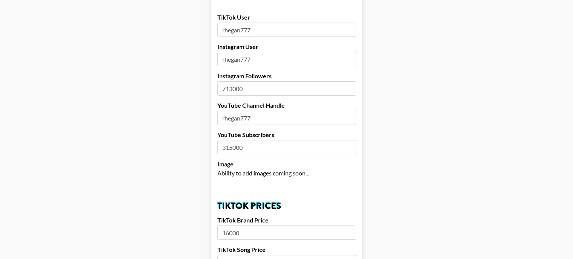
scroll to position [0, 0]
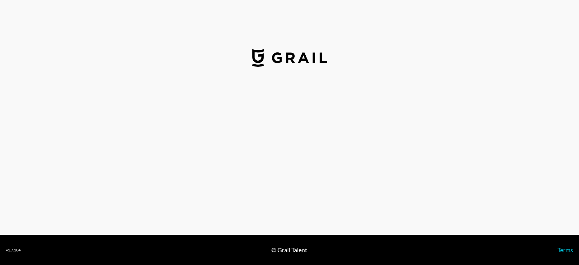
select select "USD"
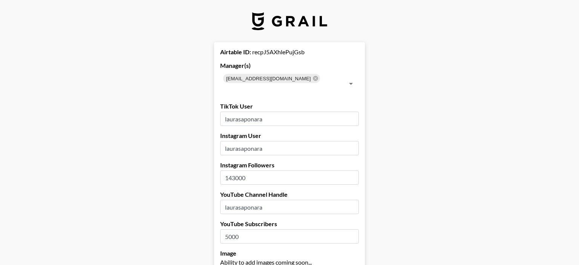
type input "[GEOGRAPHIC_DATA]"
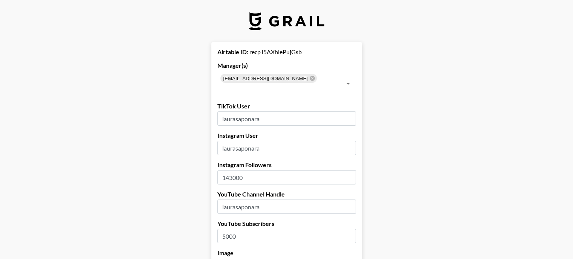
drag, startPoint x: 235, startPoint y: 166, endPoint x: 223, endPoint y: 168, distance: 12.3
click at [223, 170] on input "143000" at bounding box center [286, 177] width 139 height 14
drag, startPoint x: 234, startPoint y: 165, endPoint x: 225, endPoint y: 166, distance: 9.1
click at [225, 170] on input "143000" at bounding box center [286, 177] width 139 height 14
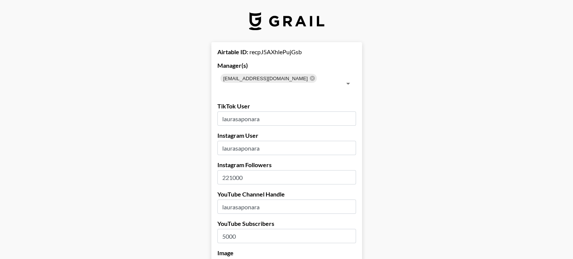
type input "221000"
drag, startPoint x: 235, startPoint y: 226, endPoint x: 229, endPoint y: 226, distance: 5.7
click at [229, 229] on input "5000" at bounding box center [286, 236] width 139 height 14
type input "5110"
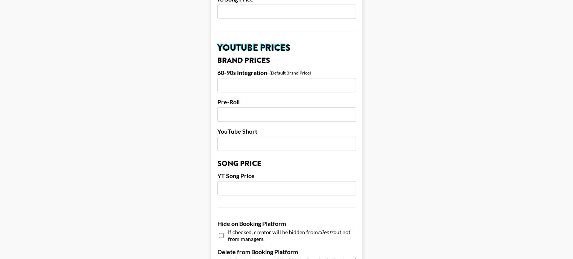
scroll to position [640, 0]
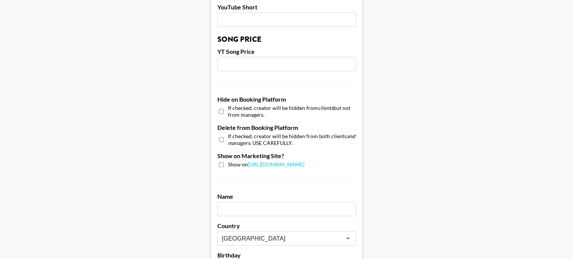
click at [248, 202] on input "text" at bounding box center [286, 209] width 139 height 14
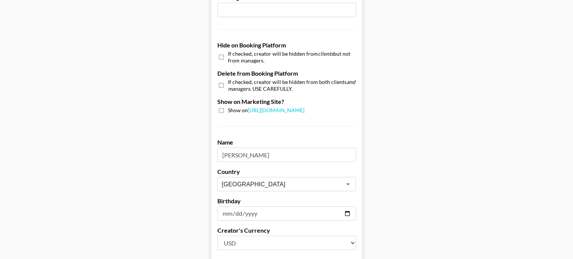
scroll to position [762, 0]
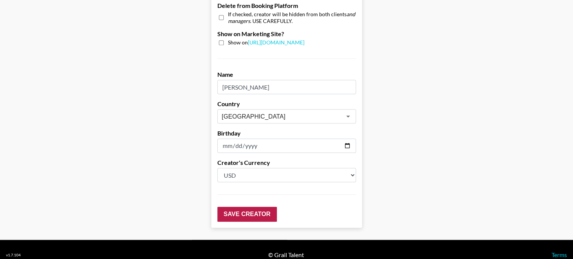
type input "Laura Saponara"
click at [252, 207] on input "Save Creator" at bounding box center [247, 214] width 60 height 15
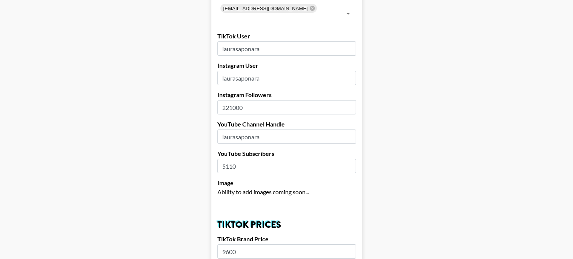
scroll to position [0, 0]
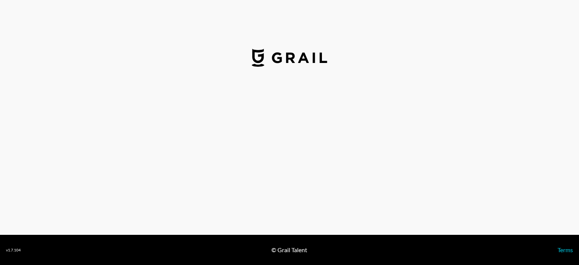
select select "USD"
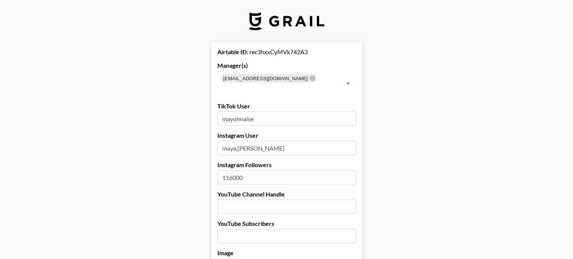
drag, startPoint x: 235, startPoint y: 168, endPoint x: 229, endPoint y: 168, distance: 5.7
click at [229, 170] on input "116000" at bounding box center [286, 177] width 139 height 14
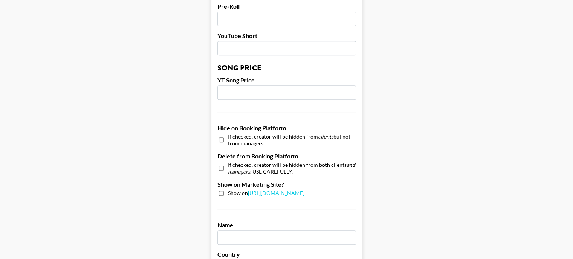
scroll to position [716, 0]
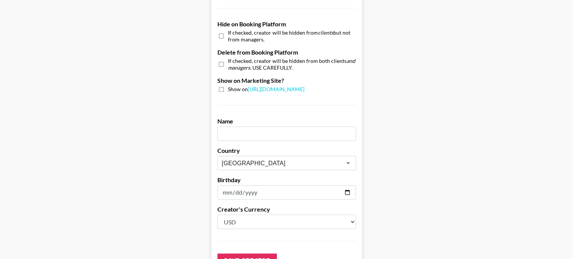
type input "162000"
click at [245, 127] on input "text" at bounding box center [286, 134] width 139 height 14
type input "[PERSON_NAME]"
click at [253, 254] on input "Save Creator" at bounding box center [247, 261] width 60 height 15
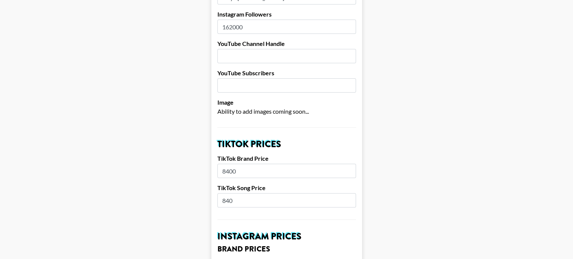
scroll to position [0, 0]
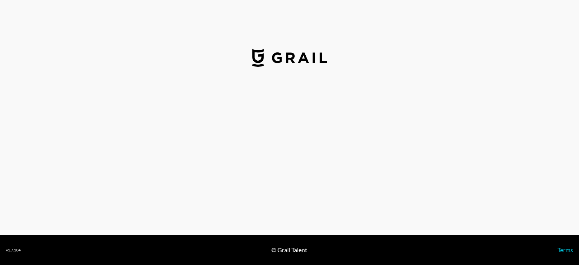
select select "USD"
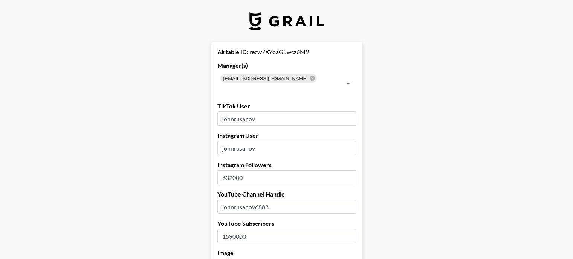
drag, startPoint x: 235, startPoint y: 166, endPoint x: 226, endPoint y: 167, distance: 9.1
click at [226, 170] on input "632000" at bounding box center [286, 177] width 139 height 14
type input "733000"
click at [237, 229] on input "1590000" at bounding box center [286, 236] width 139 height 14
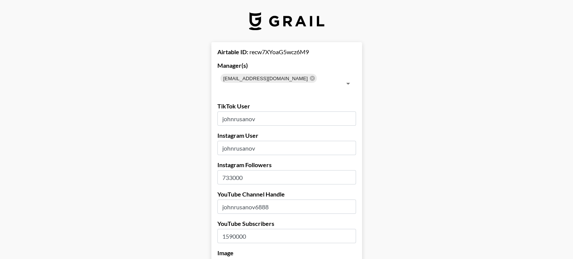
click at [237, 229] on input "1590000" at bounding box center [286, 236] width 139 height 14
drag, startPoint x: 229, startPoint y: 225, endPoint x: 237, endPoint y: 224, distance: 8.0
click at [237, 229] on input "2080000" at bounding box center [286, 236] width 139 height 14
type input "2080000"
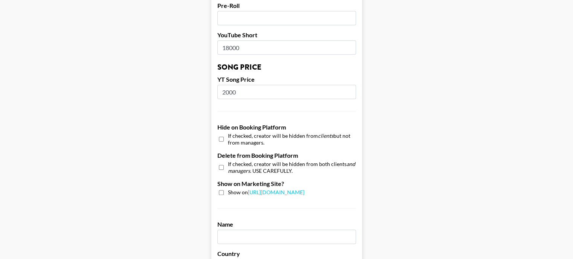
scroll to position [640, 0]
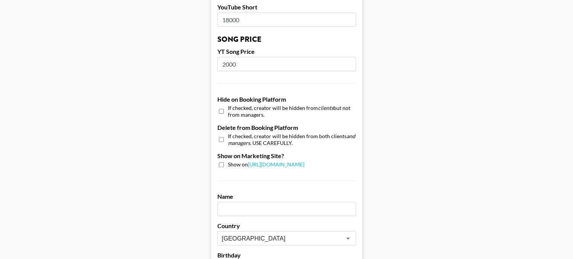
click at [265, 202] on input "text" at bounding box center [286, 209] width 139 height 14
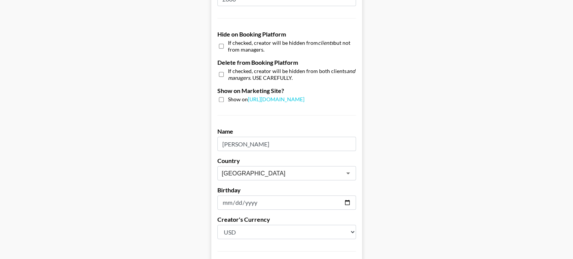
scroll to position [762, 0]
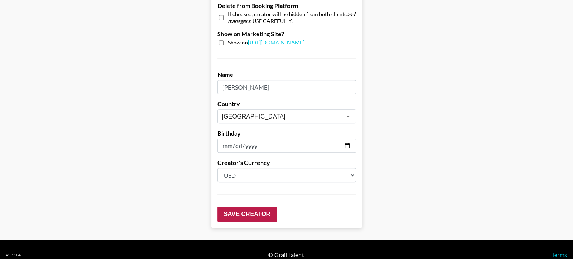
type input "John Rusanov"
click at [243, 210] on input "Save Creator" at bounding box center [247, 214] width 60 height 15
click at [243, 207] on input "Save Creator" at bounding box center [247, 214] width 60 height 15
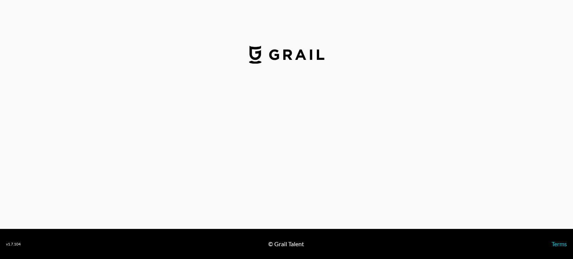
select select "USD"
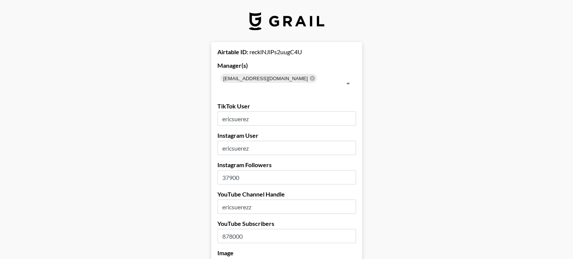
click at [238, 170] on input "37900" at bounding box center [286, 177] width 139 height 14
type input "537000"
click at [243, 229] on input "878000" at bounding box center [286, 236] width 139 height 14
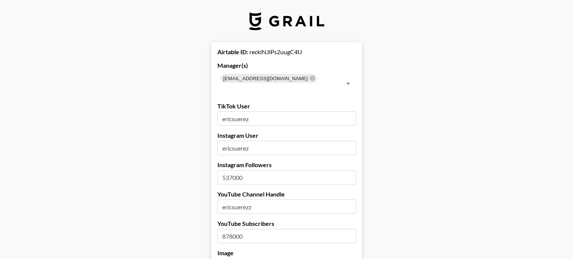
click at [243, 229] on input "878000" at bounding box center [286, 236] width 139 height 14
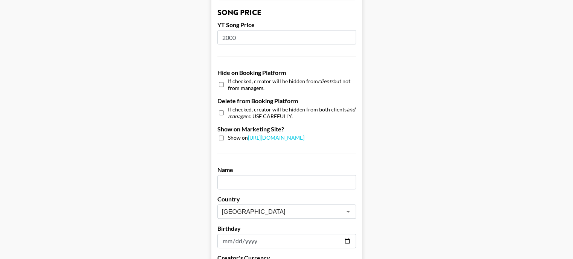
scroll to position [716, 0]
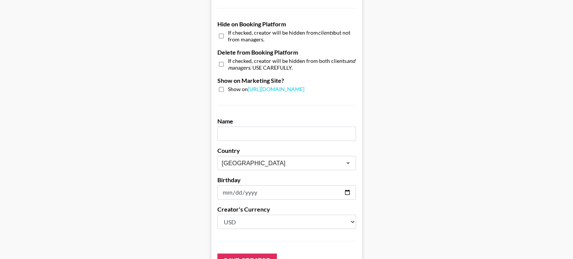
type input "928000"
click at [248, 127] on input "text" at bounding box center [286, 134] width 139 height 14
type input "Eric Suerez"
click at [252, 254] on input "Save Creator" at bounding box center [247, 261] width 60 height 15
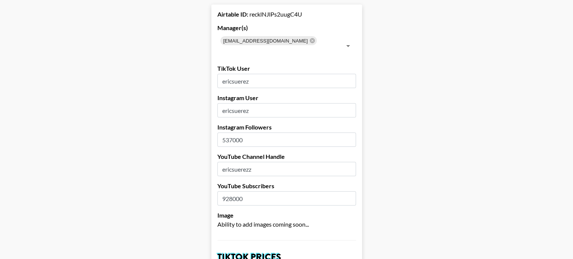
scroll to position [0, 0]
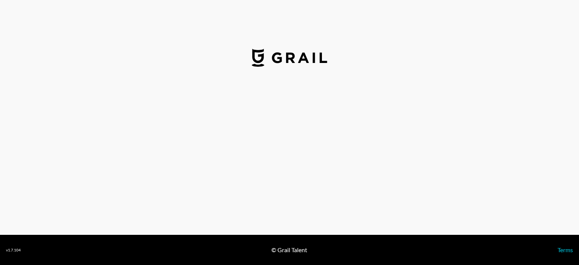
select select "USD"
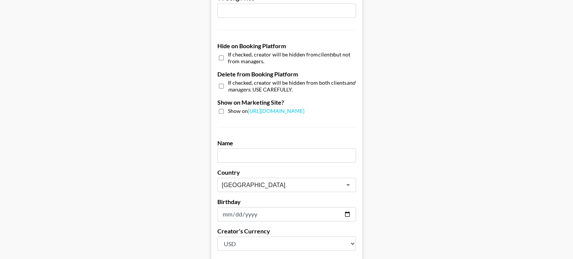
scroll to position [716, 0]
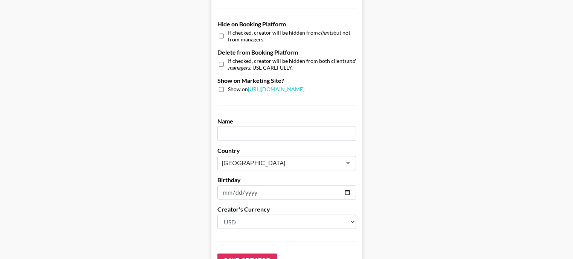
click at [248, 127] on input "text" at bounding box center [286, 134] width 139 height 14
type input "Tatyanah Bass"
click at [244, 254] on input "Save Creator" at bounding box center [247, 261] width 60 height 15
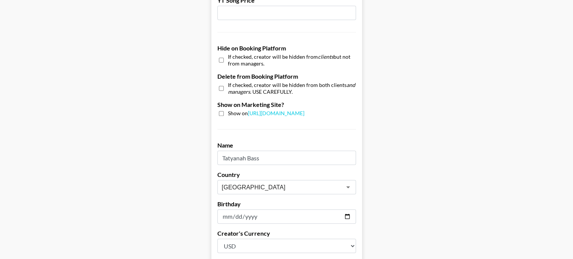
scroll to position [42, 0]
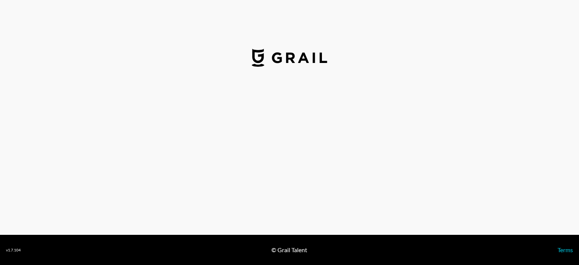
select select "USD"
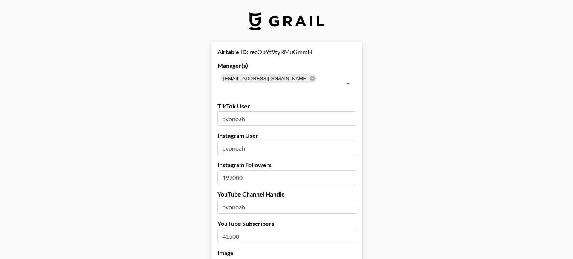
click at [257, 170] on input "197000" at bounding box center [286, 177] width 139 height 14
type input "350000"
click at [252, 229] on input "41500" at bounding box center [286, 236] width 139 height 14
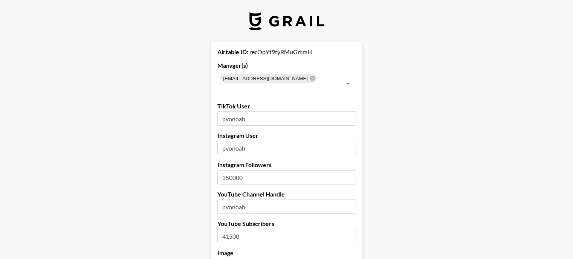
click at [252, 229] on input "41500" at bounding box center [286, 236] width 139 height 14
drag, startPoint x: 235, startPoint y: 224, endPoint x: 231, endPoint y: 224, distance: 3.8
click at [231, 229] on input "41500" at bounding box center [286, 236] width 139 height 14
type input "41200"
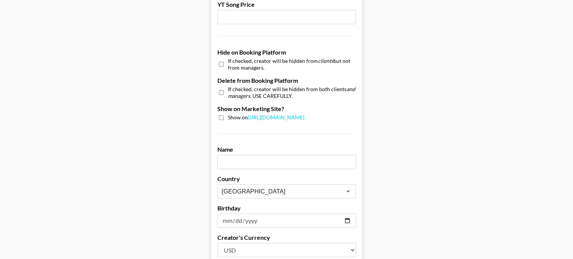
scroll to position [716, 0]
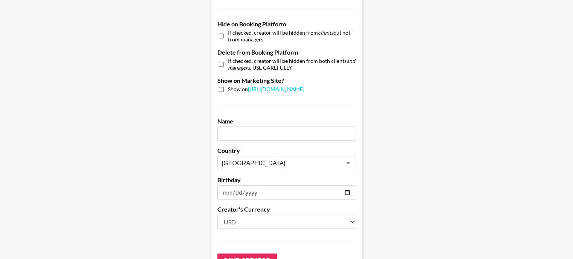
click at [246, 127] on input "text" at bounding box center [286, 134] width 139 height 14
type input "Noah Holifield"
click at [249, 254] on input "Save Creator" at bounding box center [247, 261] width 60 height 15
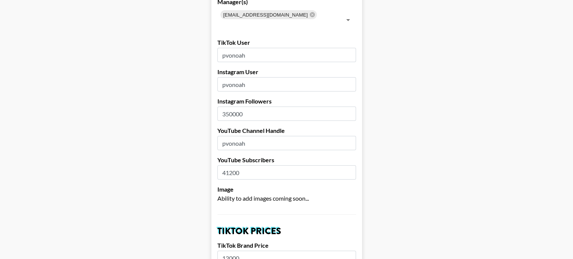
scroll to position [0, 0]
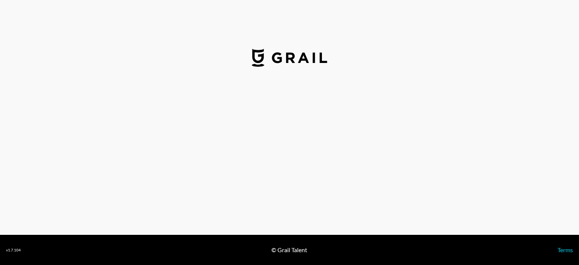
select select "USD"
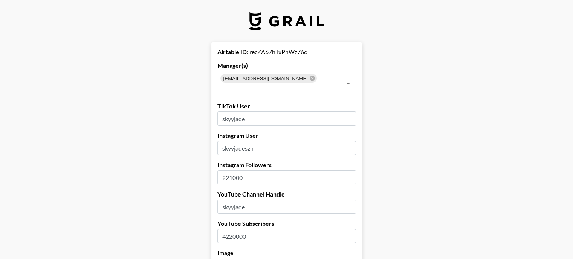
drag, startPoint x: 234, startPoint y: 166, endPoint x: 223, endPoint y: 167, distance: 11.4
click at [223, 170] on input "221000" at bounding box center [286, 177] width 139 height 14
click at [224, 170] on input "221000" at bounding box center [286, 177] width 139 height 14
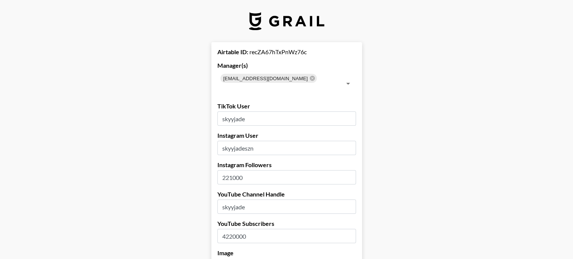
click at [224, 170] on input "221000" at bounding box center [286, 177] width 139 height 14
type input "443000"
click at [237, 229] on input "4220000" at bounding box center [286, 236] width 139 height 14
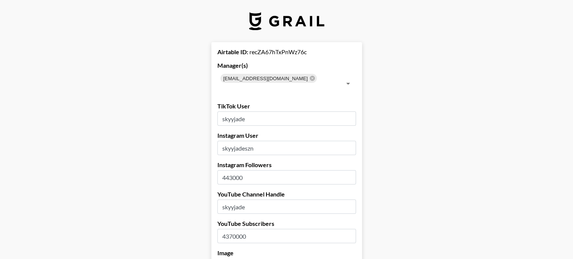
type input "4370000"
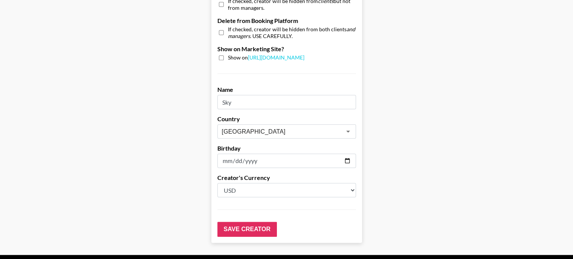
scroll to position [753, 0]
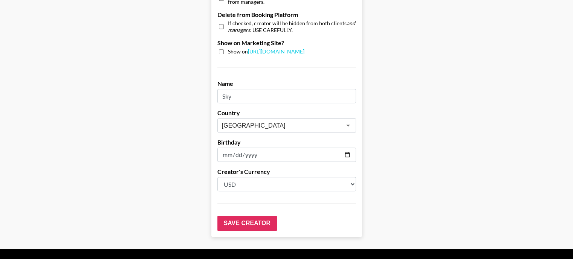
click at [246, 89] on input "Sky" at bounding box center [286, 96] width 139 height 14
type input "Sora Simmons"
click at [240, 216] on input "Save Creator" at bounding box center [247, 223] width 60 height 15
click at [236, 216] on input "Save Creator" at bounding box center [247, 223] width 60 height 15
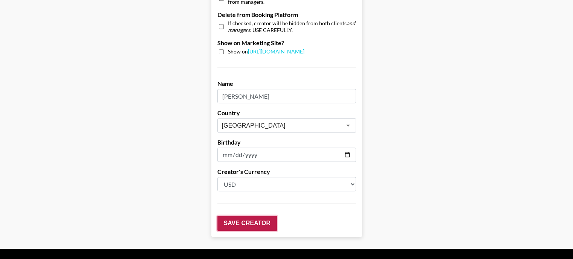
scroll to position [42, 0]
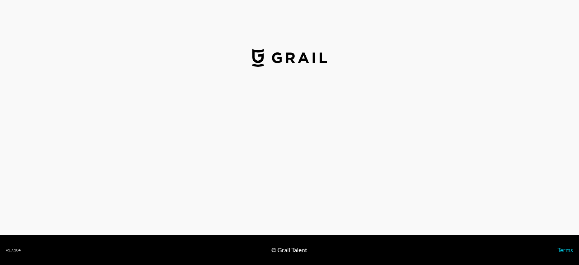
select select "USD"
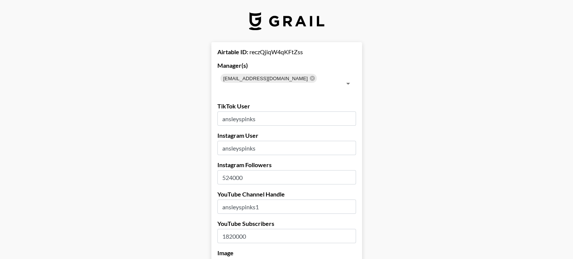
drag, startPoint x: 235, startPoint y: 165, endPoint x: 226, endPoint y: 166, distance: 9.1
click at [226, 170] on input "524000" at bounding box center [286, 177] width 139 height 14
type input "622000"
drag, startPoint x: 234, startPoint y: 226, endPoint x: 229, endPoint y: 226, distance: 5.3
click at [229, 229] on input "1820000" at bounding box center [286, 236] width 139 height 14
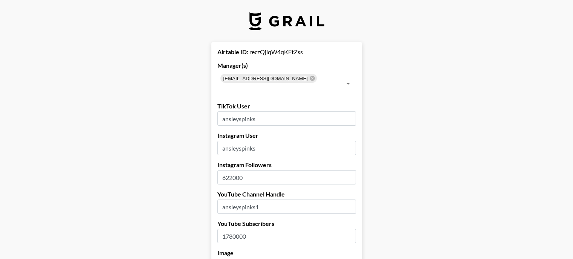
type input "1780000"
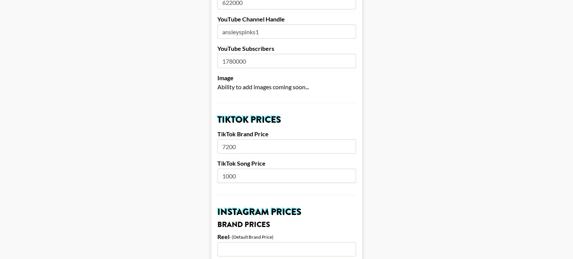
scroll to position [188, 0]
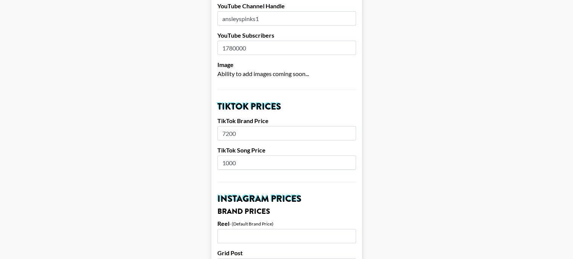
click at [225, 156] on input "1000" at bounding box center [286, 163] width 139 height 14
click at [231, 156] on input "1000" at bounding box center [286, 163] width 139 height 14
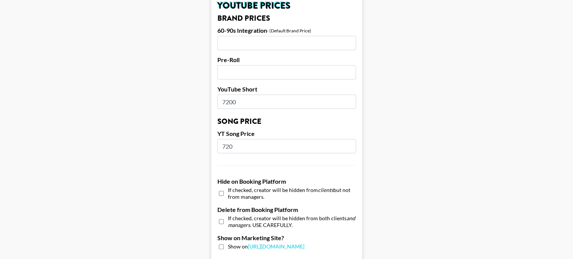
scroll to position [716, 0]
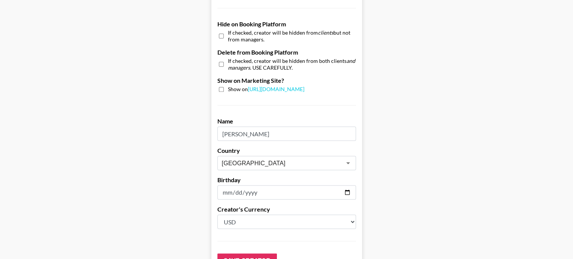
click at [262, 127] on input "Ansley" at bounding box center [286, 134] width 139 height 14
type input "Ansley Spinks"
click at [238, 254] on input "Save Creator" at bounding box center [247, 261] width 60 height 15
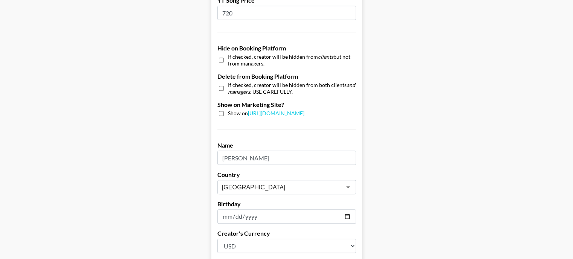
scroll to position [740, 0]
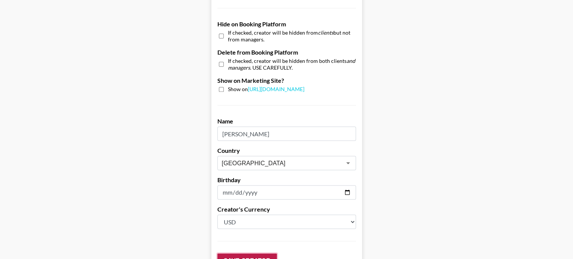
click at [238, 254] on input "Save Creator" at bounding box center [247, 261] width 60 height 15
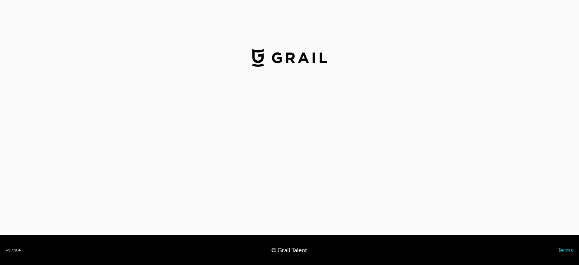
select select "USD"
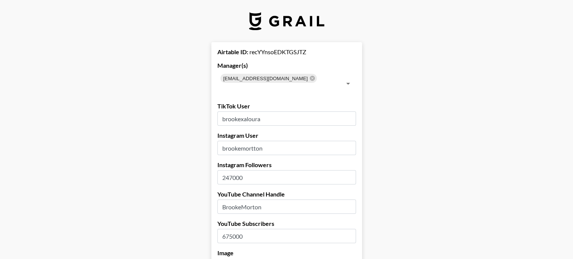
drag, startPoint x: 233, startPoint y: 166, endPoint x: 225, endPoint y: 167, distance: 8.4
click at [225, 170] on input "247000" at bounding box center [286, 177] width 139 height 14
type input "447000"
drag, startPoint x: 235, startPoint y: 225, endPoint x: 229, endPoint y: 225, distance: 6.0
click at [229, 229] on input "675000" at bounding box center [286, 236] width 139 height 14
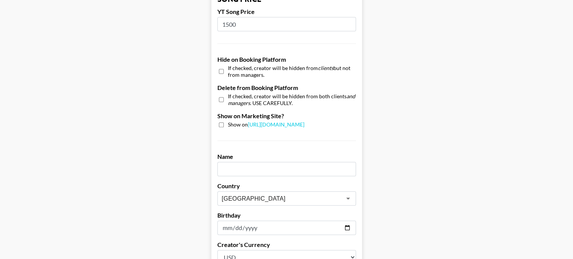
scroll to position [716, 0]
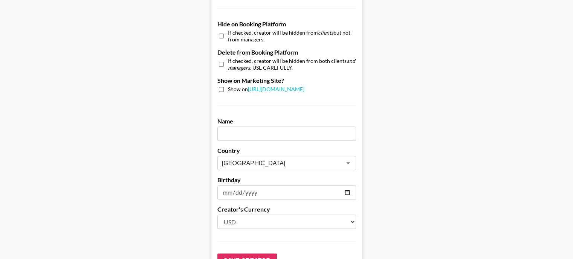
type input "683000"
click at [258, 127] on input "text" at bounding box center [286, 134] width 139 height 14
type input "Brooke Morton"
click at [246, 254] on input "Save Creator" at bounding box center [247, 261] width 60 height 15
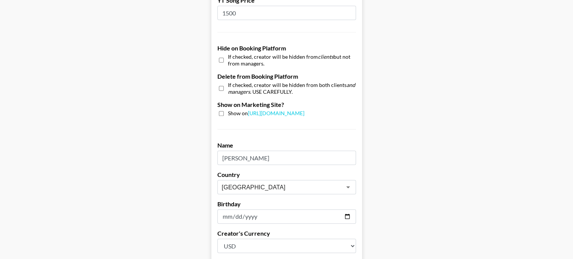
scroll to position [42, 0]
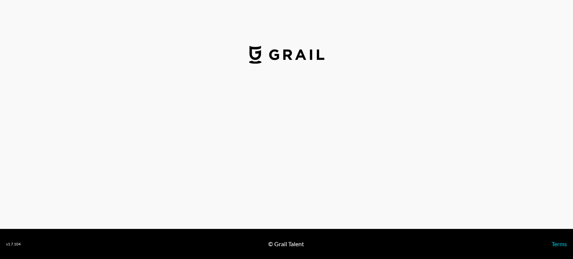
select select "USD"
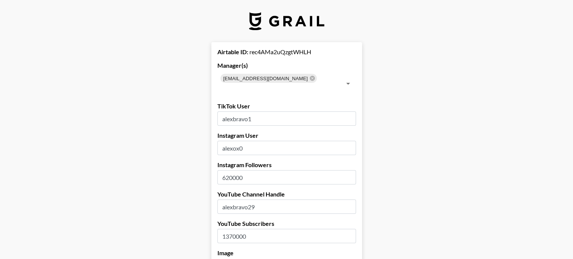
drag, startPoint x: 234, startPoint y: 165, endPoint x: 229, endPoint y: 165, distance: 5.7
click at [229, 170] on input "620000" at bounding box center [286, 177] width 139 height 14
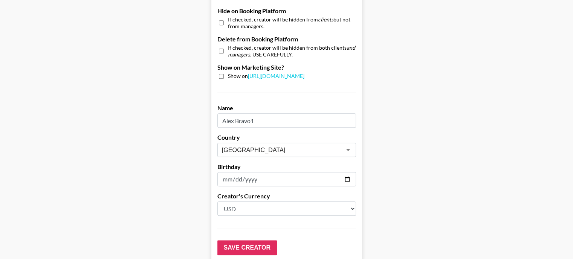
scroll to position [753, 0]
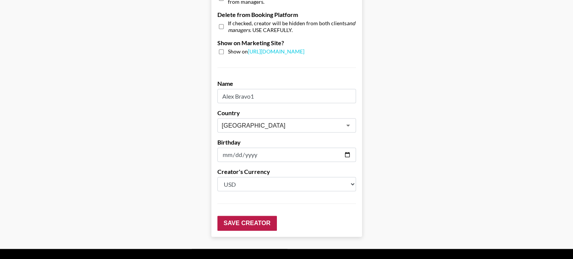
type input "611000"
click at [246, 216] on input "Save Creator" at bounding box center [247, 223] width 60 height 15
click at [244, 216] on input "Save Creator" at bounding box center [247, 223] width 60 height 15
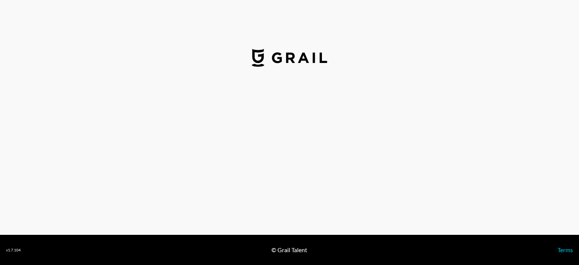
select select "USD"
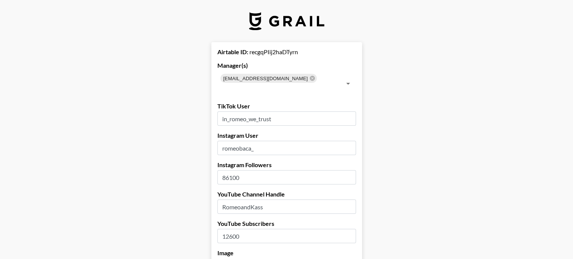
click at [234, 170] on input "86100" at bounding box center [286, 177] width 139 height 14
type input "110000"
click at [235, 229] on input "12600" at bounding box center [286, 236] width 139 height 14
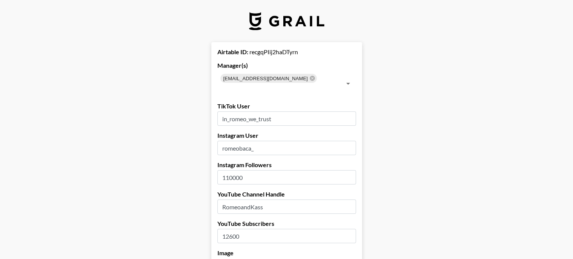
click at [235, 229] on input "12600" at bounding box center [286, 236] width 139 height 14
type input "14100"
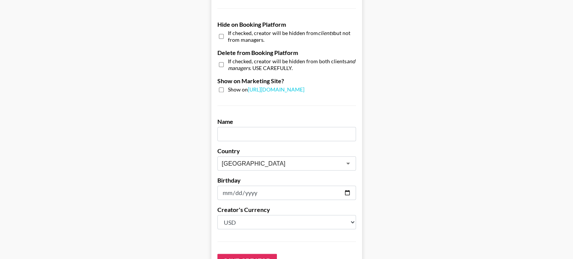
scroll to position [716, 0]
click at [237, 127] on input "text" at bounding box center [286, 134] width 139 height 14
type input "Romeo Baca"
click at [241, 254] on input "Save Creator" at bounding box center [247, 261] width 60 height 15
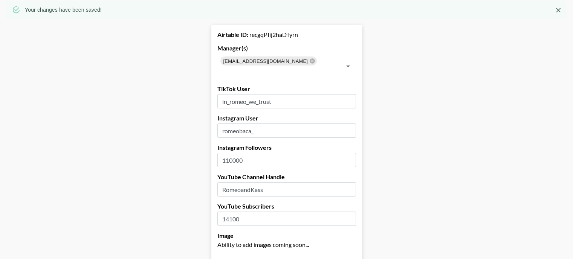
scroll to position [0, 0]
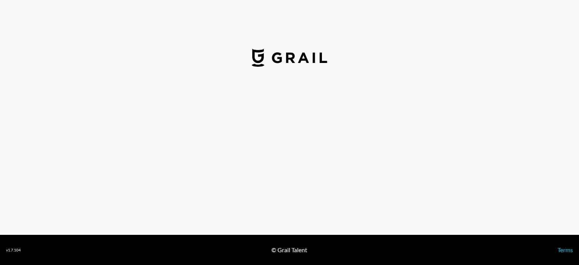
select select "USD"
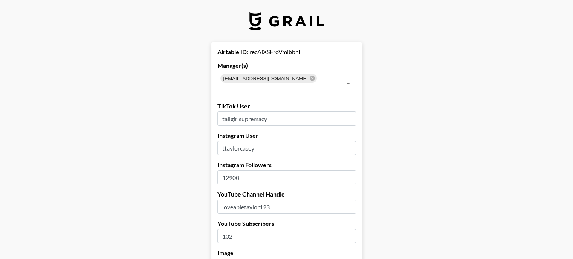
click at [266, 170] on input "12900" at bounding box center [286, 177] width 139 height 14
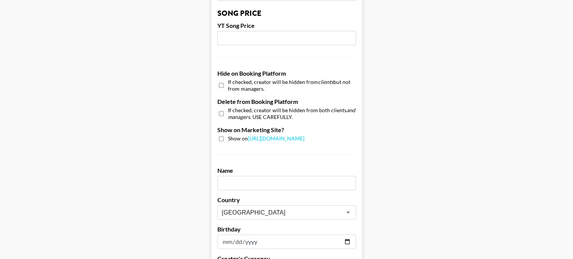
scroll to position [678, 0]
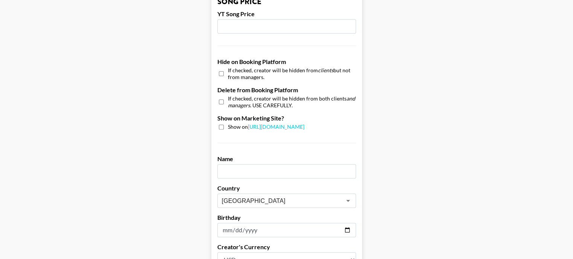
type input "13000"
click at [236, 164] on input "text" at bounding box center [286, 171] width 139 height 14
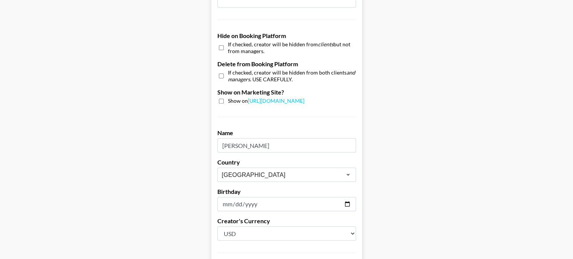
scroll to position [762, 0]
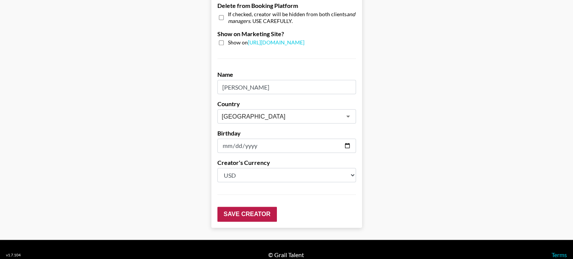
type input "Taylor Casey"
click at [237, 207] on input "Save Creator" at bounding box center [247, 214] width 60 height 15
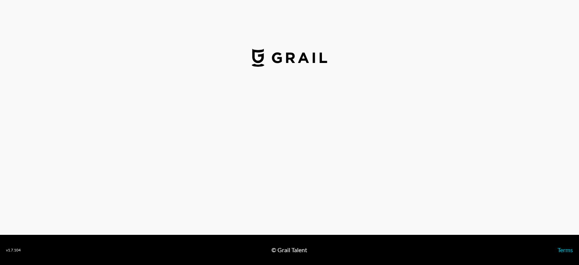
select select "USD"
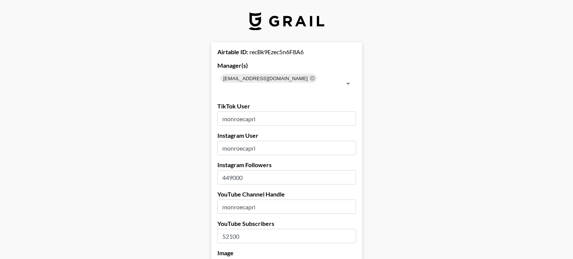
drag, startPoint x: 235, startPoint y: 166, endPoint x: 228, endPoint y: 167, distance: 7.3
click at [228, 170] on input "449000" at bounding box center [286, 177] width 139 height 14
type input "467000"
drag, startPoint x: 235, startPoint y: 225, endPoint x: 230, endPoint y: 225, distance: 5.0
click at [230, 229] on input "52100" at bounding box center [286, 236] width 139 height 14
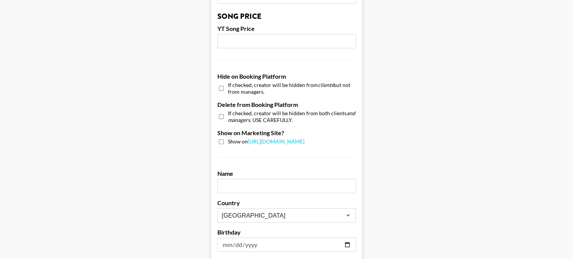
scroll to position [678, 0]
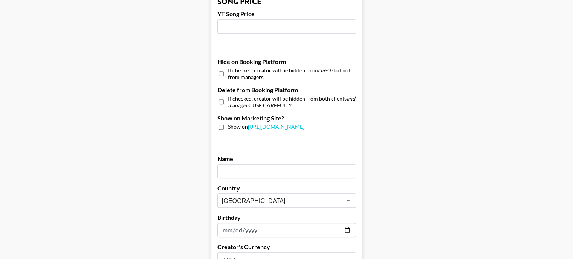
click at [249, 164] on input "text" at bounding box center [286, 171] width 139 height 14
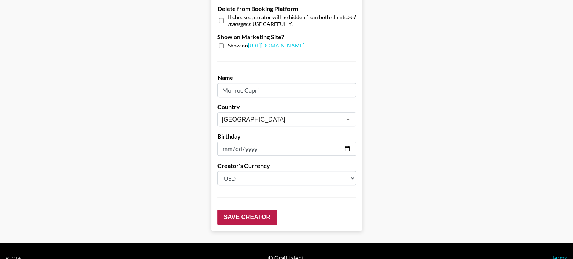
scroll to position [762, 0]
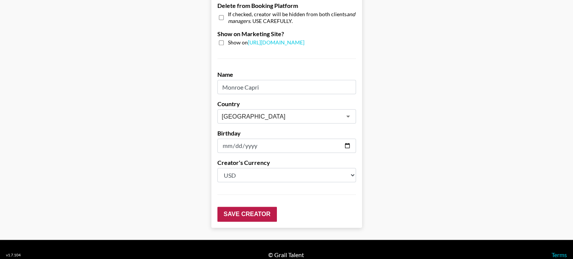
type input "Monroe Capri"
click at [257, 207] on input "Save Creator" at bounding box center [247, 214] width 60 height 15
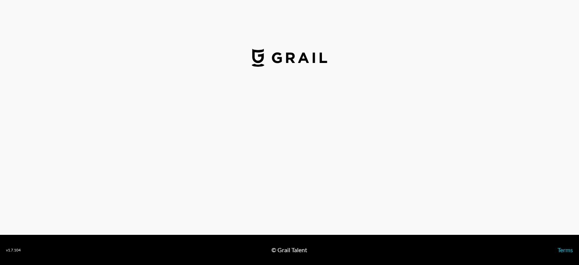
select select "USD"
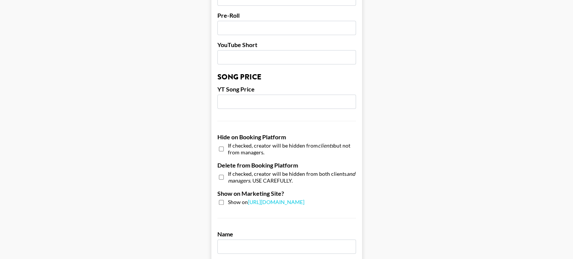
scroll to position [678, 0]
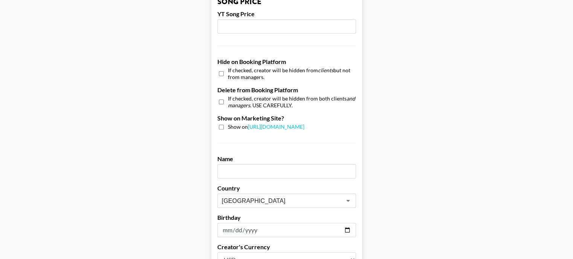
click at [238, 164] on input "text" at bounding box center [286, 171] width 139 height 14
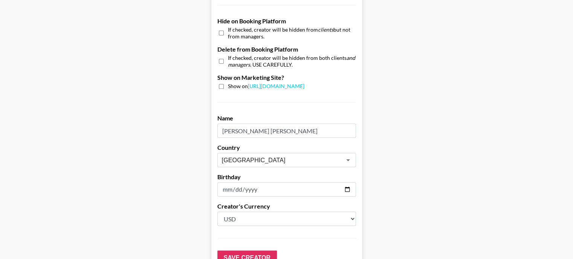
scroll to position [762, 0]
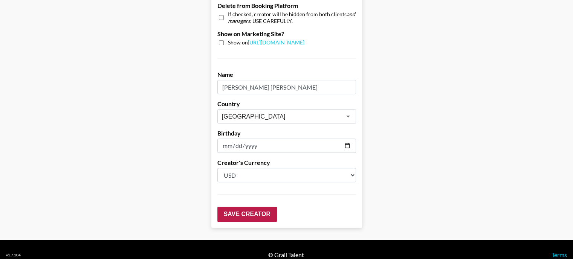
type input "[PERSON_NAME] [PERSON_NAME]"
click at [238, 207] on input "Save Creator" at bounding box center [247, 214] width 60 height 15
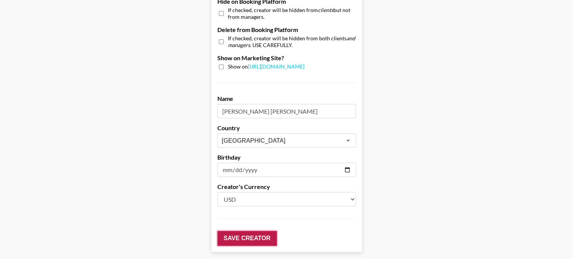
scroll to position [787, 0]
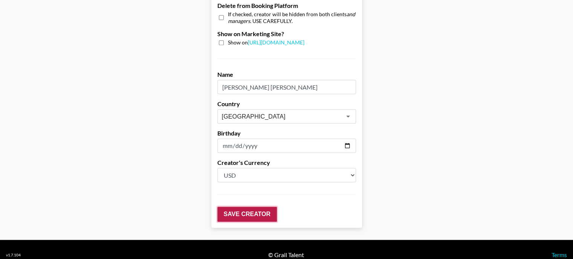
click at [238, 207] on input "Save Creator" at bounding box center [247, 214] width 60 height 15
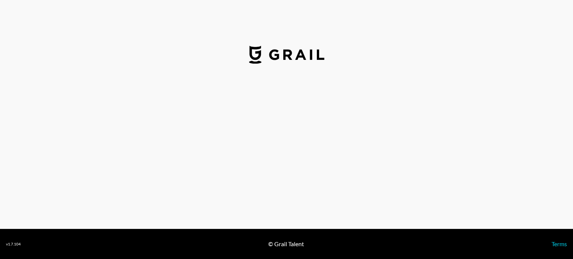
select select "USD"
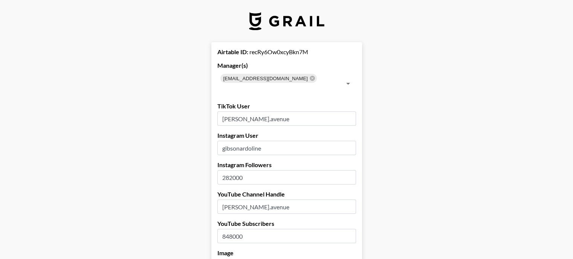
drag, startPoint x: 235, startPoint y: 166, endPoint x: 226, endPoint y: 167, distance: 9.0
click at [226, 170] on input "282000" at bounding box center [286, 177] width 139 height 14
type input "312000"
click at [239, 229] on input "848000" at bounding box center [286, 236] width 139 height 14
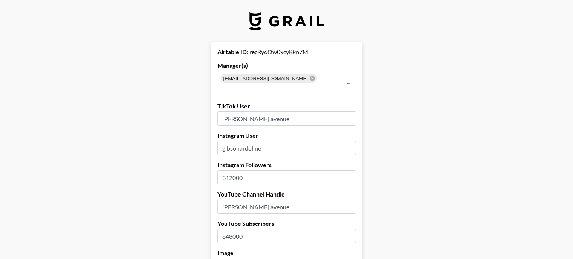
click at [239, 229] on input "848000" at bounding box center [286, 236] width 139 height 14
type input "1050000"
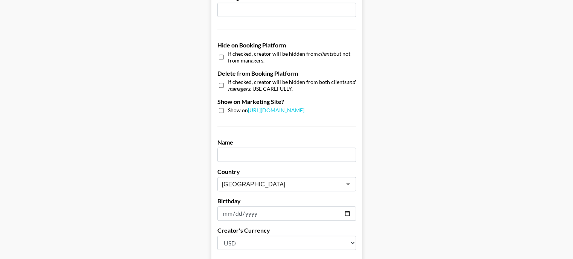
scroll to position [716, 0]
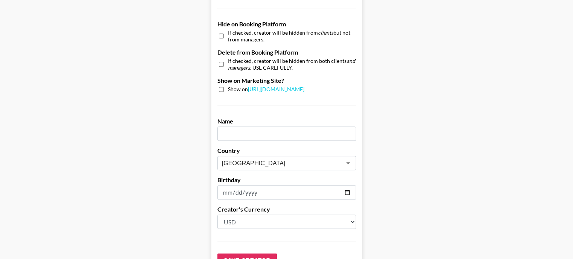
click at [244, 127] on input "text" at bounding box center [286, 134] width 139 height 14
type input "Gibson Ardoline"
click at [240, 254] on input "Save Creator" at bounding box center [247, 261] width 60 height 15
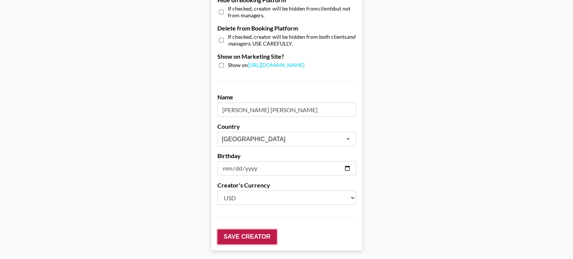
click at [240, 244] on input "Save Creator" at bounding box center [247, 236] width 60 height 15
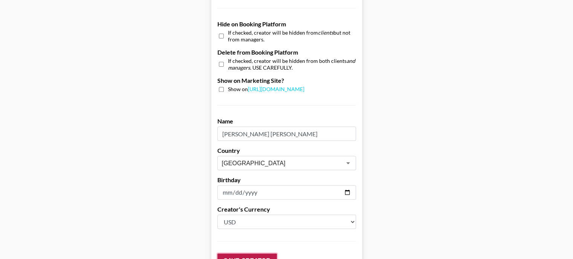
scroll to position [42, 0]
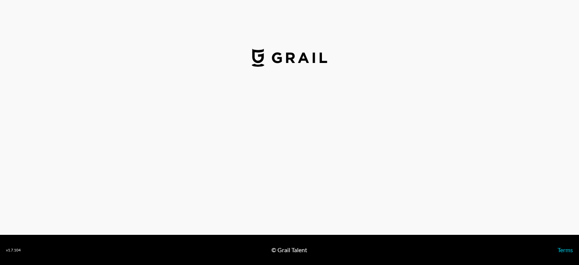
select select "USD"
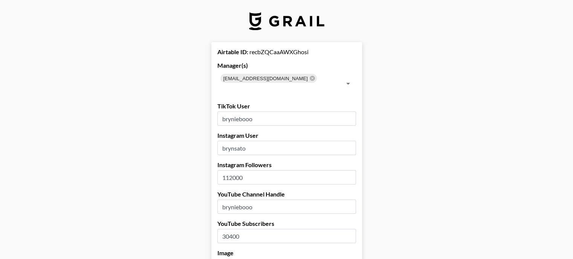
drag, startPoint x: 235, startPoint y: 167, endPoint x: 228, endPoint y: 168, distance: 7.3
click at [228, 170] on input "112000" at bounding box center [286, 177] width 139 height 14
type input "104000"
click at [232, 229] on input "30400" at bounding box center [286, 236] width 139 height 14
click at [231, 229] on input "30400" at bounding box center [286, 236] width 139 height 14
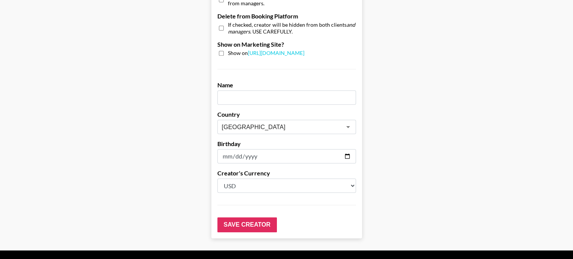
scroll to position [753, 0]
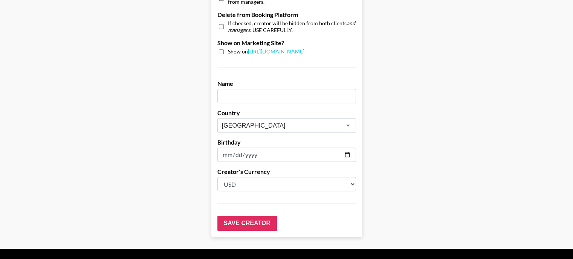
type input "30800"
click at [245, 89] on input "text" at bounding box center [286, 96] width 139 height 14
type input "Bryn Sato"
click at [246, 216] on input "Save Creator" at bounding box center [247, 223] width 60 height 15
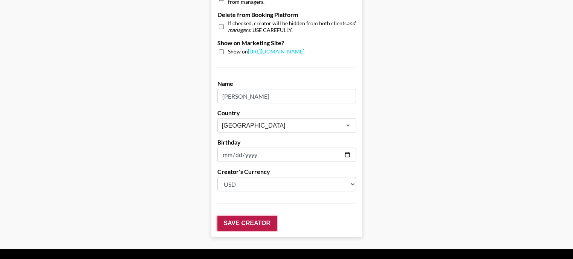
scroll to position [42, 0]
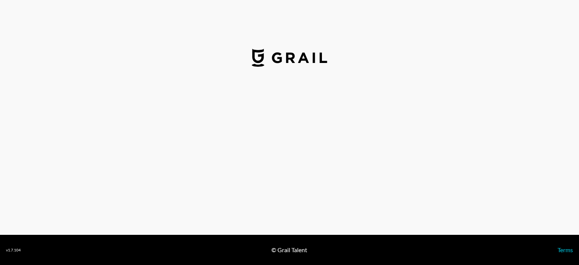
select select "USD"
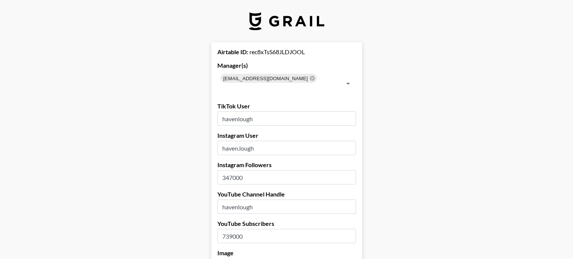
drag, startPoint x: 235, startPoint y: 167, endPoint x: 226, endPoint y: 167, distance: 9.8
click at [226, 170] on input "347000" at bounding box center [286, 177] width 139 height 14
type input "462000"
drag, startPoint x: 235, startPoint y: 226, endPoint x: 226, endPoint y: 226, distance: 8.7
click at [226, 229] on input "739000" at bounding box center [286, 236] width 139 height 14
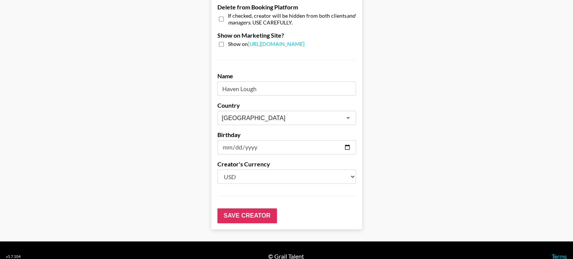
scroll to position [762, 0]
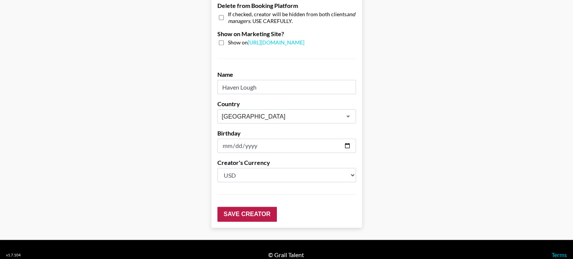
type input "982000"
click at [240, 207] on input "Save Creator" at bounding box center [247, 214] width 60 height 15
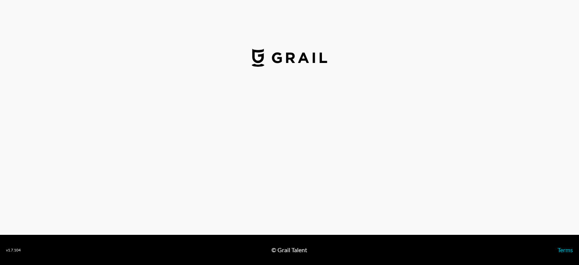
select select "USD"
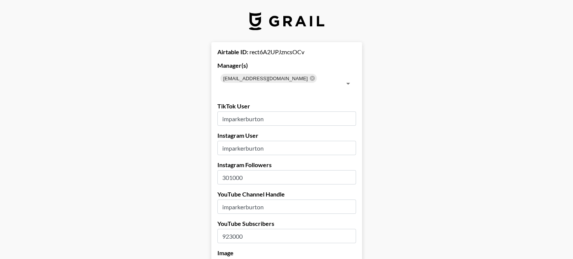
drag, startPoint x: 235, startPoint y: 165, endPoint x: 229, endPoint y: 165, distance: 5.3
click at [229, 170] on input "301000" at bounding box center [286, 177] width 139 height 14
type input "393000"
drag, startPoint x: 235, startPoint y: 225, endPoint x: 226, endPoint y: 226, distance: 9.0
click at [226, 229] on input "923000" at bounding box center [286, 236] width 139 height 14
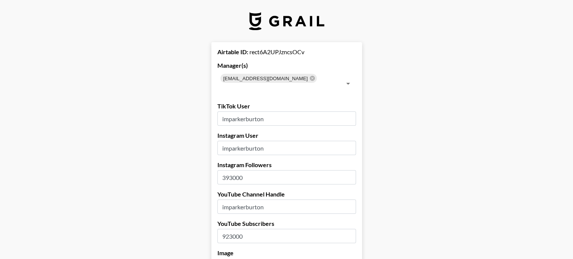
click at [233, 229] on input "923000" at bounding box center [286, 236] width 139 height 14
type input "1110000"
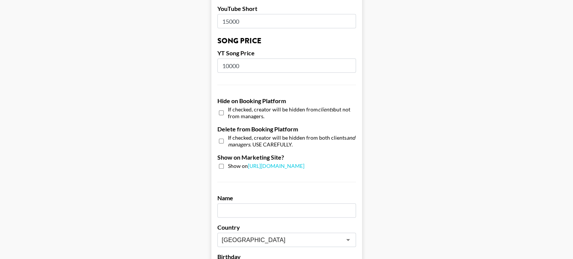
scroll to position [716, 0]
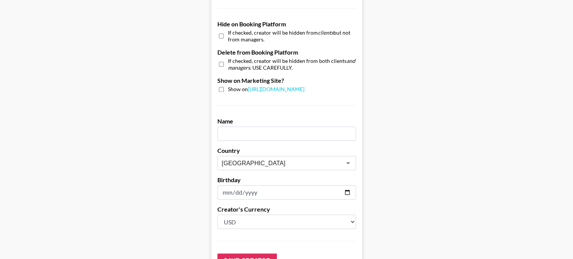
click at [244, 127] on input "text" at bounding box center [286, 134] width 139 height 14
type input "Parker Burton"
click at [238, 254] on input "Save Creator" at bounding box center [247, 261] width 60 height 15
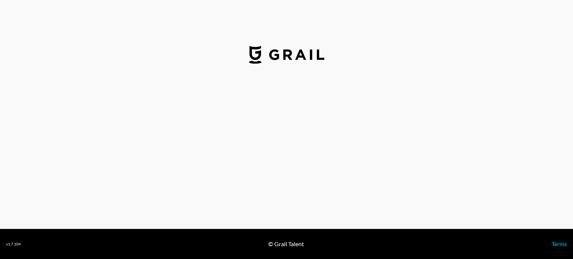
select select "USD"
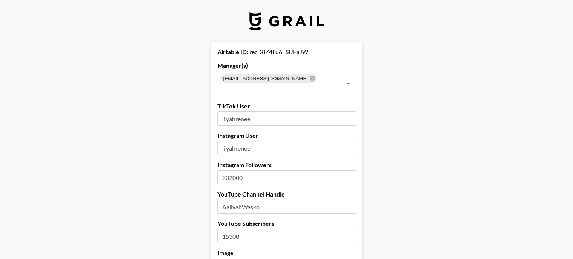
drag, startPoint x: 234, startPoint y: 165, endPoint x: 224, endPoint y: 167, distance: 10.3
click at [224, 170] on input "202000" at bounding box center [286, 177] width 139 height 14
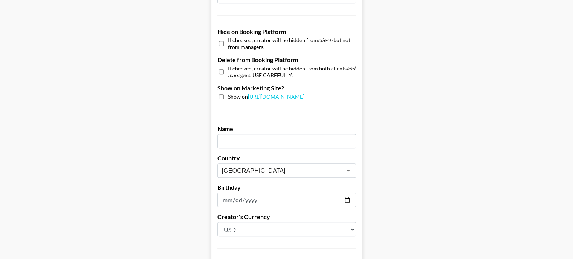
scroll to position [716, 0]
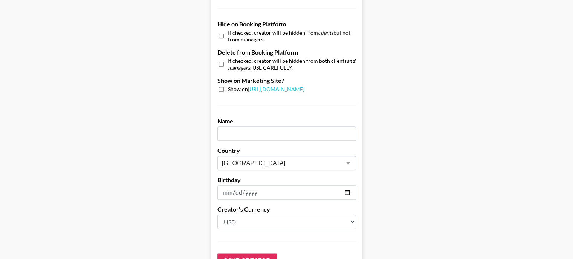
type input "368000"
click at [235, 127] on input "text" at bounding box center [286, 134] width 139 height 14
type input "Aaliyah Wasko"
click at [250, 254] on input "Save Creator" at bounding box center [247, 261] width 60 height 15
click at [249, 254] on input "Save Creator" at bounding box center [247, 261] width 60 height 15
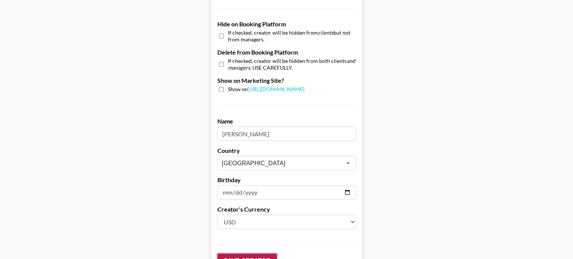
scroll to position [42, 0]
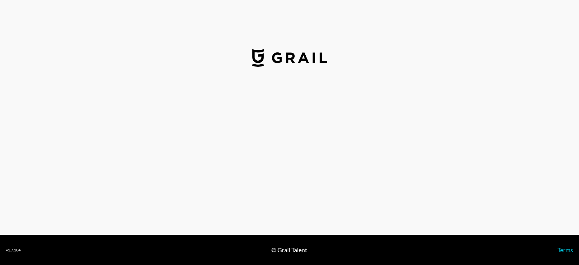
select select "USD"
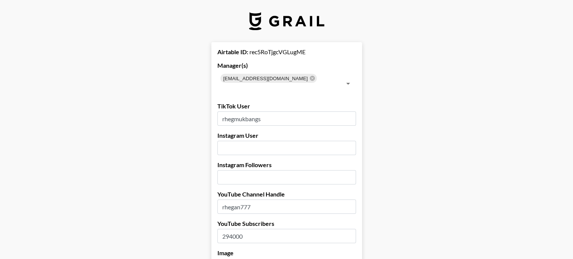
drag, startPoint x: 235, startPoint y: 226, endPoint x: 226, endPoint y: 227, distance: 9.4
click at [226, 229] on input "294000" at bounding box center [286, 236] width 139 height 14
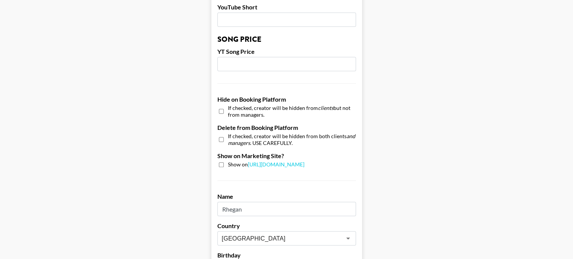
scroll to position [678, 0]
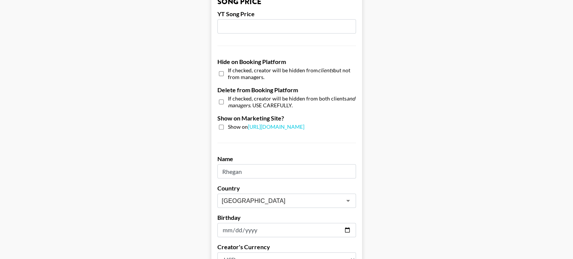
type input "315000"
click at [266, 164] on input "Rhegan" at bounding box center [286, 171] width 139 height 14
type input "Rhegan Coursey"
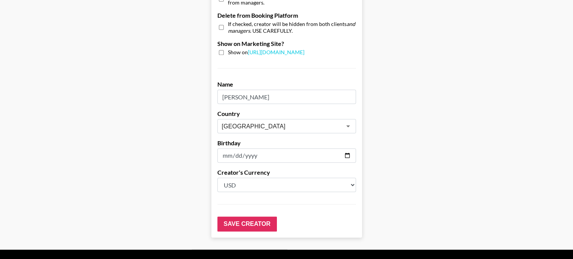
scroll to position [753, 0]
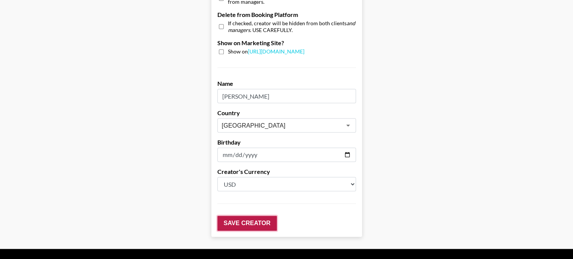
click at [246, 216] on input "Save Creator" at bounding box center [247, 223] width 60 height 15
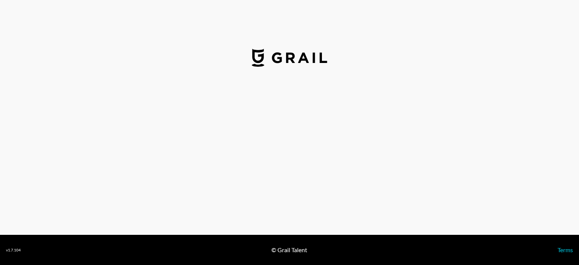
select select "USD"
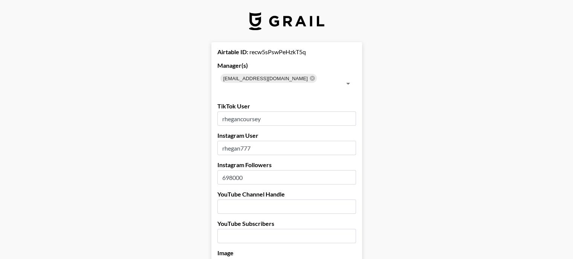
drag, startPoint x: 235, startPoint y: 166, endPoint x: 226, endPoint y: 166, distance: 9.0
click at [226, 170] on input "698000" at bounding box center [286, 177] width 139 height 14
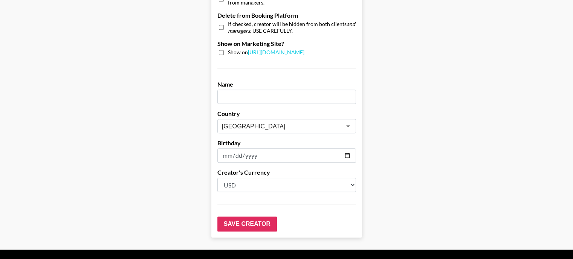
scroll to position [753, 0]
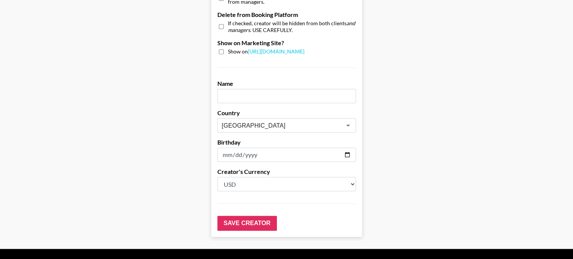
type input "713000"
click at [247, 89] on input "text" at bounding box center [286, 96] width 139 height 14
type input "Rhegan Coursey"
click at [249, 216] on input "Save Creator" at bounding box center [247, 223] width 60 height 15
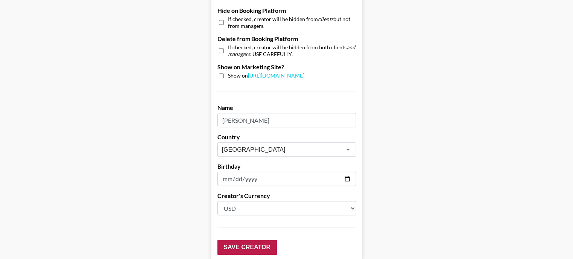
scroll to position [42, 0]
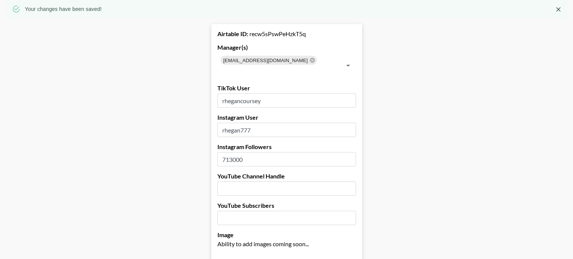
click at [249, 211] on input "number" at bounding box center [286, 218] width 139 height 14
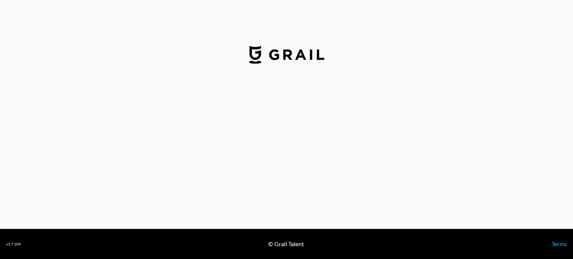
select select "USD"
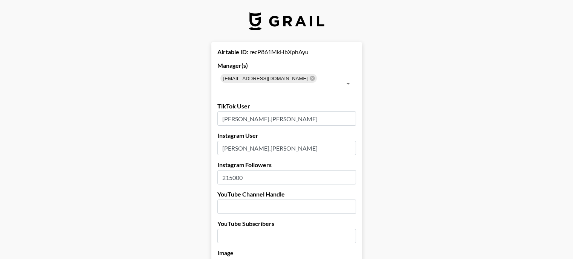
drag, startPoint x: 234, startPoint y: 166, endPoint x: 229, endPoint y: 167, distance: 5.1
click at [229, 170] on input "215000" at bounding box center [286, 177] width 139 height 14
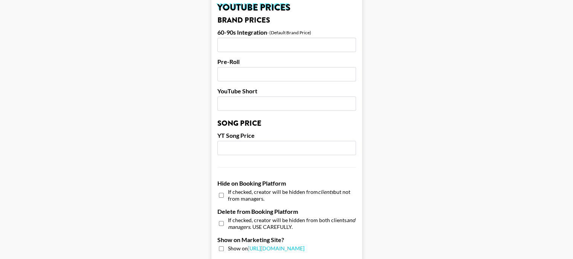
scroll to position [640, 0]
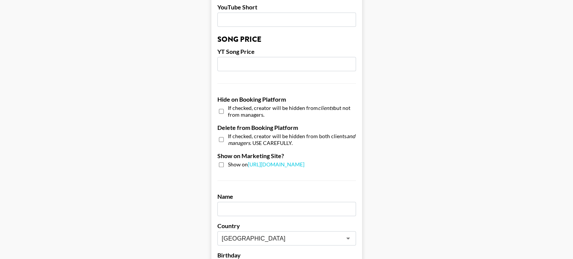
type input "248000"
click at [252, 202] on input "text" at bounding box center [286, 209] width 139 height 14
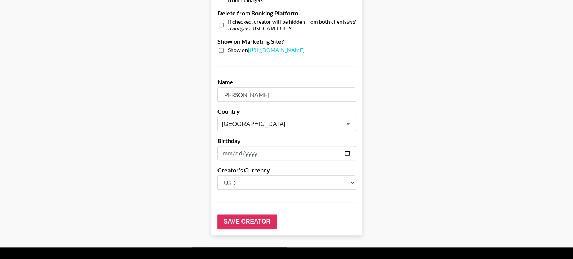
scroll to position [762, 0]
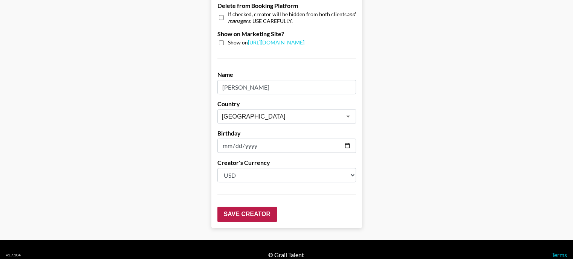
type input "[PERSON_NAME]"
click at [250, 207] on input "Save Creator" at bounding box center [247, 214] width 60 height 15
click at [249, 207] on input "Save Creator" at bounding box center [247, 214] width 60 height 15
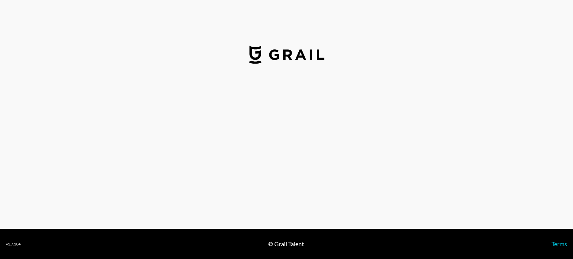
select select "USD"
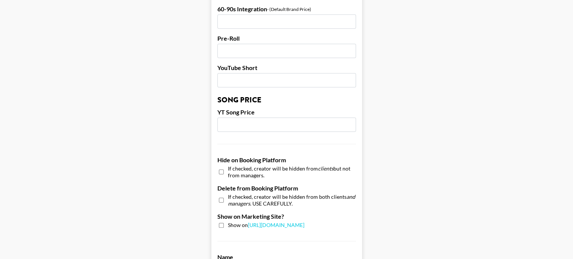
scroll to position [762, 0]
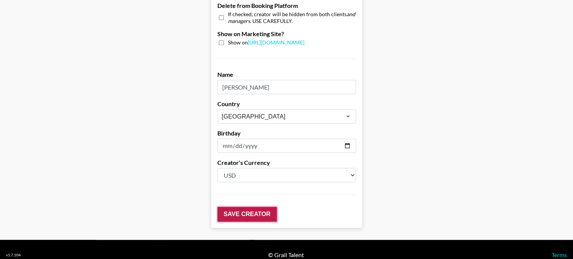
click at [260, 207] on input "Save Creator" at bounding box center [247, 214] width 60 height 15
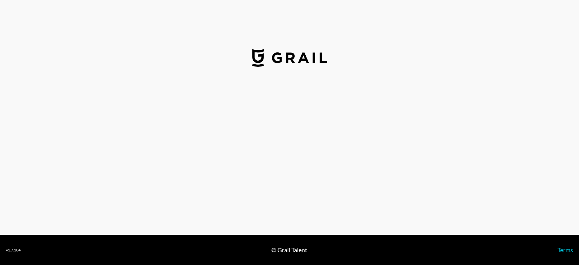
select select "USD"
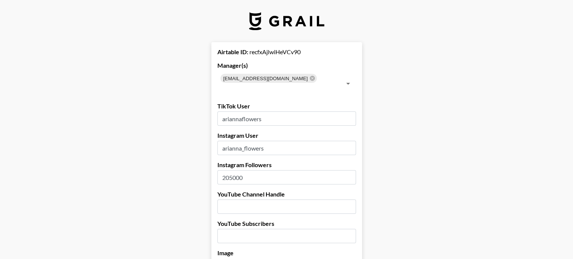
drag, startPoint x: 235, startPoint y: 167, endPoint x: 226, endPoint y: 167, distance: 9.0
click at [226, 170] on input "205000" at bounding box center [286, 177] width 139 height 14
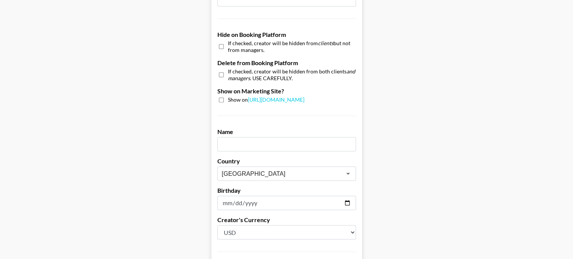
scroll to position [716, 0]
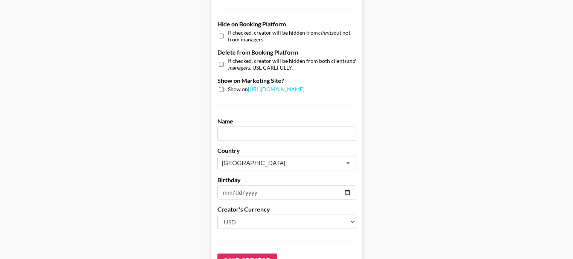
type input "370000"
click at [248, 127] on input "text" at bounding box center [286, 134] width 139 height 14
type input "Arianna Flowers"
click at [264, 254] on input "Save Creator" at bounding box center [247, 261] width 60 height 15
click at [261, 254] on input "Save Creator" at bounding box center [247, 261] width 60 height 15
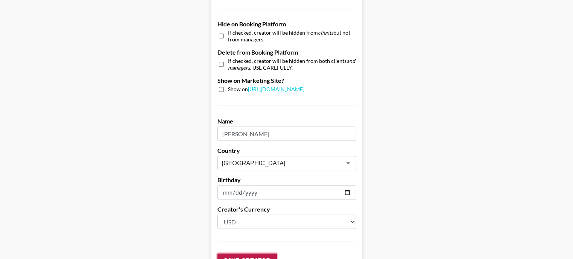
scroll to position [42, 0]
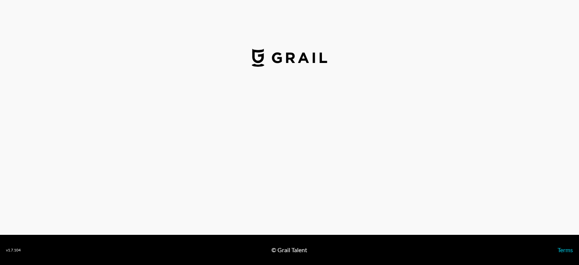
select select "USD"
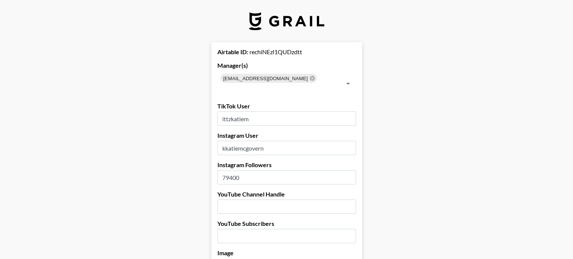
click at [229, 170] on input "79400" at bounding box center [286, 177] width 139 height 14
type input "73400"
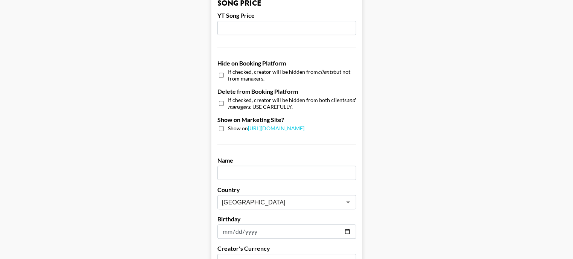
scroll to position [678, 0]
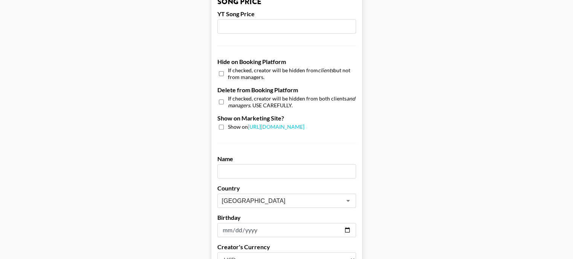
click at [247, 155] on div "Name" at bounding box center [286, 166] width 139 height 23
click at [247, 164] on input "text" at bounding box center [286, 171] width 139 height 14
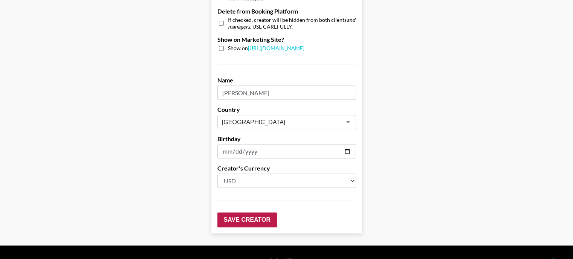
scroll to position [762, 0]
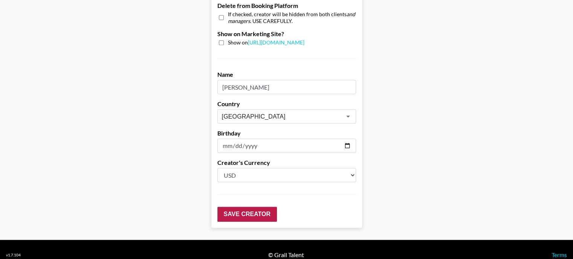
type input "Katie McGovern"
click at [243, 207] on input "Save Creator" at bounding box center [247, 214] width 60 height 15
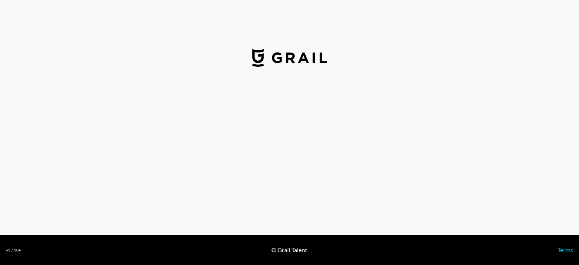
select select "USD"
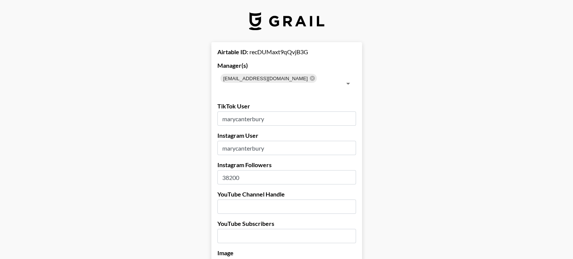
click at [233, 170] on input "38200" at bounding box center [286, 177] width 139 height 14
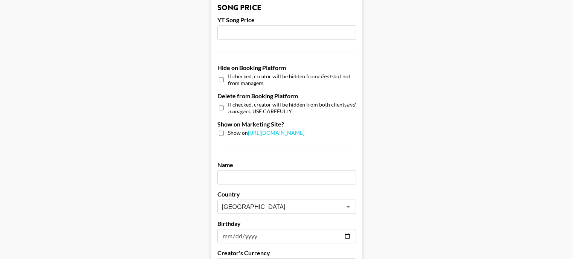
scroll to position [678, 0]
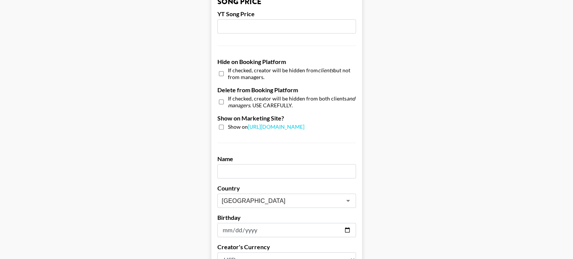
type input "38600"
click at [241, 164] on input "text" at bounding box center [286, 171] width 139 height 14
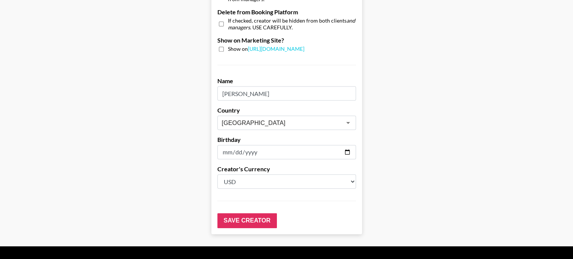
scroll to position [762, 0]
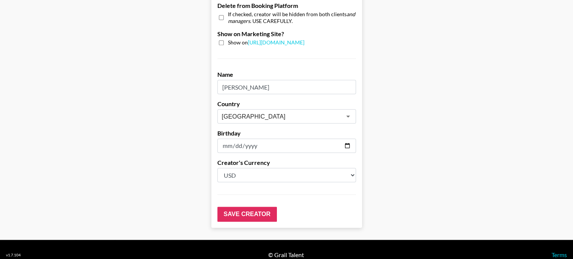
type input "Mary Canterbury"
click at [244, 207] on input "Save Creator" at bounding box center [247, 214] width 60 height 15
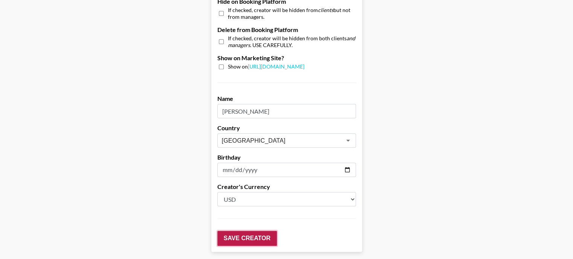
click at [244, 231] on input "Save Creator" at bounding box center [247, 238] width 60 height 15
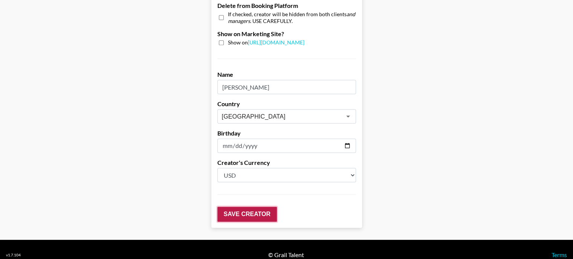
scroll to position [42, 0]
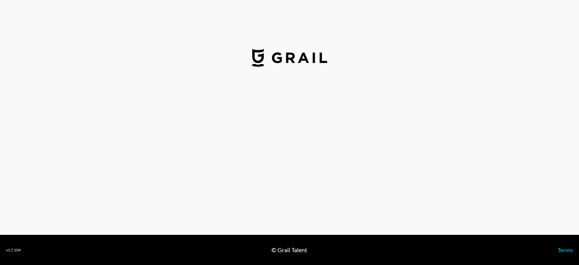
select select "USD"
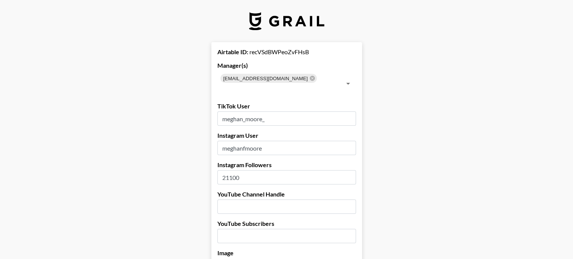
click at [235, 170] on input "21100" at bounding box center [286, 177] width 139 height 14
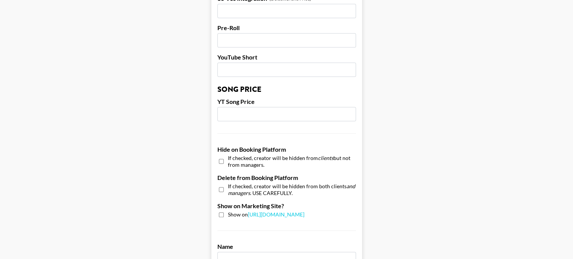
scroll to position [640, 0]
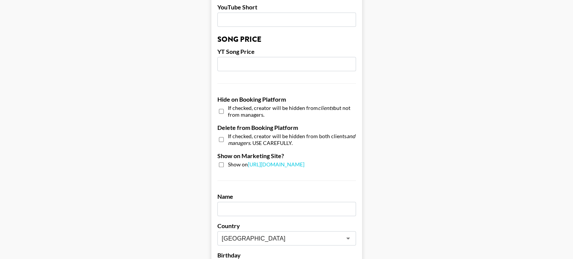
type input "236000"
click at [251, 202] on input "text" at bounding box center [286, 209] width 139 height 14
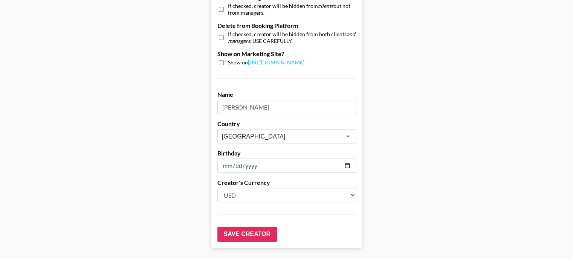
scroll to position [762, 0]
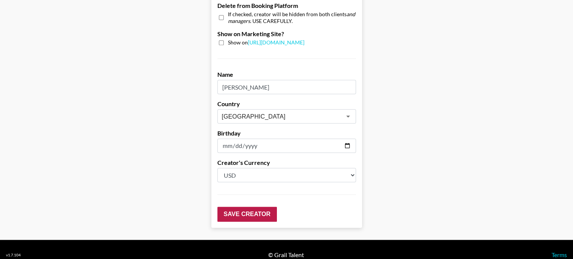
type input "Meghan Moore"
click at [259, 207] on input "Save Creator" at bounding box center [247, 214] width 60 height 15
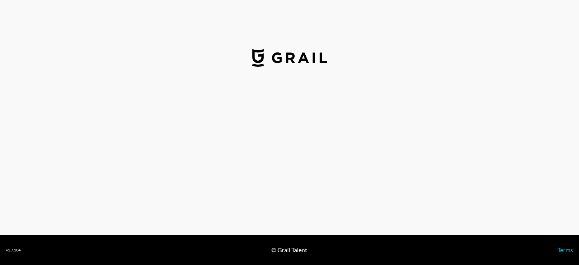
select select "USD"
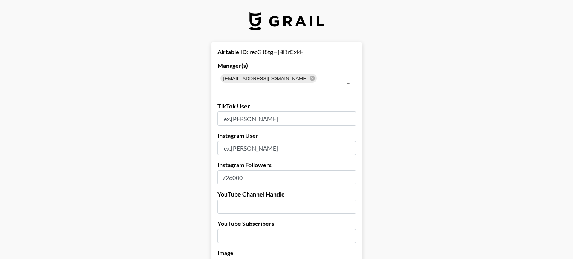
drag, startPoint x: 235, startPoint y: 166, endPoint x: 229, endPoint y: 167, distance: 5.7
click at [229, 170] on input "726000" at bounding box center [286, 177] width 139 height 14
type input "784000"
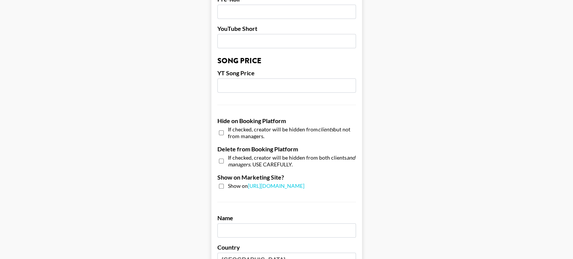
scroll to position [640, 0]
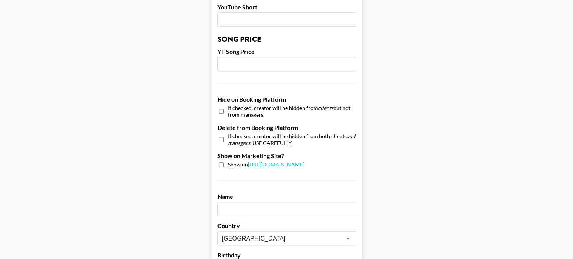
click at [239, 202] on input "text" at bounding box center [286, 209] width 139 height 14
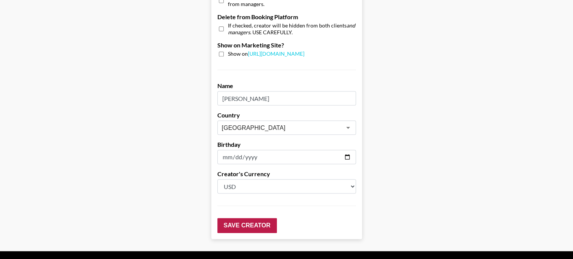
scroll to position [753, 0]
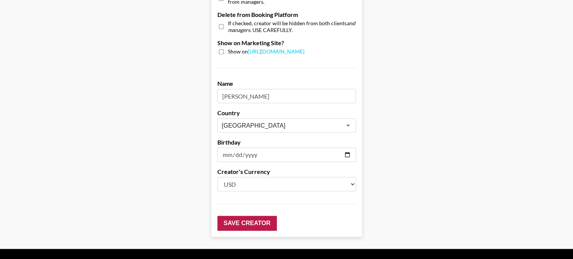
type input "[PERSON_NAME]"
click at [264, 216] on input "Save Creator" at bounding box center [247, 223] width 60 height 15
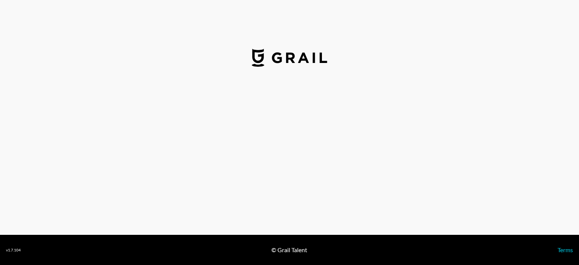
select select "USD"
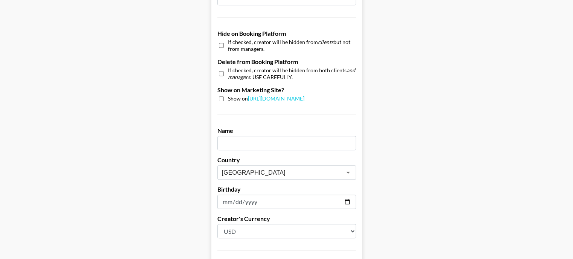
scroll to position [716, 0]
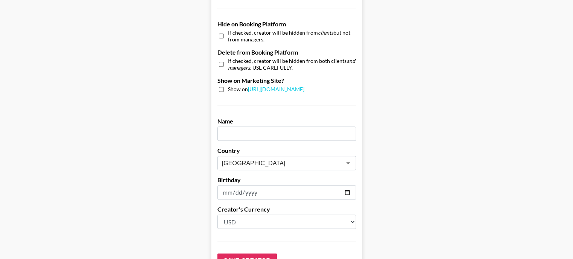
click at [252, 127] on input "text" at bounding box center [286, 134] width 139 height 14
type input "Omer Ali"
click at [247, 254] on input "Save Creator" at bounding box center [247, 261] width 60 height 15
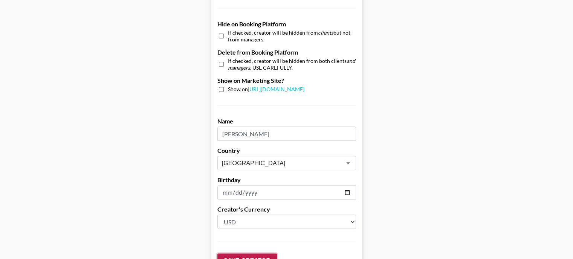
scroll to position [42, 0]
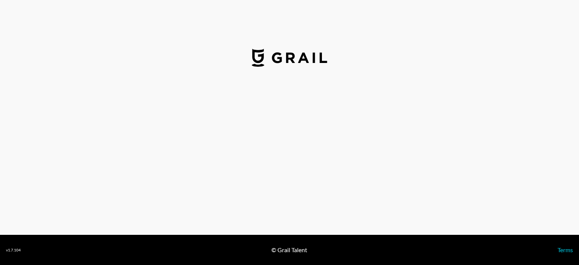
select select "USD"
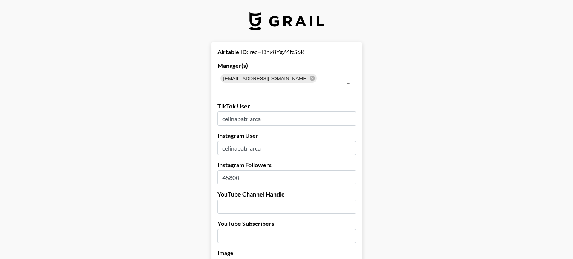
click at [249, 170] on input "45800" at bounding box center [286, 177] width 139 height 14
type input "59900"
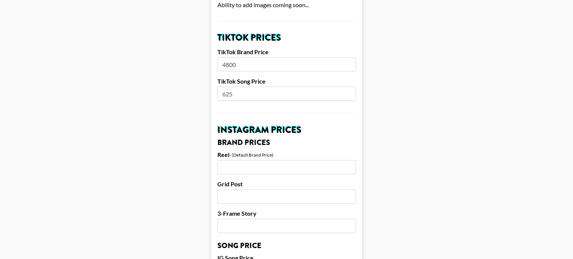
scroll to position [264, 0]
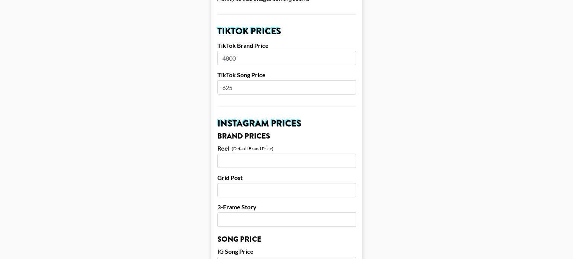
click at [238, 80] on input "625" at bounding box center [286, 87] width 139 height 14
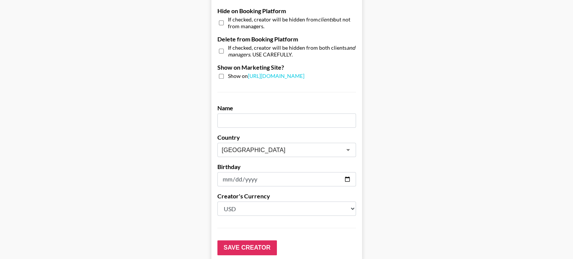
scroll to position [762, 0]
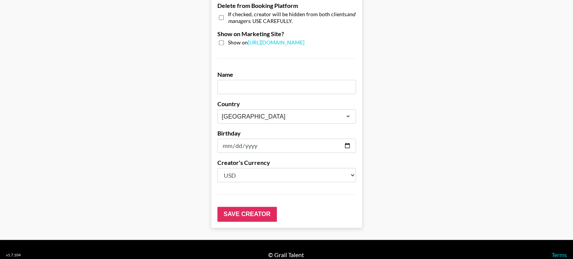
type input "1000"
click at [247, 80] on input "text" at bounding box center [286, 87] width 139 height 14
type input "Celina & Cenzo"
click at [246, 207] on input "Save Creator" at bounding box center [247, 214] width 60 height 15
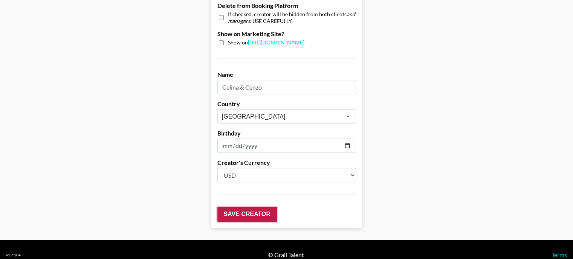
scroll to position [42, 0]
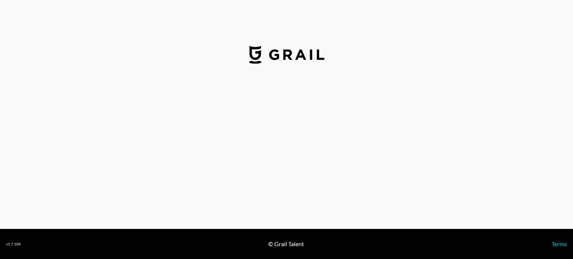
select select "USD"
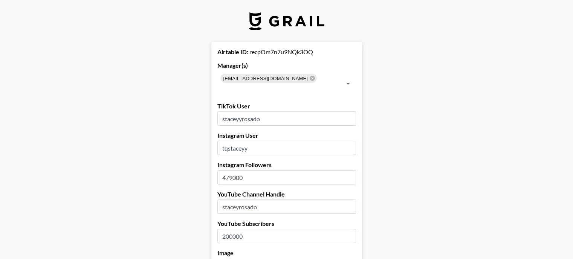
drag, startPoint x: 234, startPoint y: 166, endPoint x: 229, endPoint y: 168, distance: 5.5
click at [229, 170] on input "479000" at bounding box center [286, 177] width 139 height 14
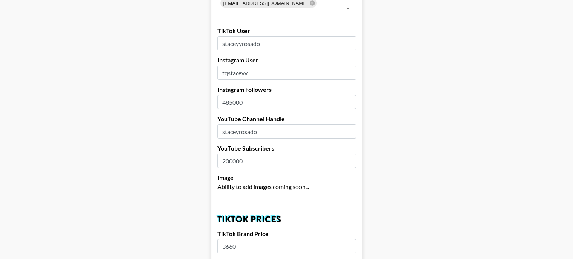
type input "485000"
drag, startPoint x: 234, startPoint y: 149, endPoint x: 230, endPoint y: 150, distance: 4.3
click at [230, 154] on input "200000" at bounding box center [286, 161] width 139 height 14
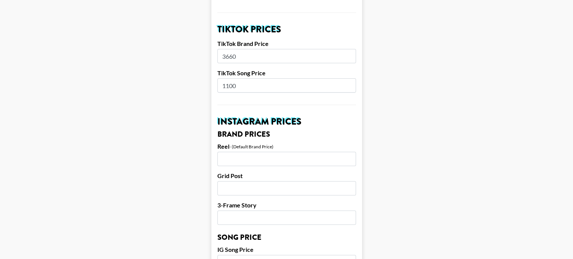
scroll to position [264, 0]
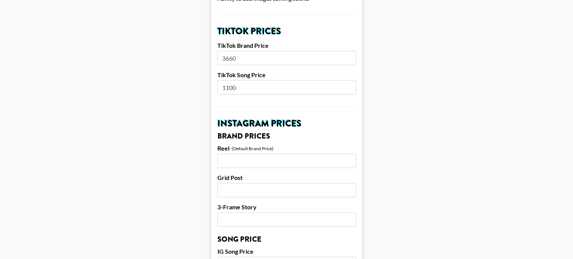
type input "208000"
click at [235, 51] on input "3660" at bounding box center [286, 58] width 139 height 14
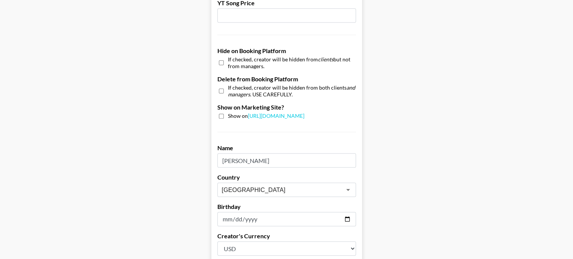
scroll to position [716, 0]
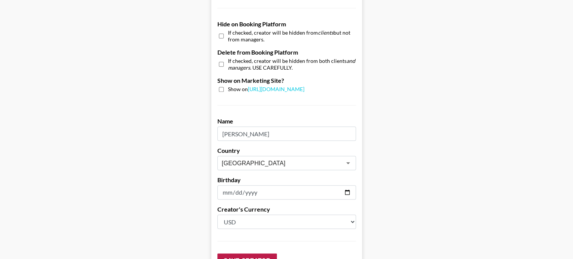
type input "10000"
click at [240, 254] on input "Save Creator" at bounding box center [247, 261] width 60 height 15
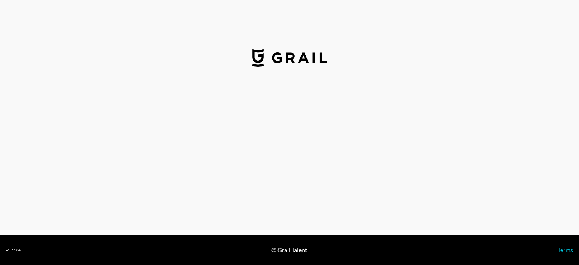
select select "USD"
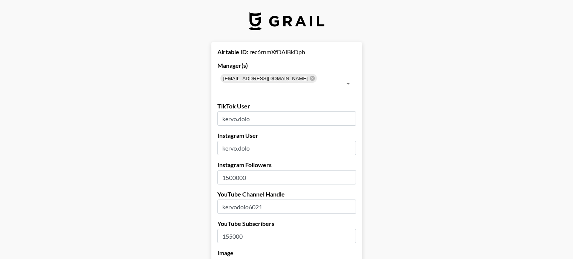
click at [229, 170] on input "1500000" at bounding box center [286, 177] width 139 height 14
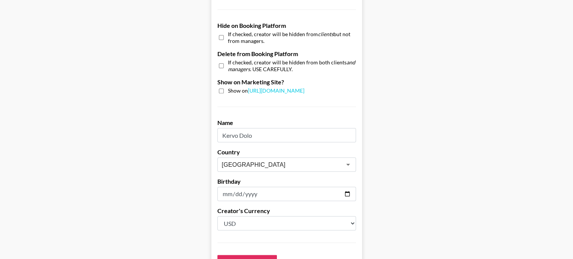
scroll to position [716, 0]
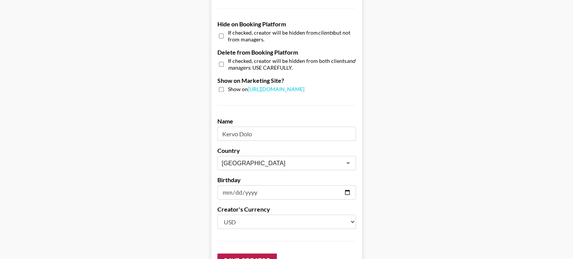
type input "1600000"
click at [238, 254] on input "Save Creator" at bounding box center [247, 261] width 60 height 15
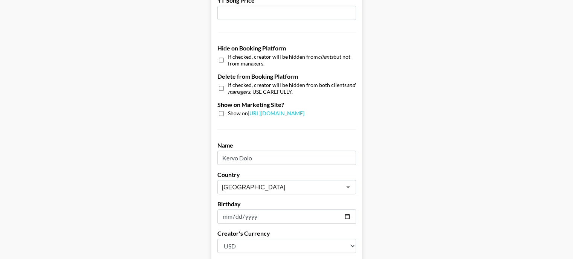
scroll to position [740, 0]
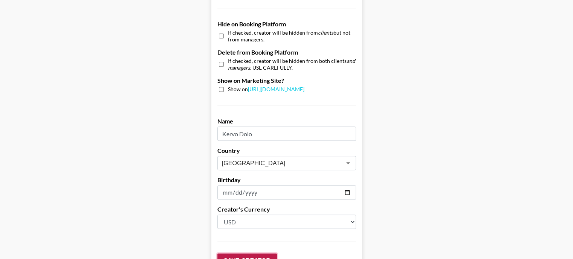
click at [238, 254] on input "Save Creator" at bounding box center [247, 261] width 60 height 15
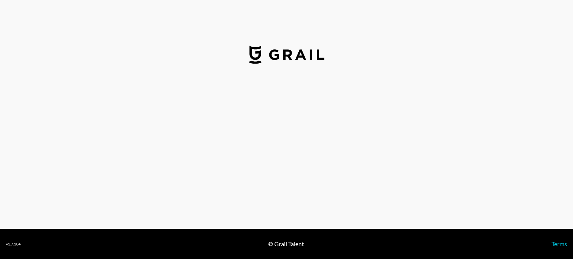
select select "USD"
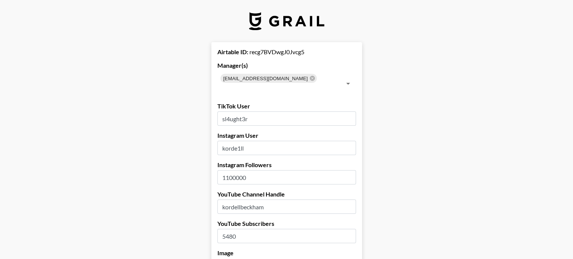
click at [228, 170] on input "1100000" at bounding box center [286, 177] width 139 height 14
type input "1300000"
drag, startPoint x: 235, startPoint y: 226, endPoint x: 228, endPoint y: 225, distance: 6.9
click at [228, 229] on input "5480" at bounding box center [286, 236] width 139 height 14
type input "5640"
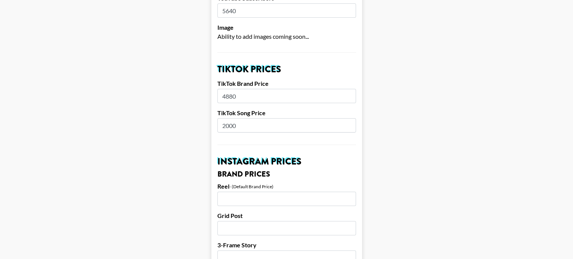
scroll to position [226, 0]
click at [235, 89] on input "4880" at bounding box center [286, 96] width 139 height 14
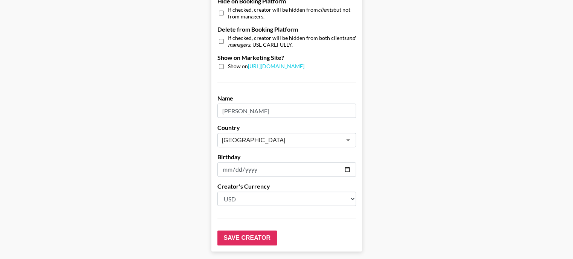
scroll to position [753, 0]
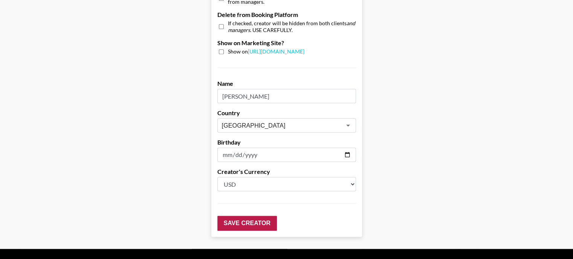
type input "10000"
click at [251, 216] on input "Save Creator" at bounding box center [247, 223] width 60 height 15
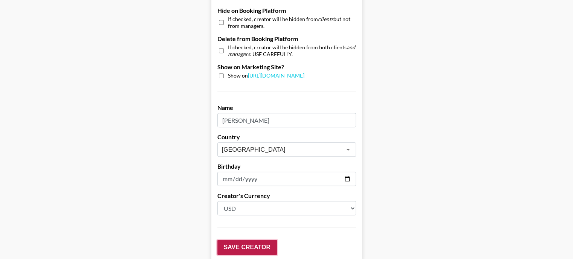
scroll to position [777, 0]
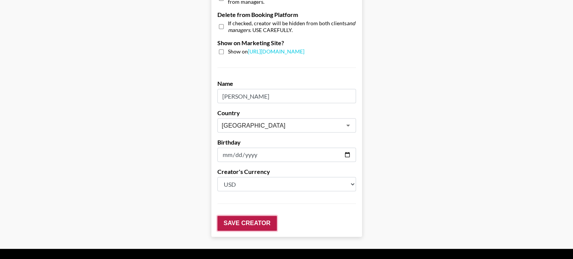
click at [251, 216] on input "Save Creator" at bounding box center [247, 223] width 60 height 15
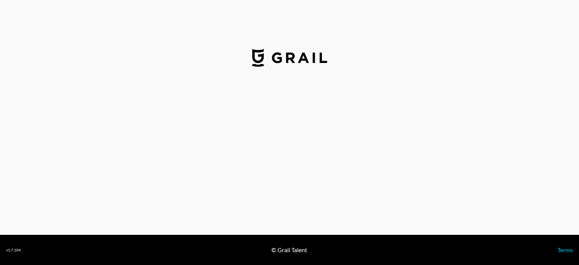
select select "USD"
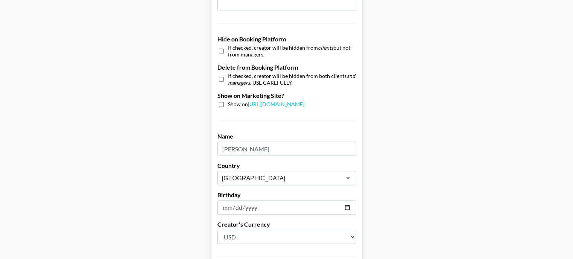
scroll to position [762, 0]
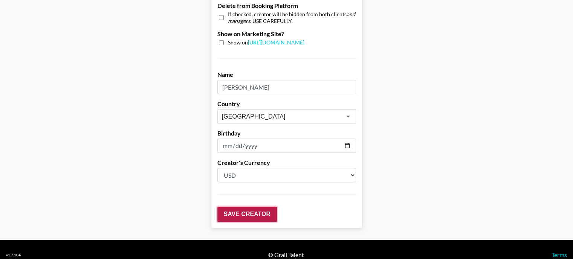
click at [246, 207] on input "Save Creator" at bounding box center [247, 214] width 60 height 15
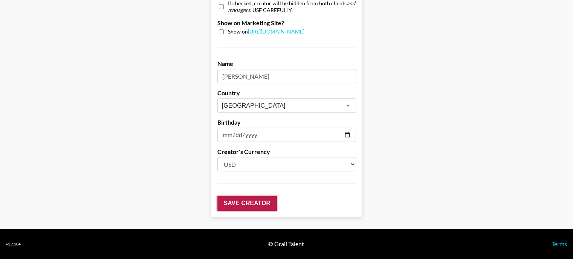
click at [246, 206] on input "Save Creator" at bounding box center [247, 203] width 60 height 15
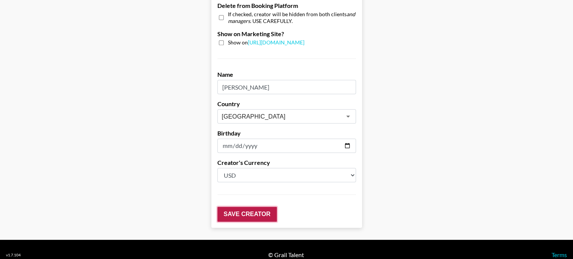
scroll to position [42, 0]
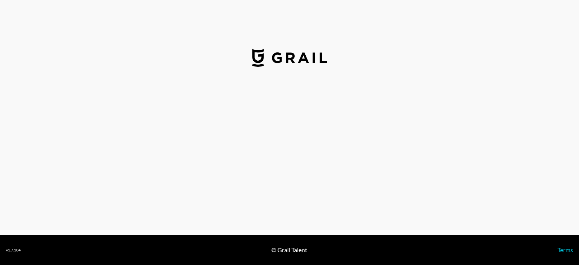
select select "USD"
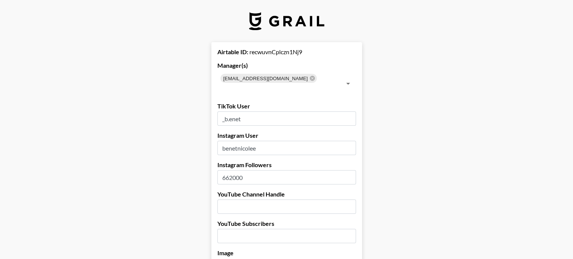
click at [232, 170] on input "662000" at bounding box center [286, 177] width 139 height 14
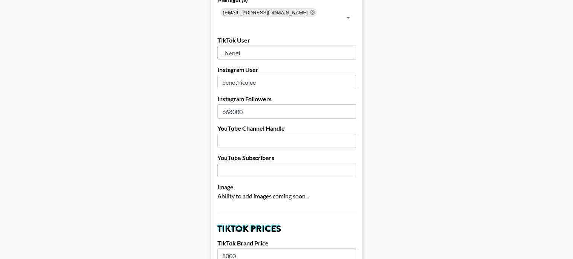
scroll to position [75, 0]
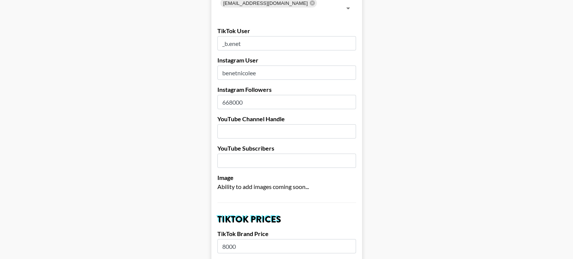
type input "668000"
click at [236, 154] on input "number" at bounding box center [286, 161] width 139 height 14
type input "482000"
click at [251, 124] on input "text" at bounding box center [286, 131] width 139 height 14
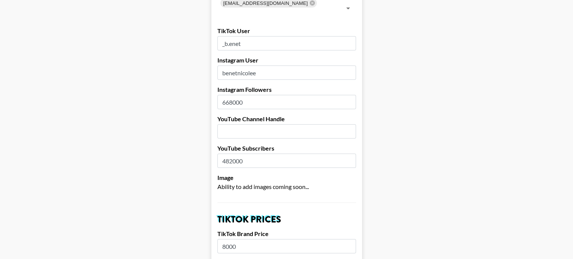
paste input "benetnicolee"
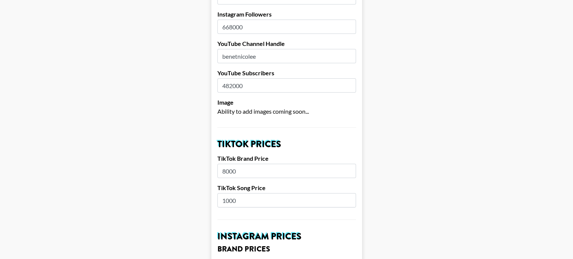
scroll to position [188, 0]
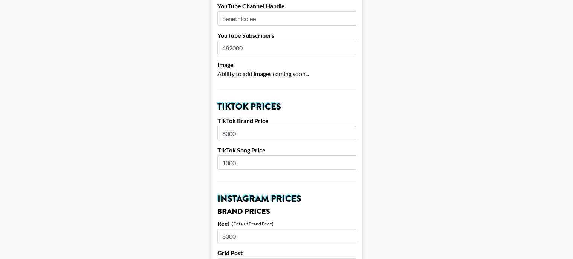
type input "benetnicolee"
drag, startPoint x: 228, startPoint y: 120, endPoint x: 223, endPoint y: 122, distance: 4.8
click at [223, 126] on input "8000" at bounding box center [286, 133] width 139 height 14
type input "10000"
drag, startPoint x: 231, startPoint y: 153, endPoint x: 228, endPoint y: 156, distance: 4.3
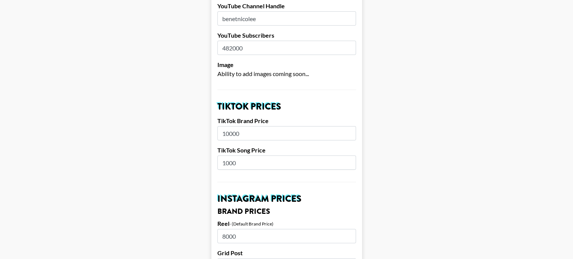
click at [228, 156] on input "1000" at bounding box center [286, 163] width 139 height 14
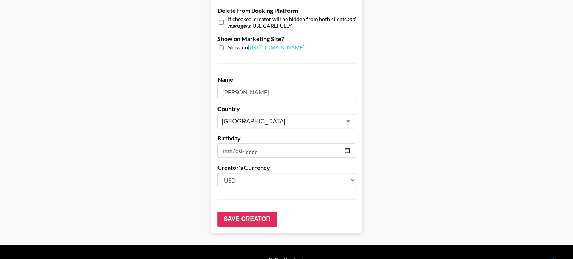
scroll to position [762, 0]
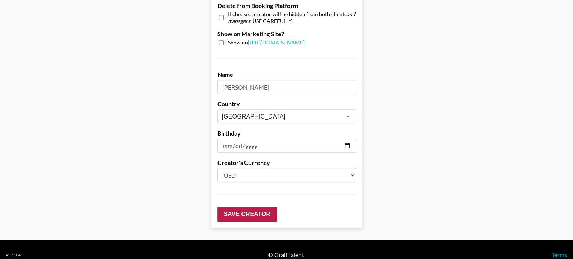
type input "1200"
click at [245, 207] on input "Save Creator" at bounding box center [247, 214] width 60 height 15
